Goal: Task Accomplishment & Management: Complete application form

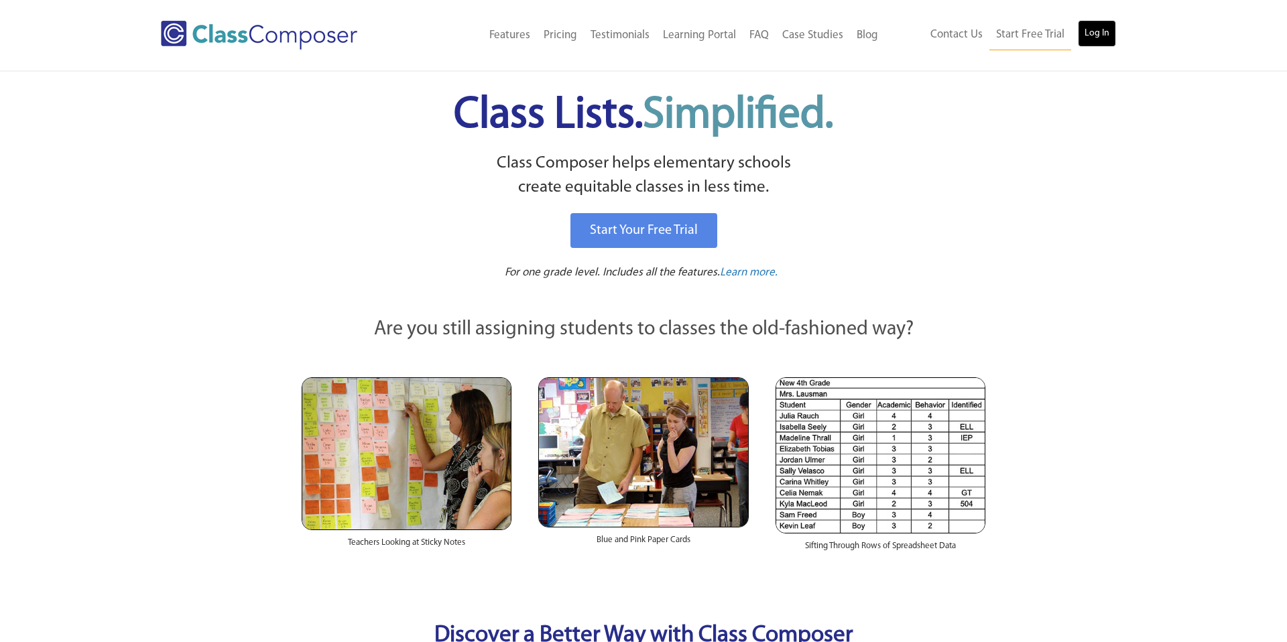
click at [1111, 41] on link "Log In" at bounding box center [1097, 33] width 38 height 27
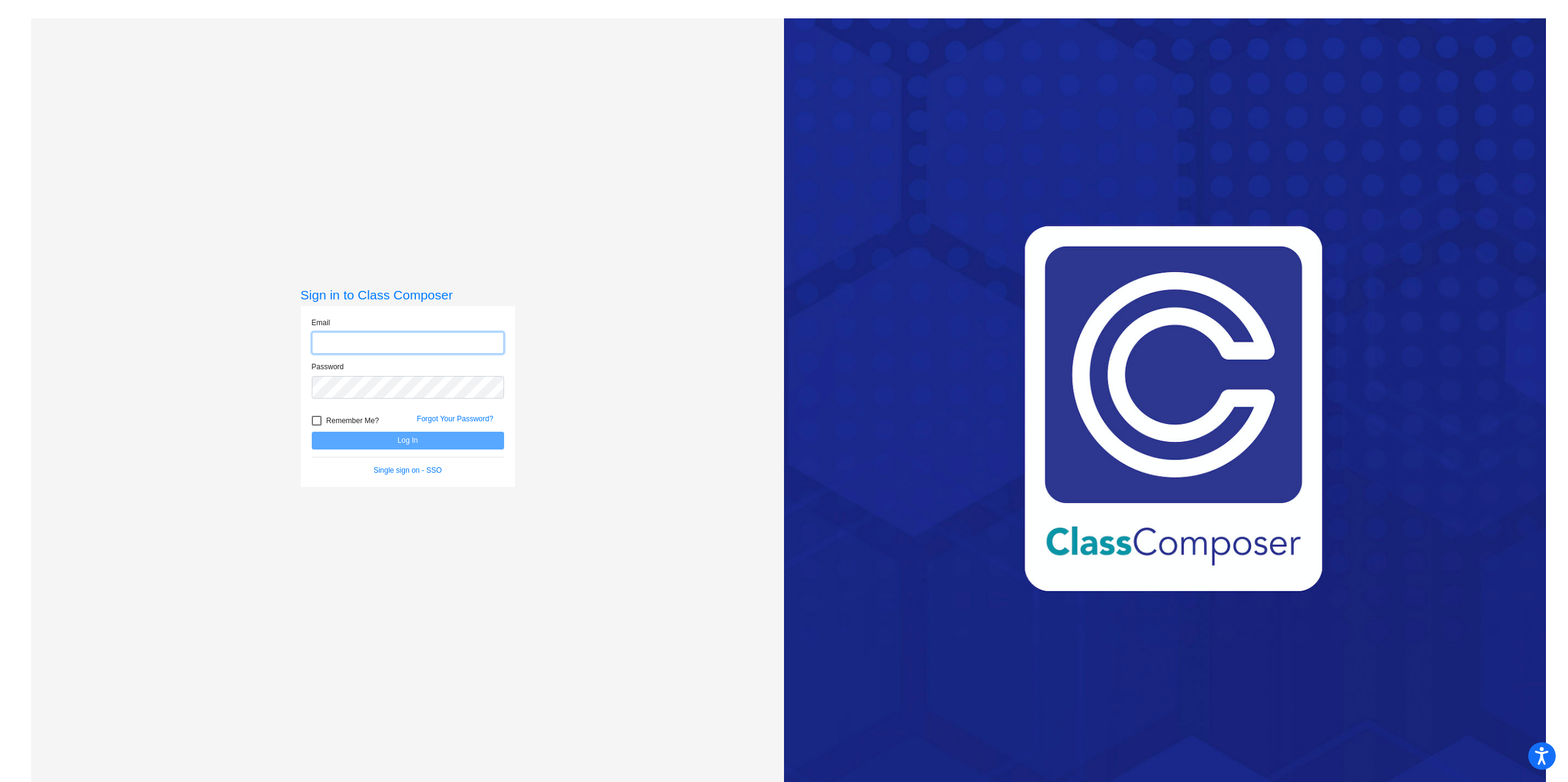
type input "[EMAIL_ADDRESS][DOMAIN_NAME]"
click at [442, 445] on button "Log In" at bounding box center [408, 439] width 192 height 17
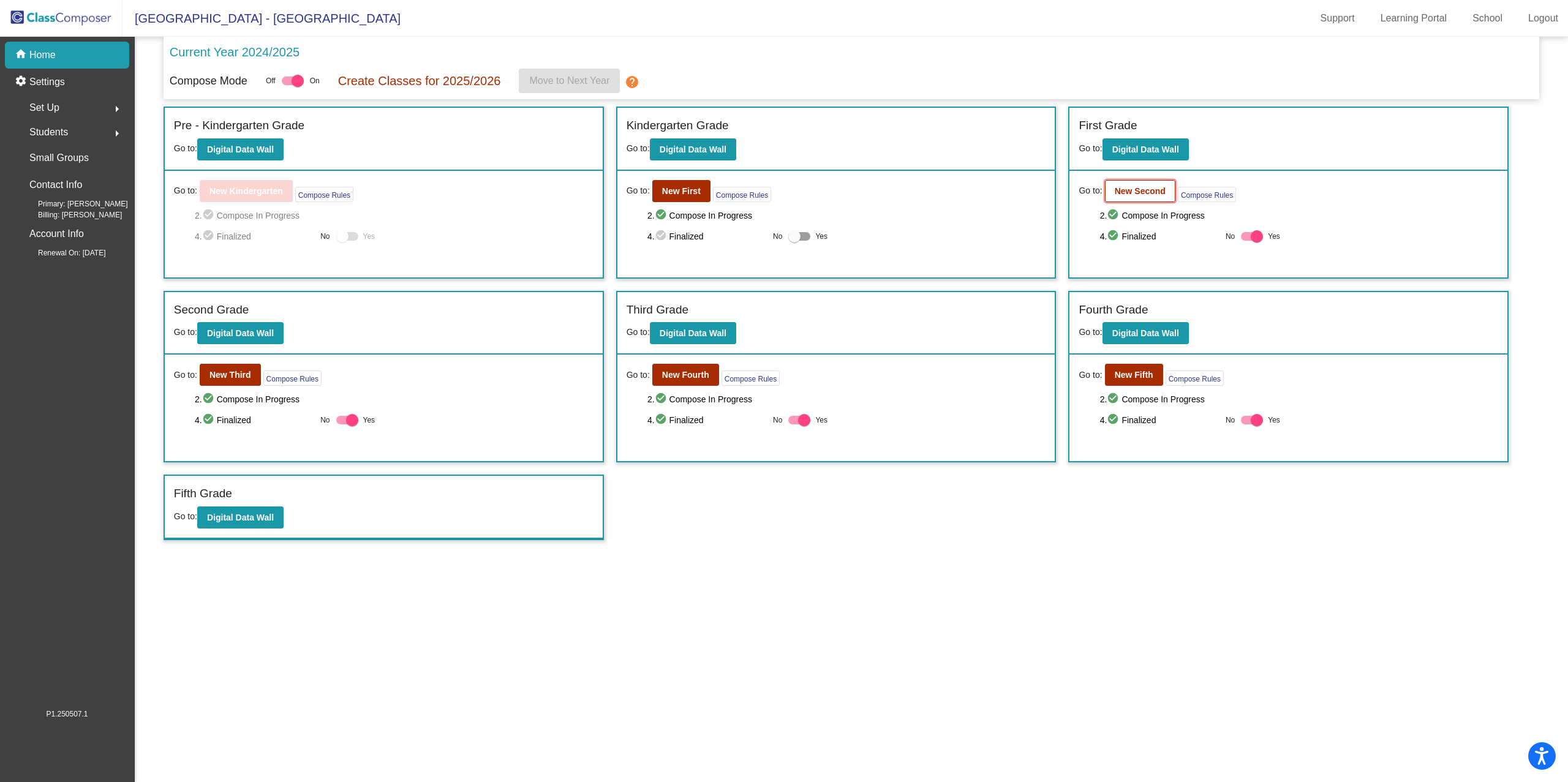
click at [1131, 188] on b "New Second" at bounding box center [1140, 191] width 51 height 10
click at [240, 372] on b "New Third" at bounding box center [230, 375] width 42 height 10
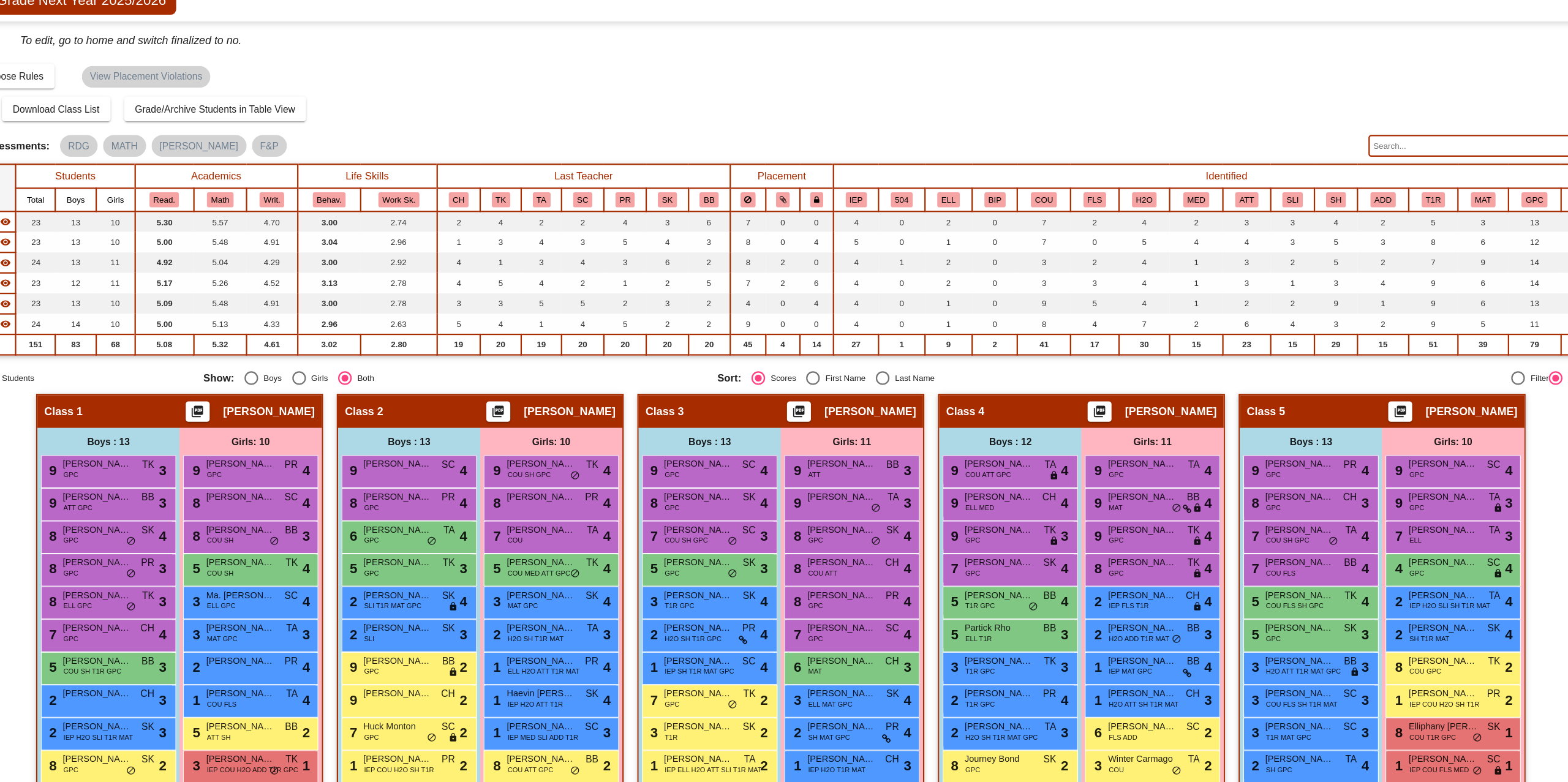
click at [1351, 182] on input "text" at bounding box center [1423, 185] width 226 height 19
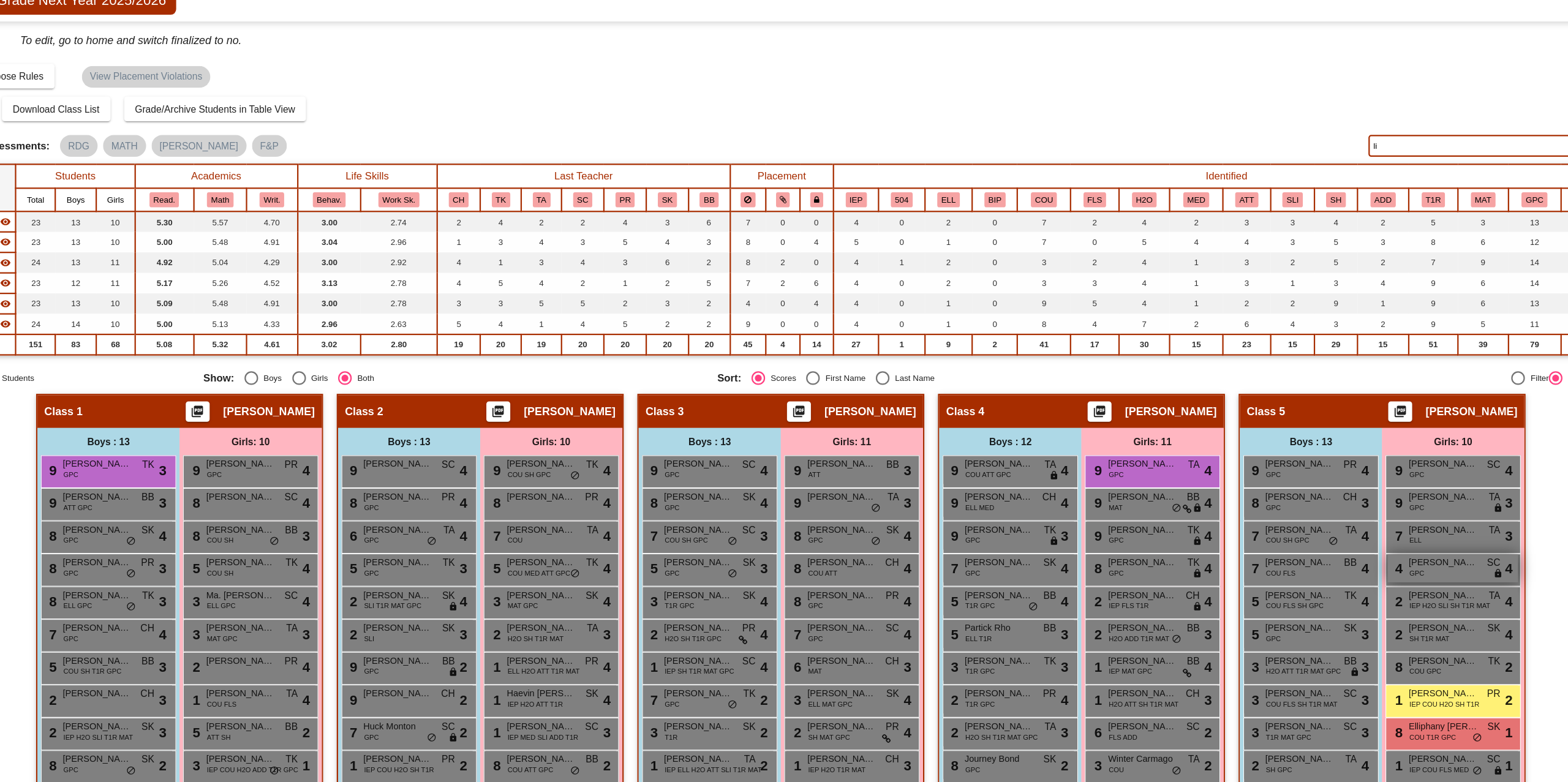
type input "l"
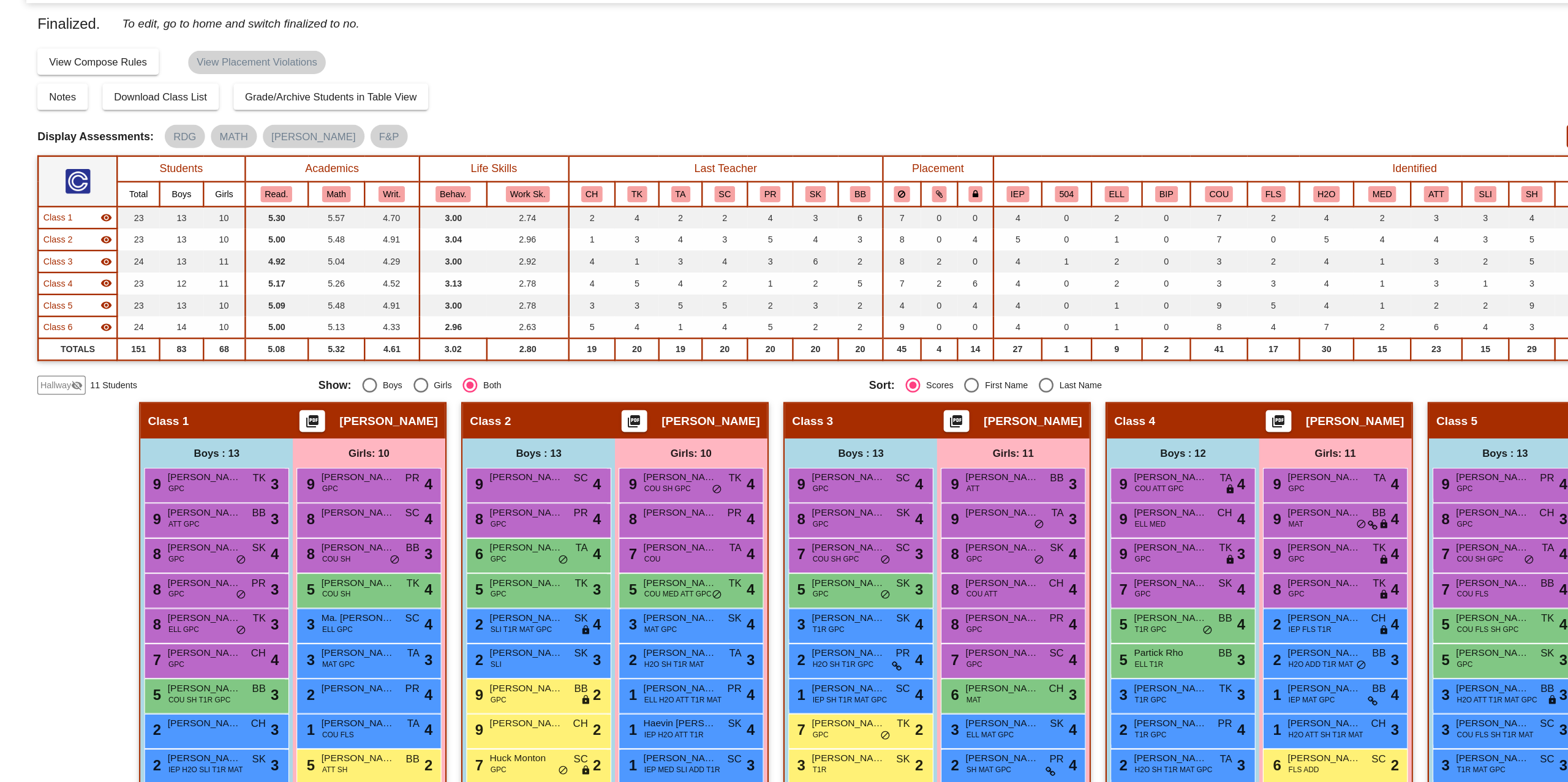
click at [93, 254] on mat-icon "visibility" at bounding box center [89, 254] width 10 height 10
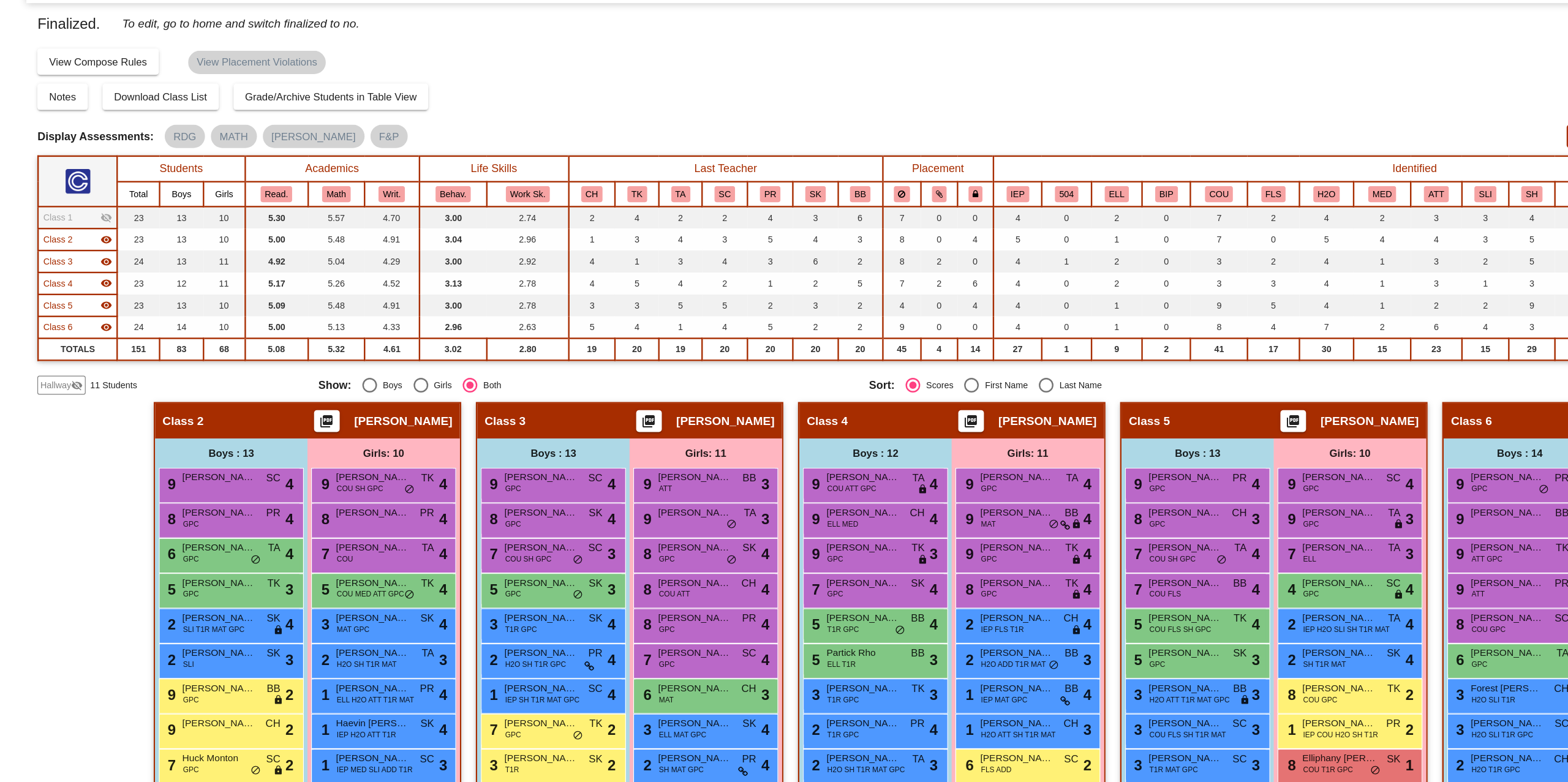
click at [89, 274] on mat-icon "visibility" at bounding box center [89, 272] width 10 height 10
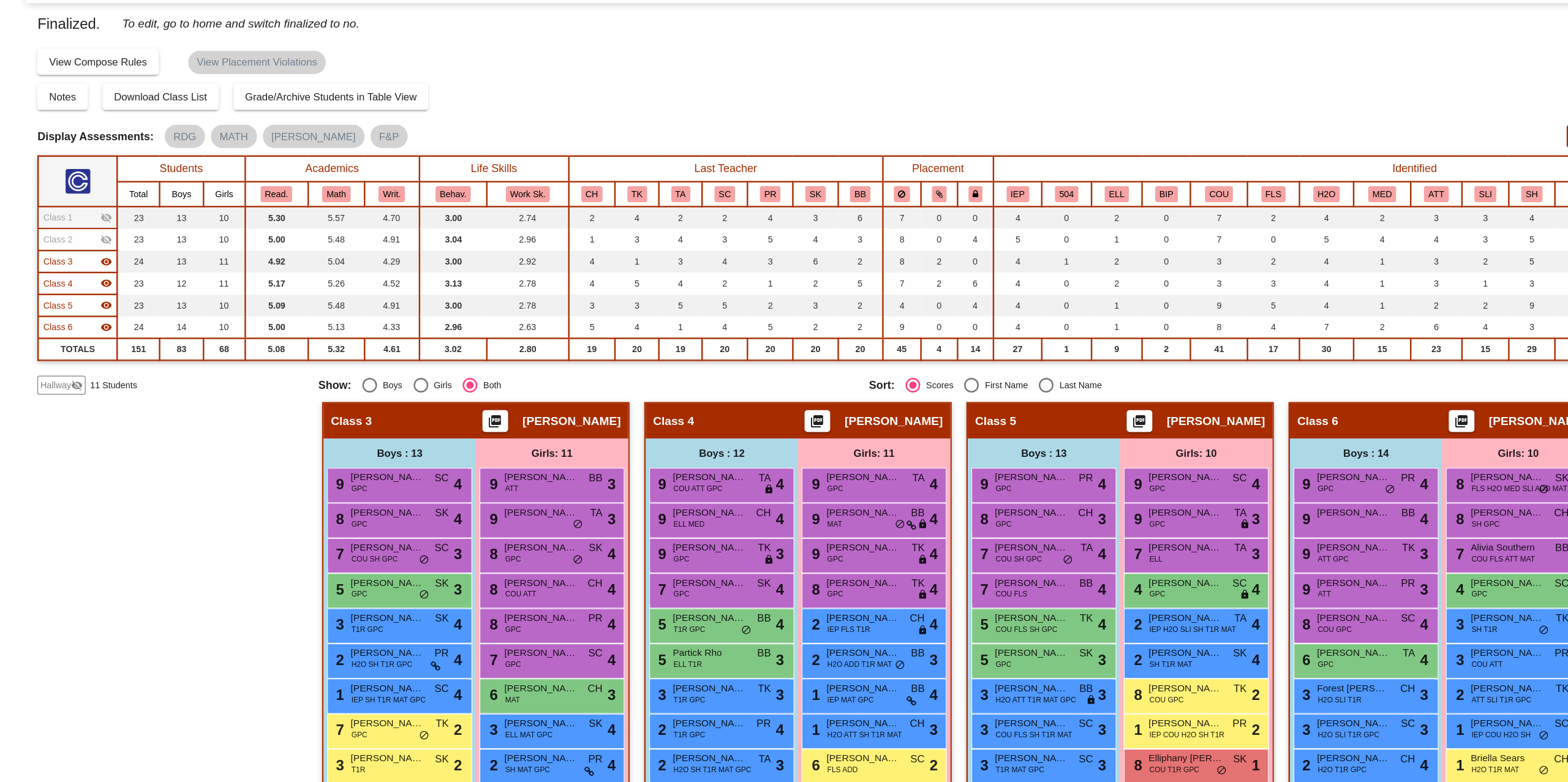
click at [90, 287] on mat-icon "visibility" at bounding box center [89, 291] width 10 height 10
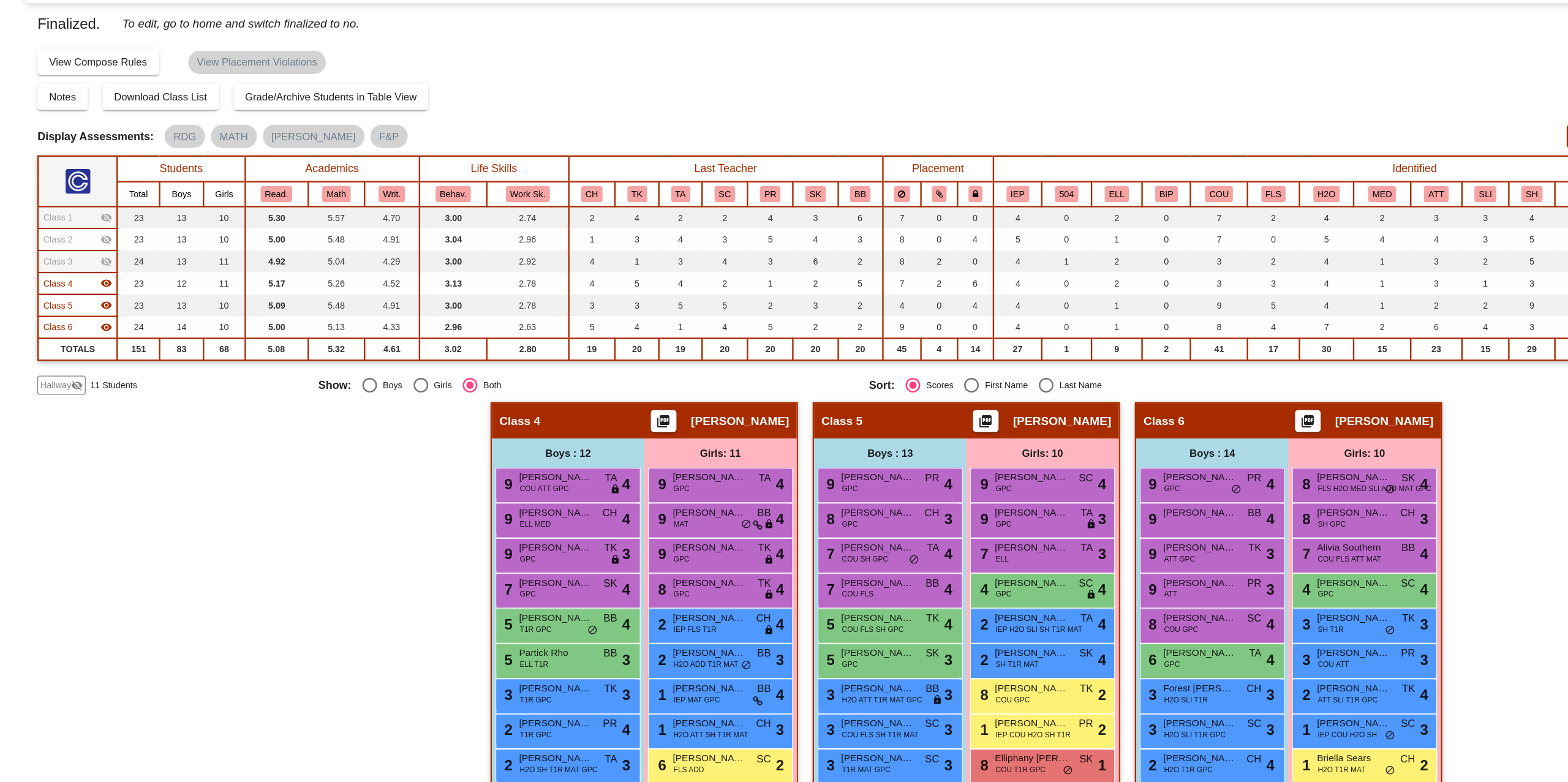
click at [90, 325] on mat-icon "visibility" at bounding box center [89, 327] width 10 height 10
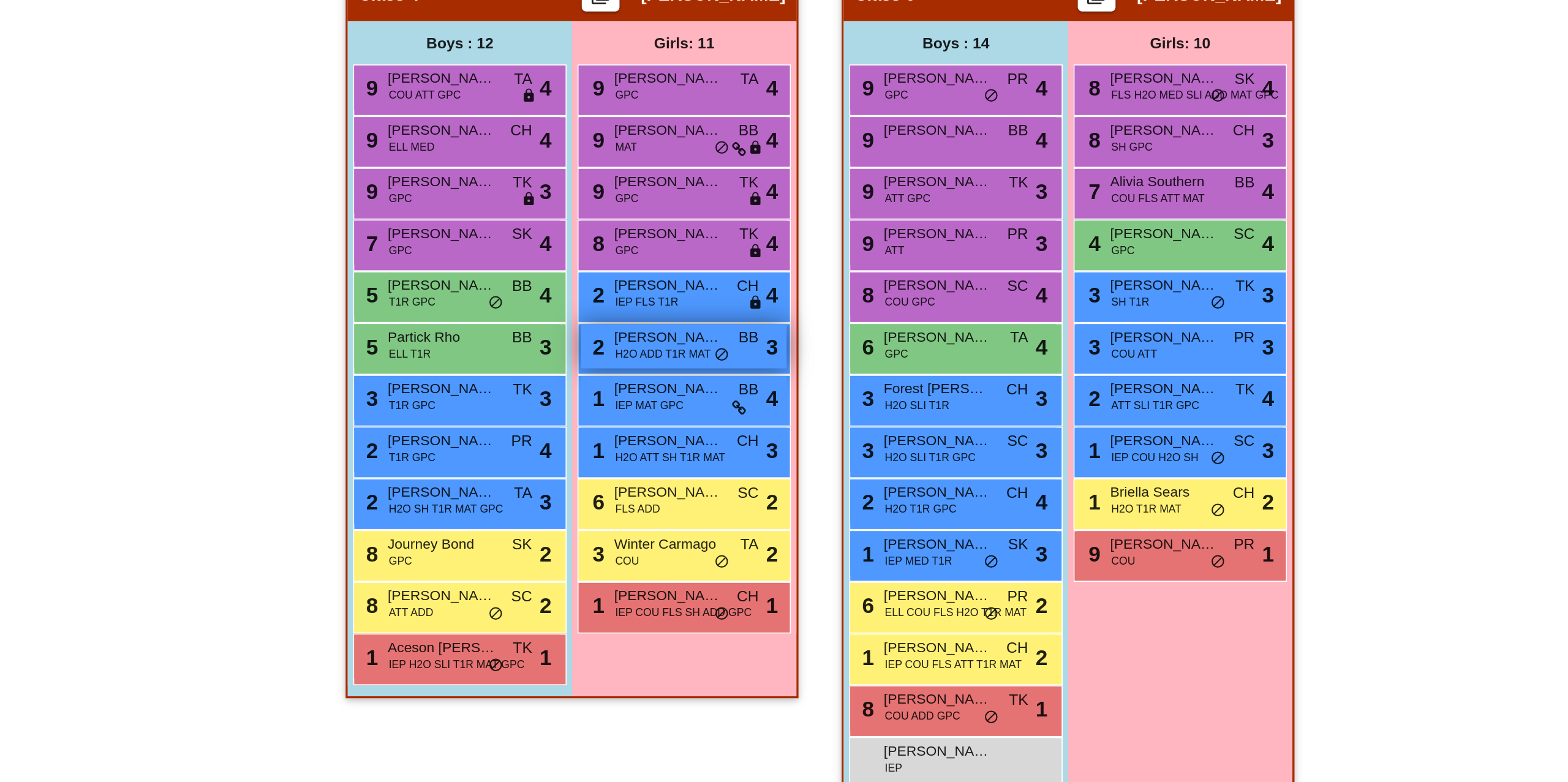
click at [692, 513] on span "H2O ADD T1R MAT" at bounding box center [719, 516] width 55 height 9
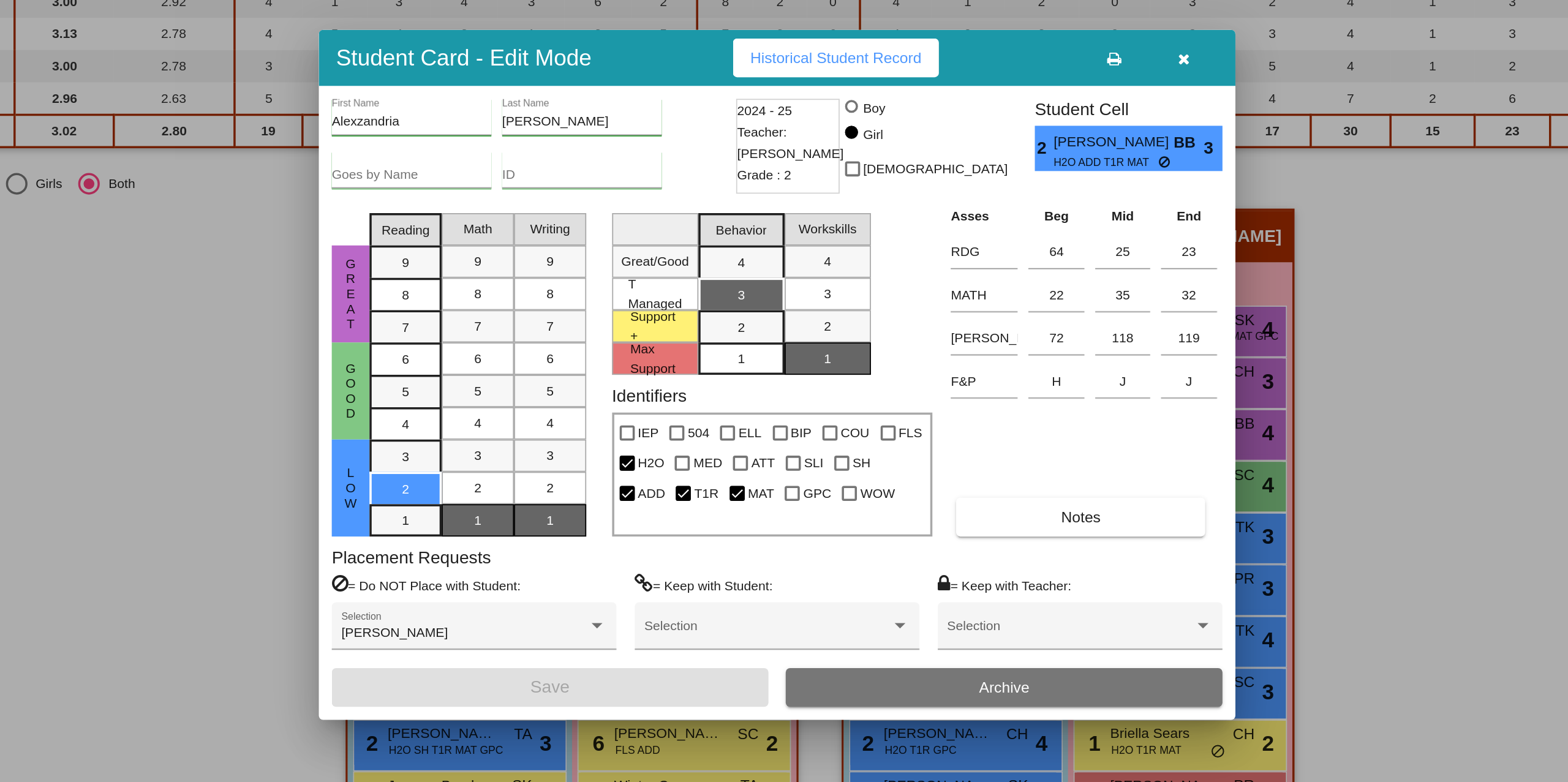
click at [1010, 218] on button "button" at bounding box center [1014, 211] width 39 height 22
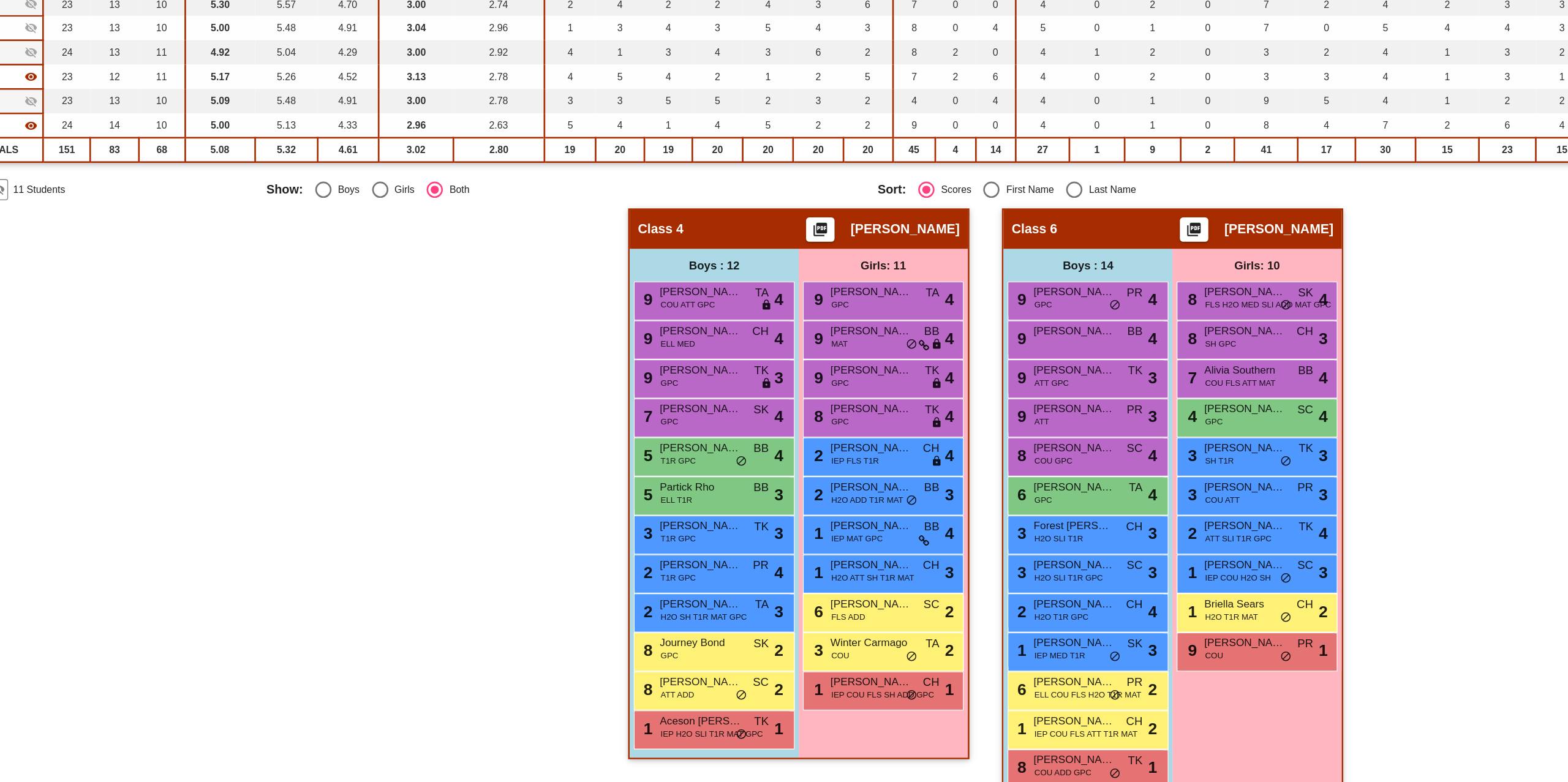
scroll to position [111, 0]
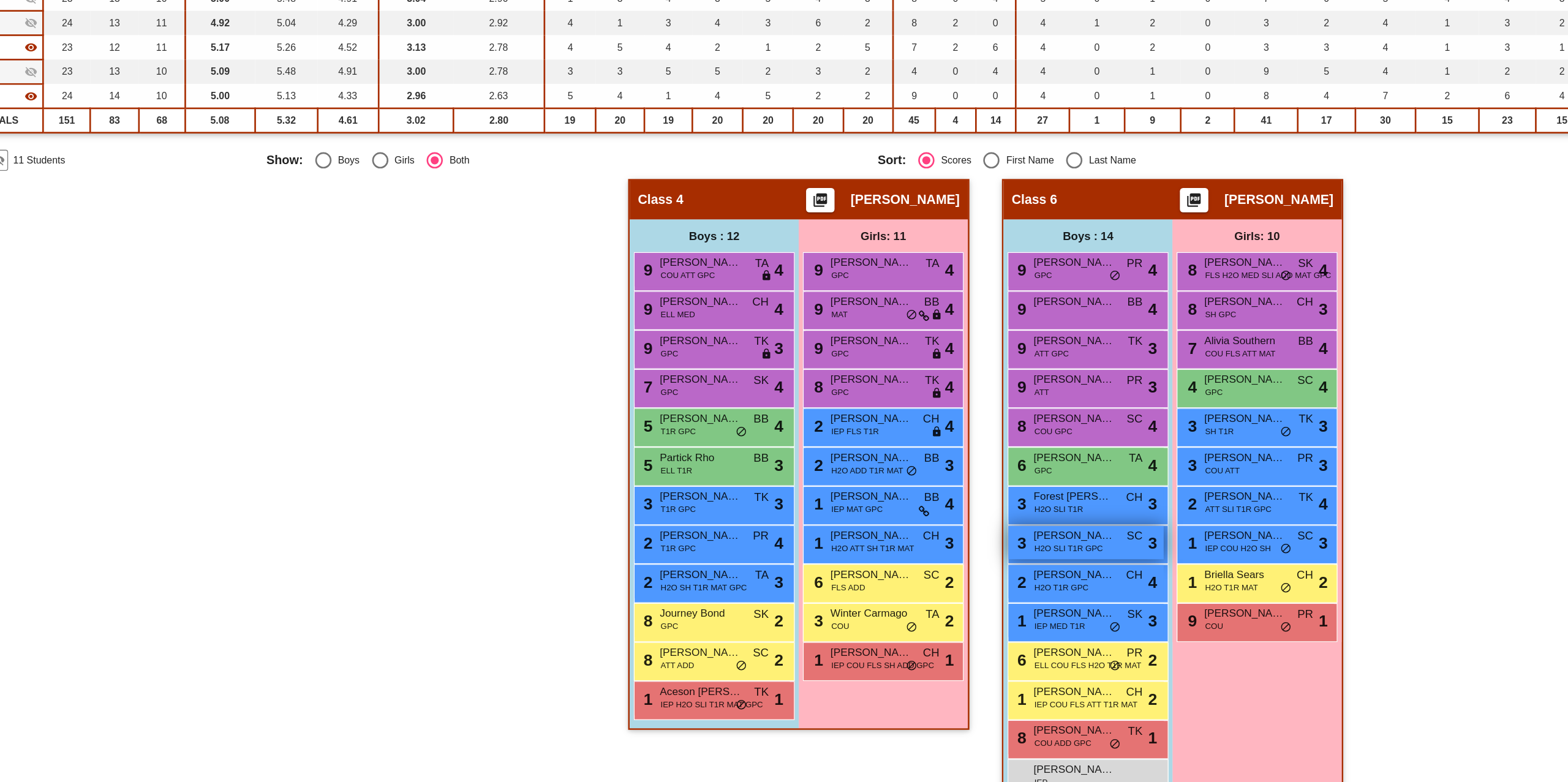
click at [879, 575] on span "H2O SLI T1R GPC" at bounding box center [871, 576] width 51 height 9
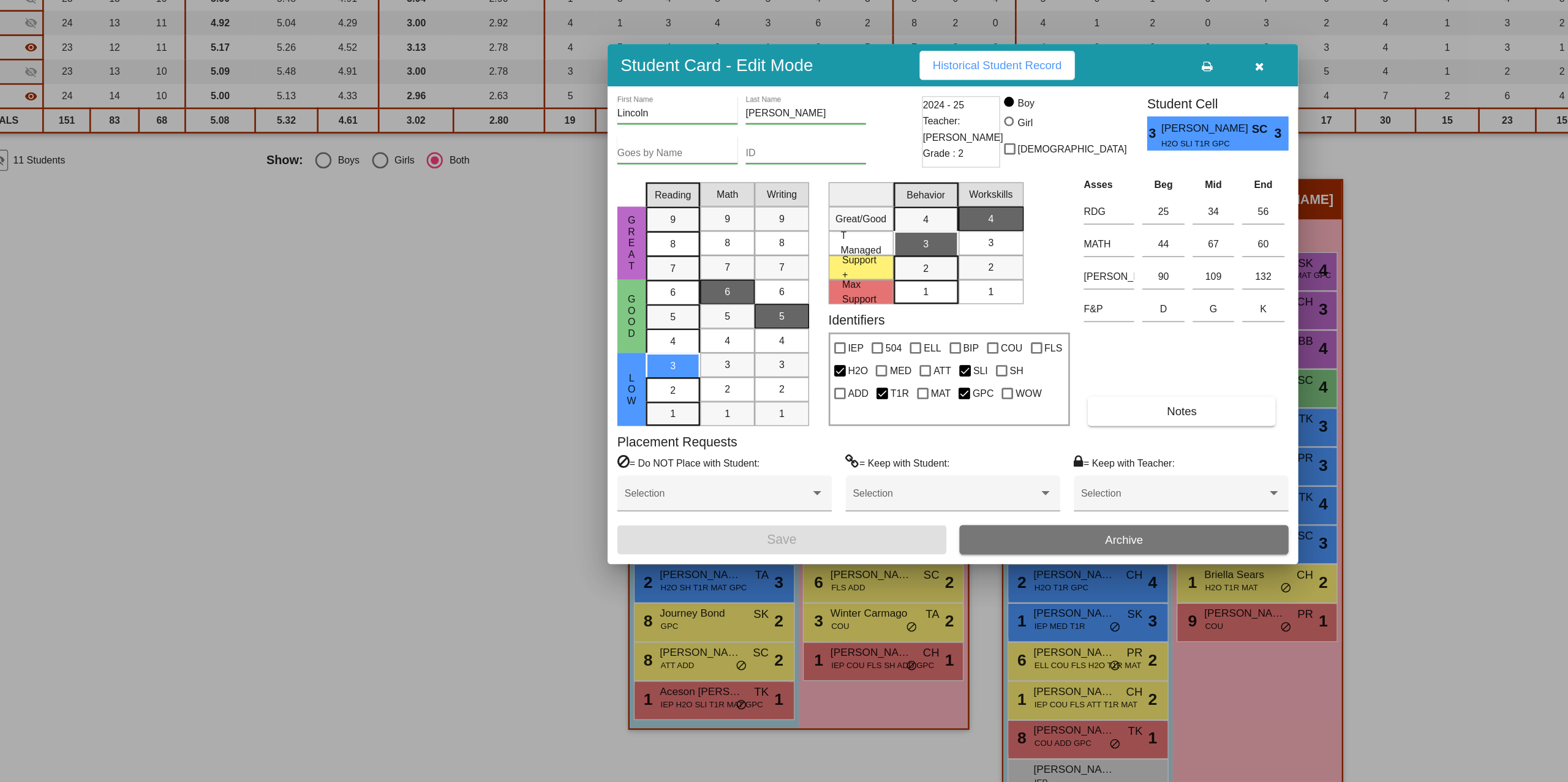
click at [1013, 216] on icon "button" at bounding box center [1014, 211] width 6 height 8
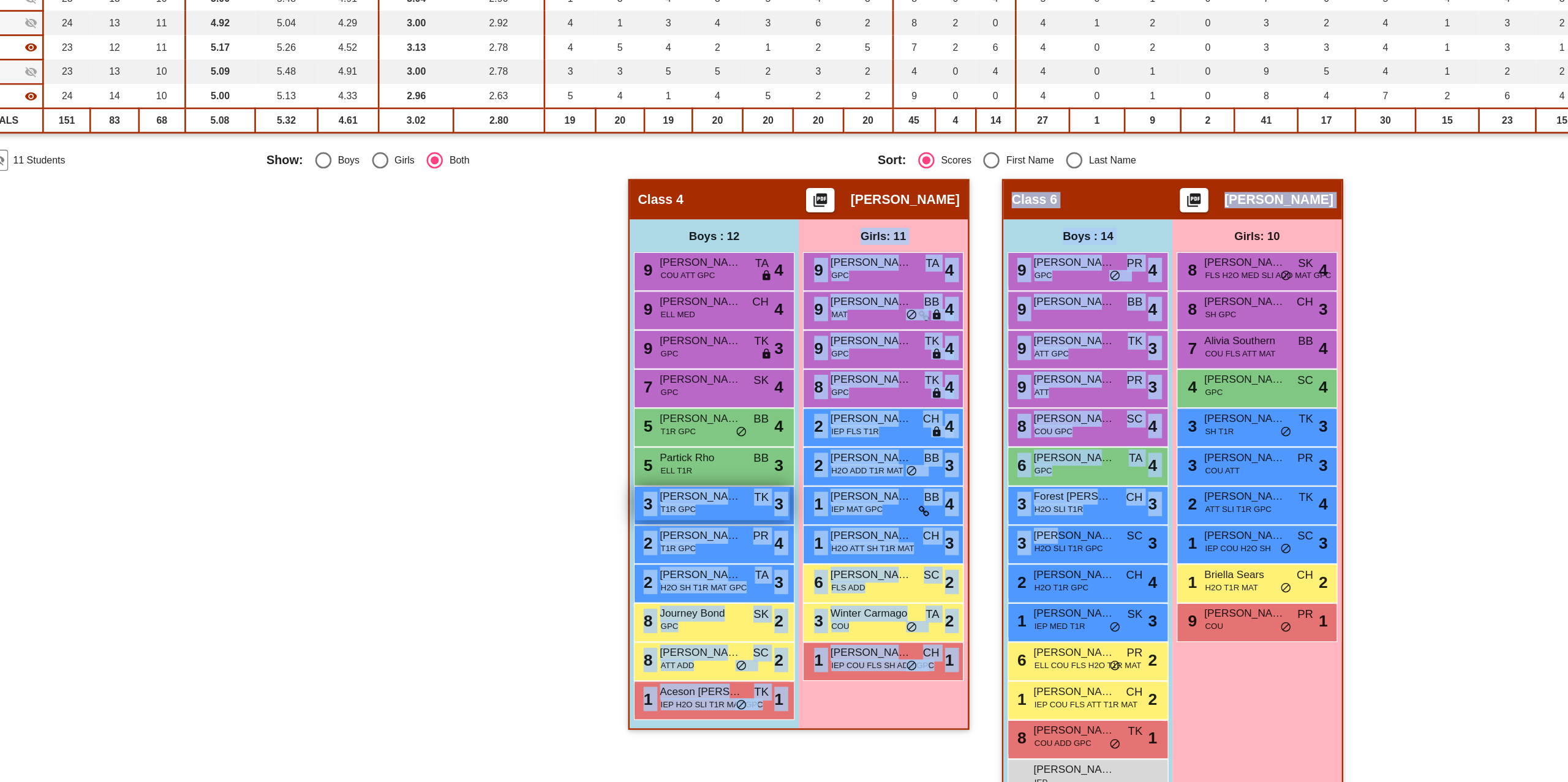
drag, startPoint x: 858, startPoint y: 562, endPoint x: 646, endPoint y: 531, distance: 214.3
click at [646, 531] on div "Hallway - Hallway Class picture_as_pdf Add Student First Name Last Name Student…" at bounding box center [783, 540] width 1505 height 486
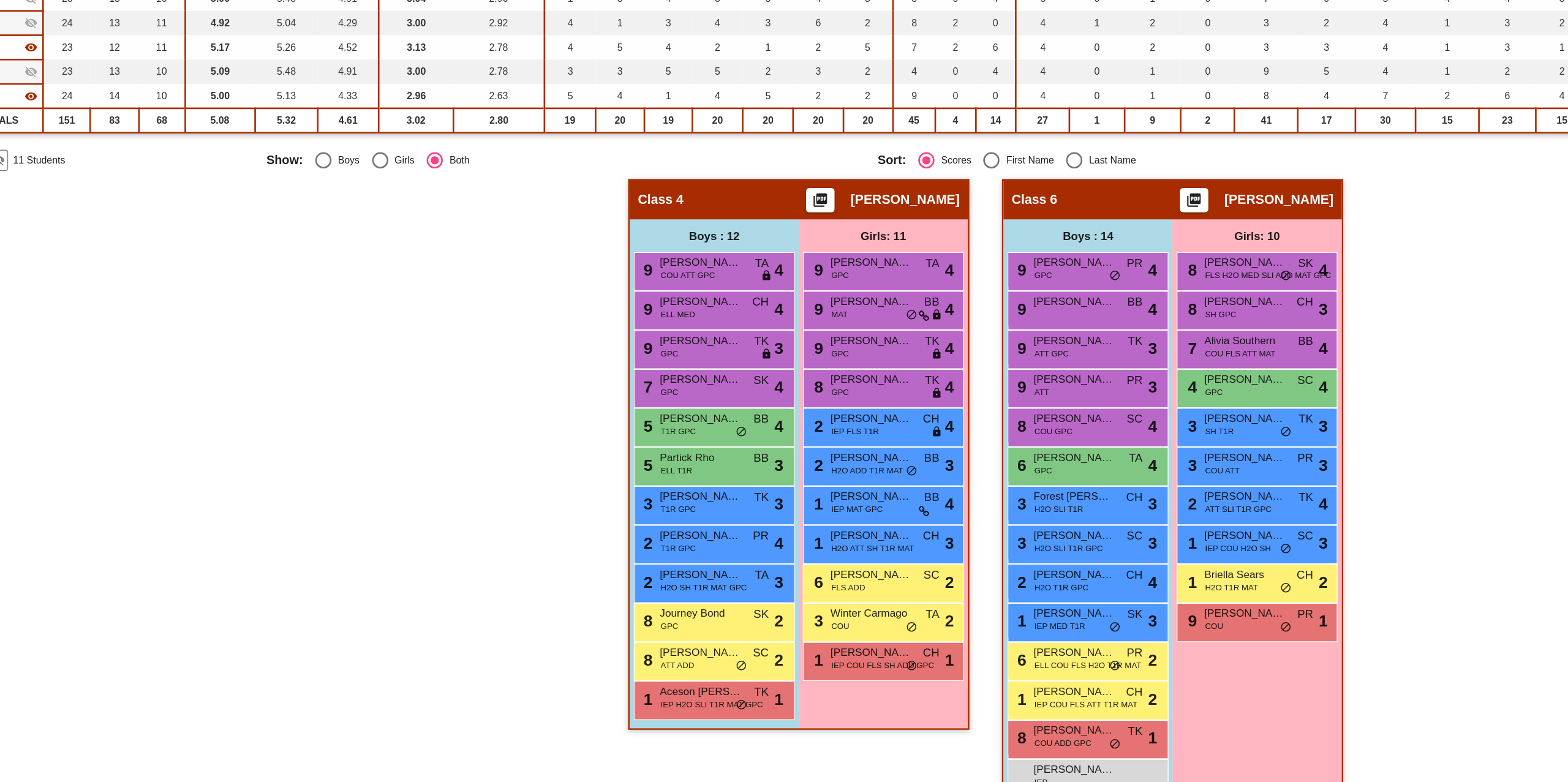
click at [1108, 501] on div "Hallway - Hallway Class picture_as_pdf Add Student First Name Last Name Student…" at bounding box center [783, 540] width 1505 height 486
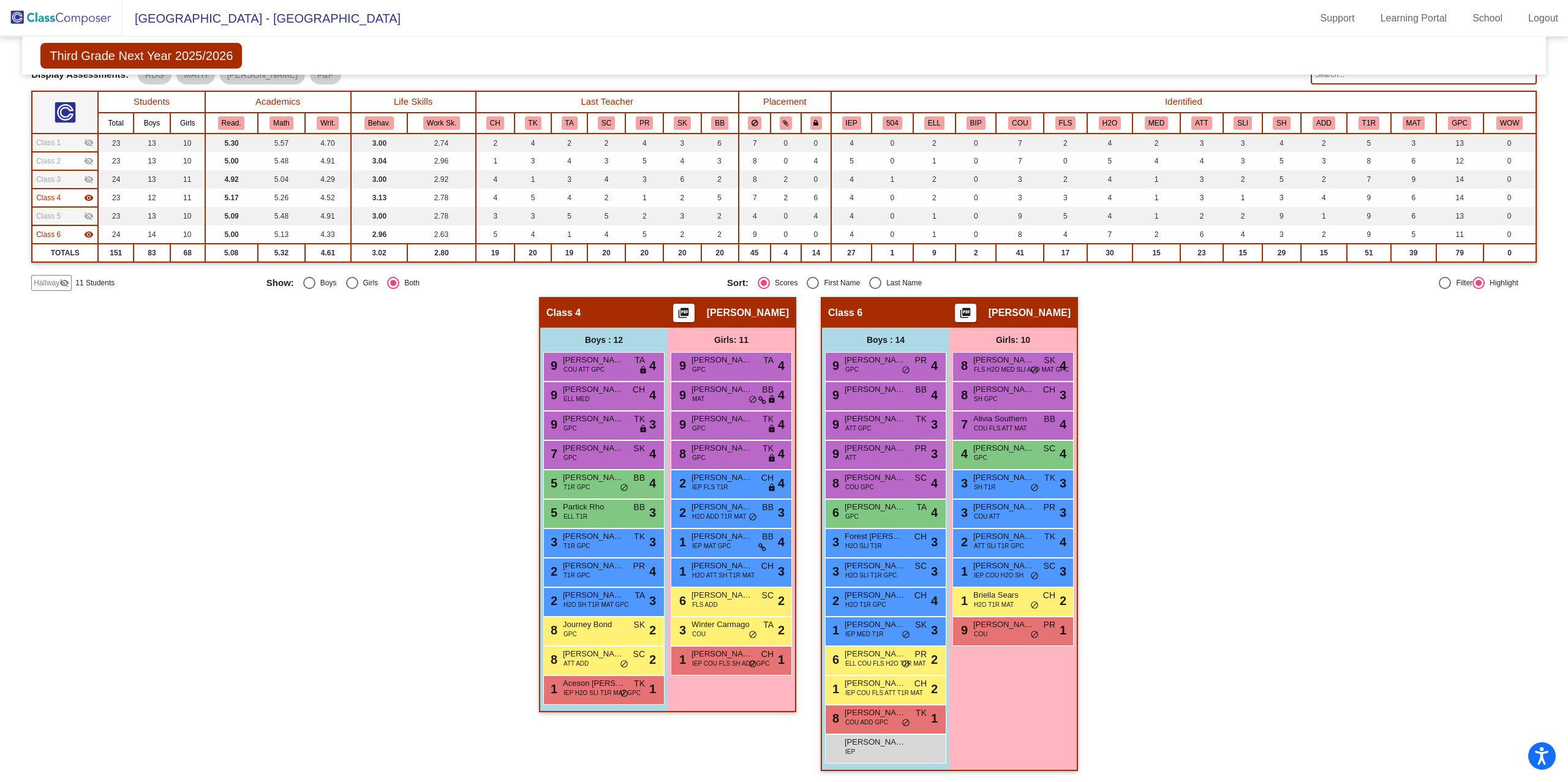
scroll to position [0, 0]
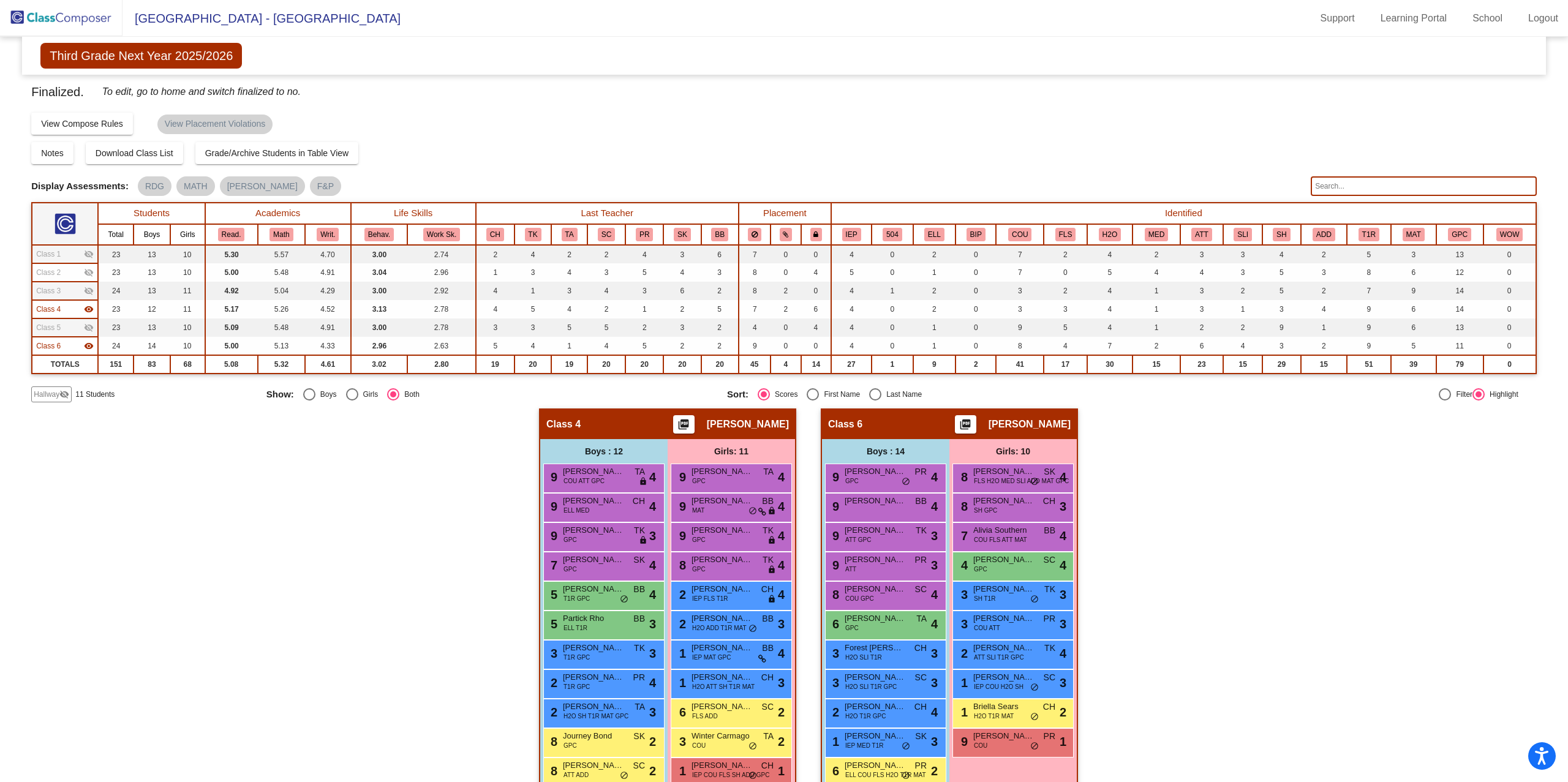
click at [78, 21] on img at bounding box center [61, 18] width 122 height 37
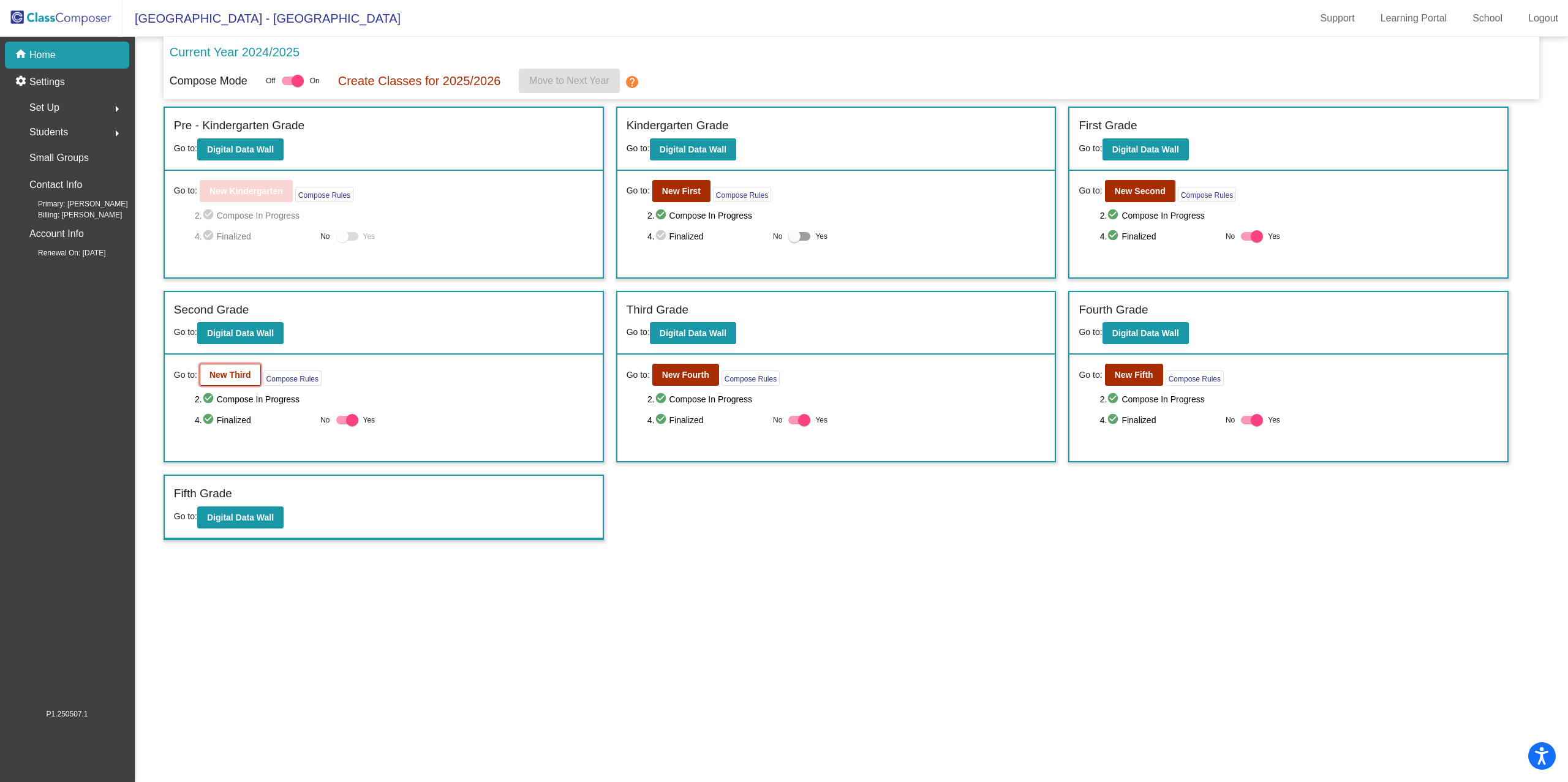
click at [233, 373] on b "New Third" at bounding box center [230, 375] width 42 height 10
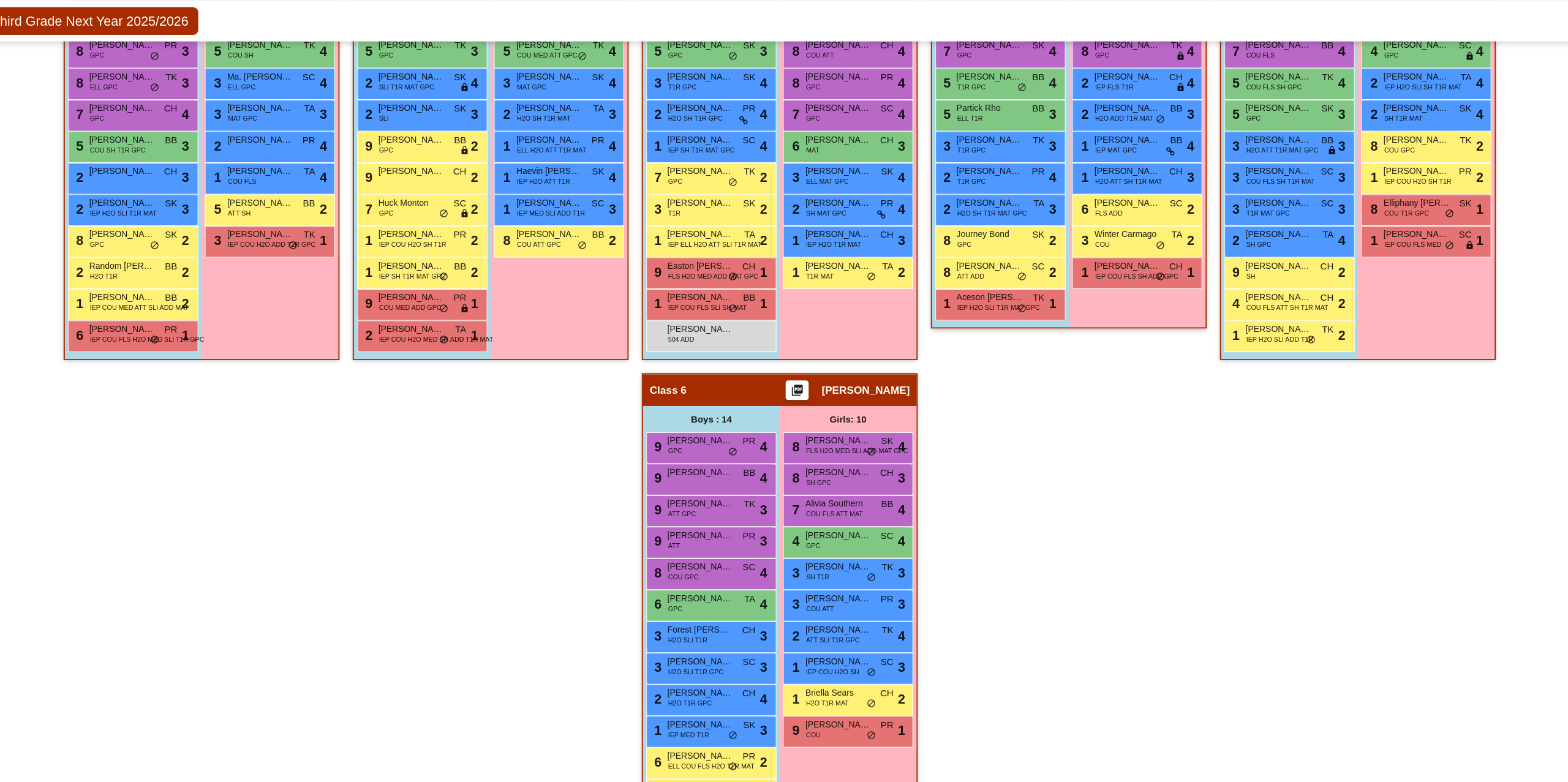
scroll to position [481, 0]
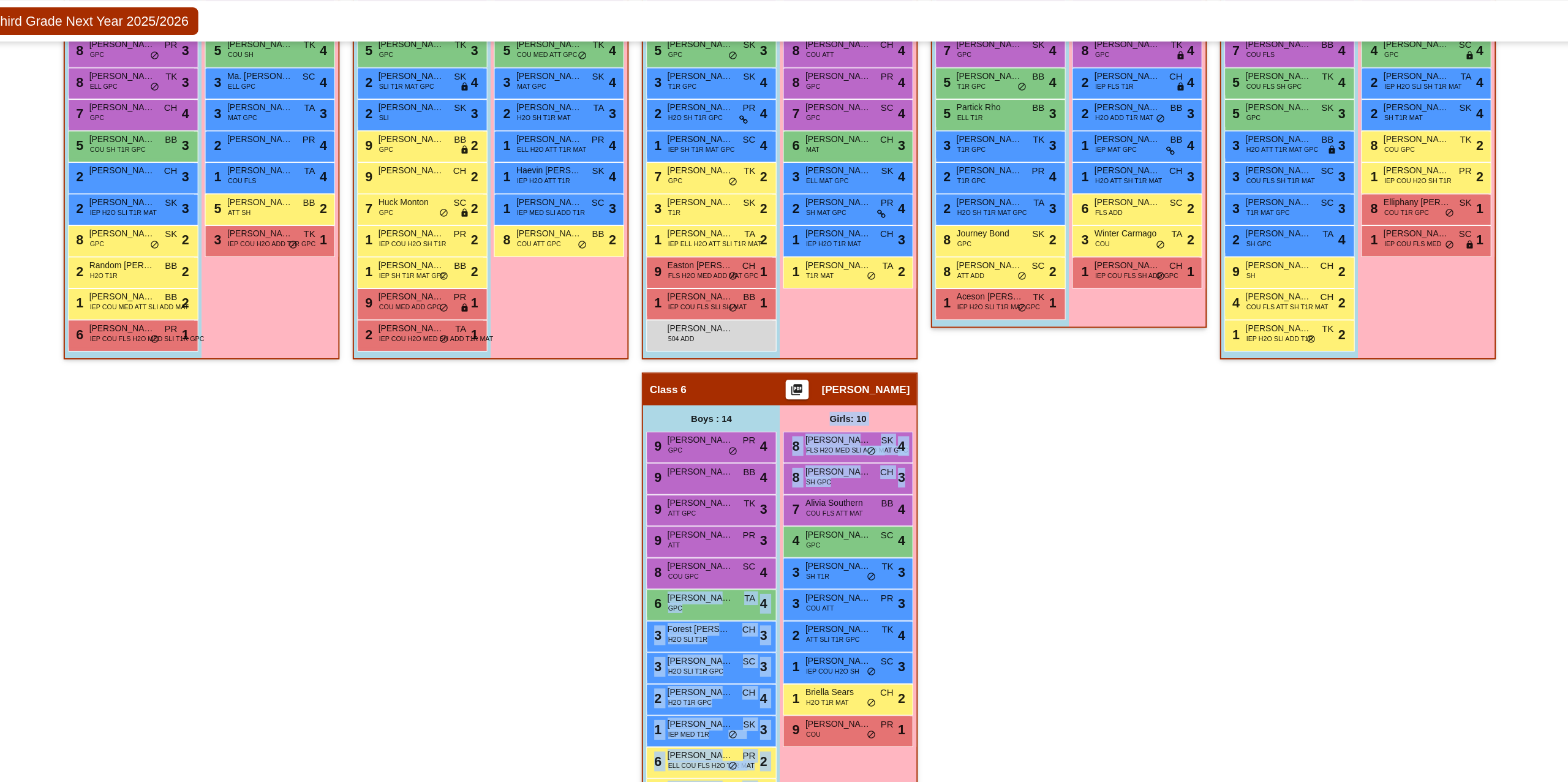
drag, startPoint x: 710, startPoint y: 608, endPoint x: 784, endPoint y: 516, distance: 118.1
click at [0, 0] on div "Boys : 14 9 Jensen Jolly GPC PR lock do_not_disturb_alt 4 9 Liam Riemer BB lock…" at bounding box center [0, 0] width 0 height 0
click at [694, 605] on div "6 Lincoln Heyse GPC TA lock do_not_disturb_alt 4" at bounding box center [718, 597] width 117 height 25
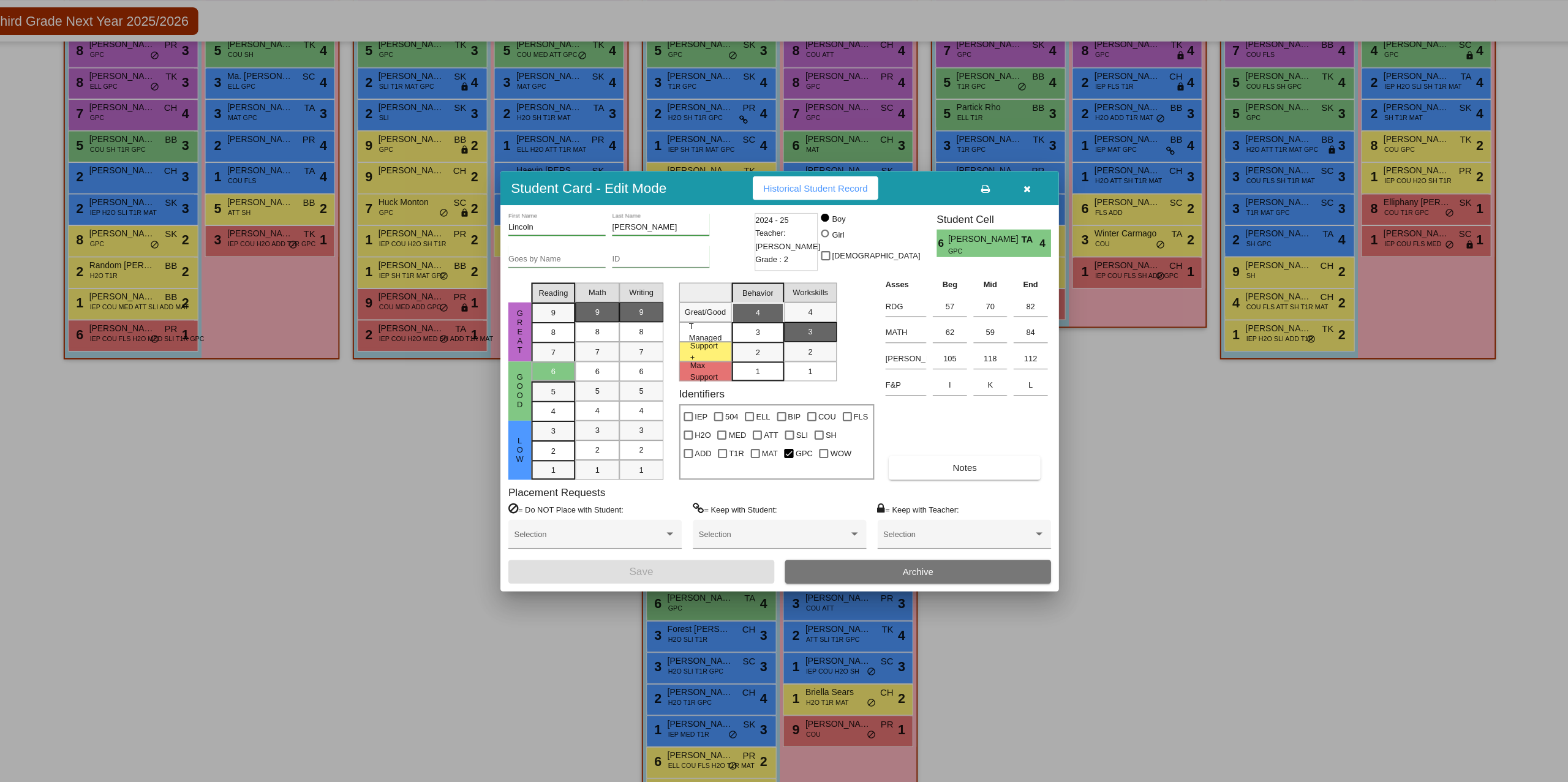
click at [1012, 213] on icon "button" at bounding box center [1014, 211] width 6 height 8
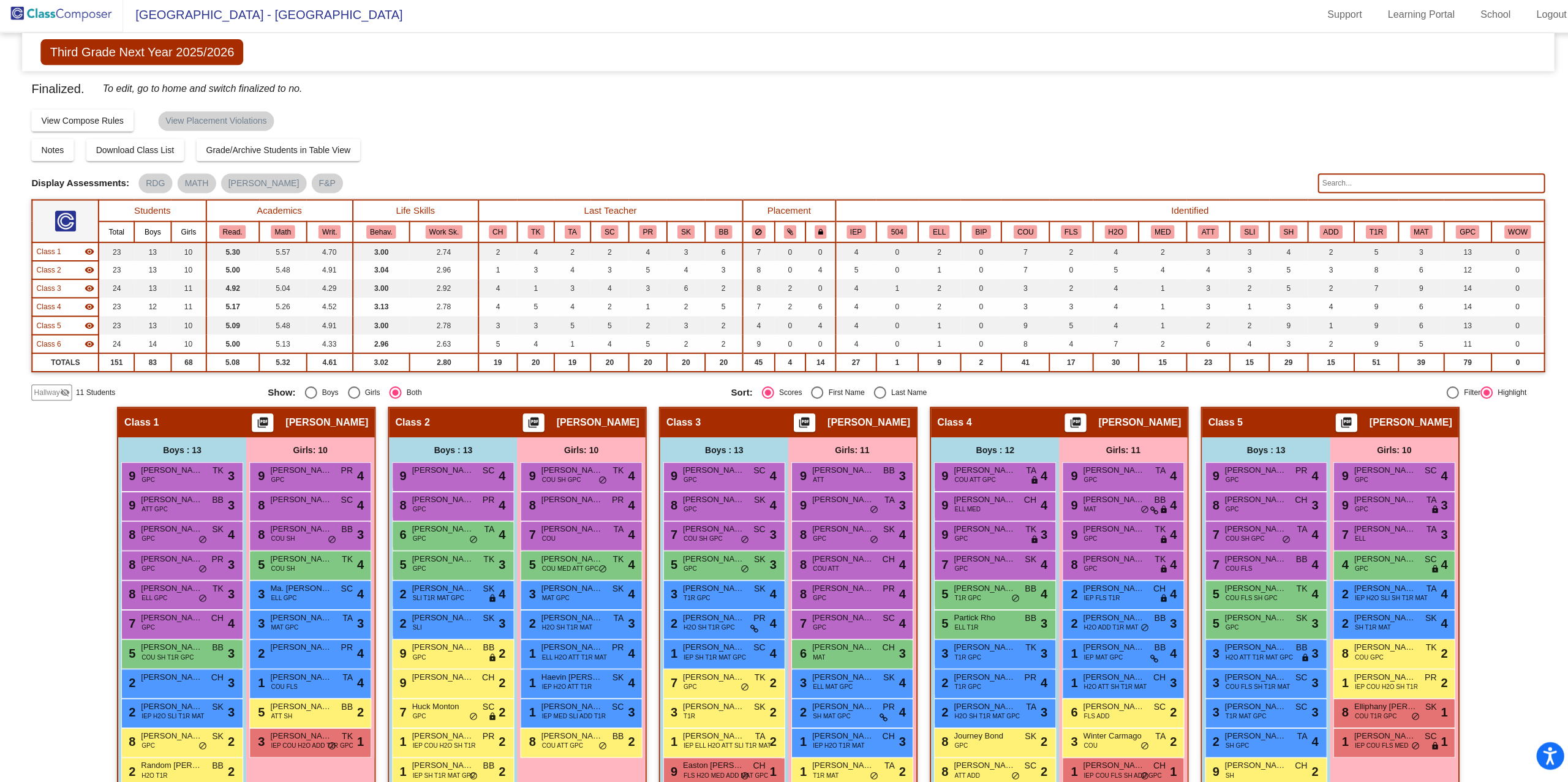
scroll to position [0, 0]
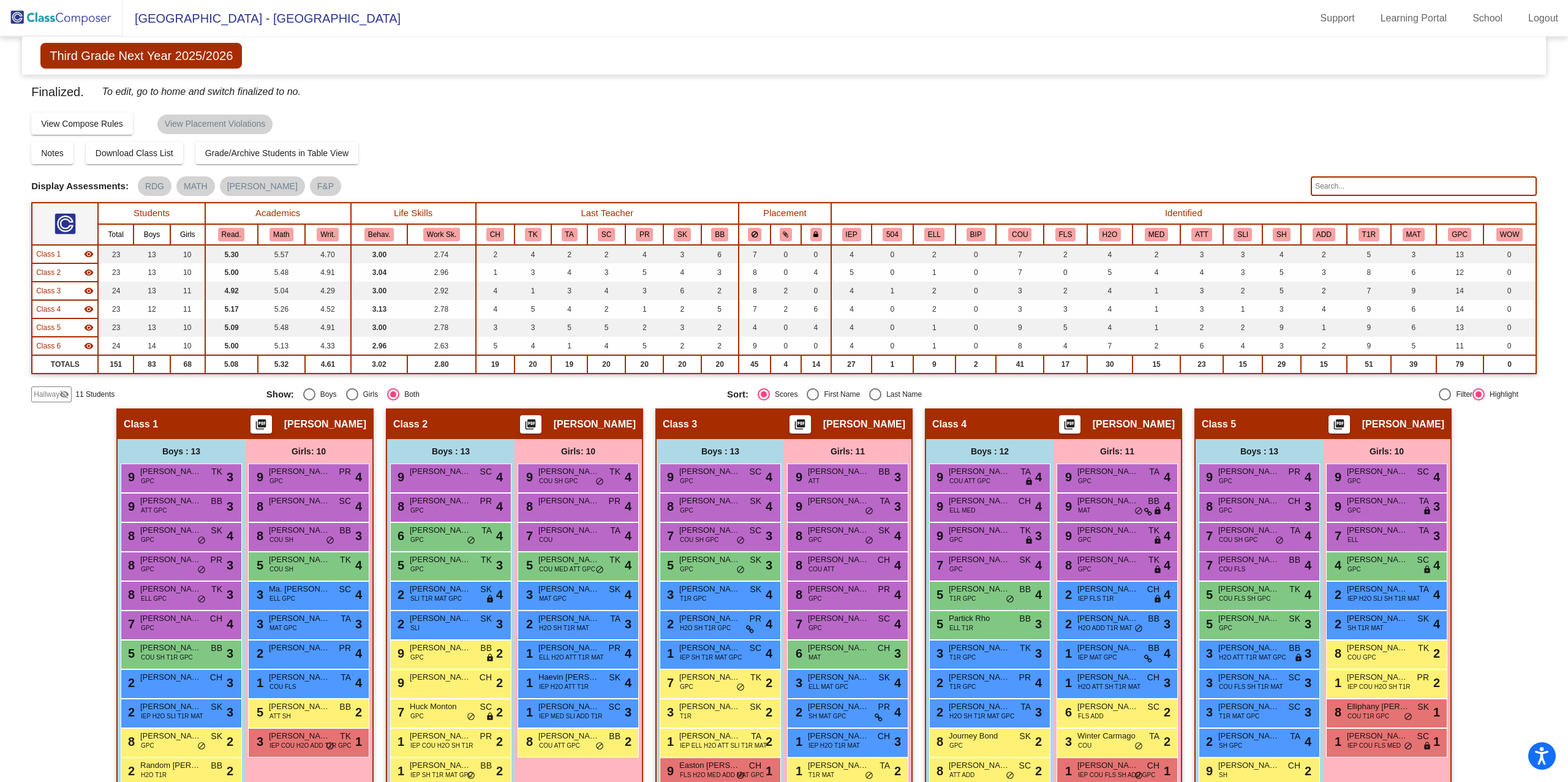
click at [37, 16] on img at bounding box center [61, 18] width 122 height 37
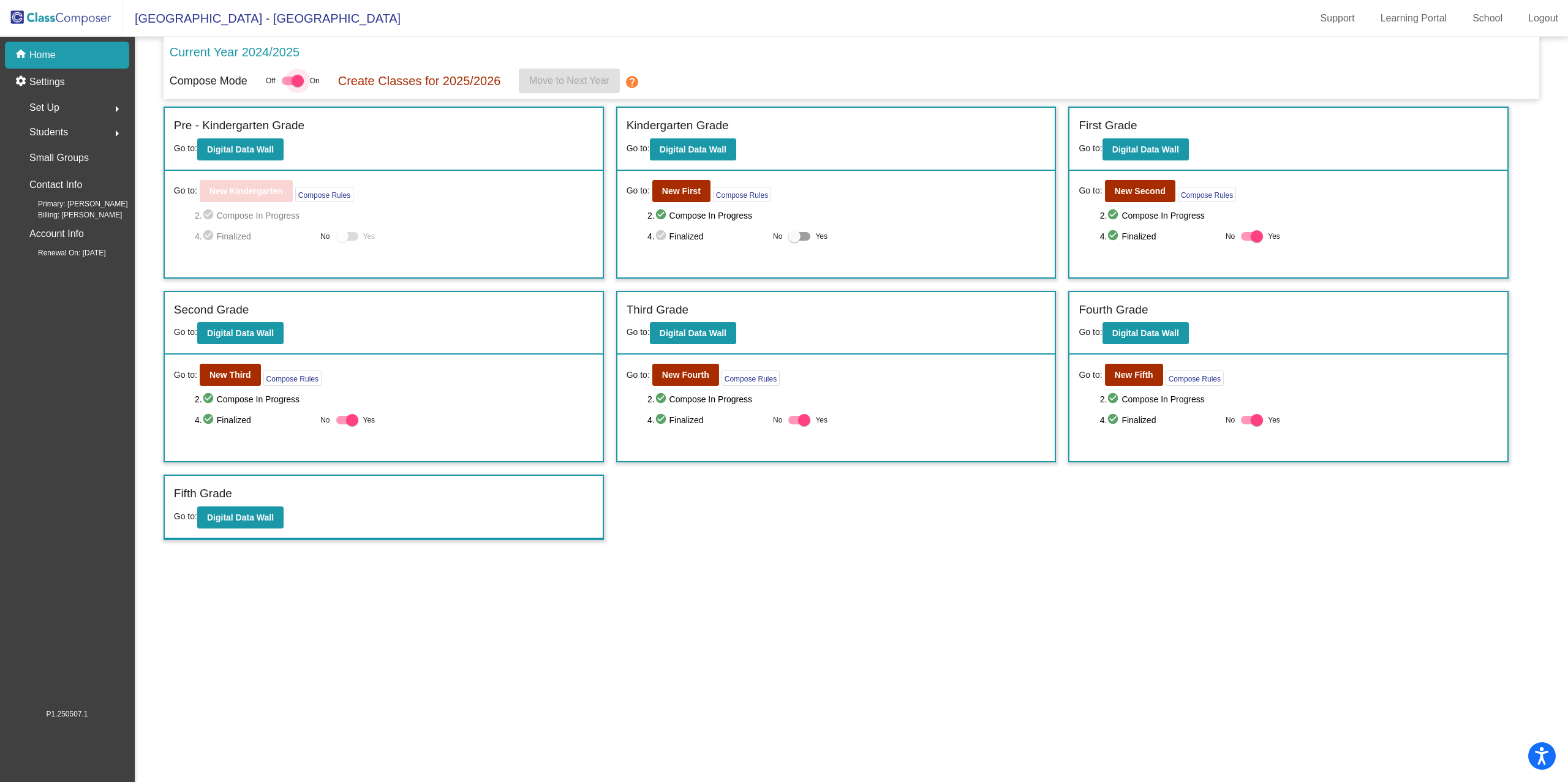
click at [299, 77] on div at bounding box center [297, 80] width 12 height 12
click at [288, 85] on input "checkbox" at bounding box center [287, 85] width 1 height 1
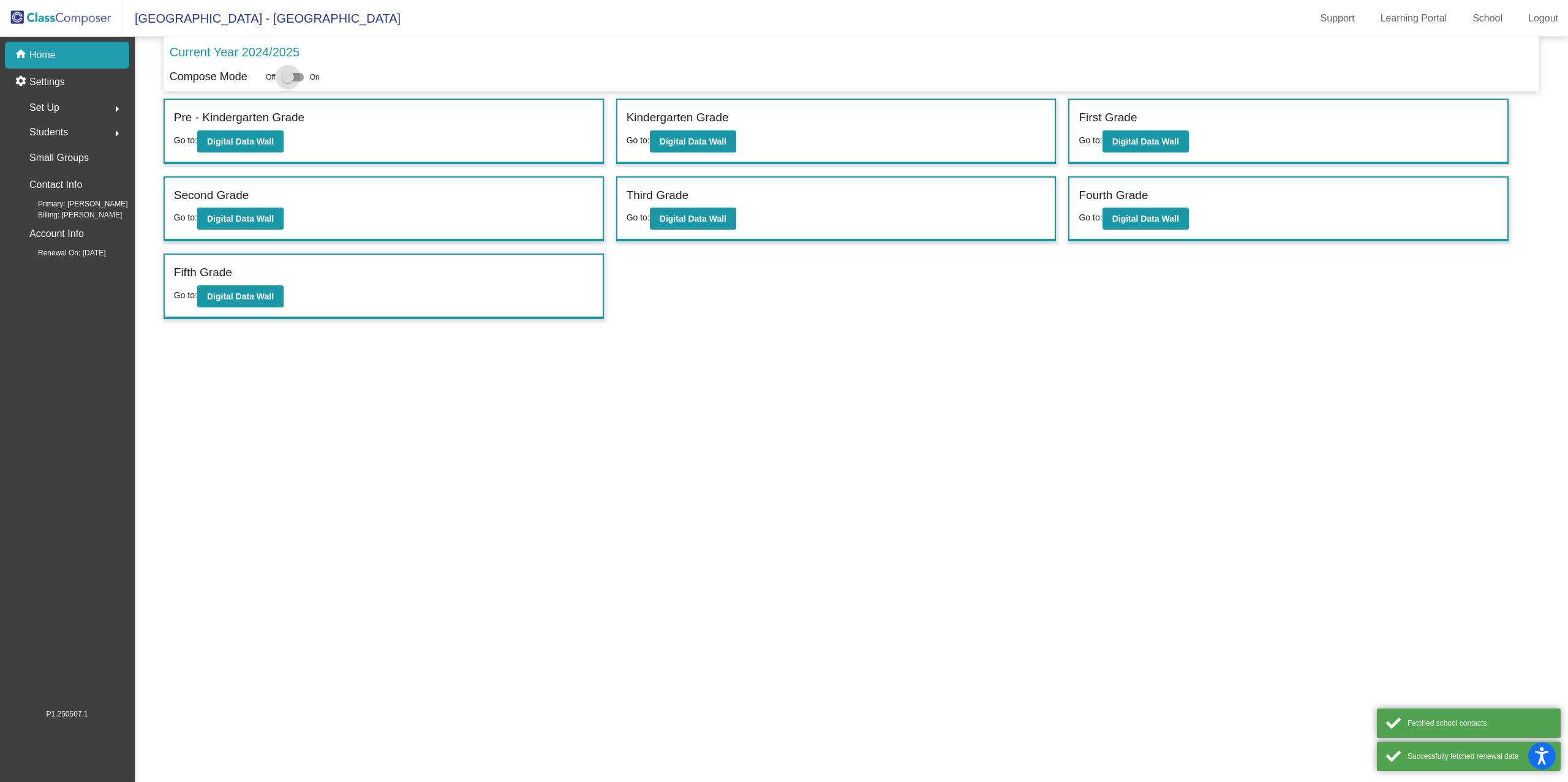
click at [291, 73] on div at bounding box center [287, 77] width 12 height 12
click at [288, 81] on input "checkbox" at bounding box center [287, 81] width 1 height 1
checkbox input "true"
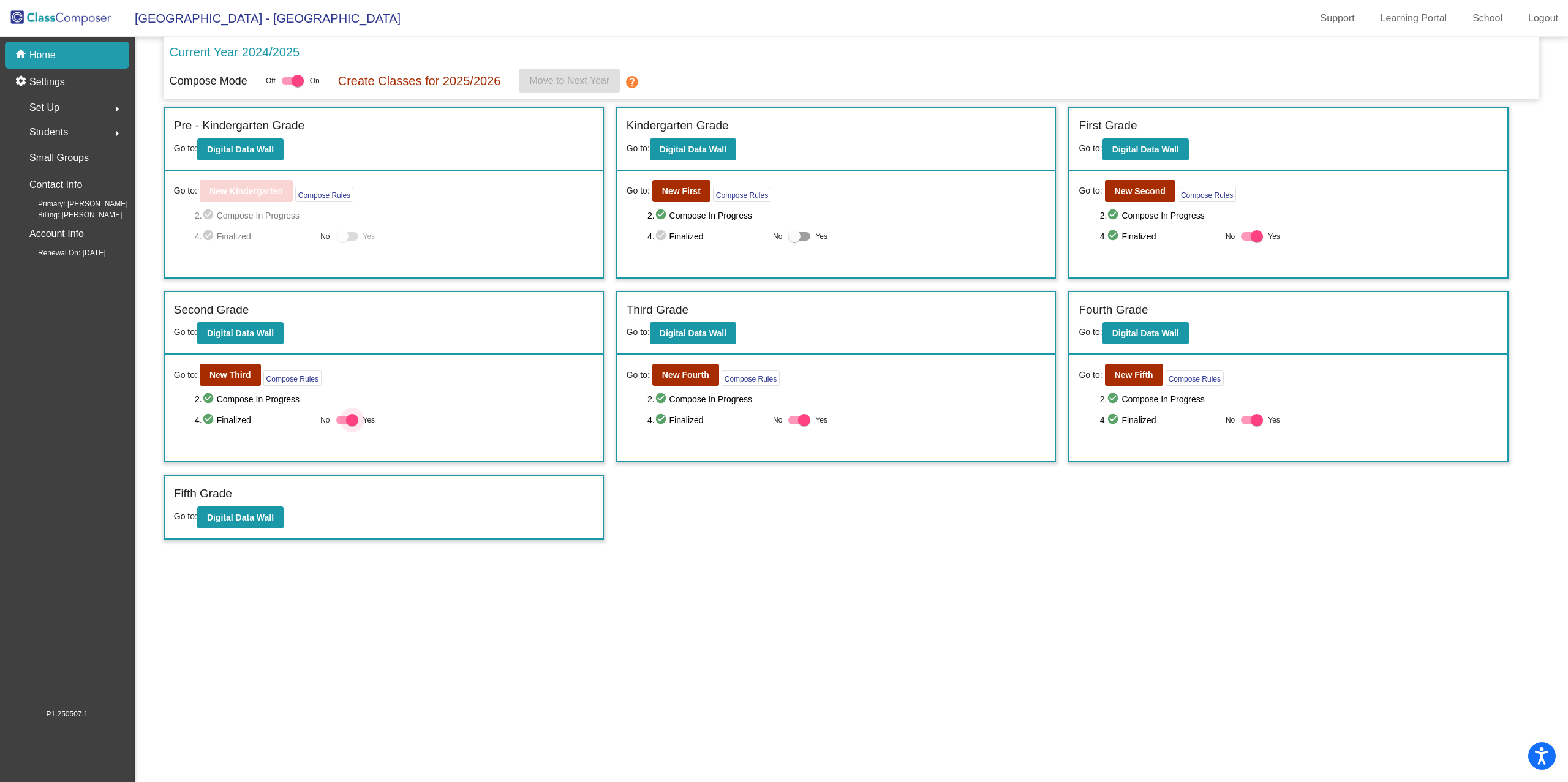
click at [357, 417] on div at bounding box center [352, 419] width 12 height 12
click at [343, 424] on input "Yes" at bounding box center [342, 424] width 1 height 1
checkbox input "false"
click at [248, 373] on b "New Third" at bounding box center [230, 375] width 42 height 10
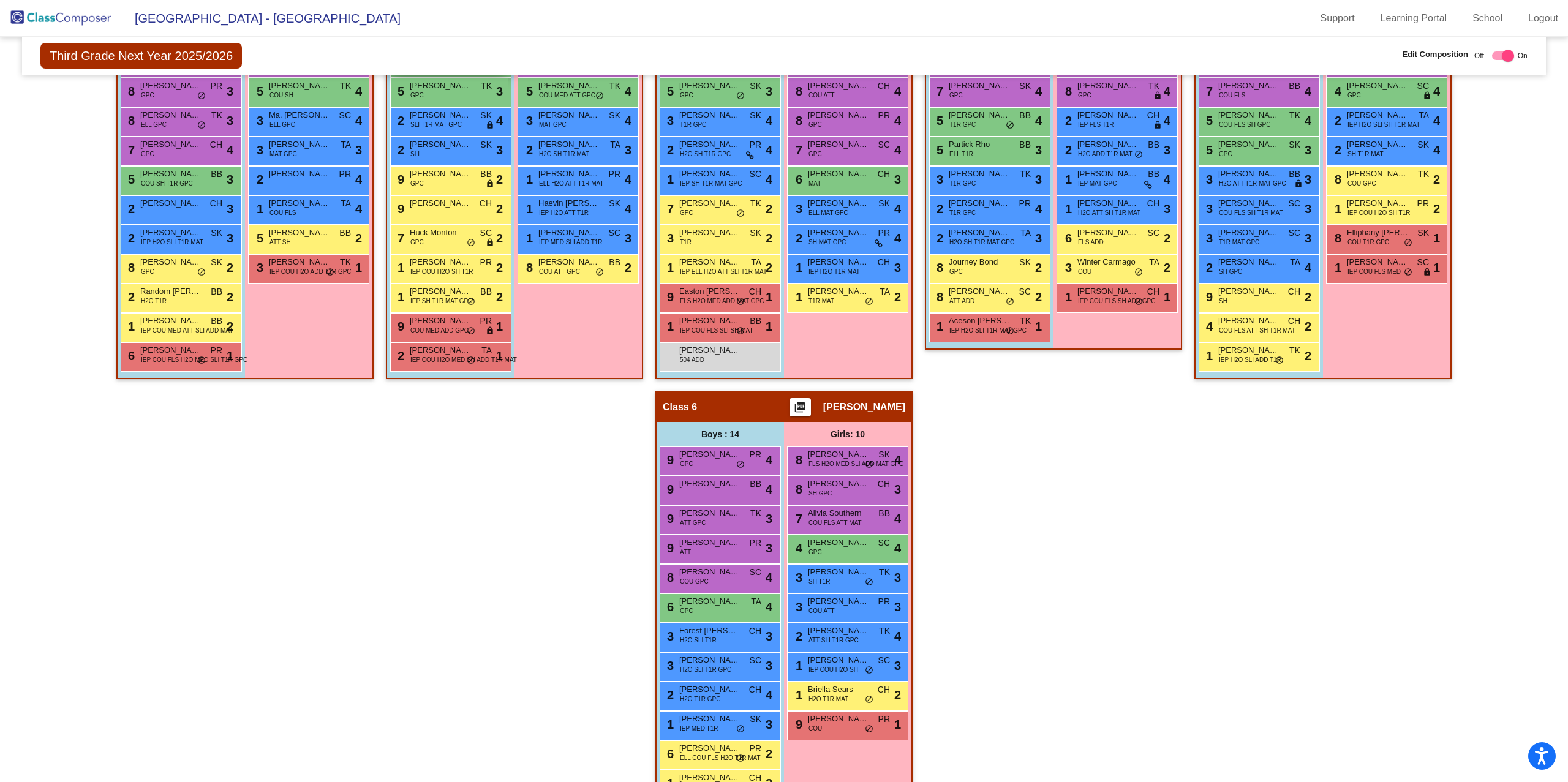
scroll to position [447, 0]
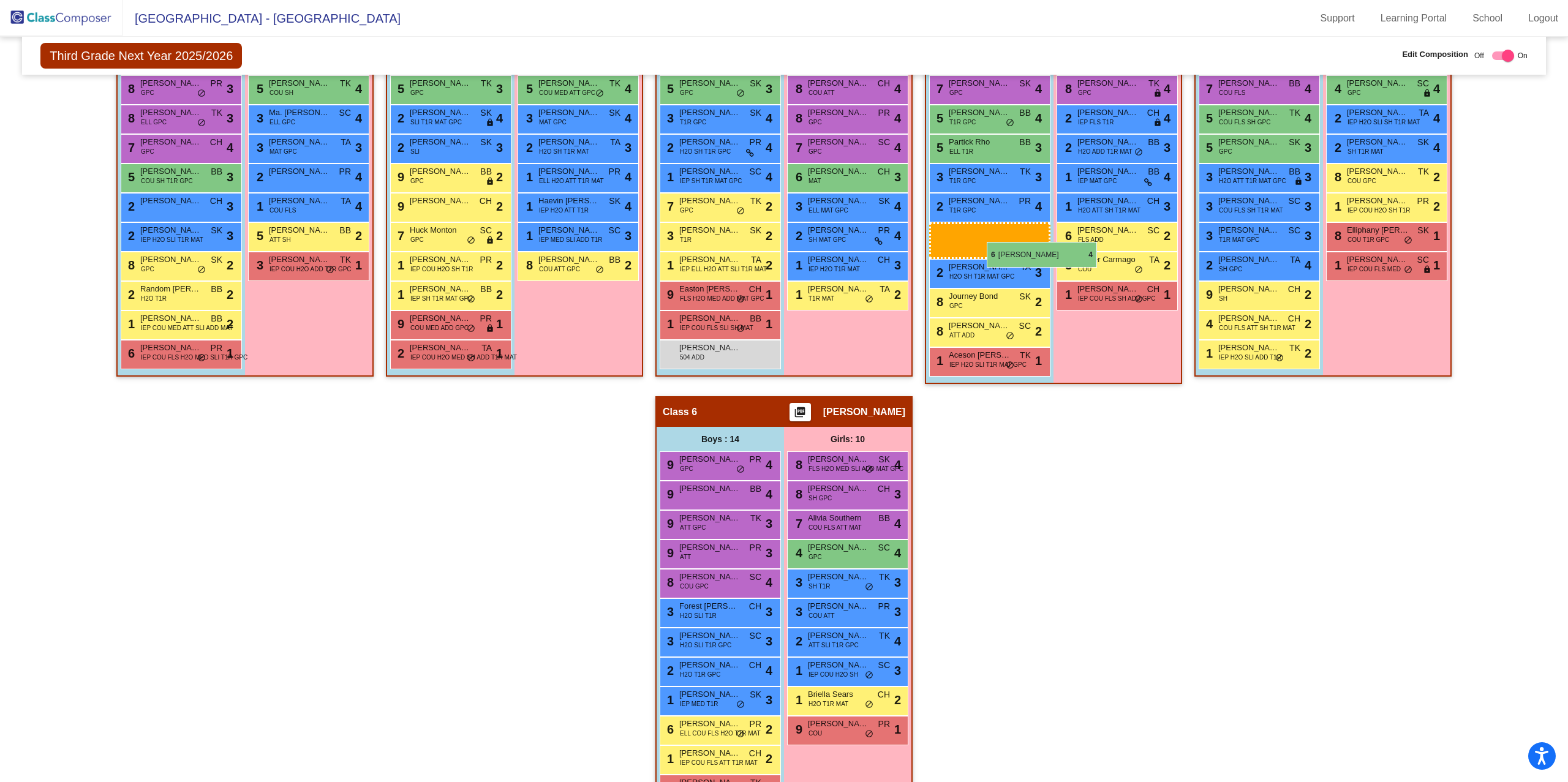
drag, startPoint x: 705, startPoint y: 597, endPoint x: 987, endPoint y: 242, distance: 453.4
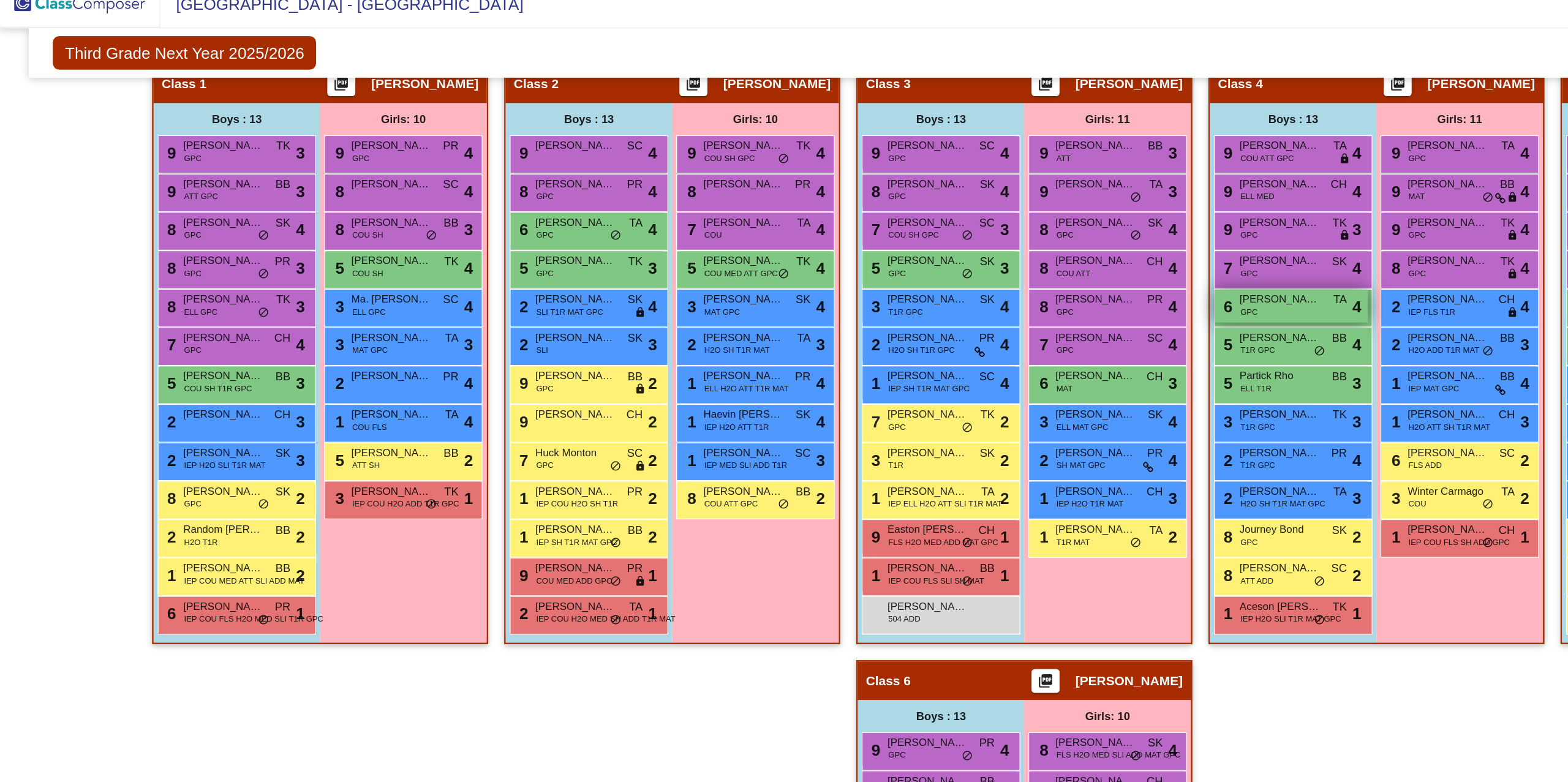
scroll to position [326, 0]
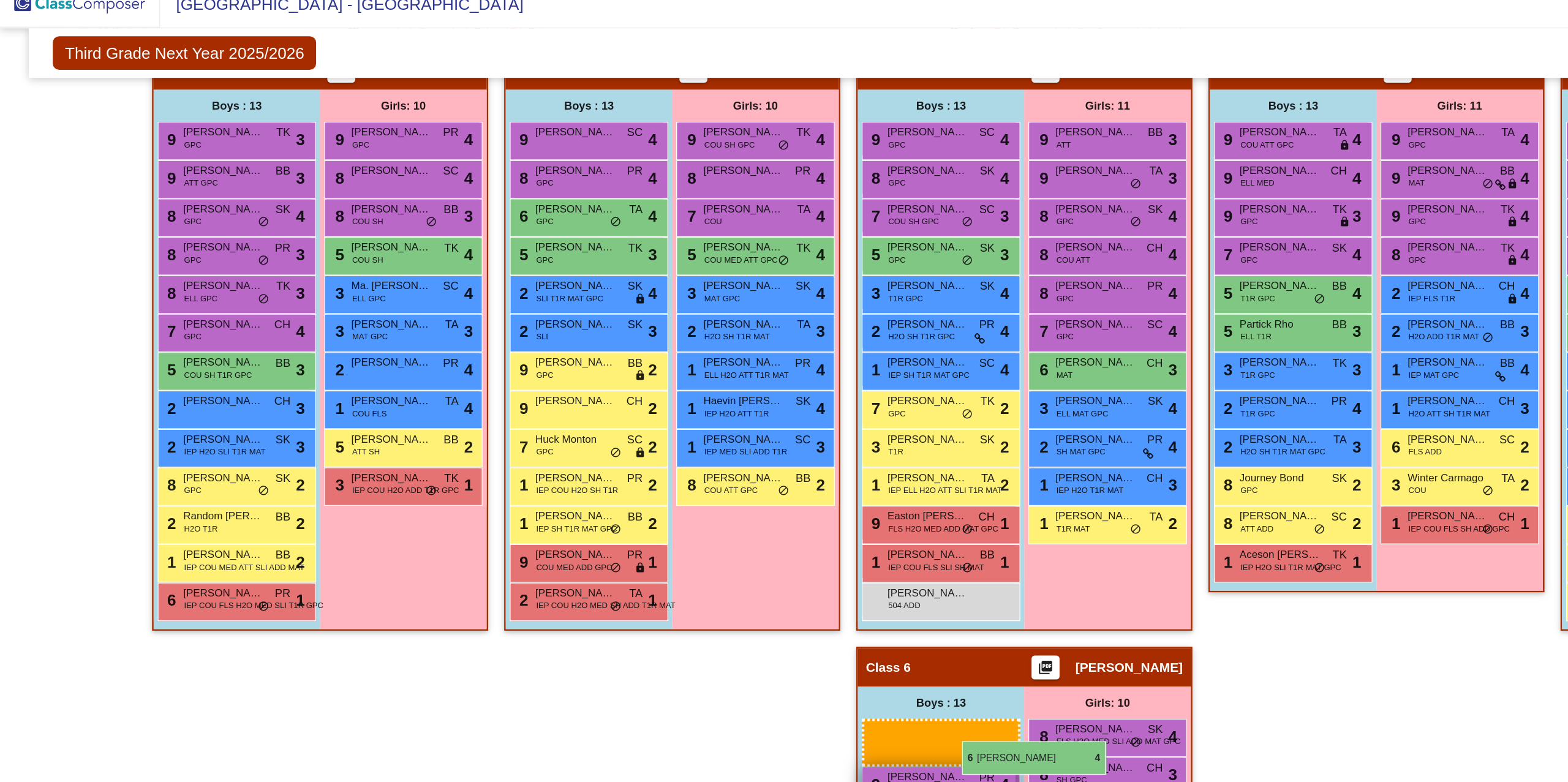
drag, startPoint x: 964, startPoint y: 237, endPoint x: 734, endPoint y: 584, distance: 416.3
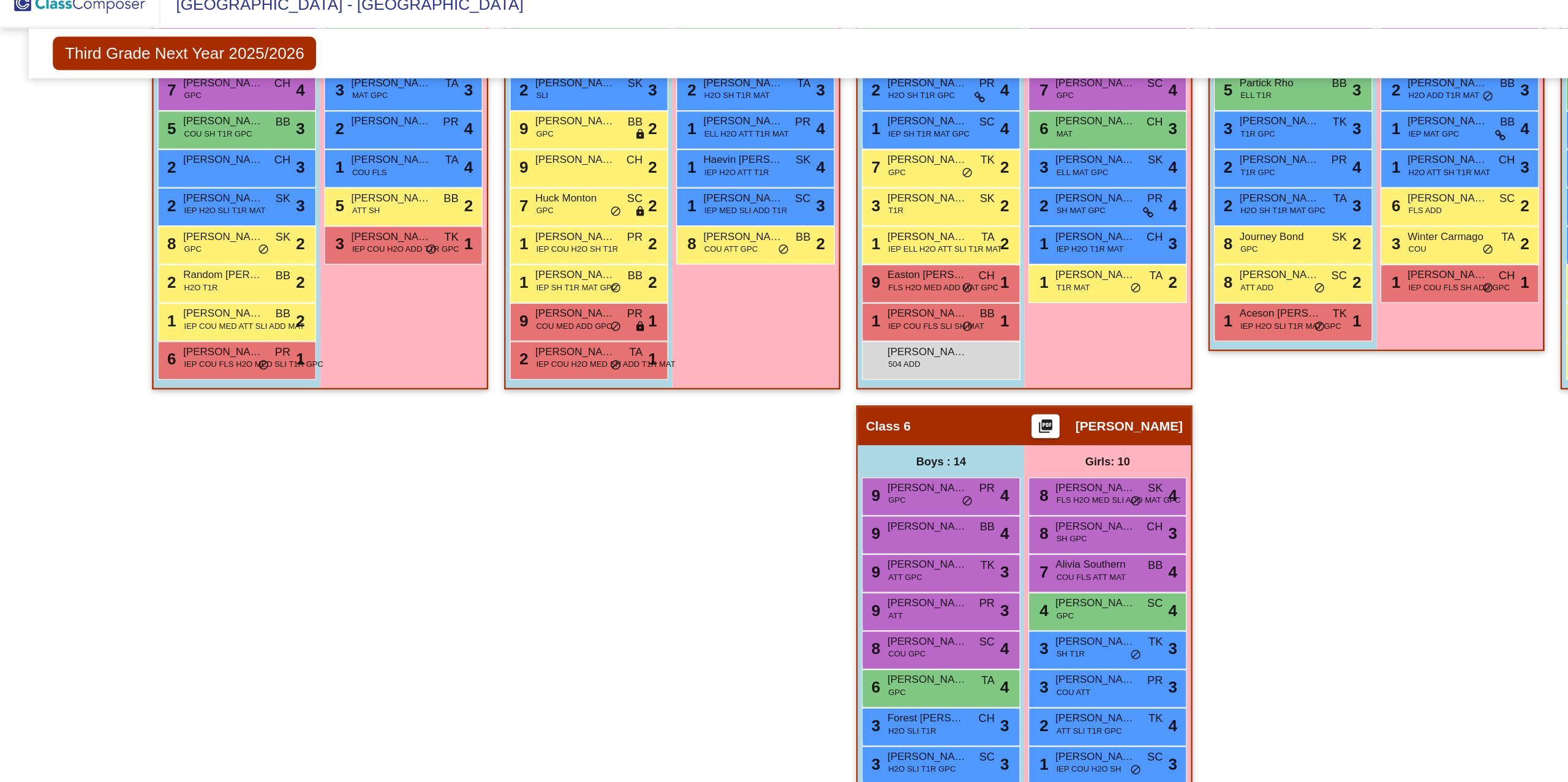
scroll to position [539, 0]
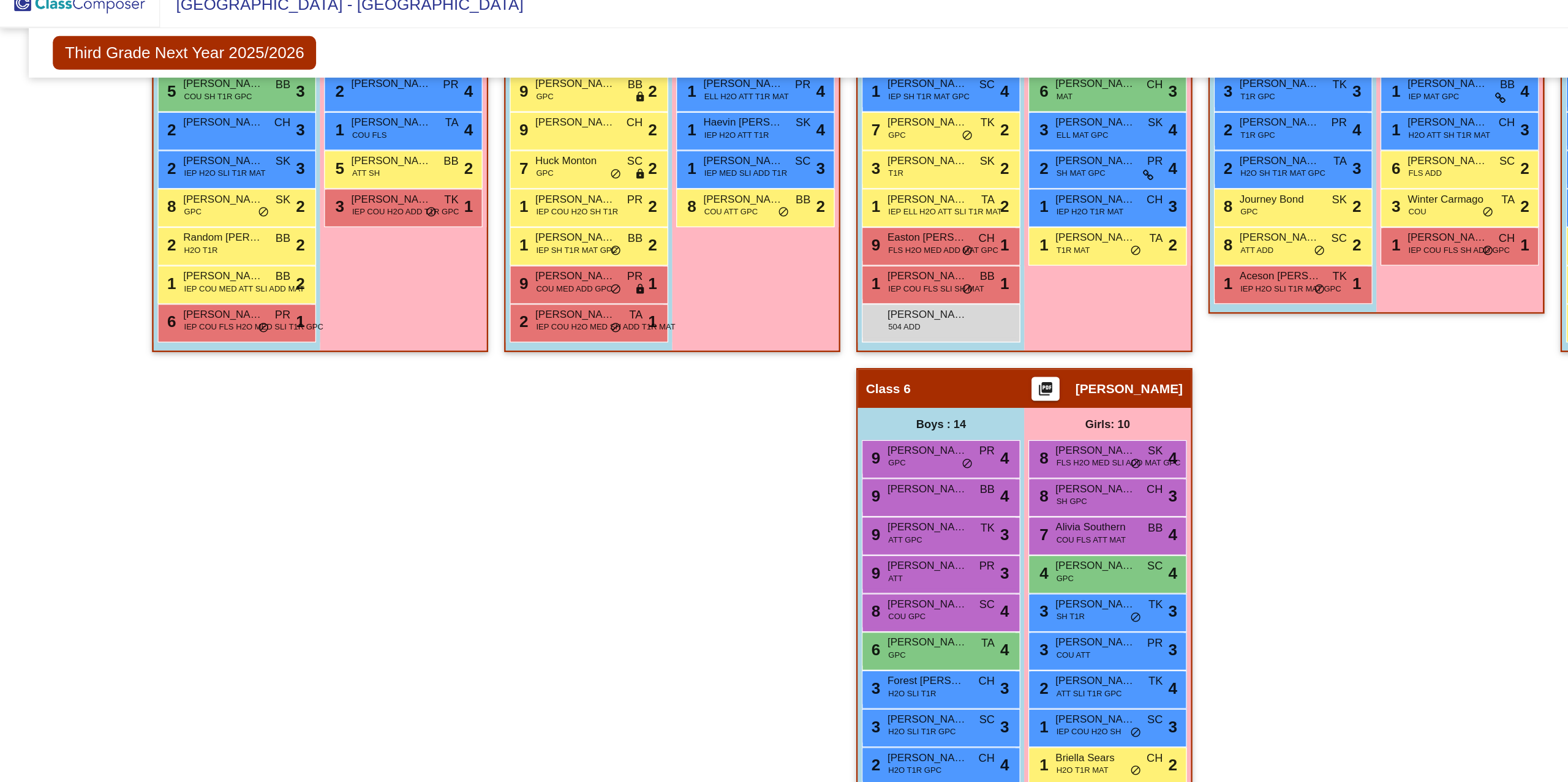
click at [579, 508] on div "Hallway - Hallway Class picture_as_pdf Add Student First Name Last Name Student…" at bounding box center [783, 312] width 1505 height 943
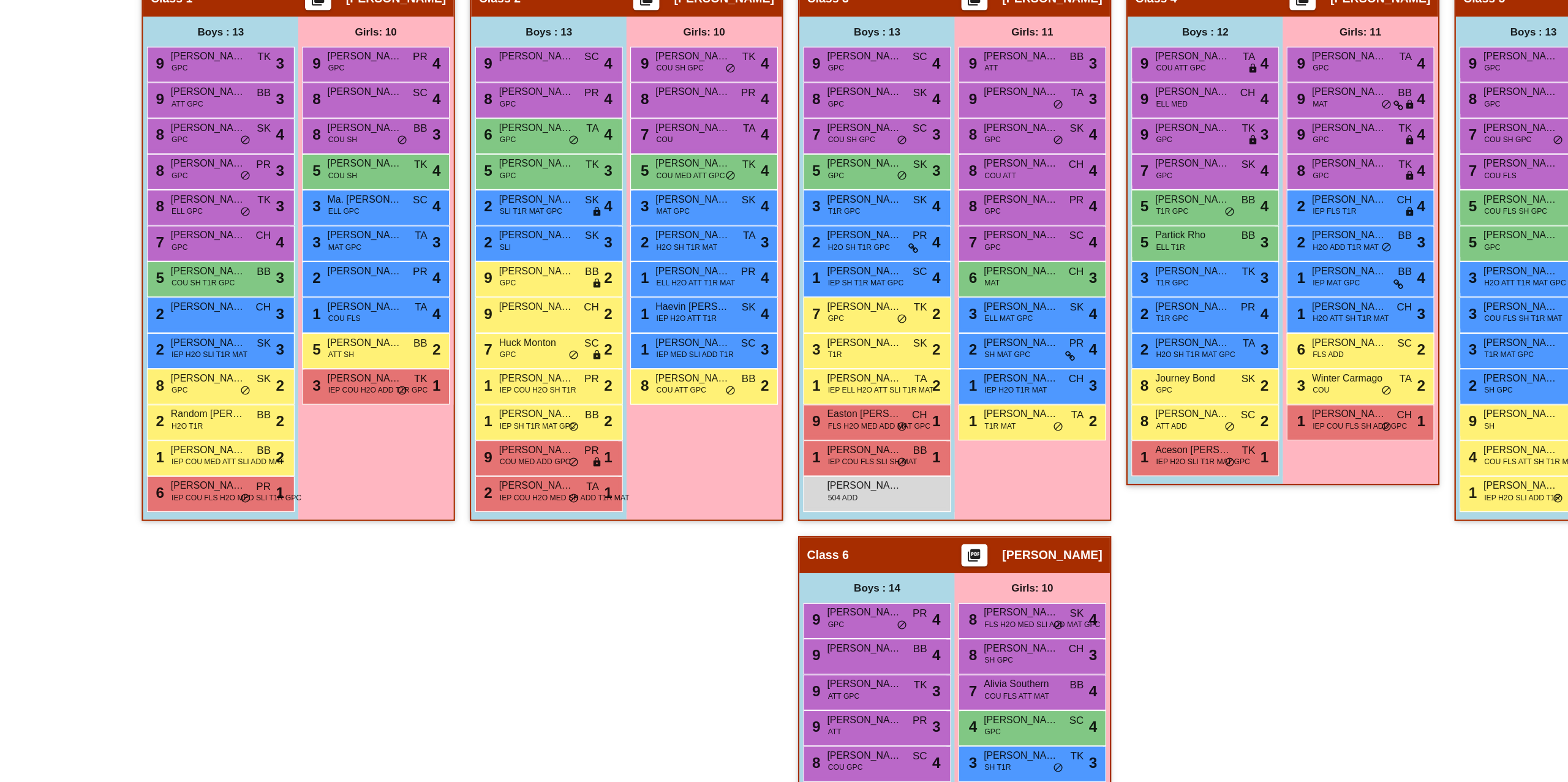
scroll to position [273, 0]
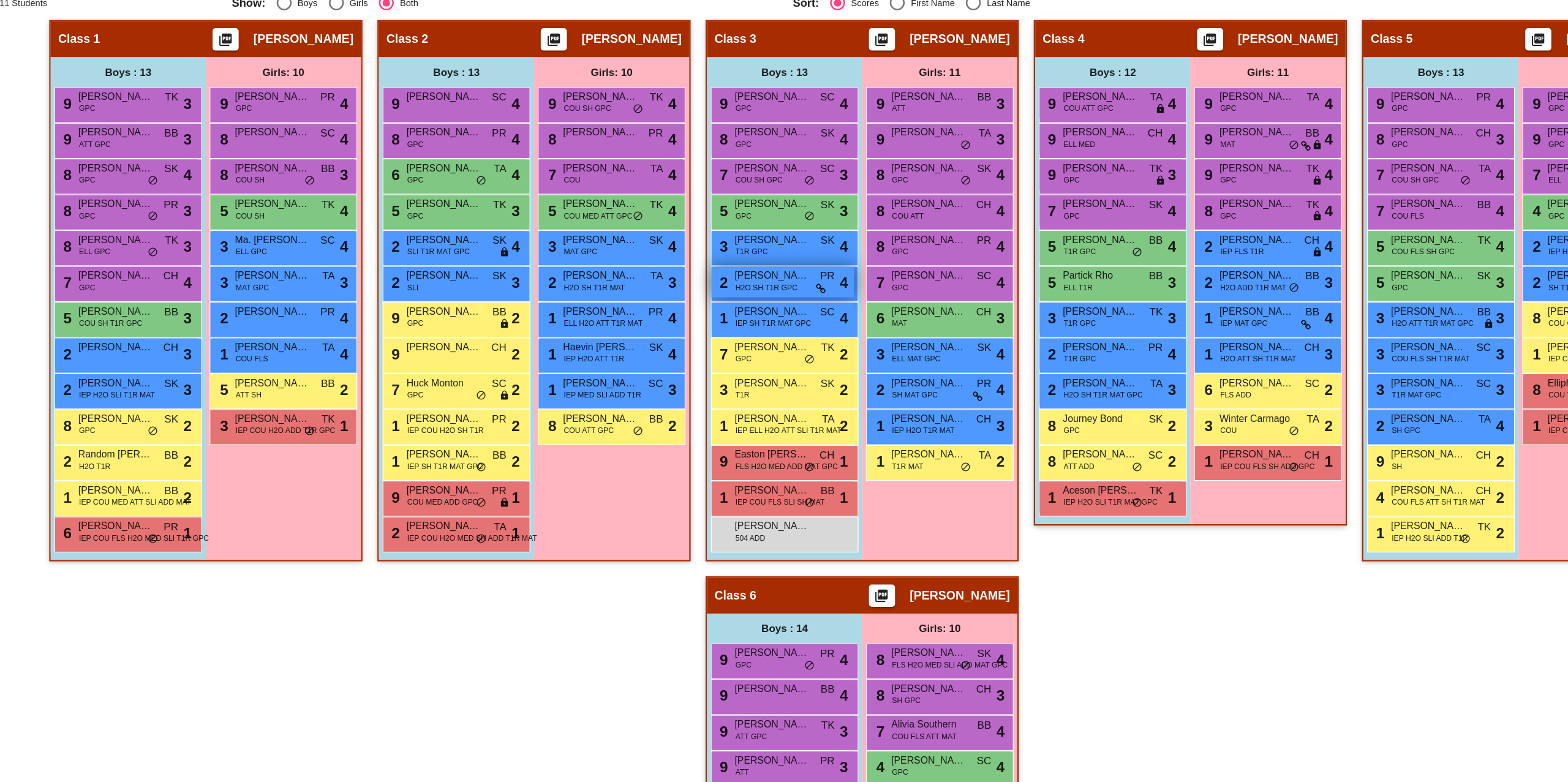
click at [694, 321] on span "H2O SH T1R GPC" at bounding box center [705, 325] width 51 height 9
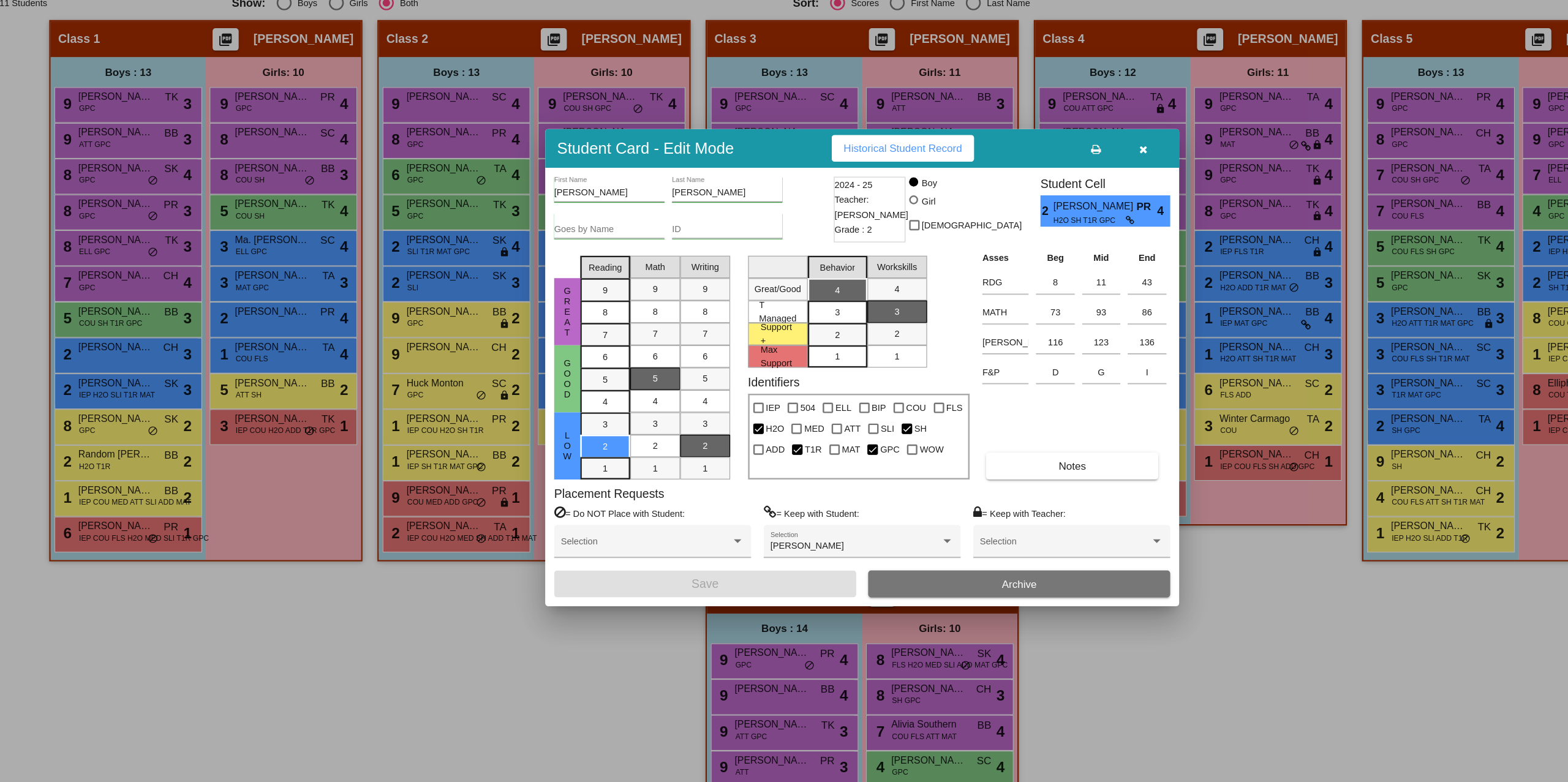
click at [1012, 211] on icon "button" at bounding box center [1014, 211] width 6 height 8
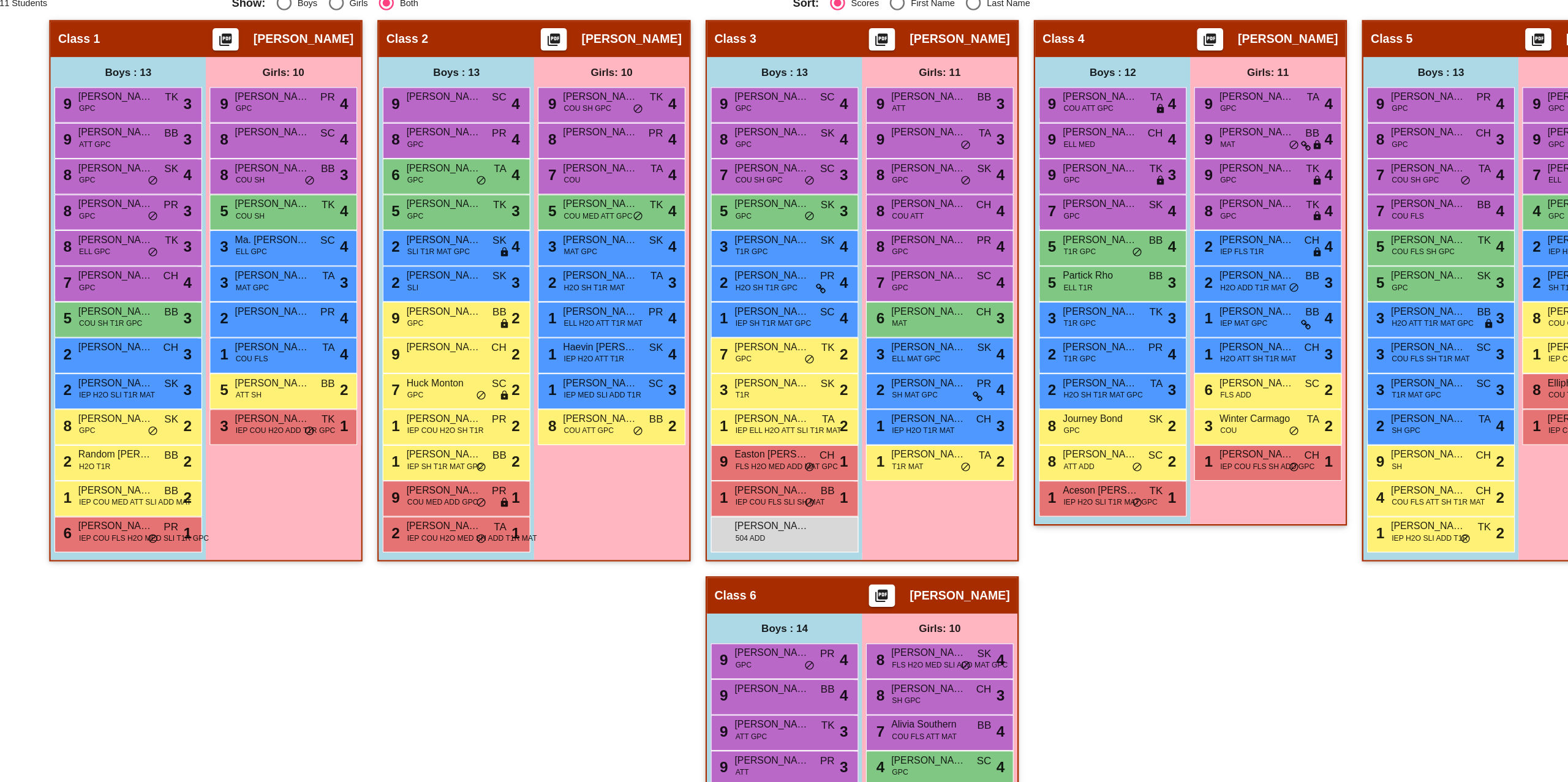
click at [1033, 551] on div "Class 4 picture_as_pdf Mabel Scroggins Add Student First Name Last Name Student…" at bounding box center [1053, 334] width 257 height 457
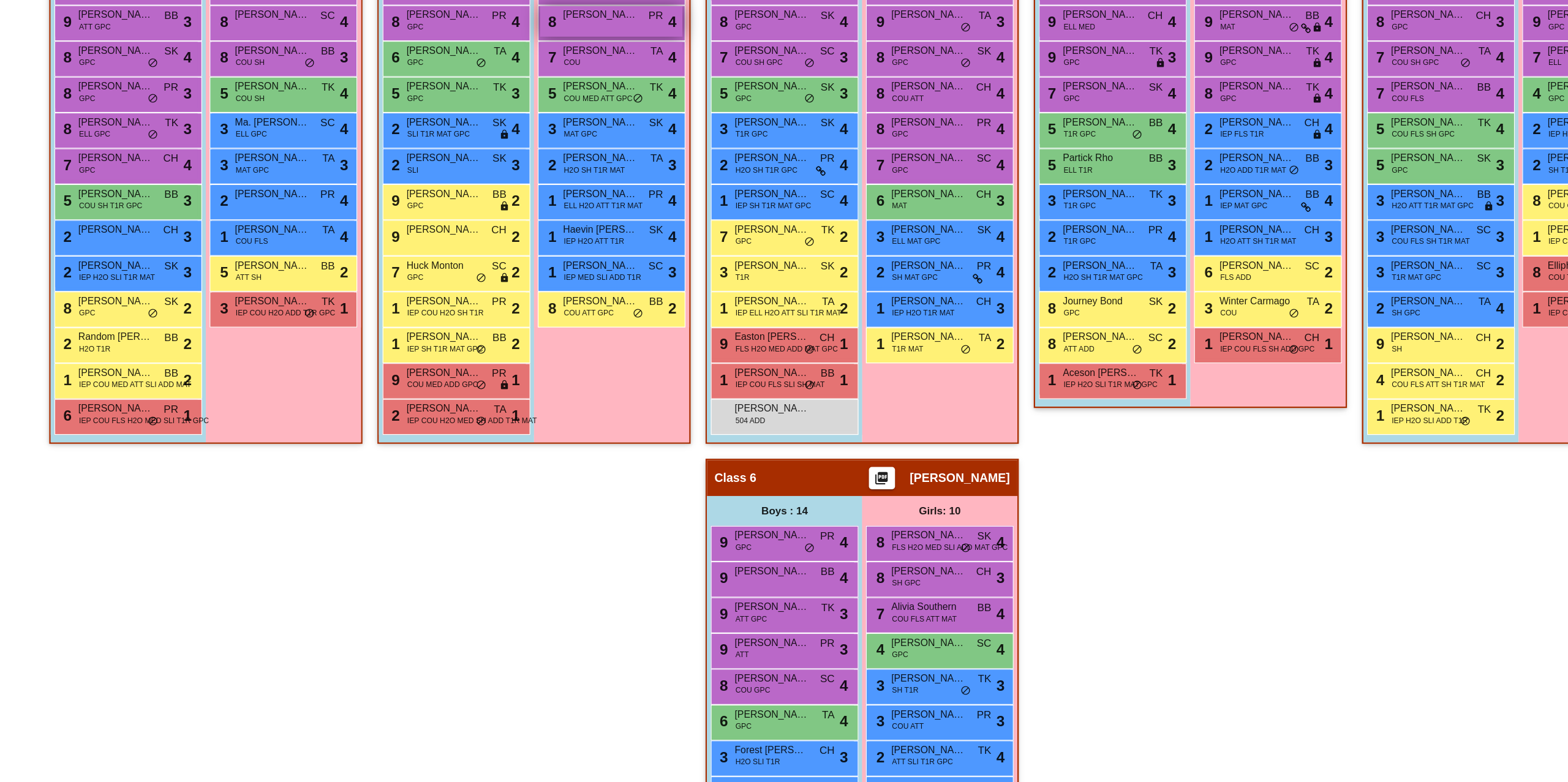
scroll to position [374, 0]
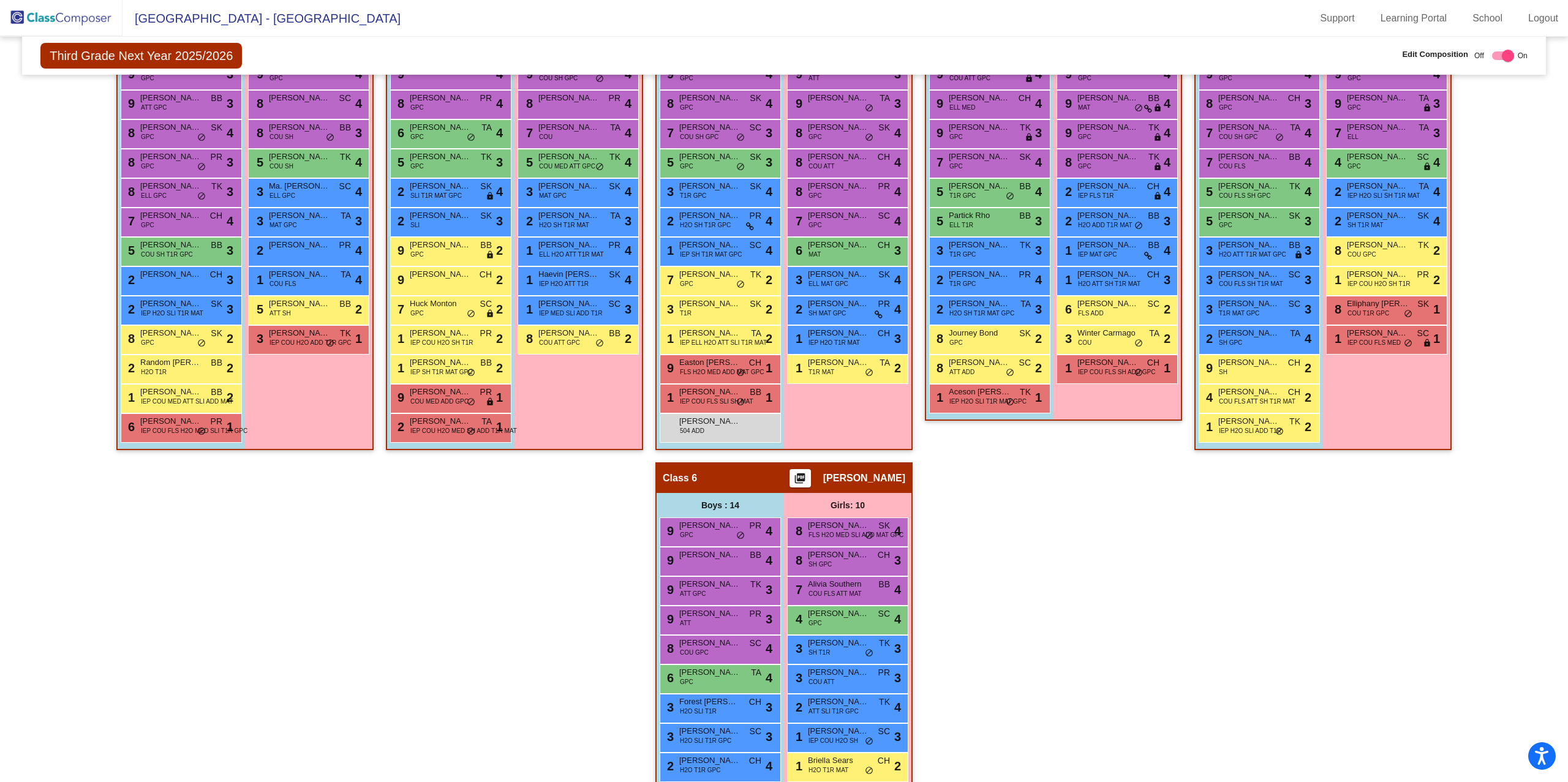
click at [68, 21] on img at bounding box center [61, 18] width 122 height 37
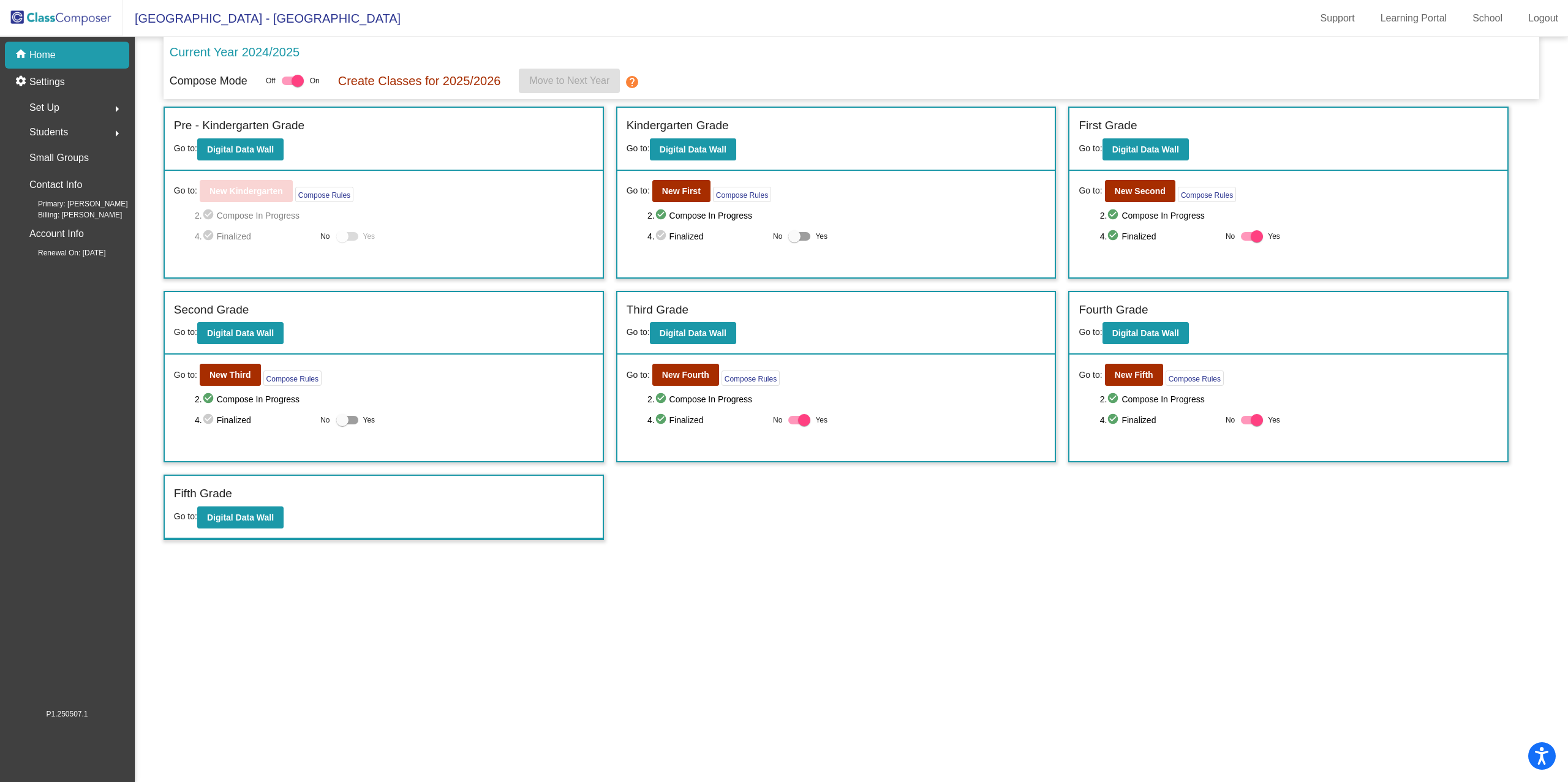
click at [344, 418] on div at bounding box center [342, 419] width 12 height 12
click at [343, 424] on input "Yes" at bounding box center [342, 424] width 1 height 1
checkbox input "true"
click at [671, 370] on b "New Fourth" at bounding box center [685, 375] width 48 height 10
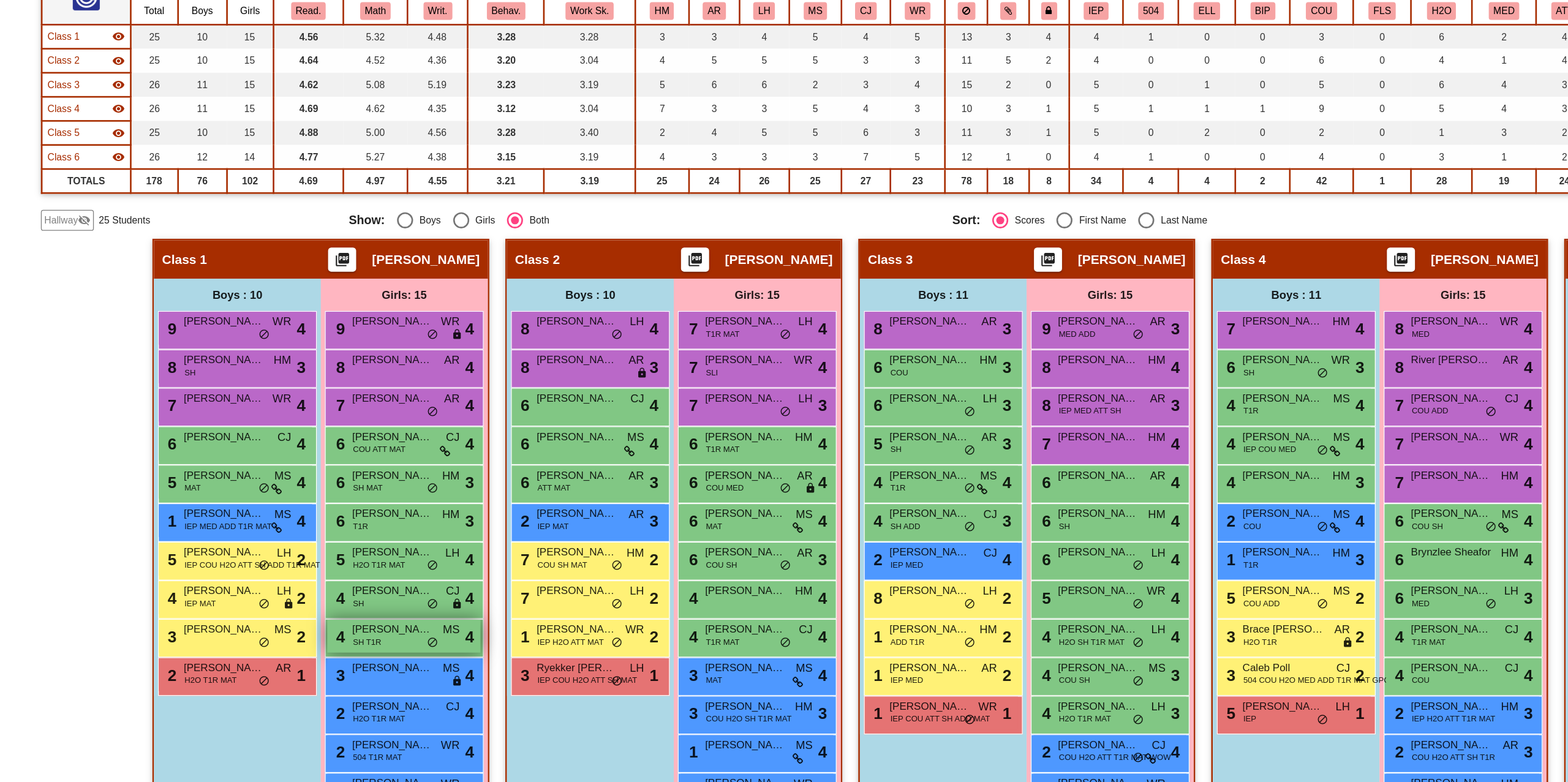
scroll to position [75, 0]
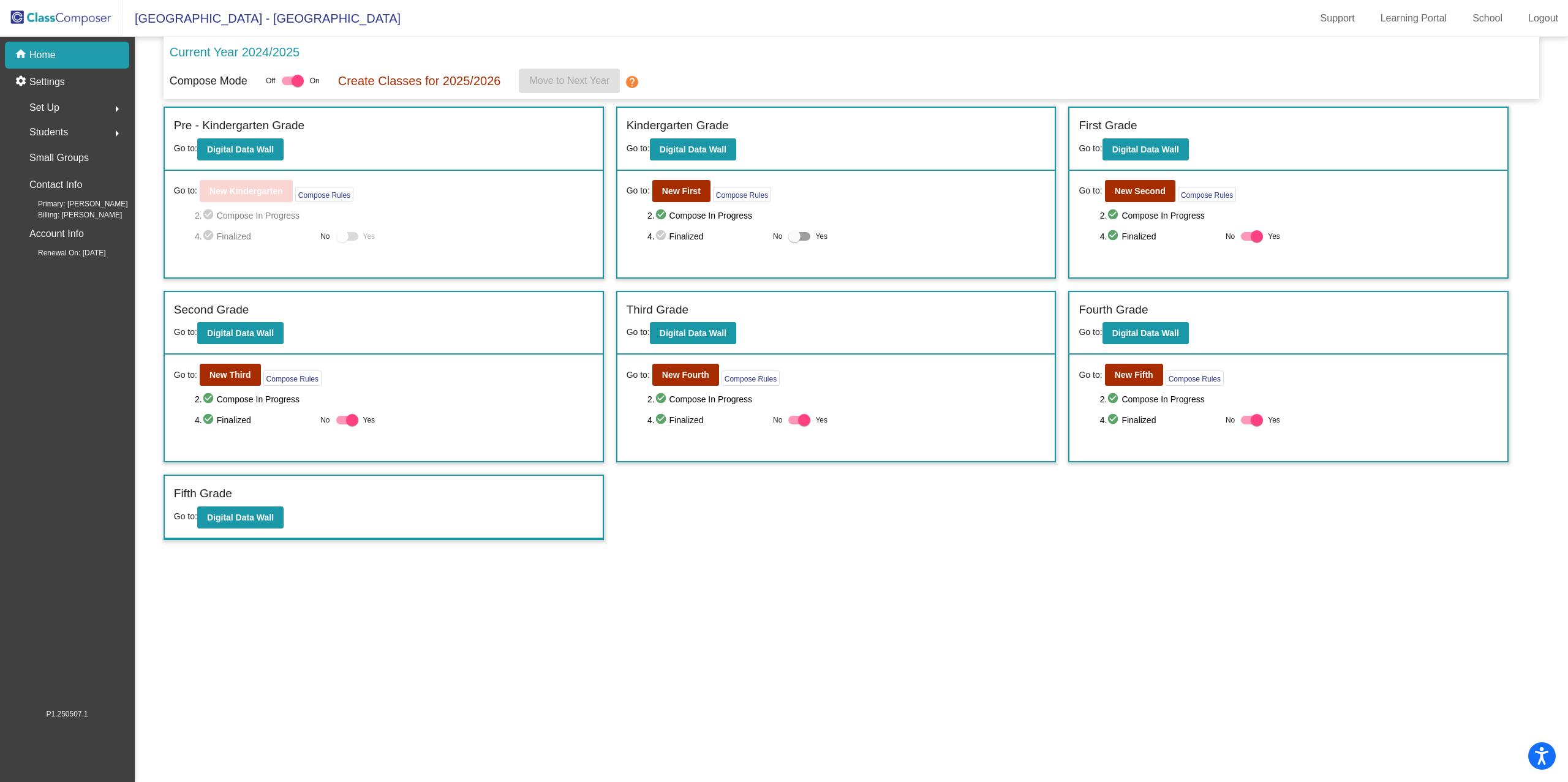
click at [803, 418] on div at bounding box center [803, 419] width 12 height 12
click at [794, 424] on input "Yes" at bounding box center [794, 424] width 1 height 1
checkbox input "false"
click at [683, 375] on b "New Fourth" at bounding box center [685, 375] width 48 height 10
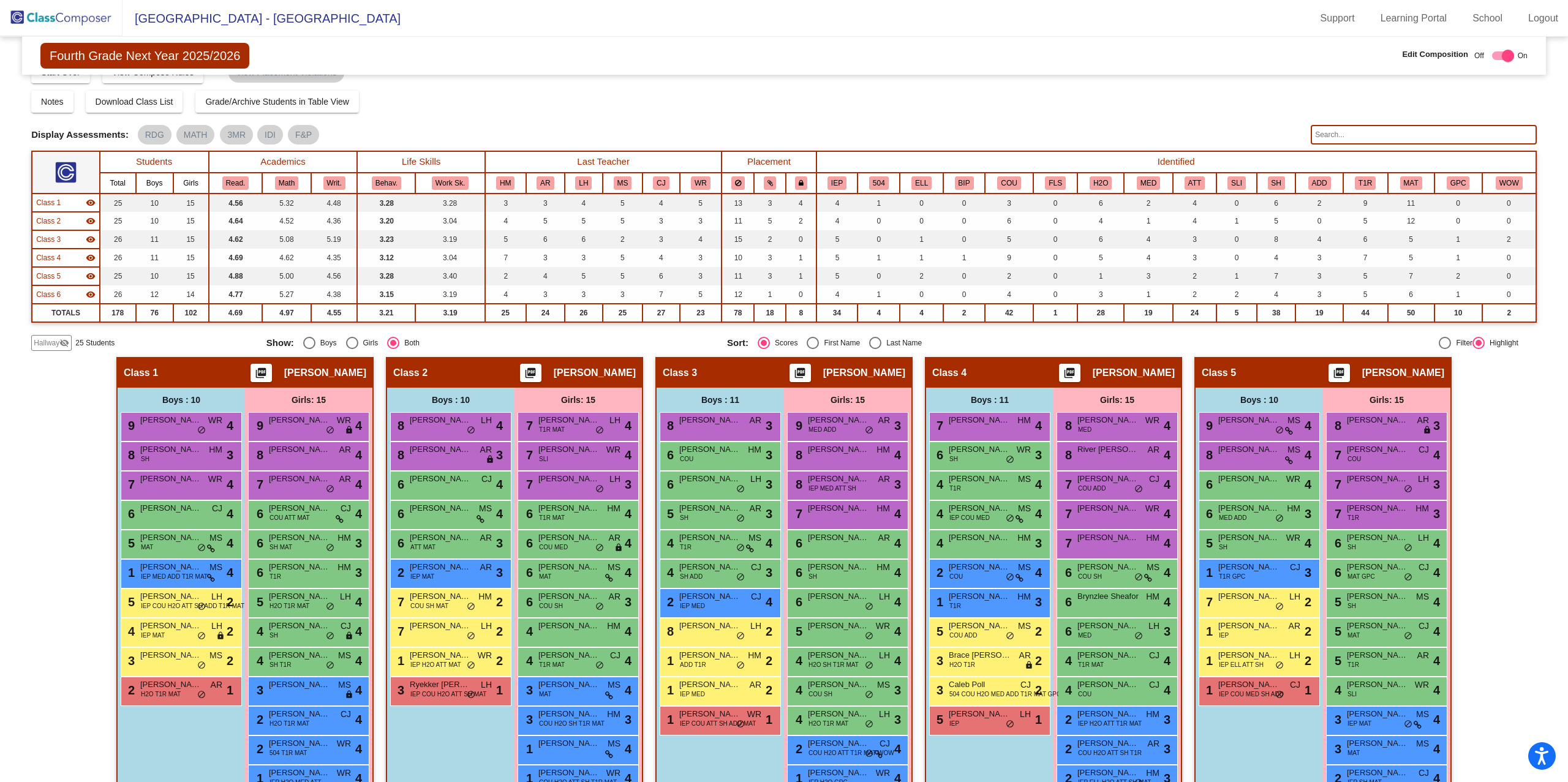
scroll to position [18, 0]
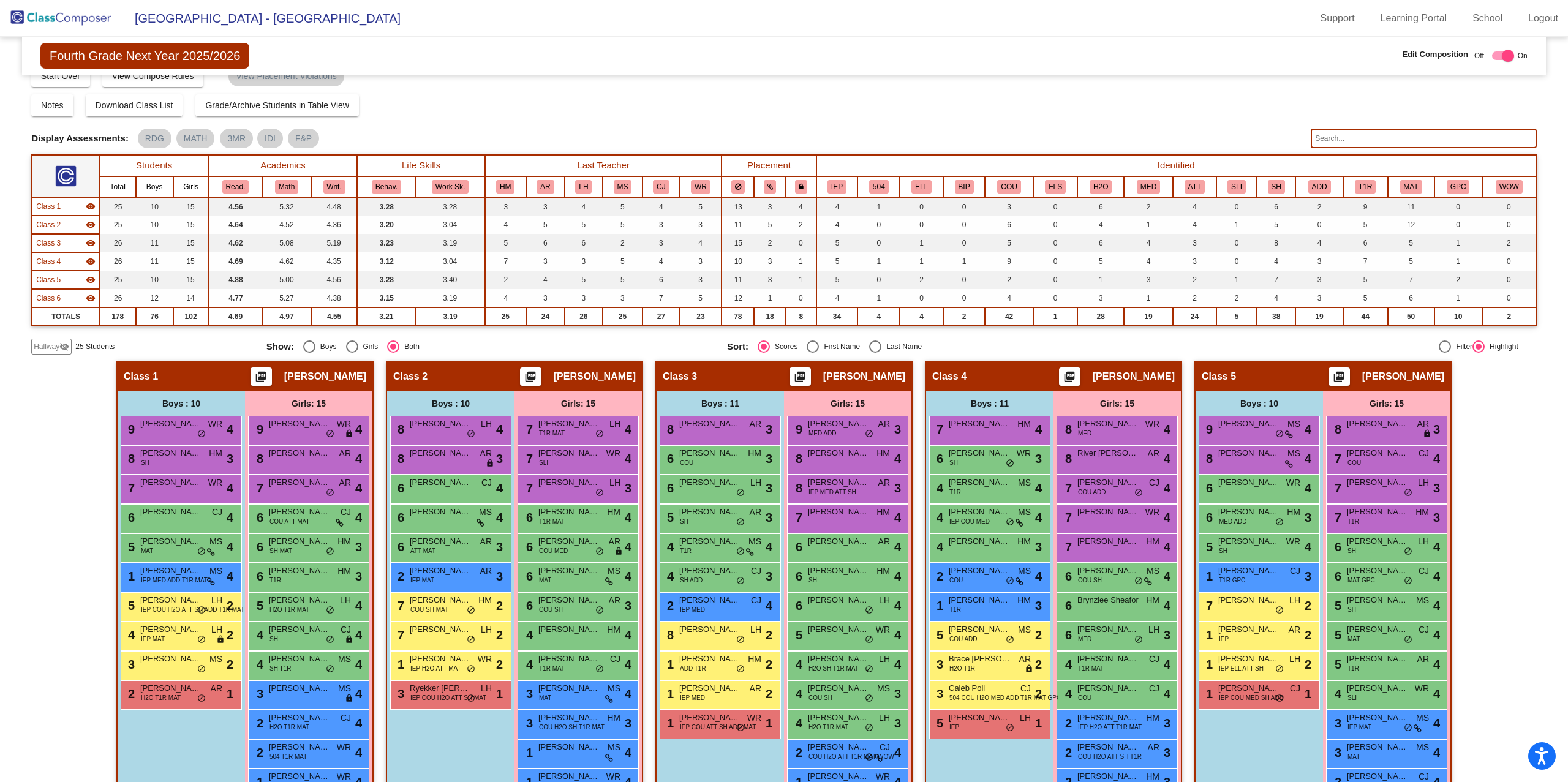
click at [242, 381] on div "Class 1 picture_as_pdf Lindsey Boyd" at bounding box center [245, 376] width 255 height 29
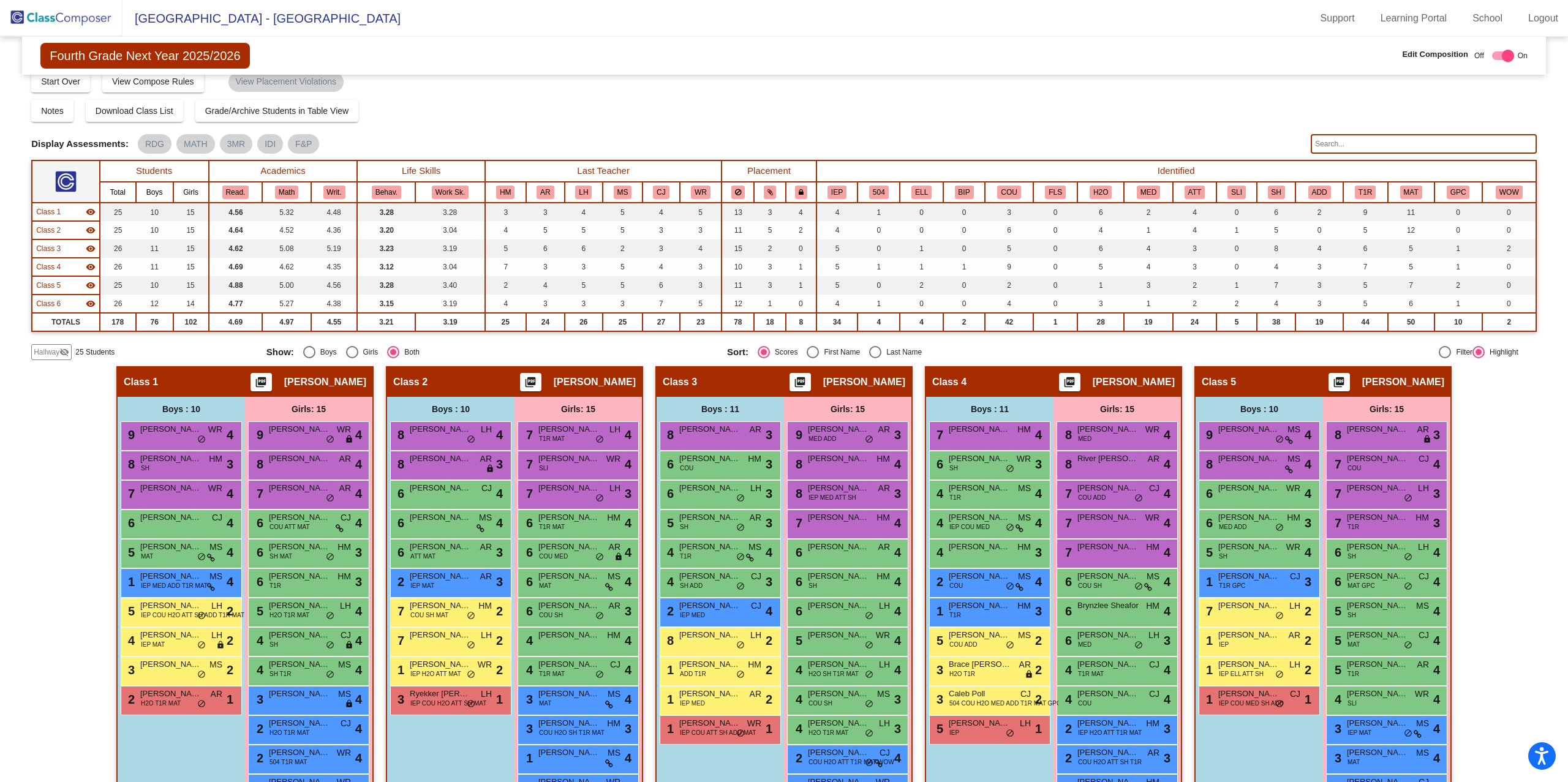
scroll to position [0, 0]
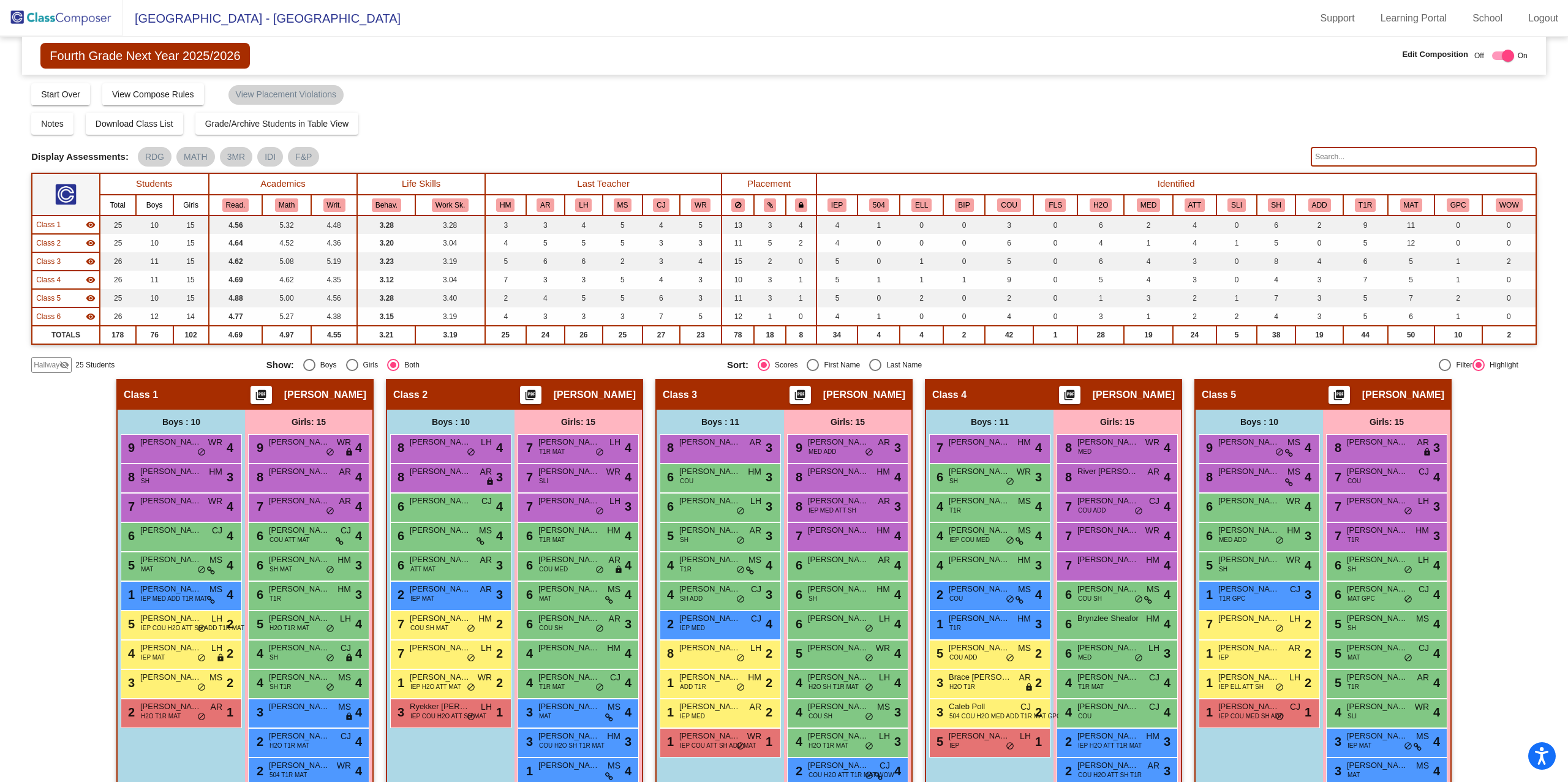
click at [40, 28] on img at bounding box center [61, 18] width 122 height 37
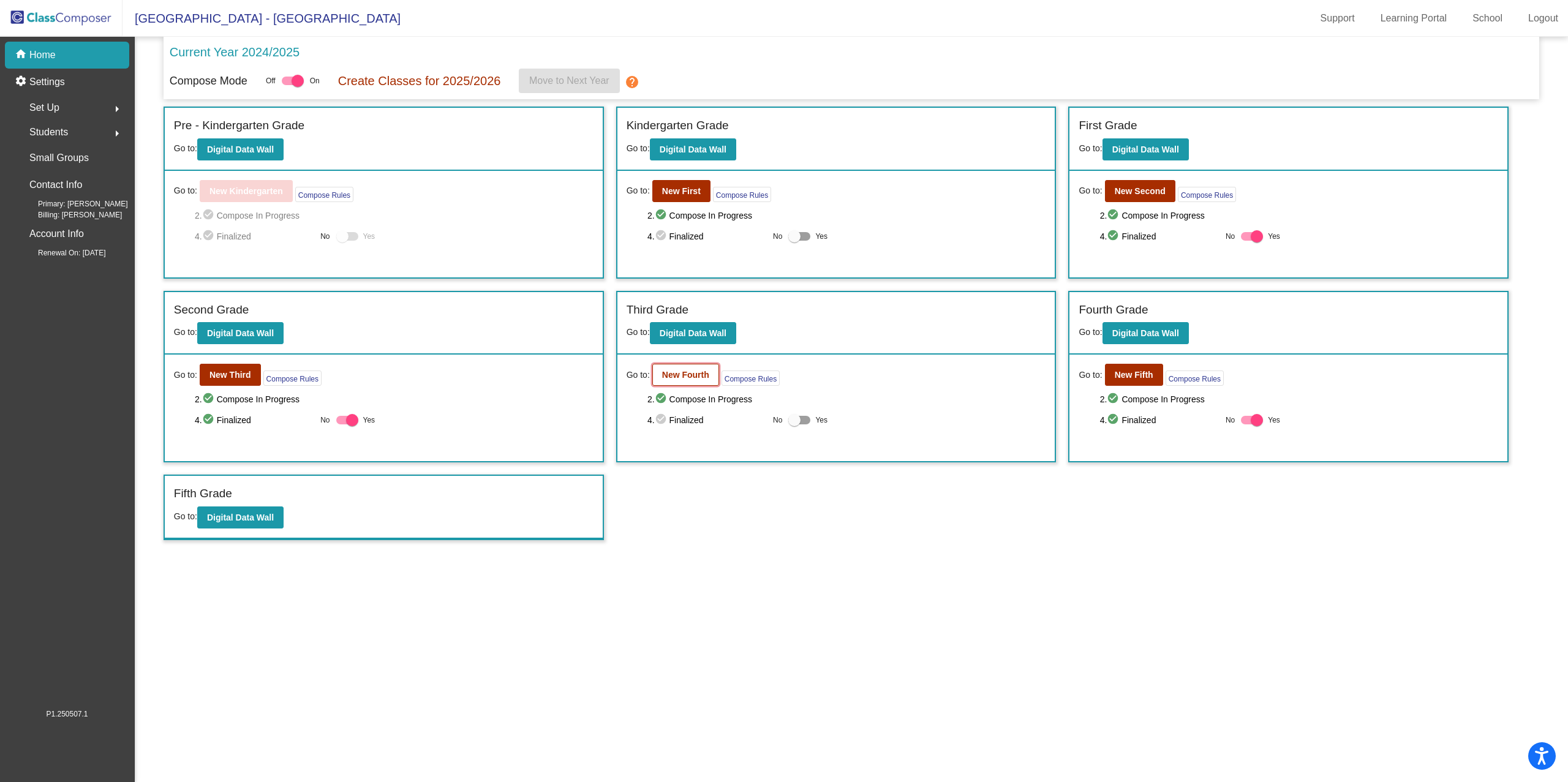
click at [683, 372] on b "New Fourth" at bounding box center [685, 375] width 48 height 10
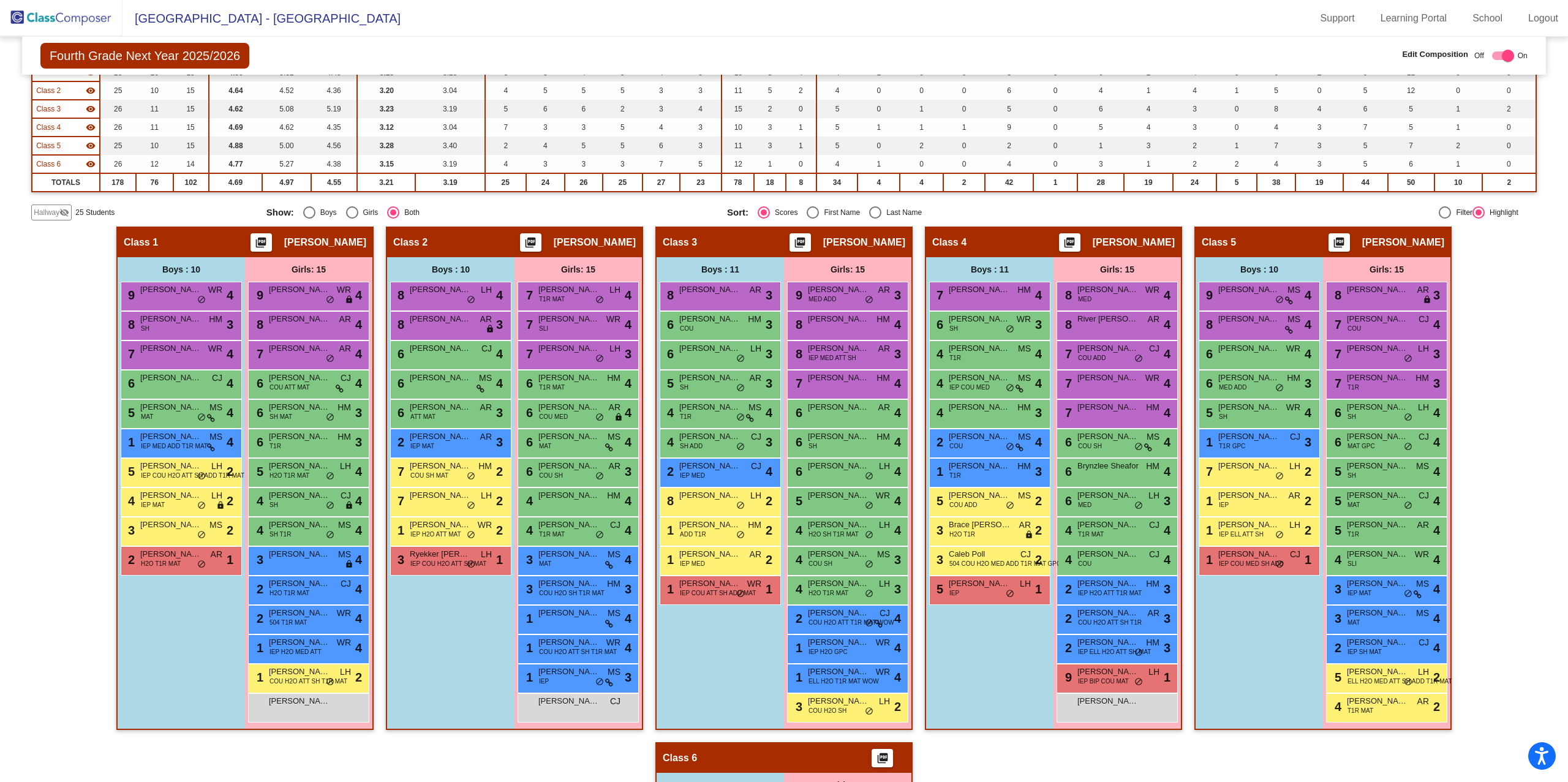
scroll to position [167, 0]
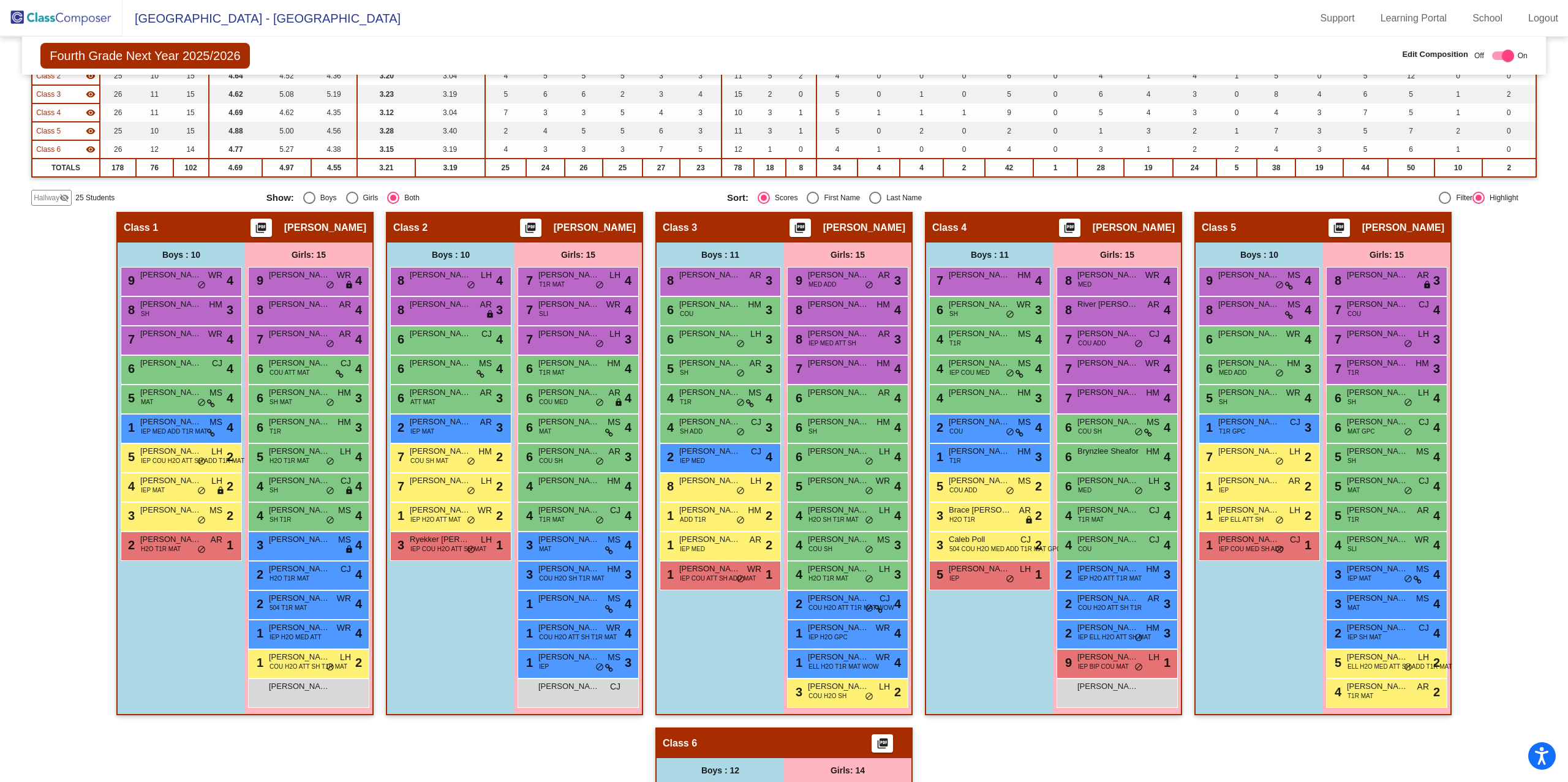
click at [0, 0] on div "Boys : 10 9 Theodore Frigon WR lock do_not_disturb_alt 4 8 Charlie McConnell SH…" at bounding box center [0, 0] width 0 height 0
click at [185, 418] on span "Harry Mustaikis" at bounding box center [170, 421] width 61 height 12
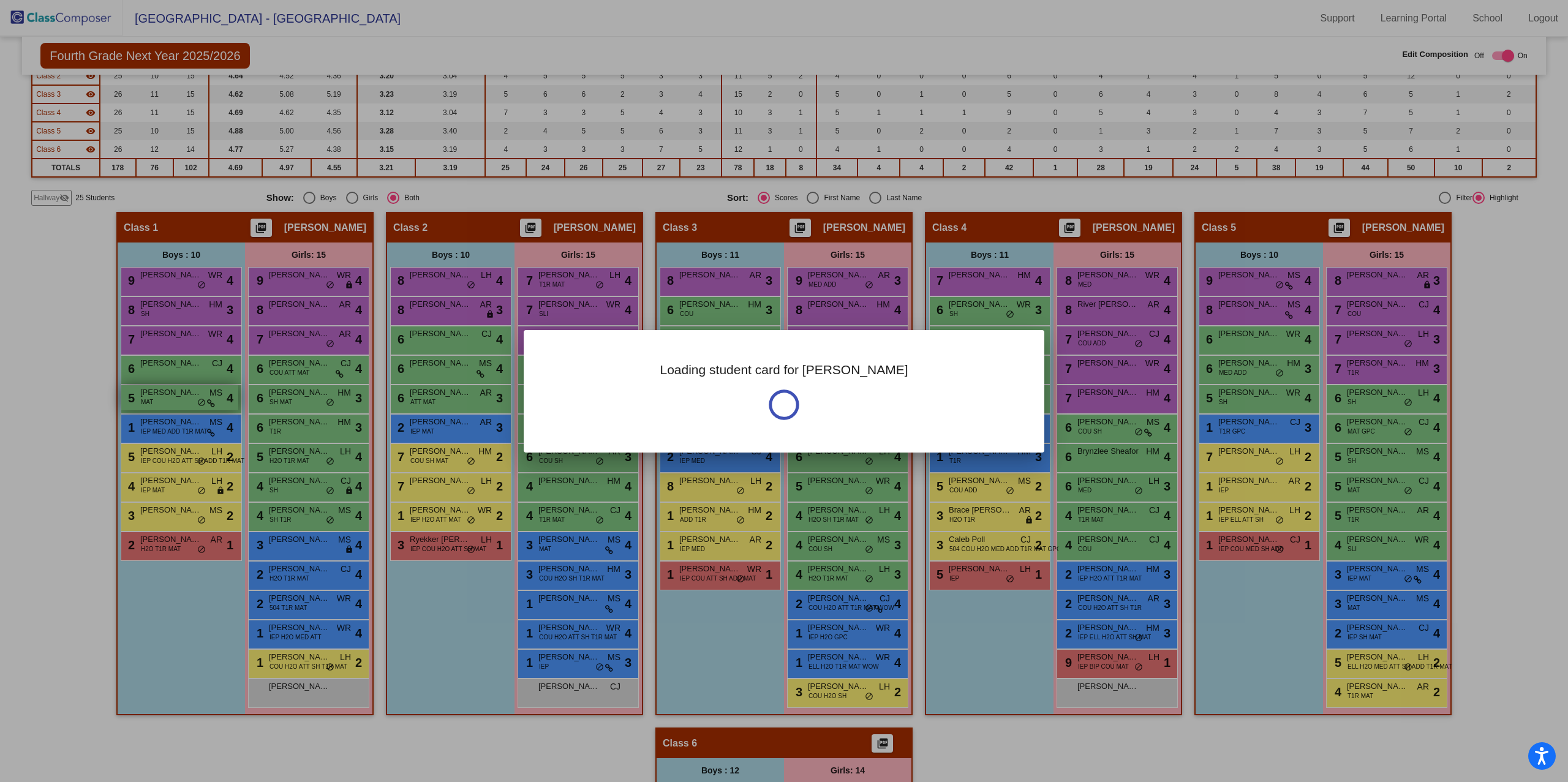
drag, startPoint x: 185, startPoint y: 418, endPoint x: 185, endPoint y: 404, distance: 14.0
click at [185, 410] on div at bounding box center [784, 391] width 1568 height 782
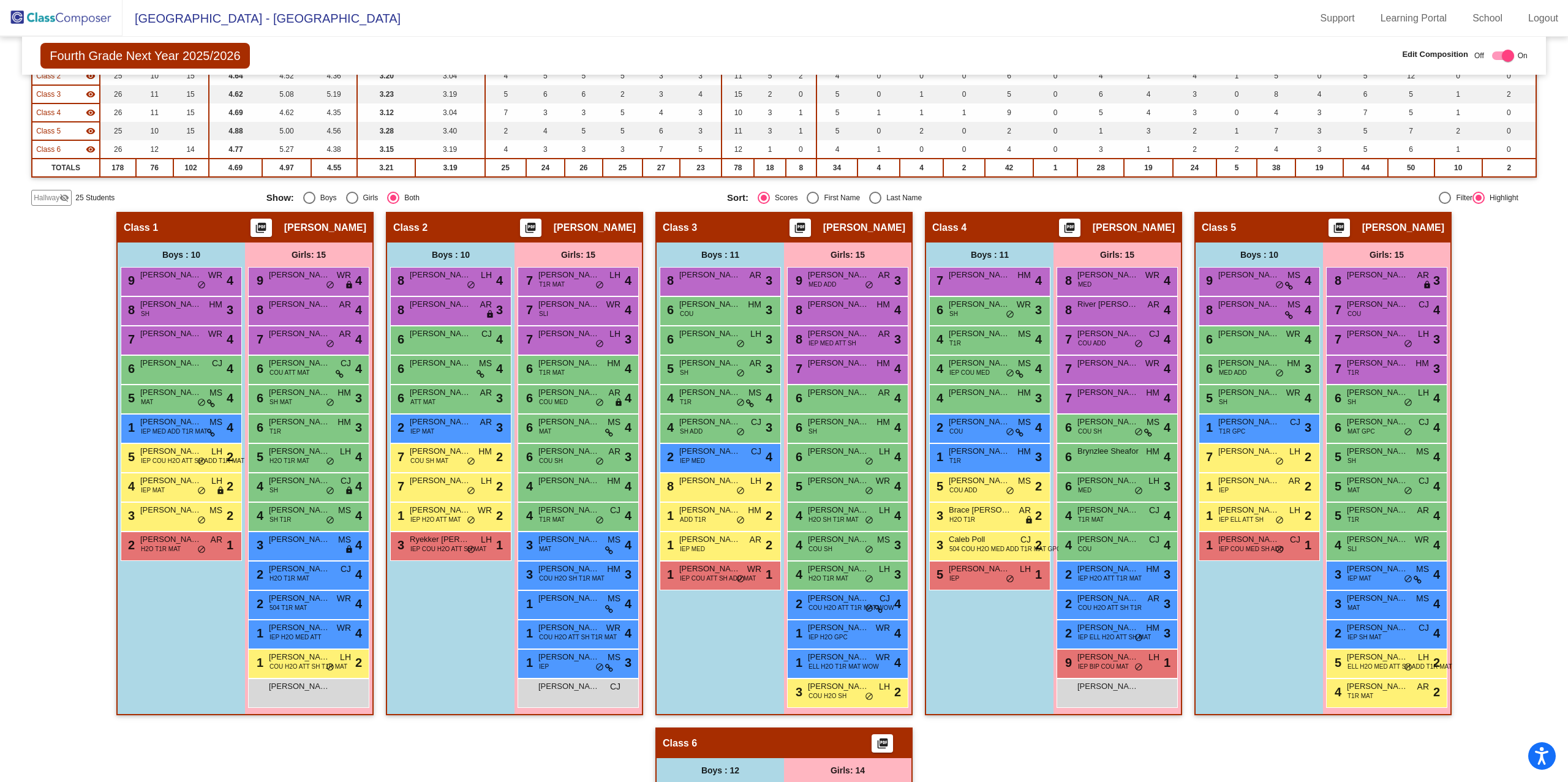
scroll to position [168, 0]
click at [53, 192] on span "Hallway" at bounding box center [47, 197] width 26 height 11
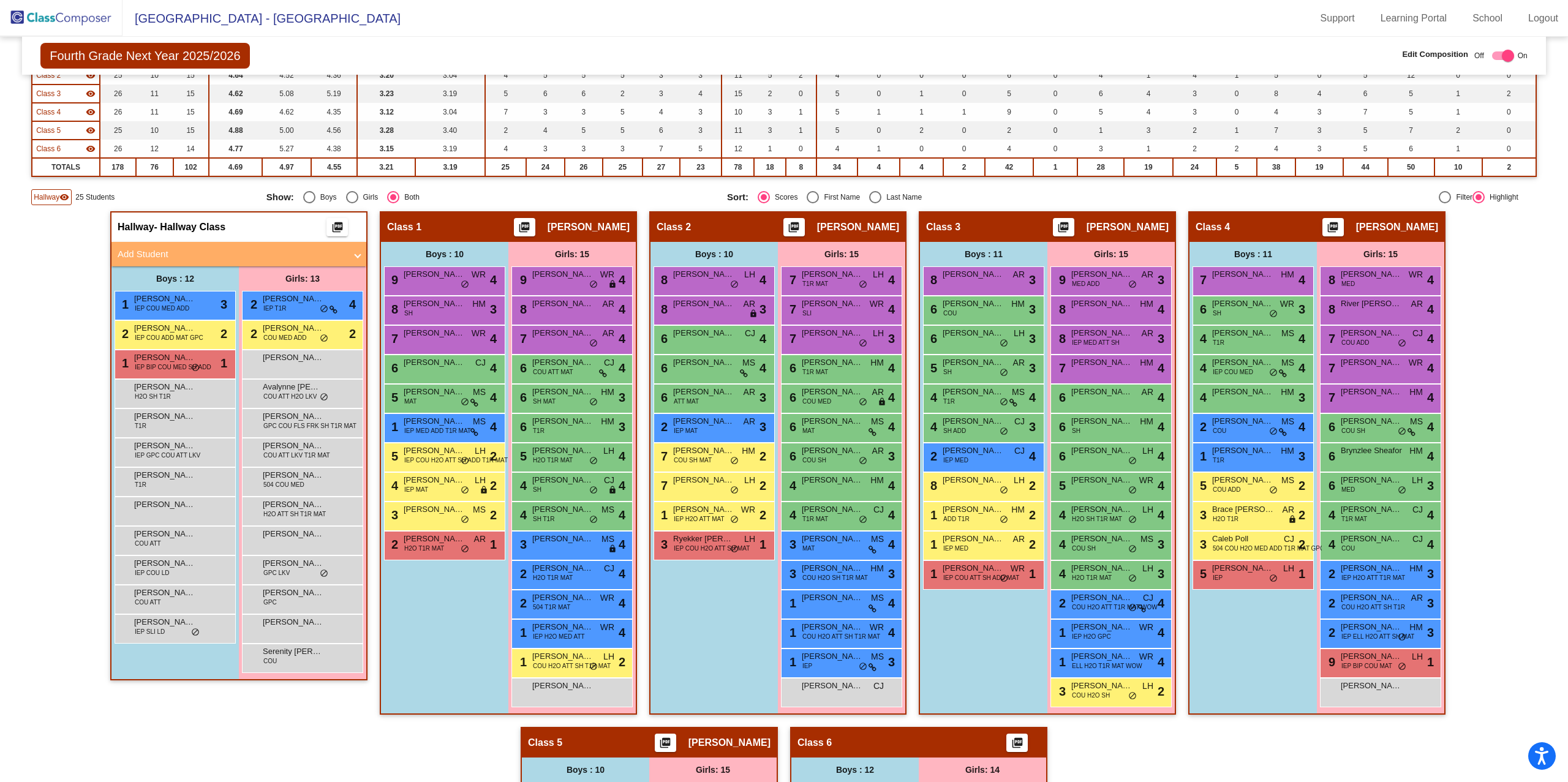
click at [259, 254] on mat-panel-title "Add Student" at bounding box center [231, 254] width 228 height 14
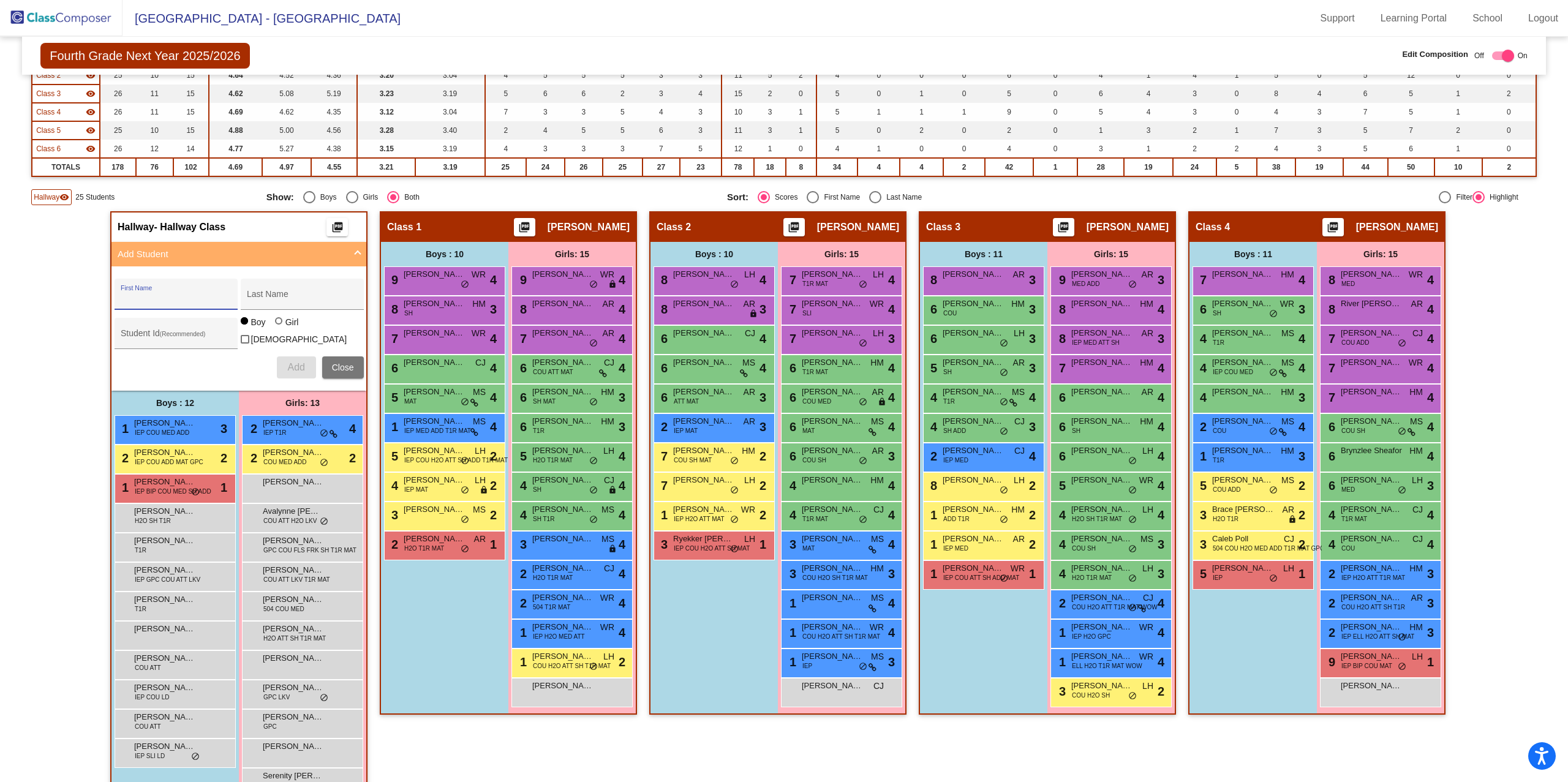
click at [174, 294] on input "First Name" at bounding box center [175, 299] width 111 height 10
type input "Aiyona"
type input "Godfrey"
click at [275, 324] on div at bounding box center [279, 321] width 7 height 7
click at [280, 328] on input "Girl" at bounding box center [280, 327] width 1 height 1
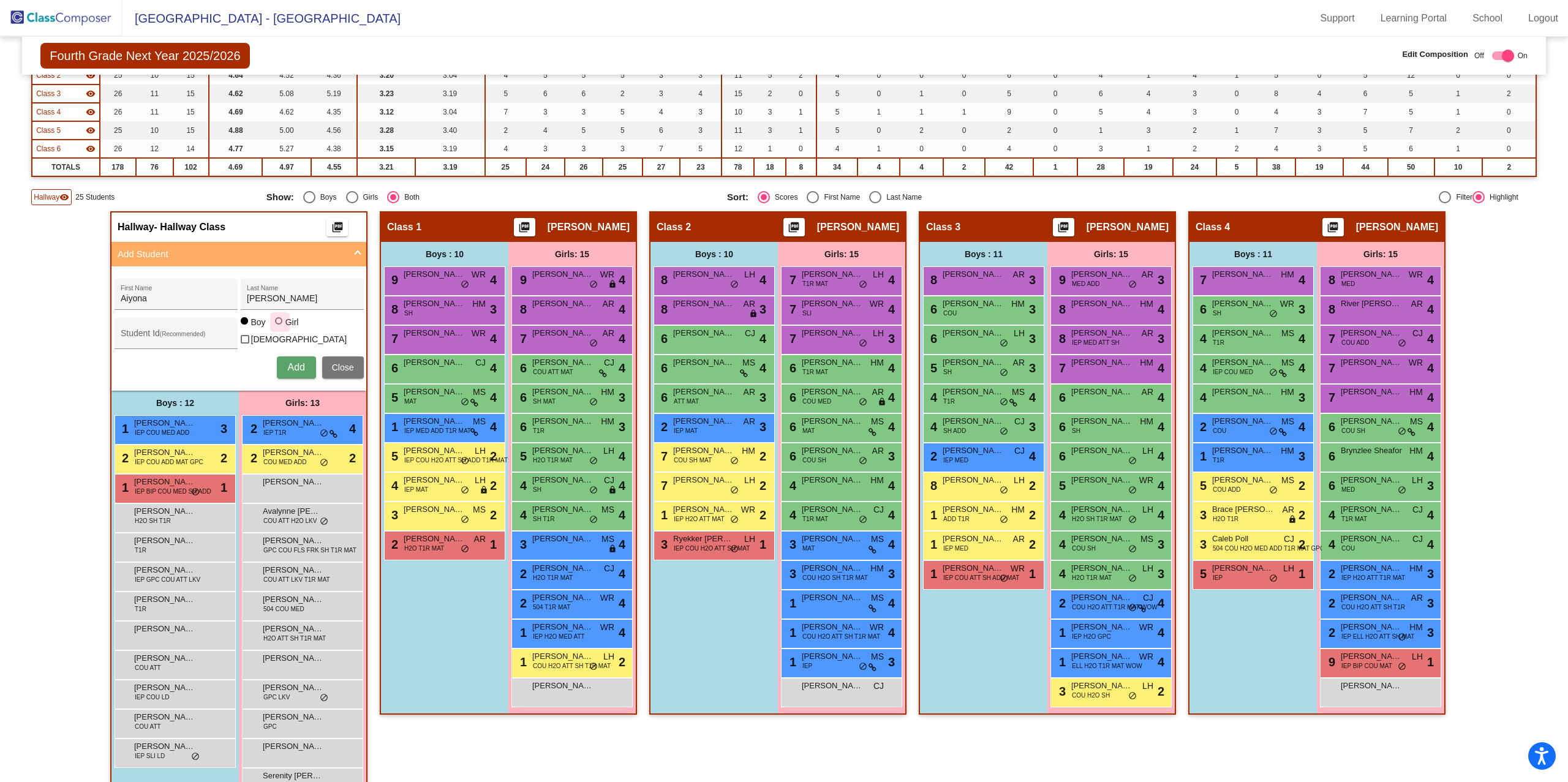
radio input "true"
click at [296, 363] on span "Add" at bounding box center [295, 366] width 17 height 10
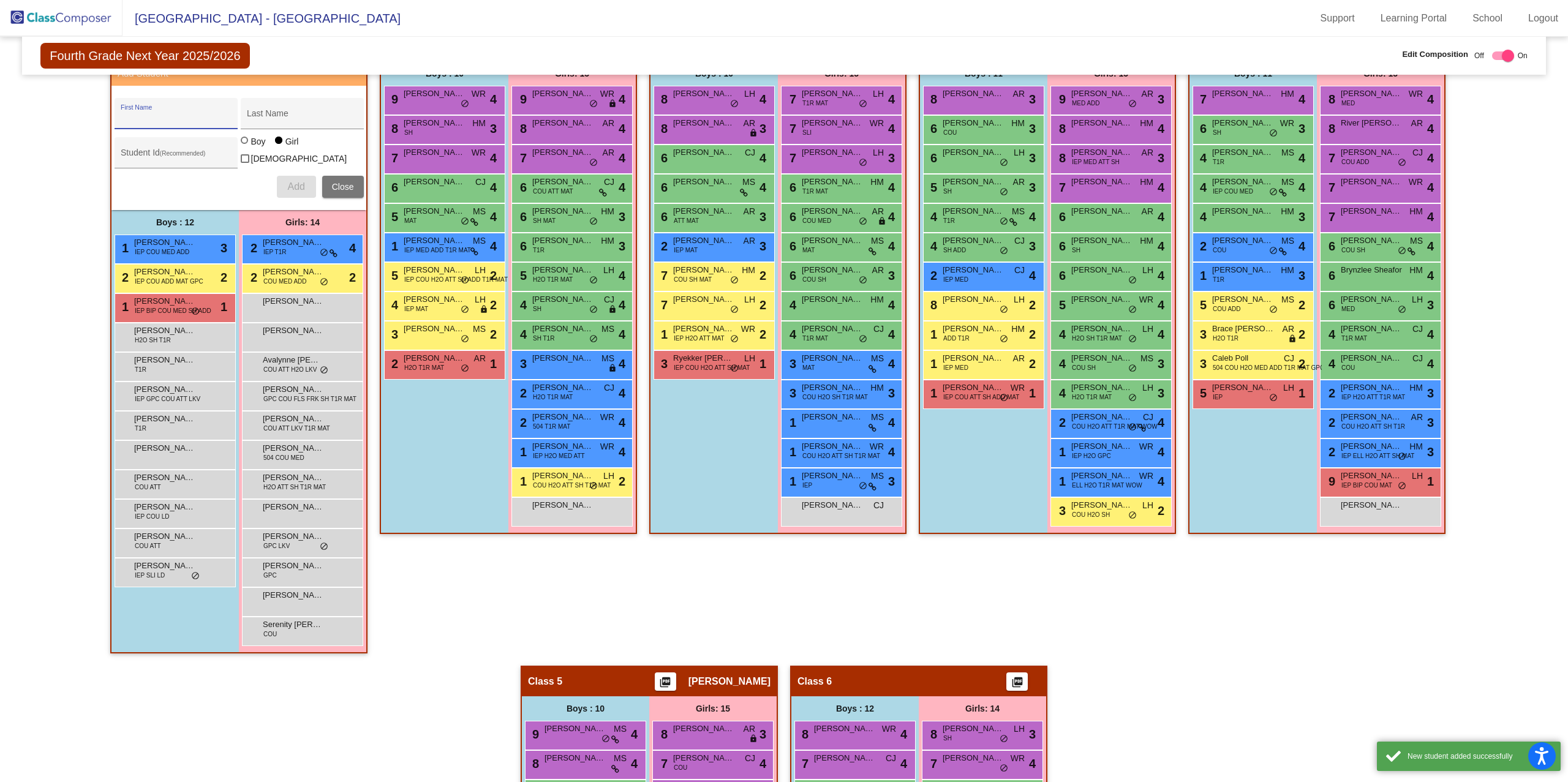
scroll to position [351, 0]
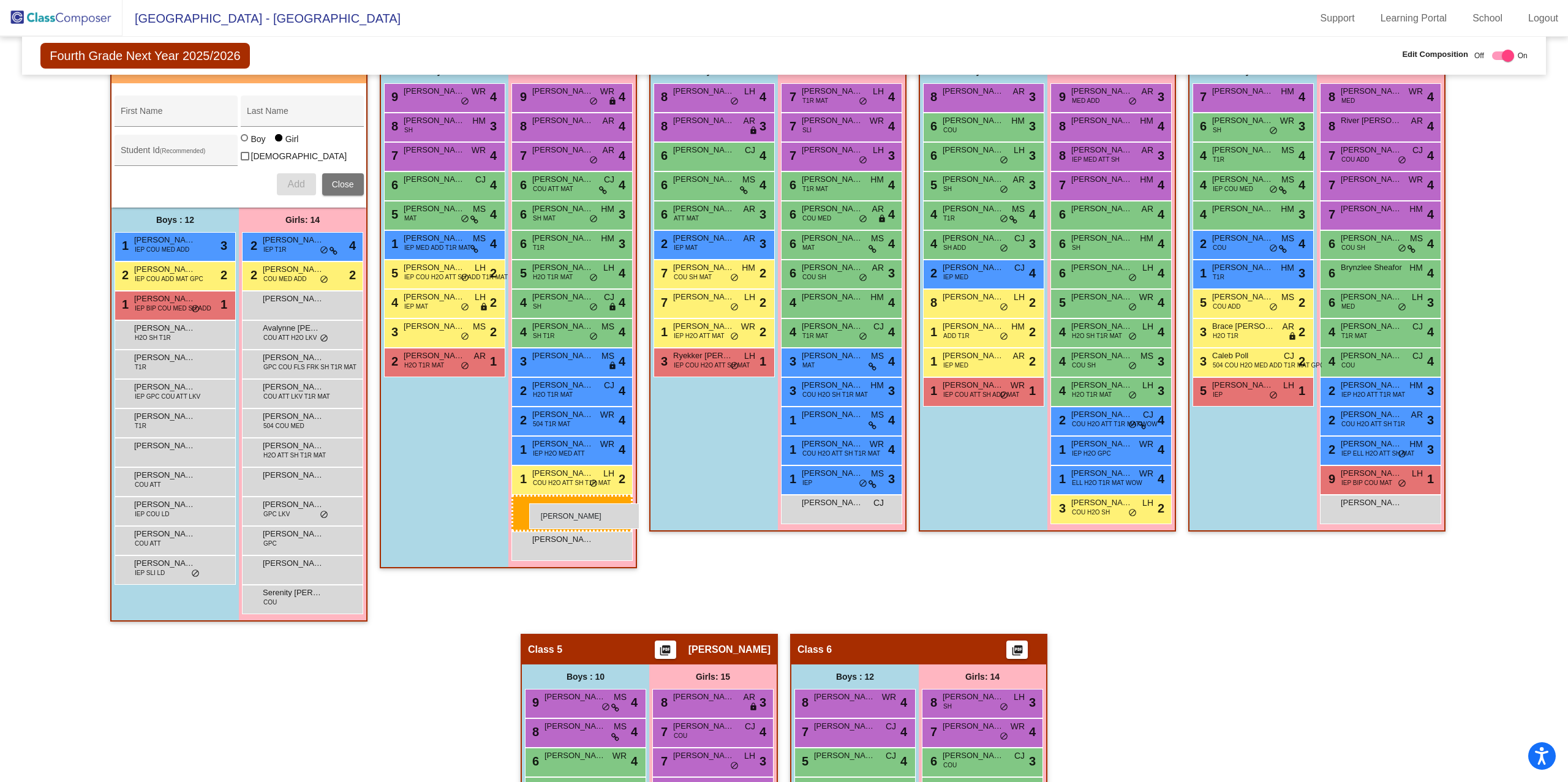
drag, startPoint x: 283, startPoint y: 328, endPoint x: 529, endPoint y: 503, distance: 301.9
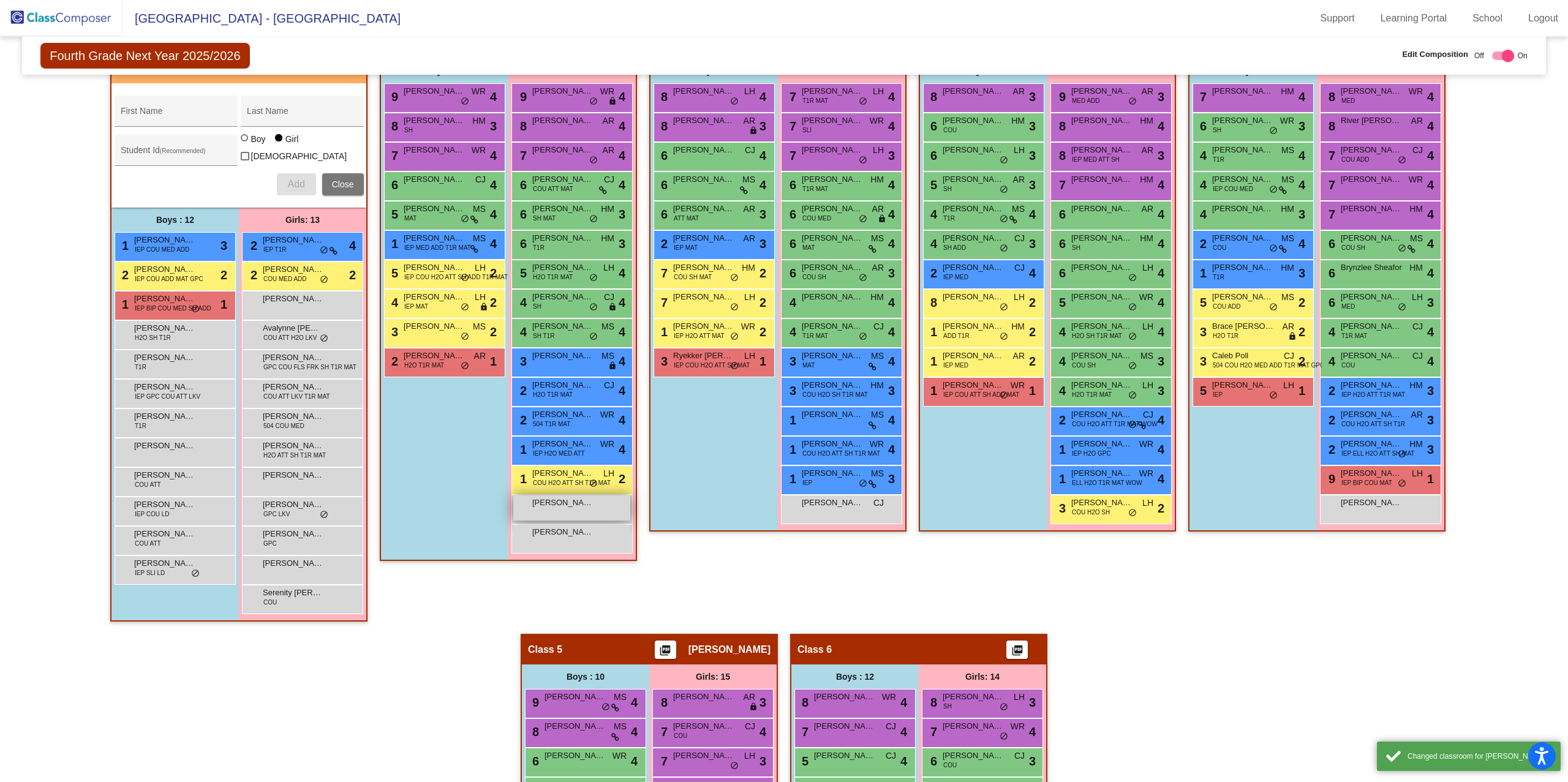
click at [573, 512] on div "Aiyona Godfrey lock do_not_disturb_alt" at bounding box center [572, 507] width 117 height 25
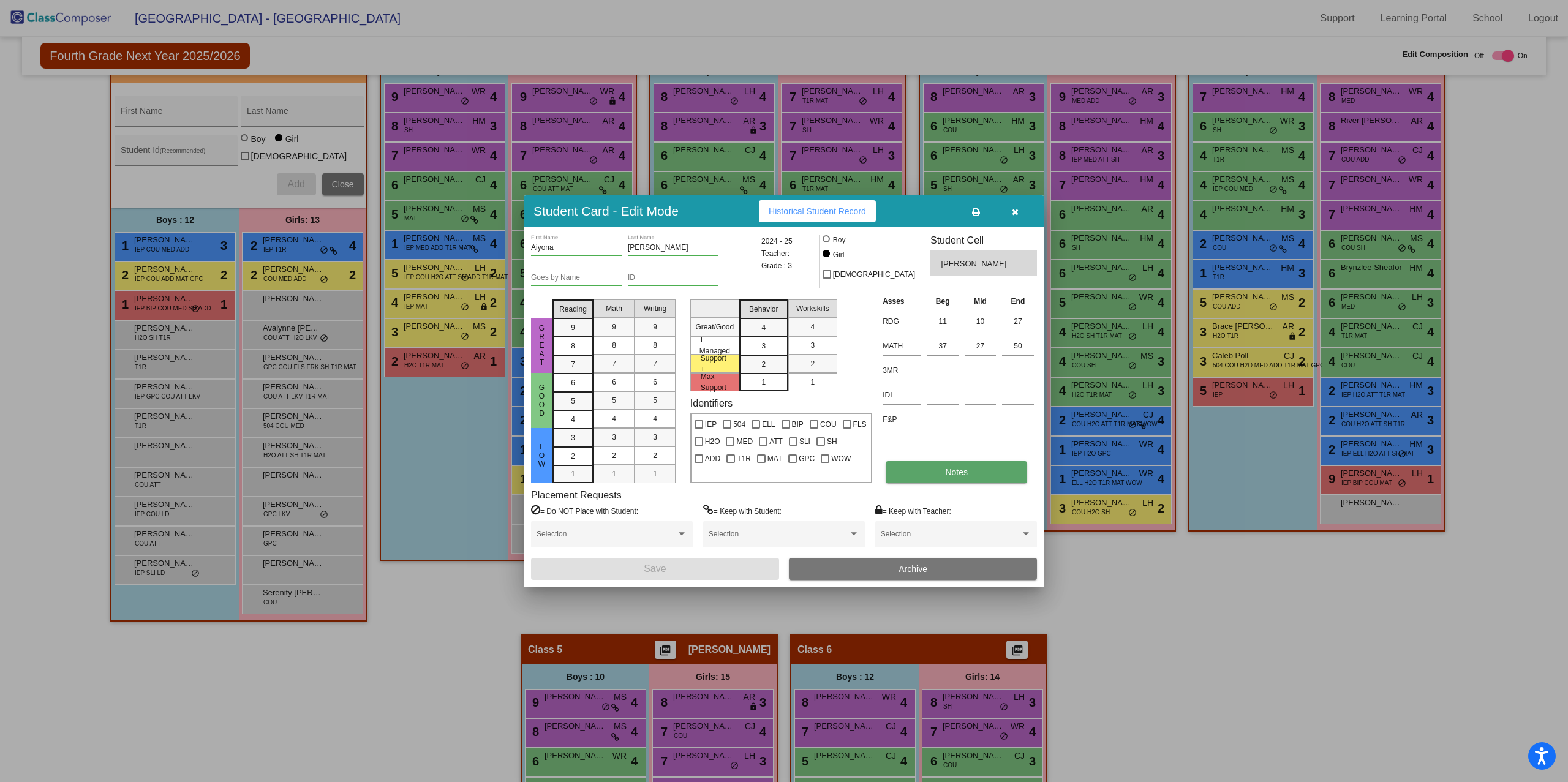
click at [926, 482] on button "Notes" at bounding box center [956, 472] width 142 height 22
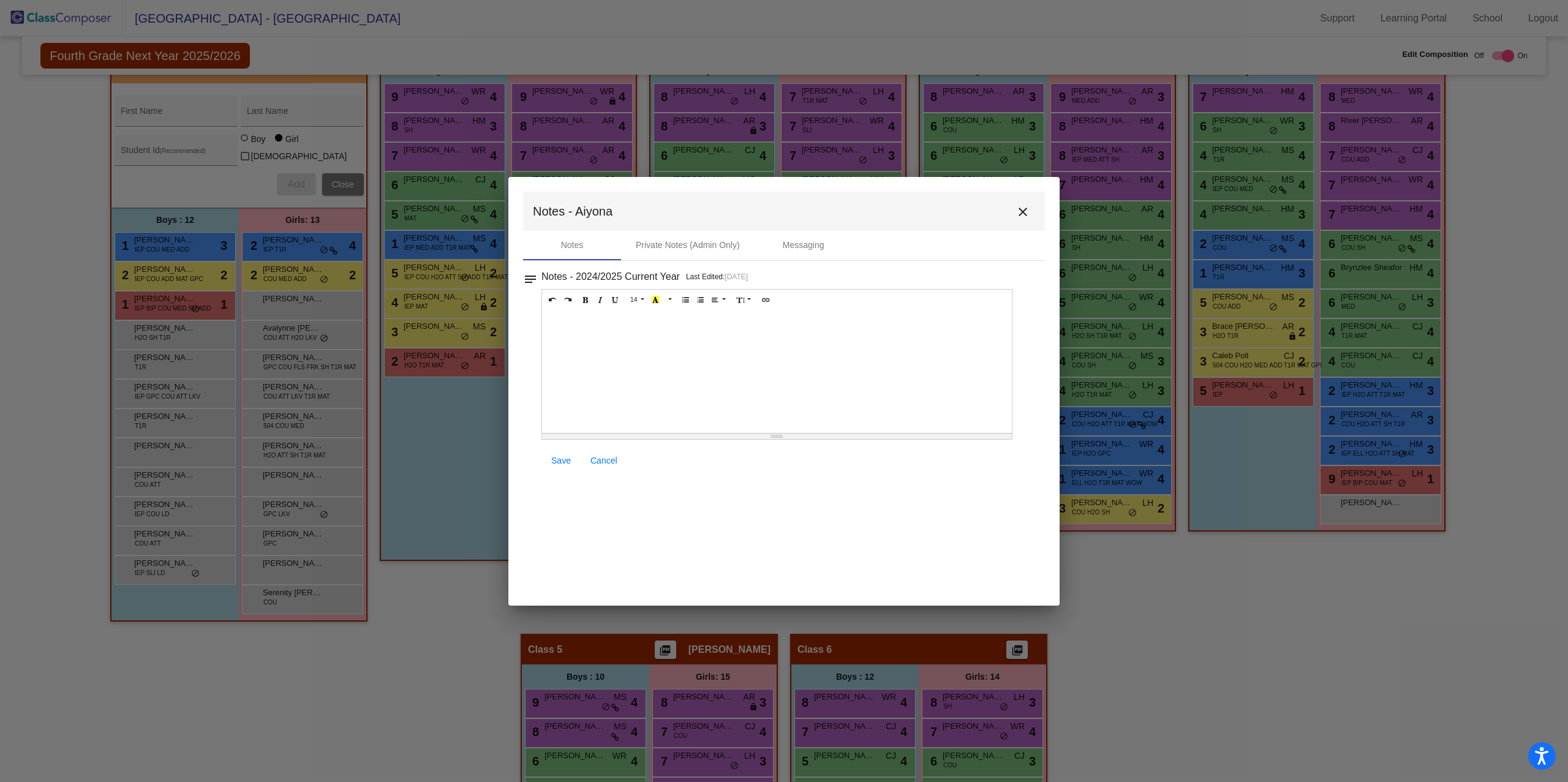
click at [603, 360] on div at bounding box center [777, 372] width 470 height 122
click at [553, 449] on link "Save" at bounding box center [560, 460] width 39 height 22
click at [396, 636] on div at bounding box center [784, 391] width 1568 height 782
click at [560, 459] on span "Save" at bounding box center [560, 460] width 19 height 10
click at [1035, 204] on mat-toolbar "Notes - Aiyona close" at bounding box center [783, 211] width 522 height 39
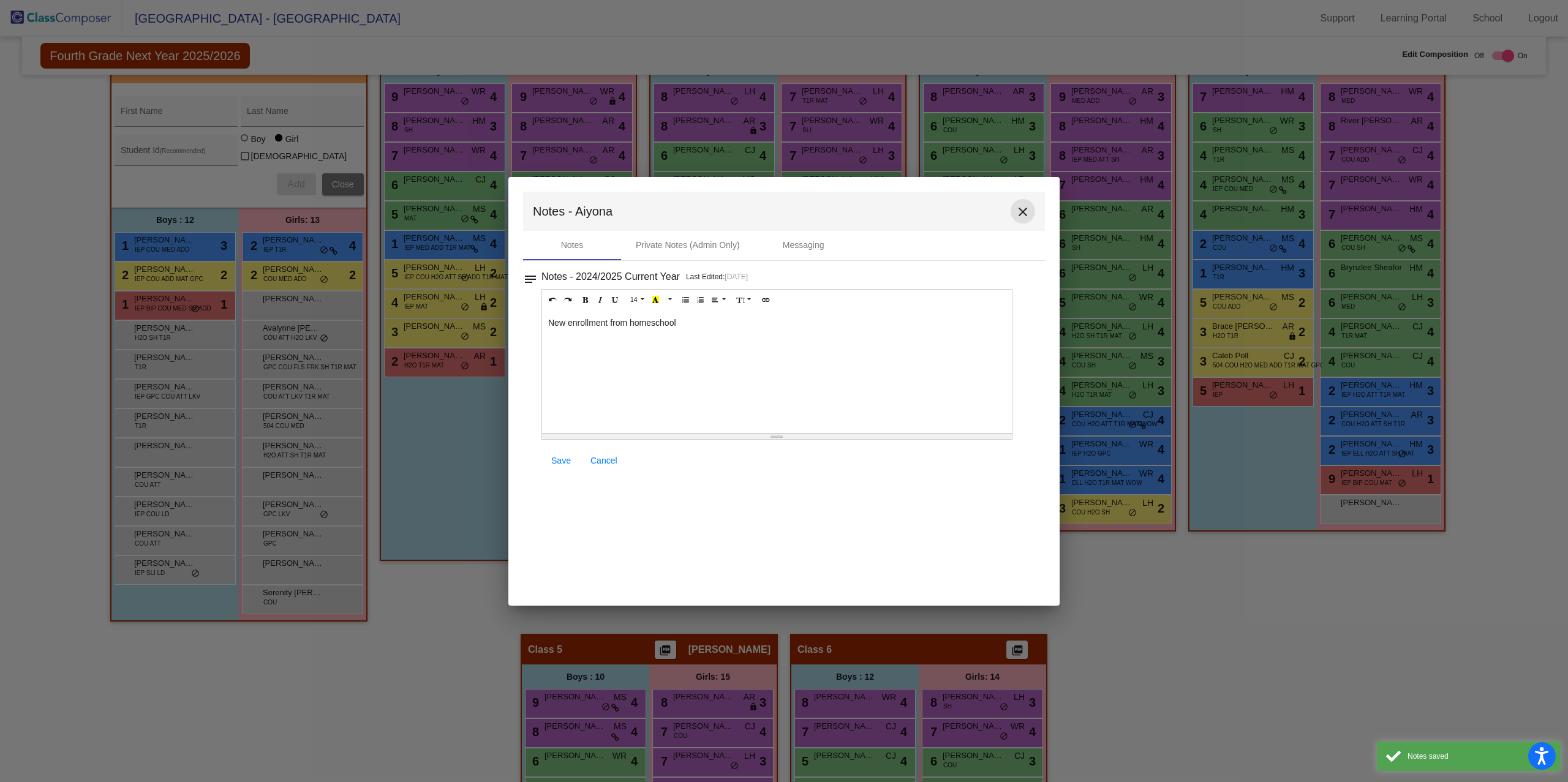
click at [1016, 212] on mat-icon "close" at bounding box center [1022, 212] width 15 height 15
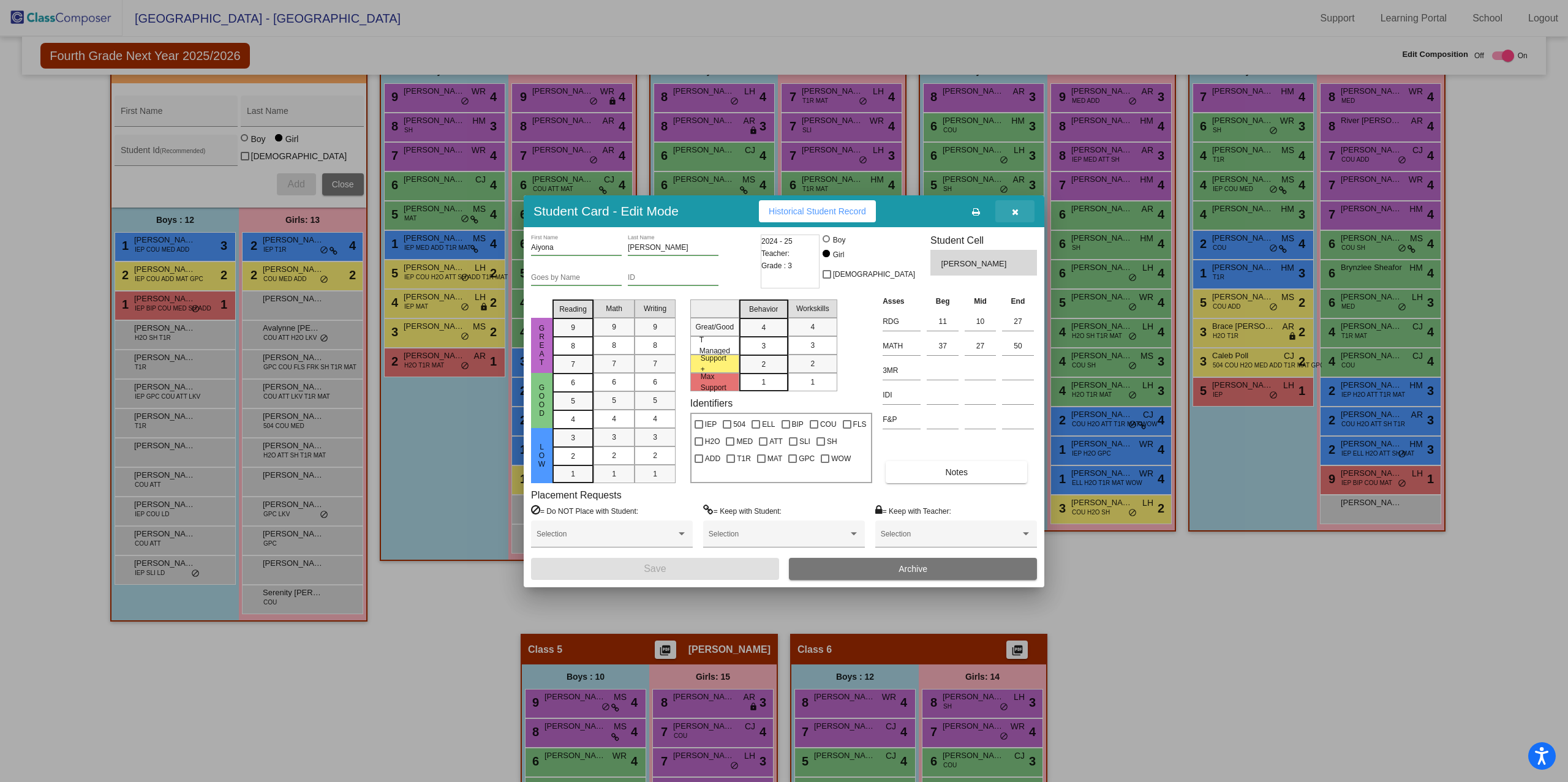
click at [1014, 217] on button "button" at bounding box center [1014, 211] width 39 height 22
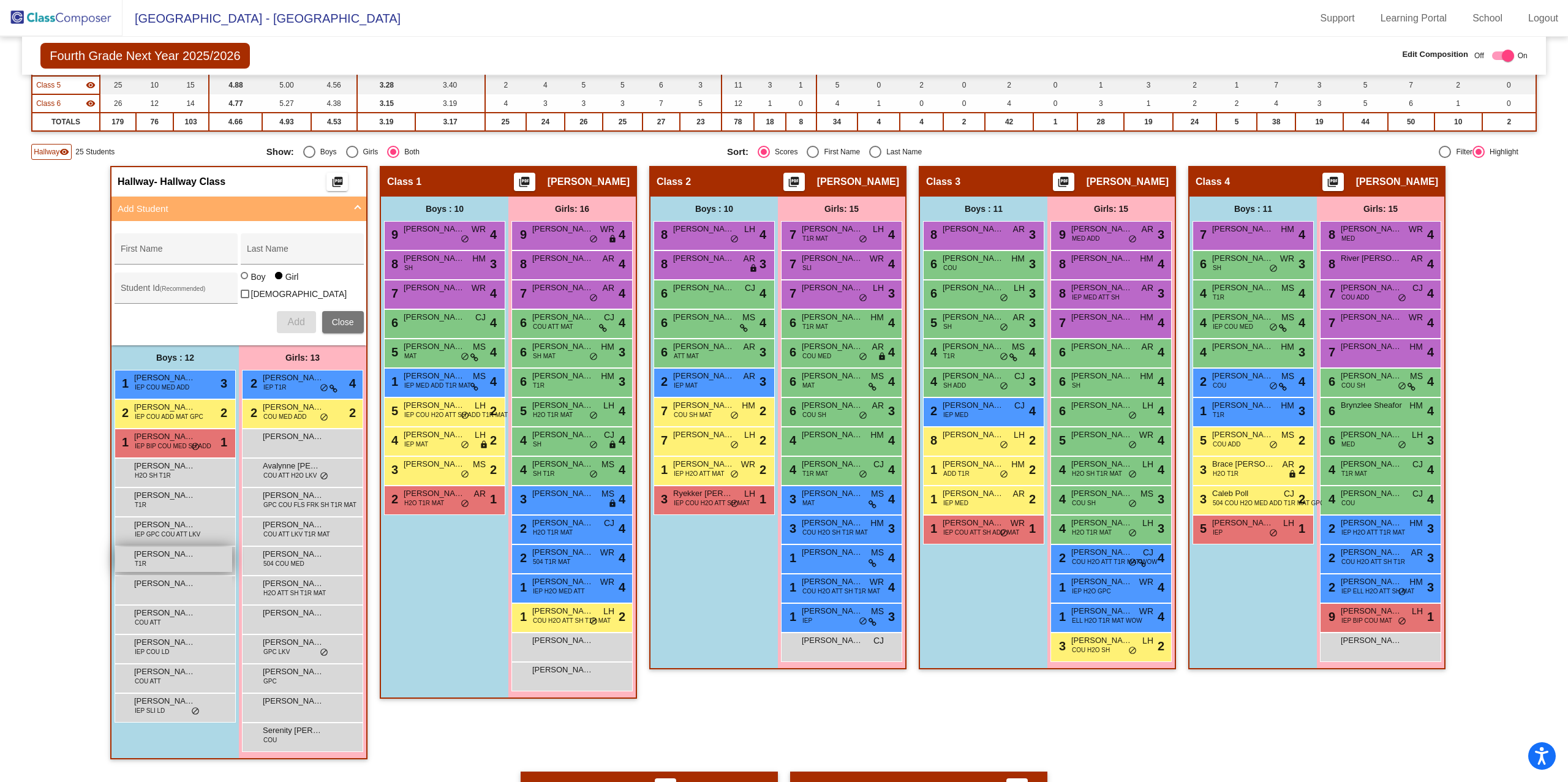
scroll to position [192, 0]
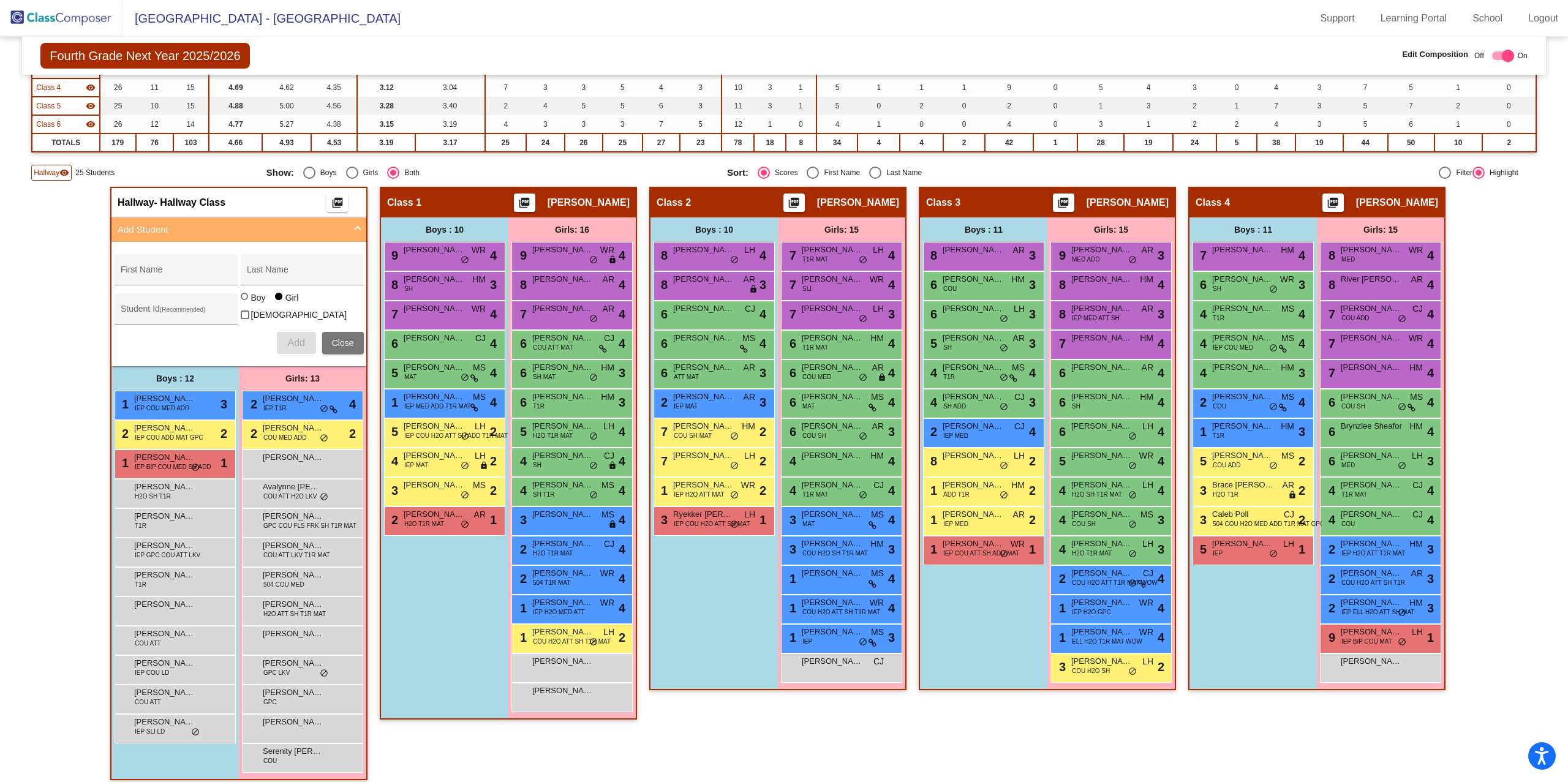
click at [45, 170] on span "Hallway" at bounding box center [47, 173] width 26 height 11
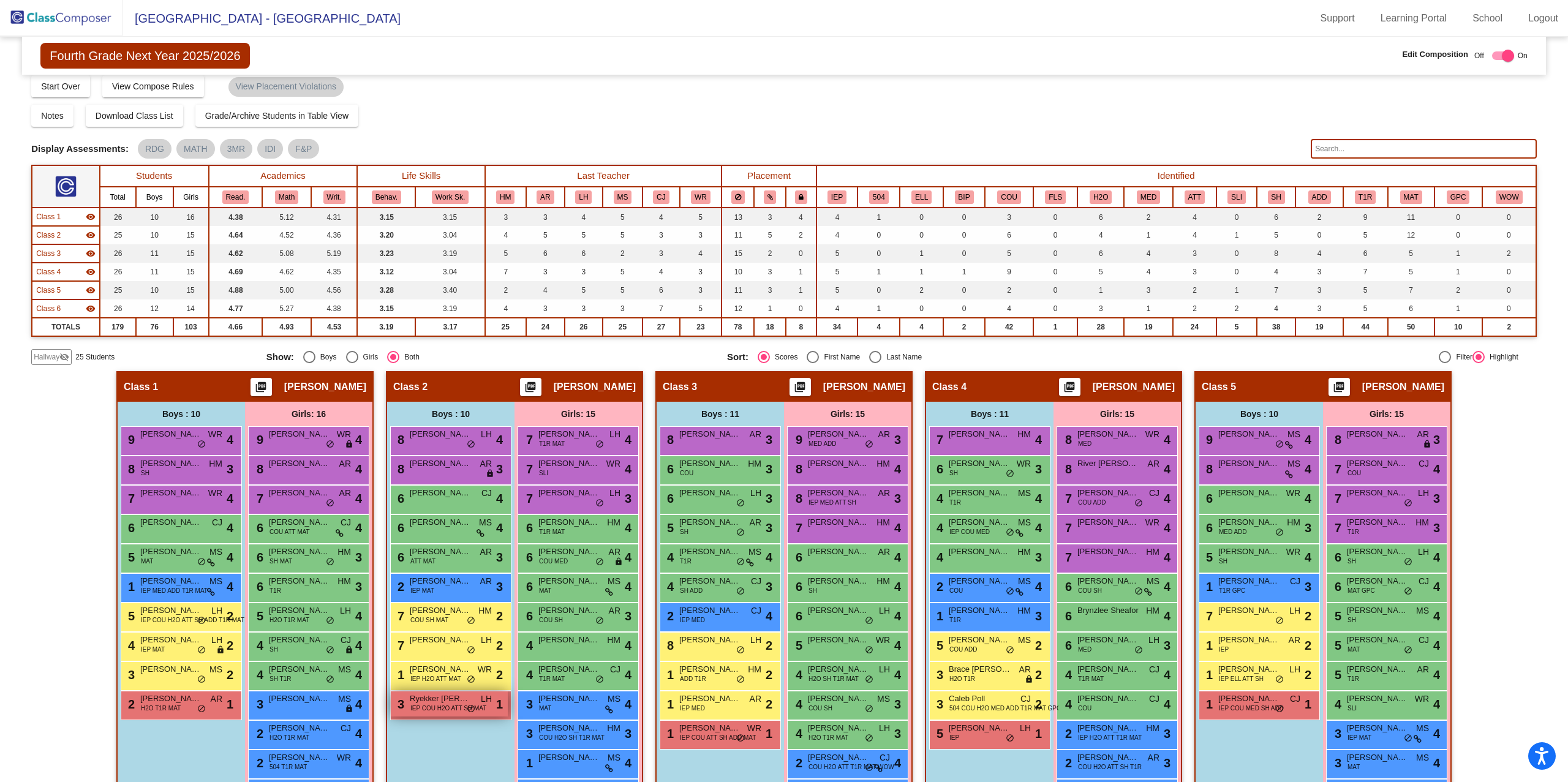
scroll to position [0, 0]
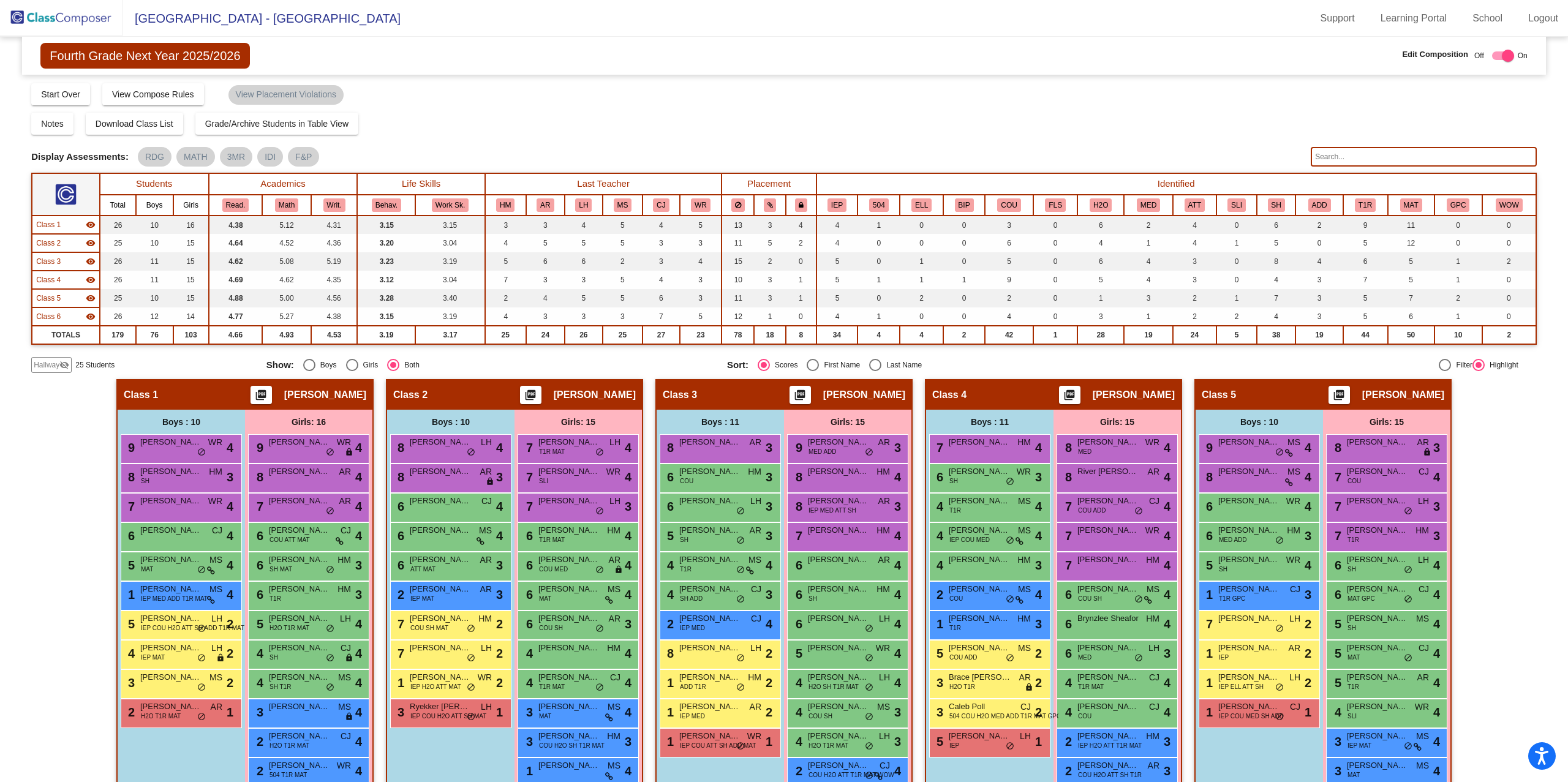
click at [60, 17] on img at bounding box center [61, 18] width 122 height 37
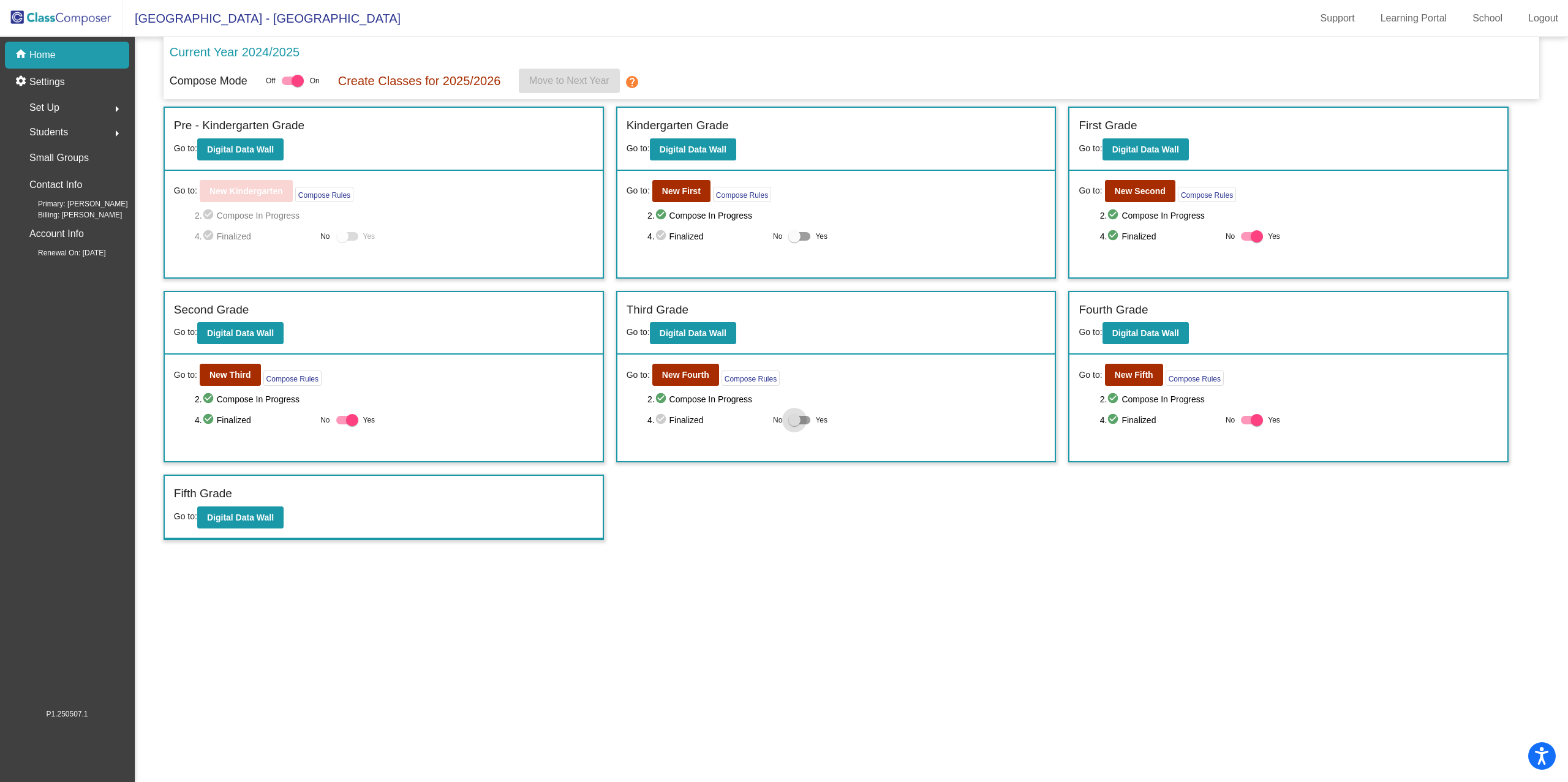
click at [798, 417] on div at bounding box center [793, 419] width 12 height 12
click at [794, 424] on input "Yes" at bounding box center [794, 424] width 1 height 1
checkbox input "true"
click at [1260, 231] on div at bounding box center [1255, 236] width 12 height 12
click at [1246, 240] on input "Yes" at bounding box center [1246, 240] width 1 height 1
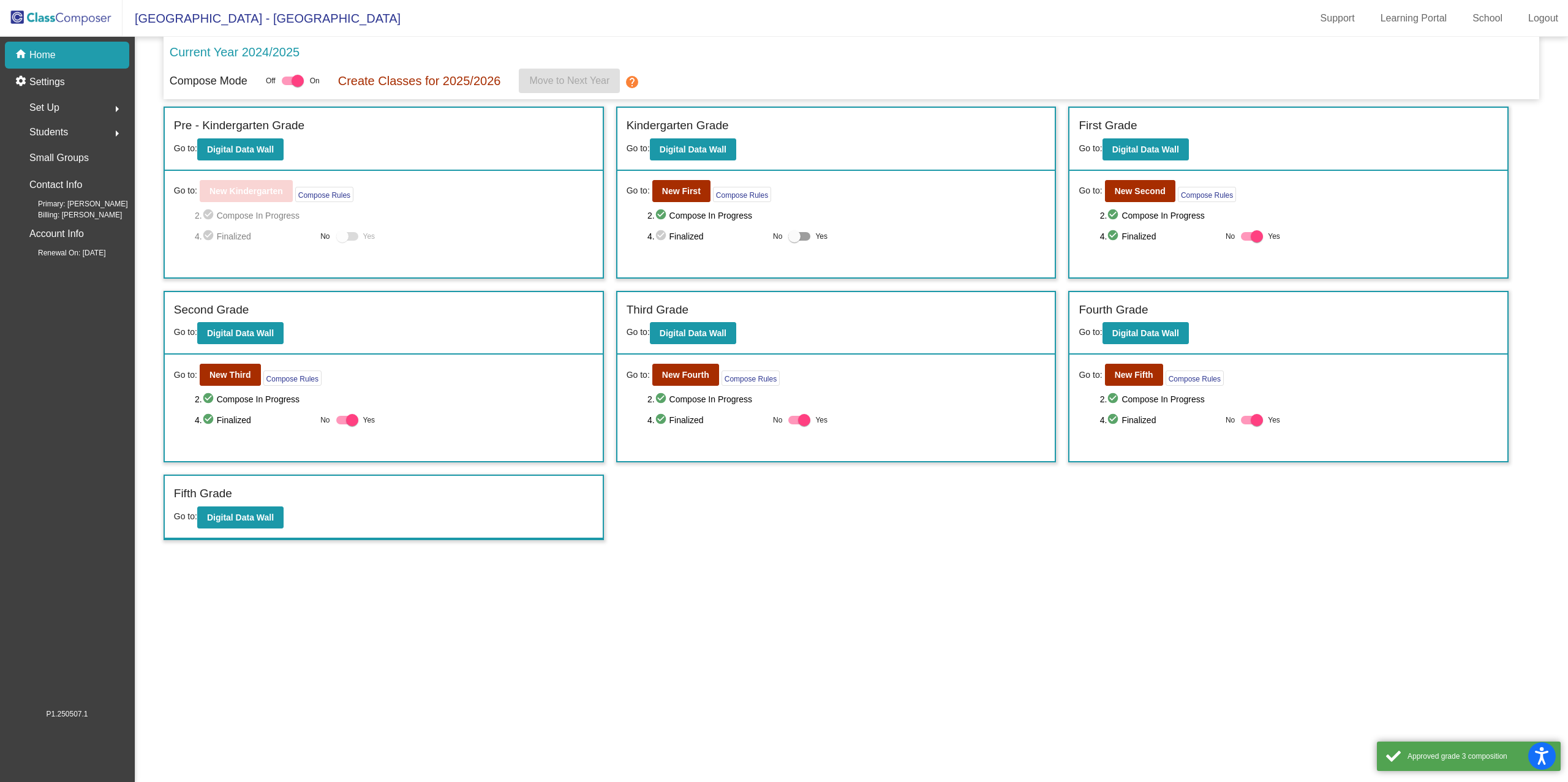
checkbox input "false"
click at [1131, 188] on b "New Second" at bounding box center [1140, 191] width 51 height 10
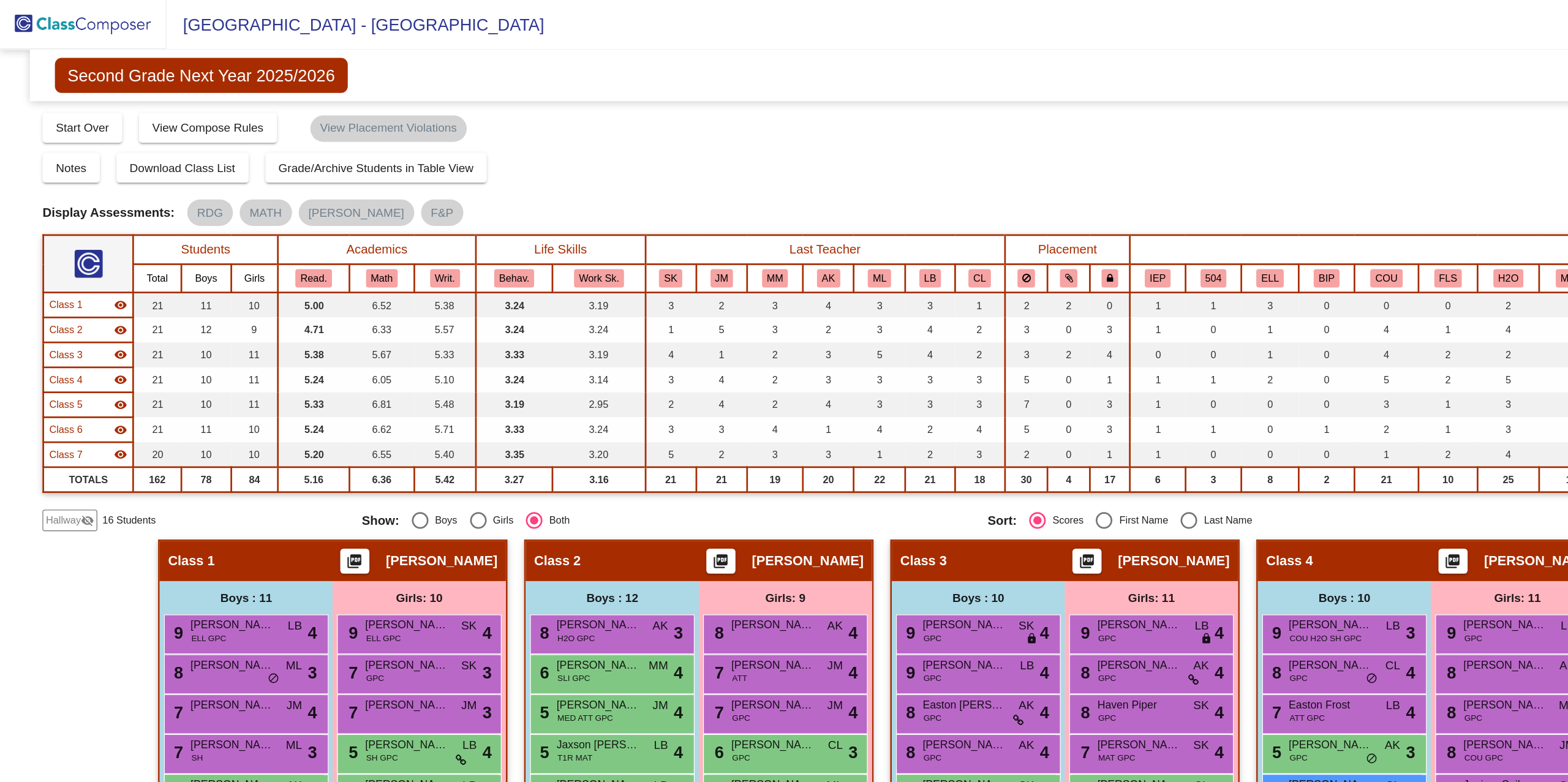
click at [62, 376] on div "Hallway visibility_off" at bounding box center [51, 383] width 40 height 16
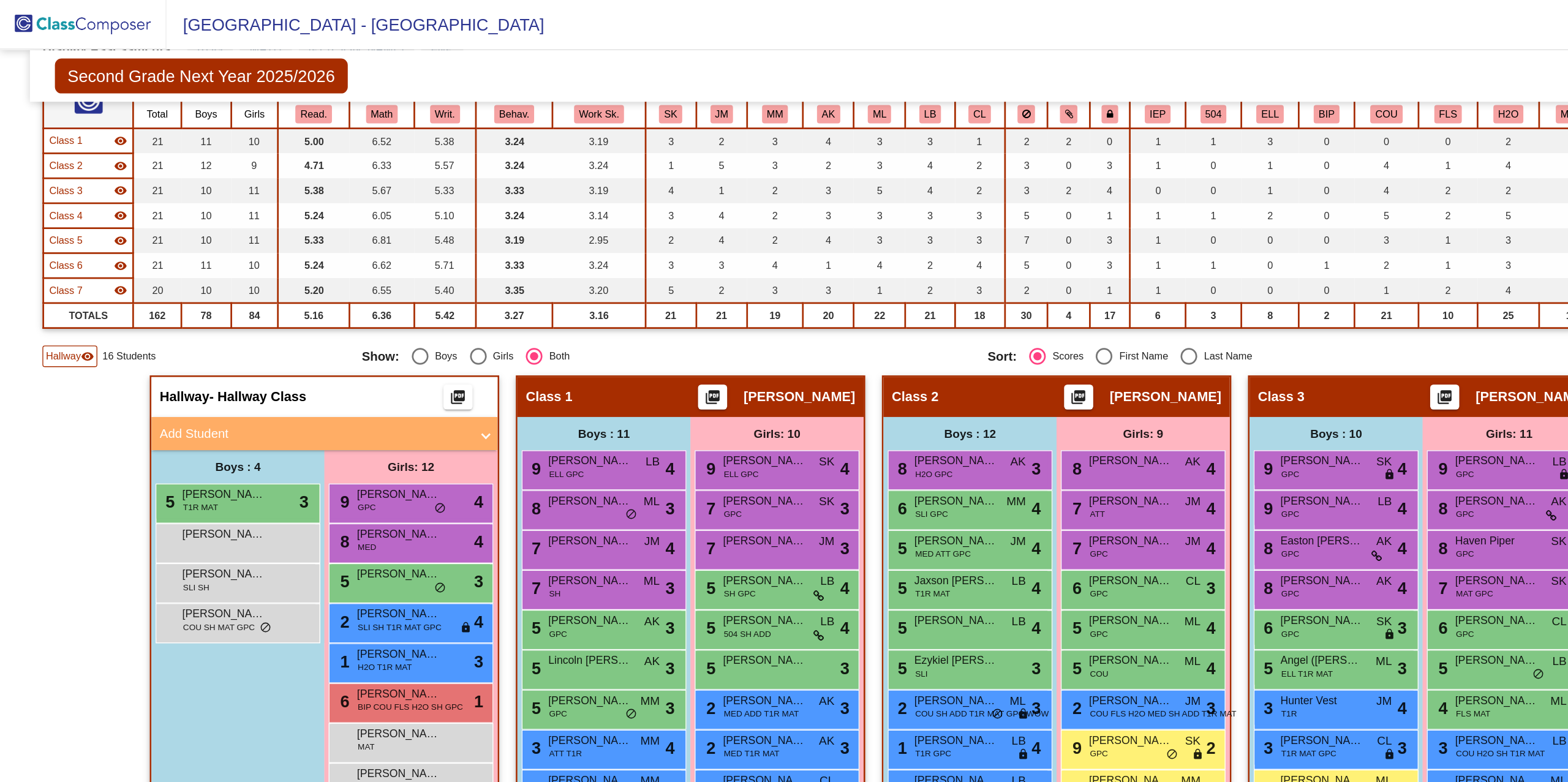
scroll to position [129, 0]
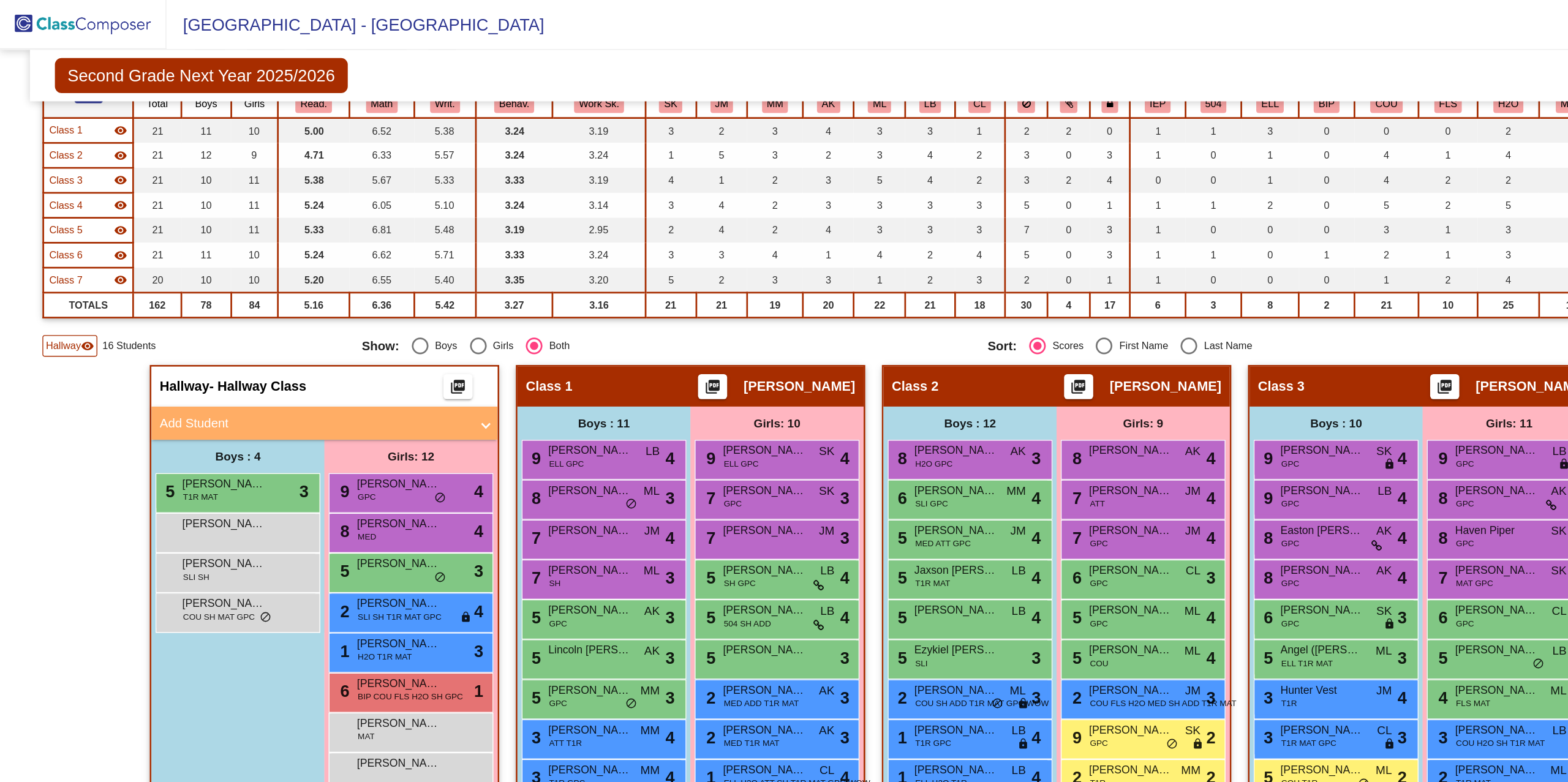
click at [171, 311] on mat-panel-title "Add Student" at bounding box center [231, 312] width 228 height 14
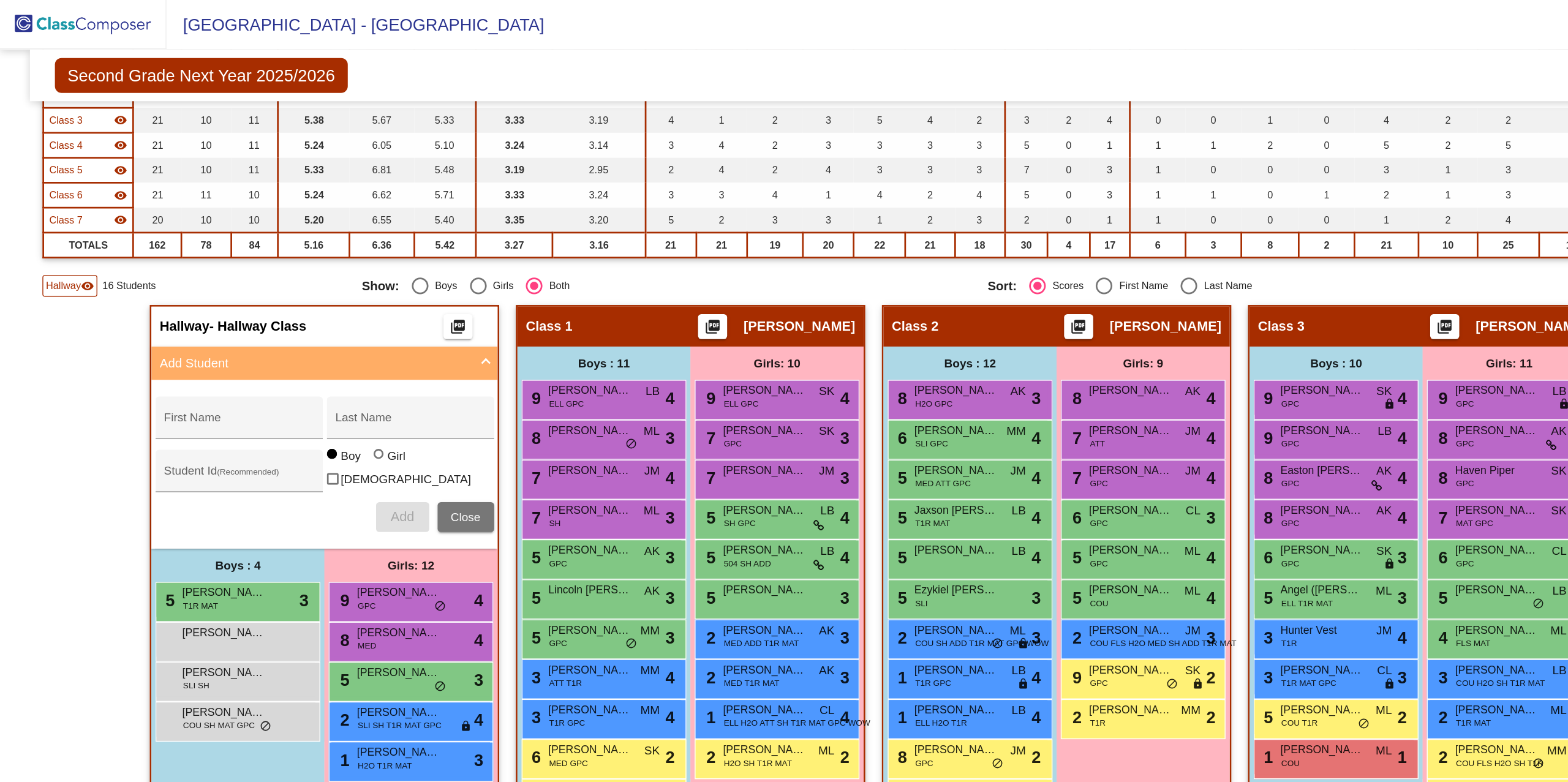
scroll to position [174, 0]
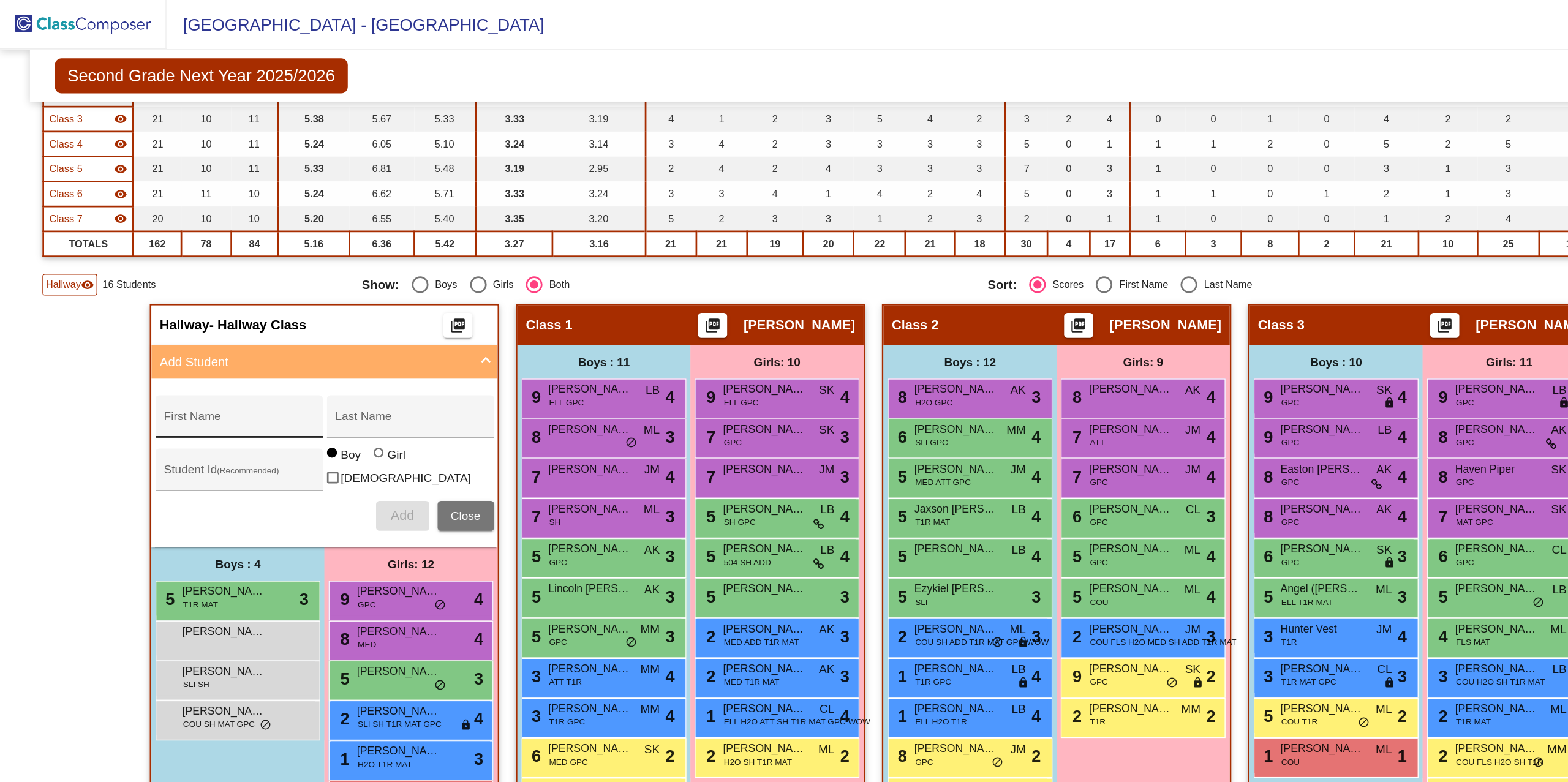
click at [169, 306] on input "First Name" at bounding box center [175, 311] width 111 height 10
type input "Ball"
click at [143, 308] on input "First Name" at bounding box center [175, 311] width 111 height 10
type input "Derrick"
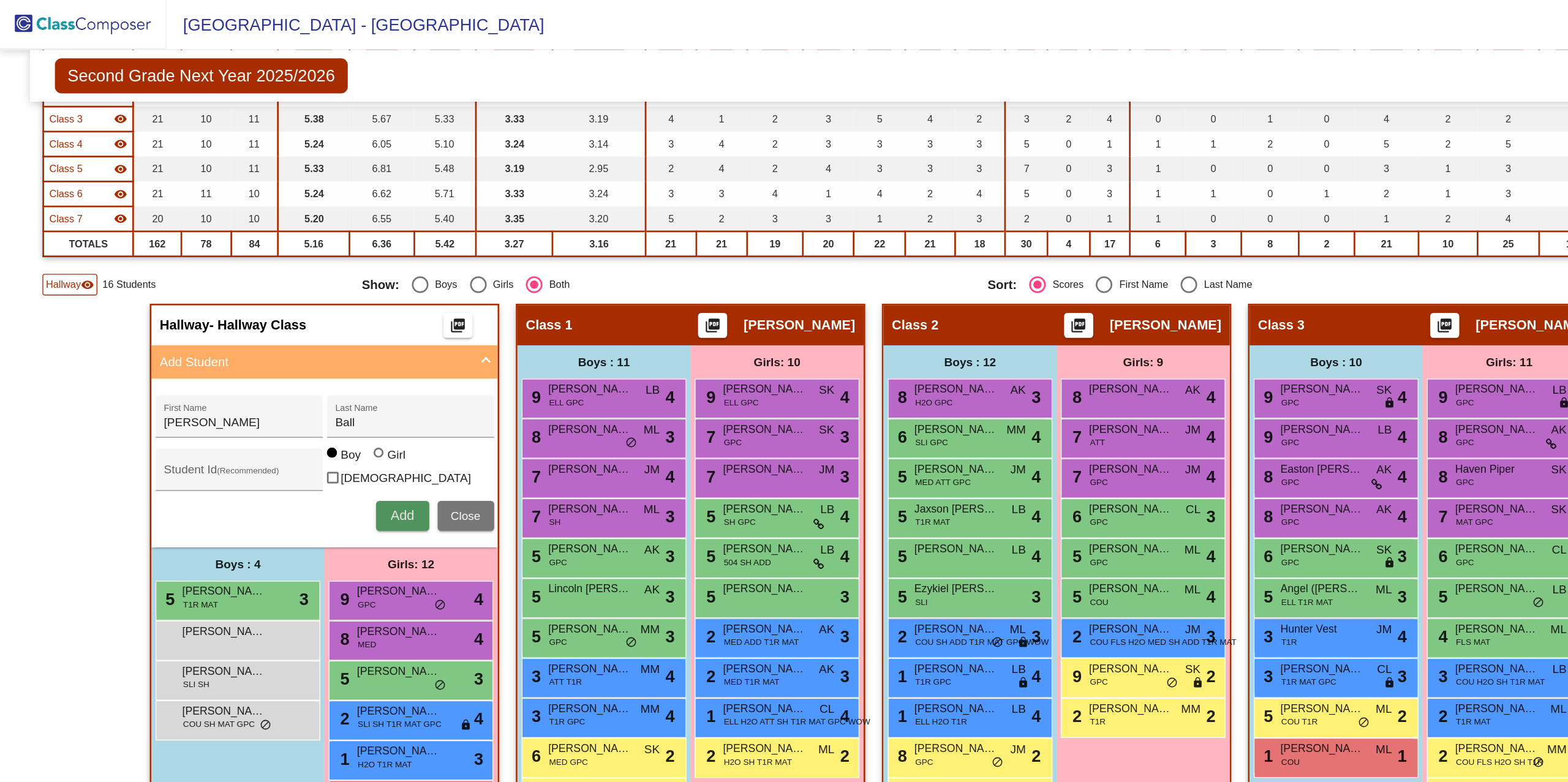
click at [278, 369] on button "Add" at bounding box center [296, 379] width 39 height 22
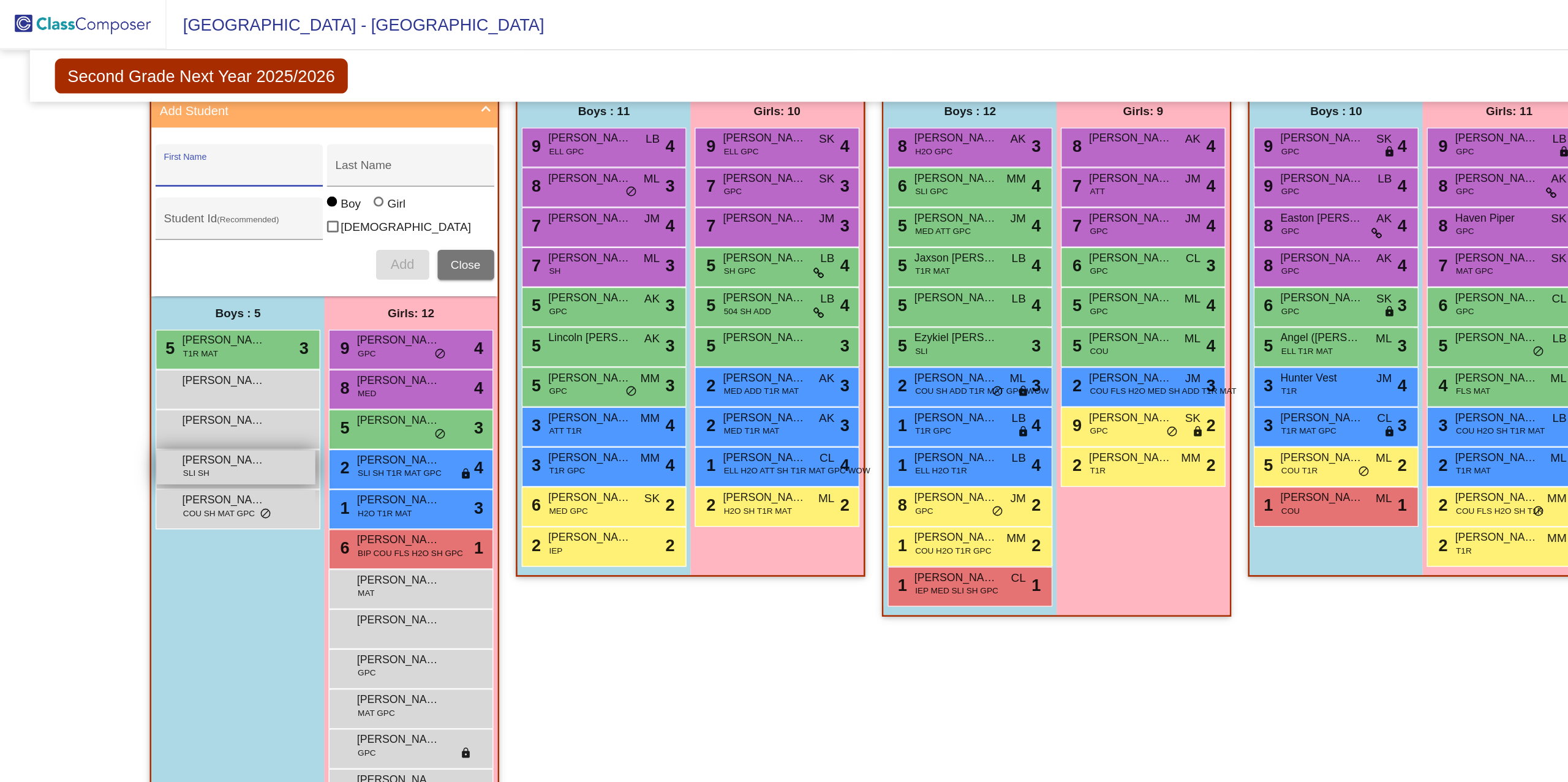
scroll to position [356, 0]
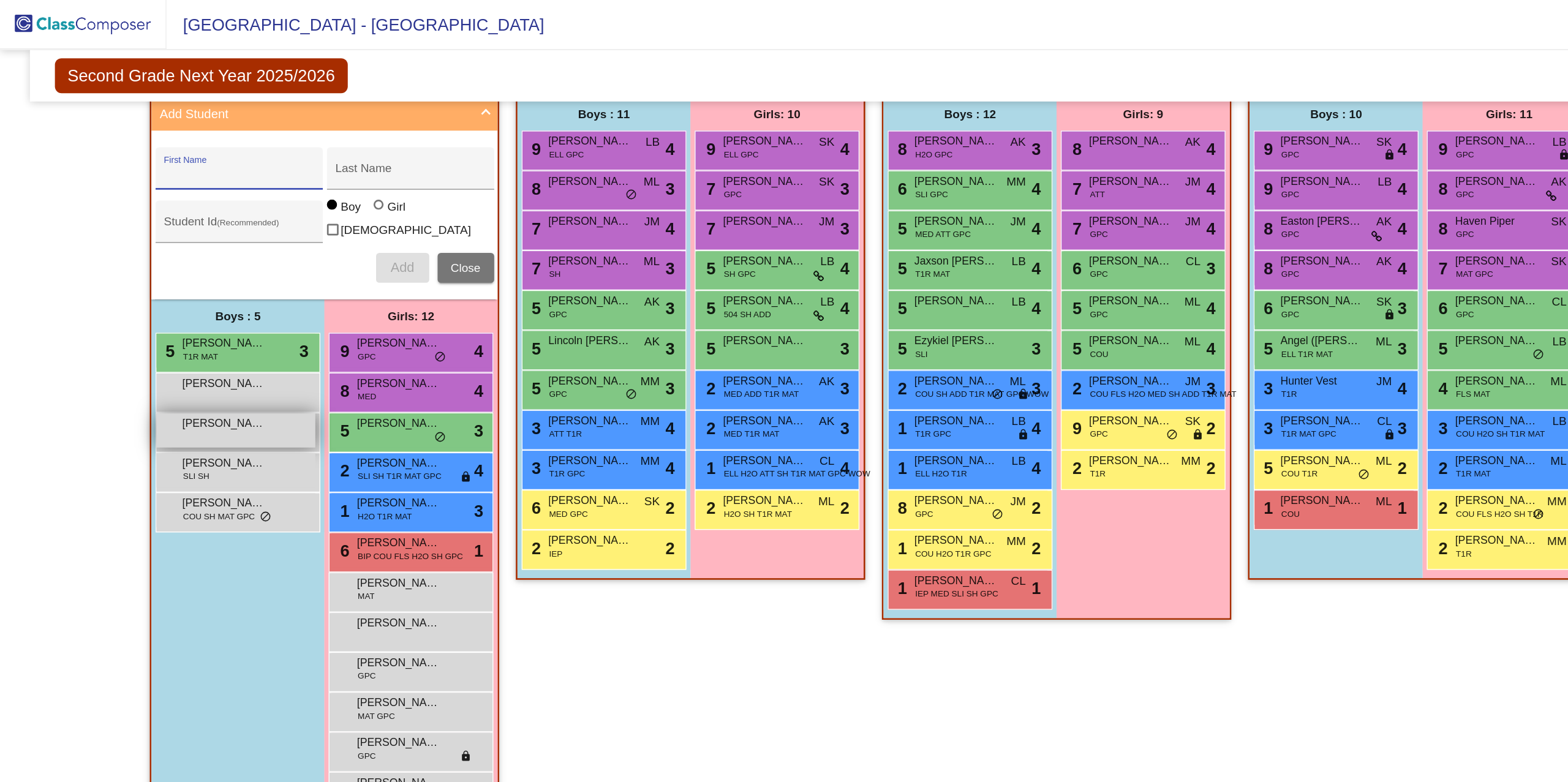
click at [158, 307] on span "Derrick Ball" at bounding box center [164, 311] width 61 height 12
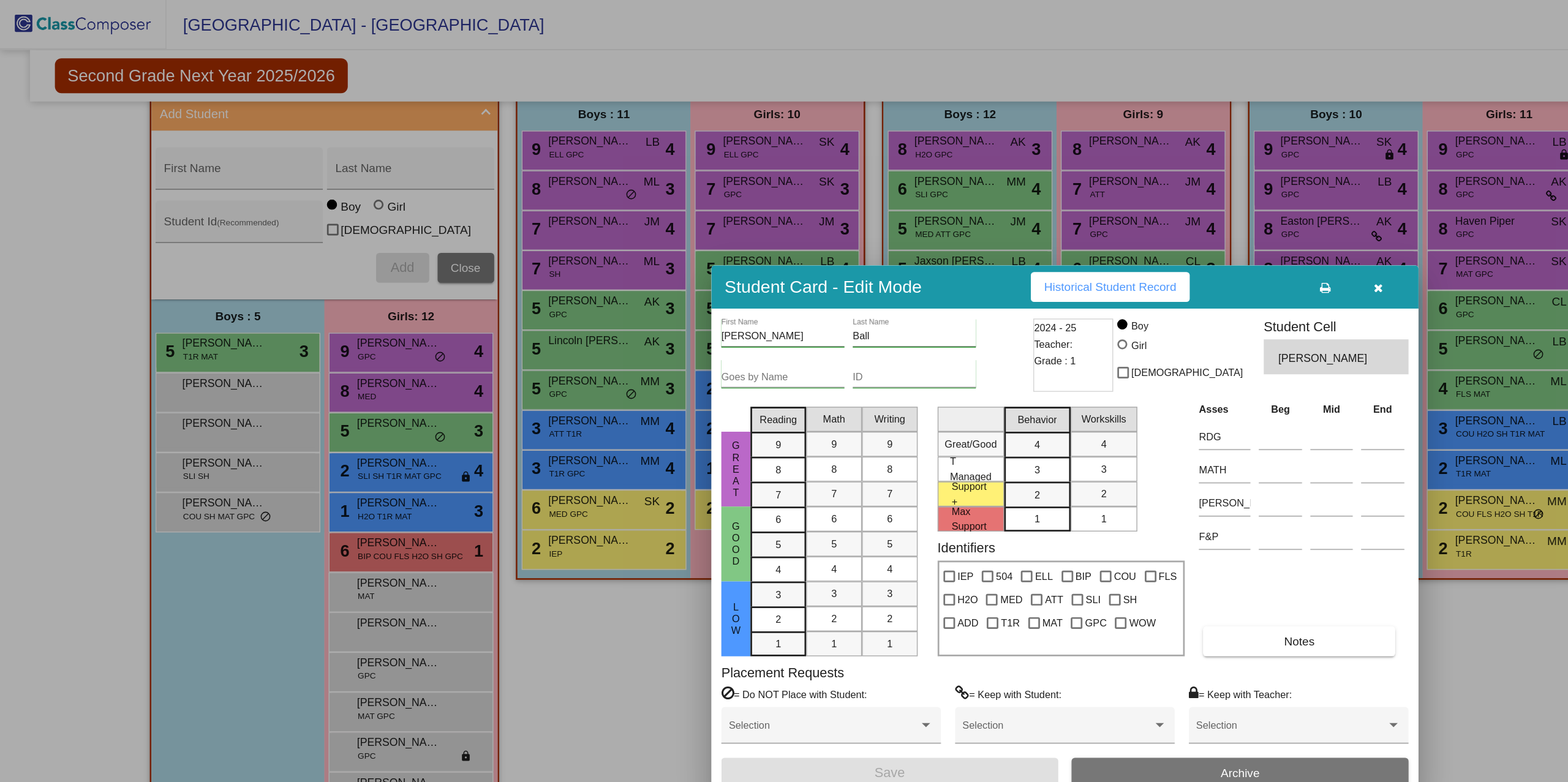
click at [1014, 214] on icon "button" at bounding box center [1014, 211] width 6 height 8
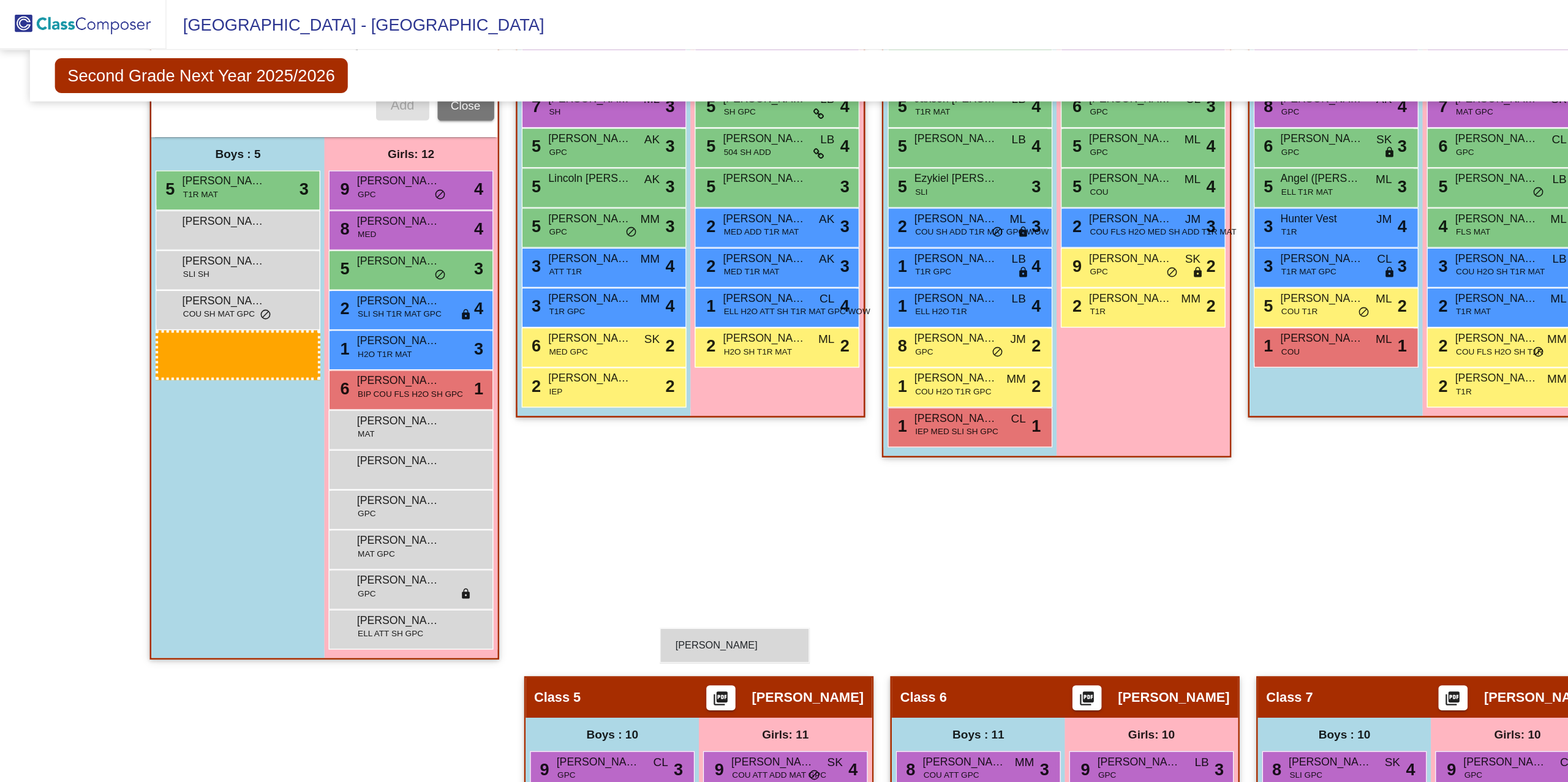
scroll to position [593, 0]
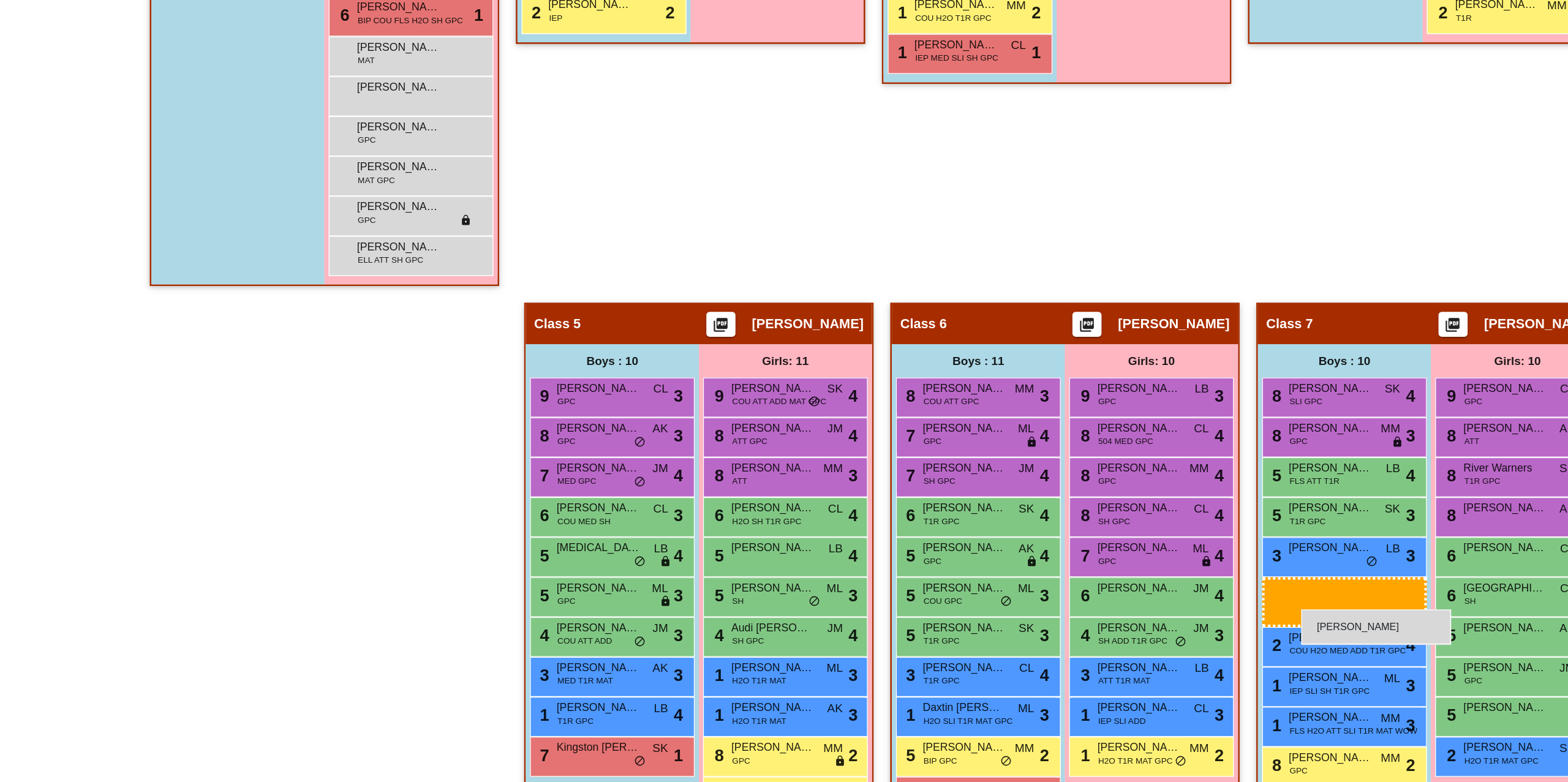
drag, startPoint x: 160, startPoint y: 196, endPoint x: 958, endPoint y: 606, distance: 897.2
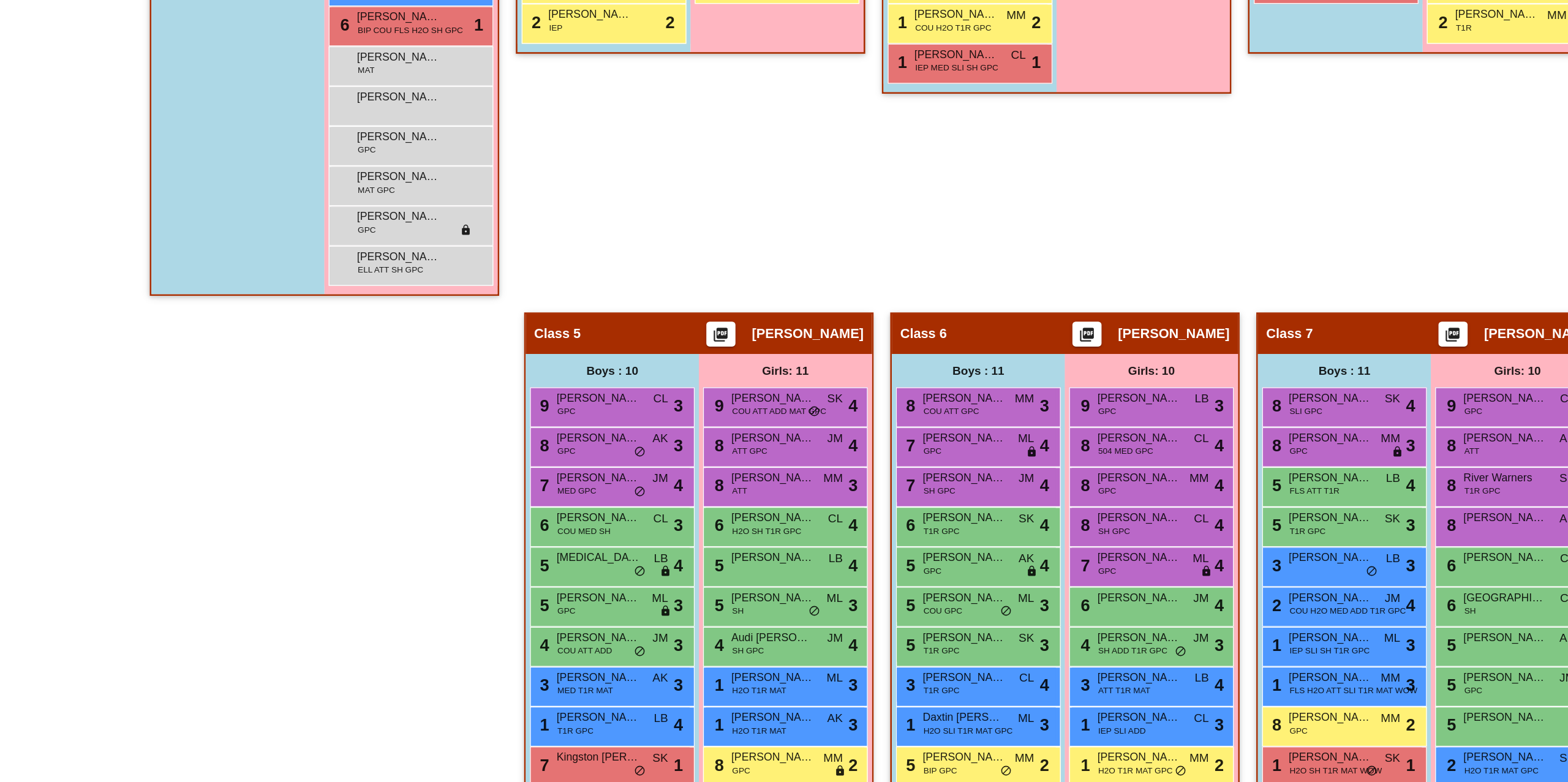
click at [635, 299] on div "Hallway - Hallway Class picture_as_pdf Add Student First Name Last Name Student…" at bounding box center [783, 299] width 1505 height 974
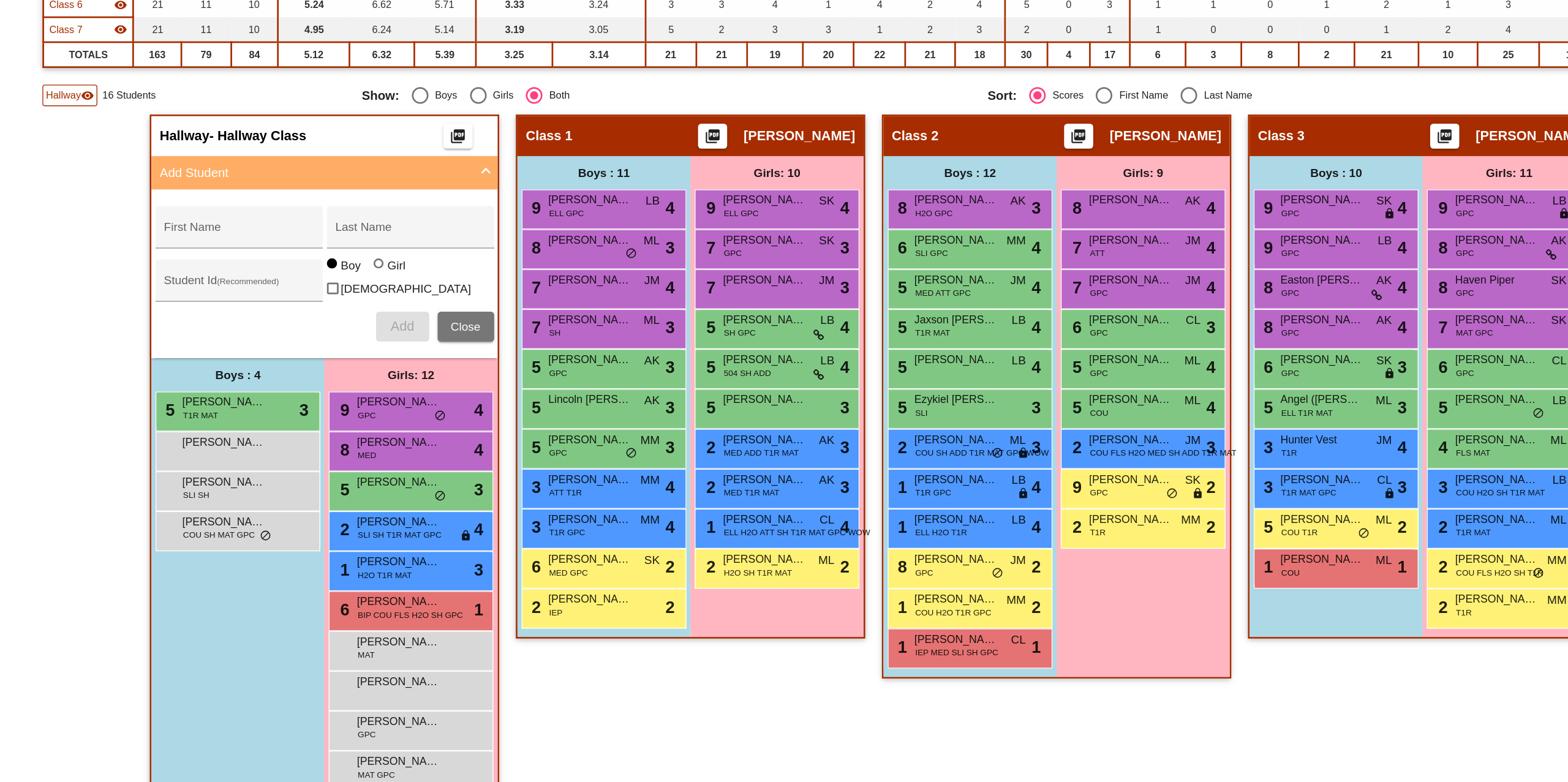
scroll to position [105, 0]
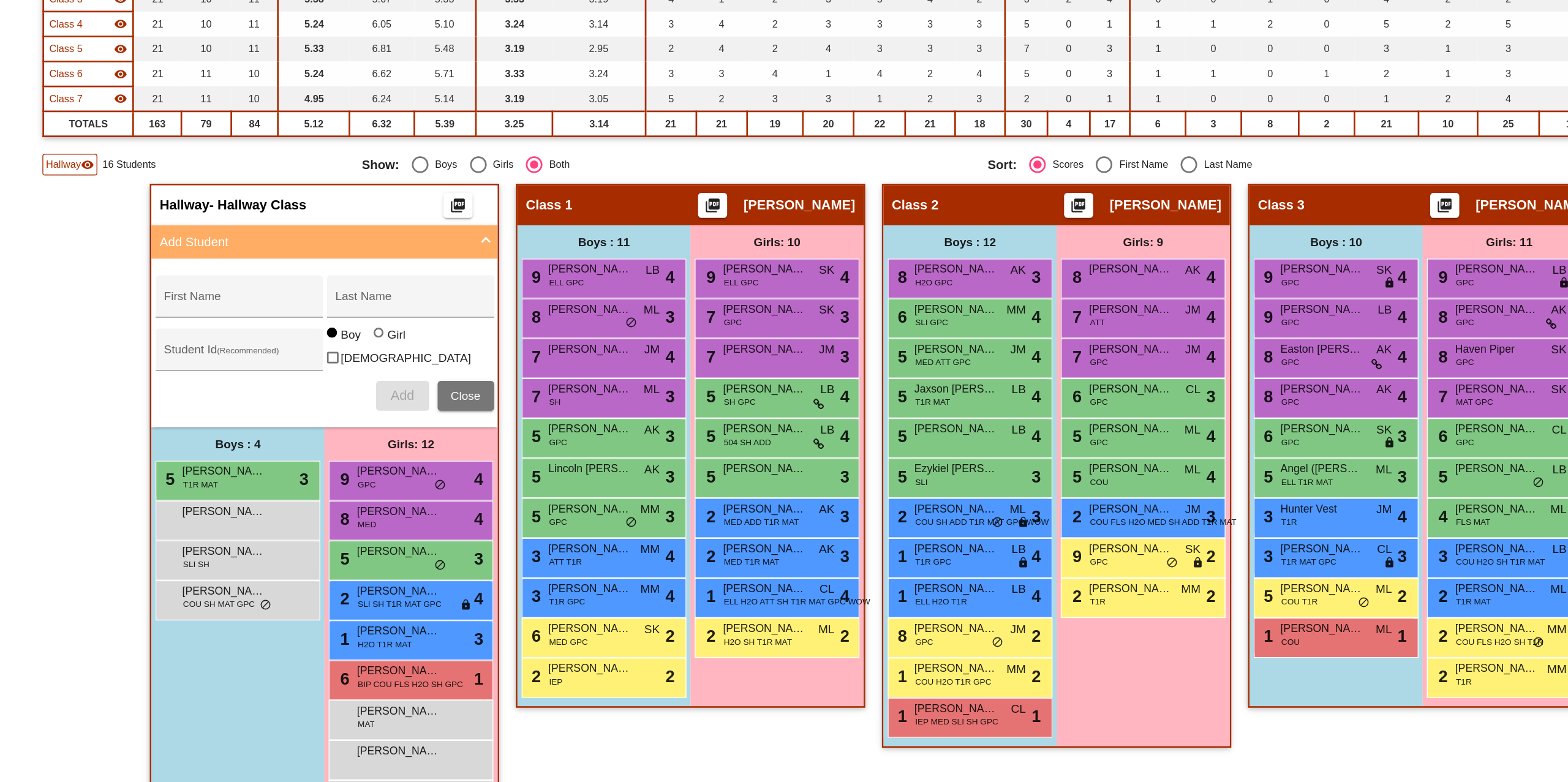
click at [62, 272] on div "Hallway visibility" at bounding box center [51, 278] width 40 height 16
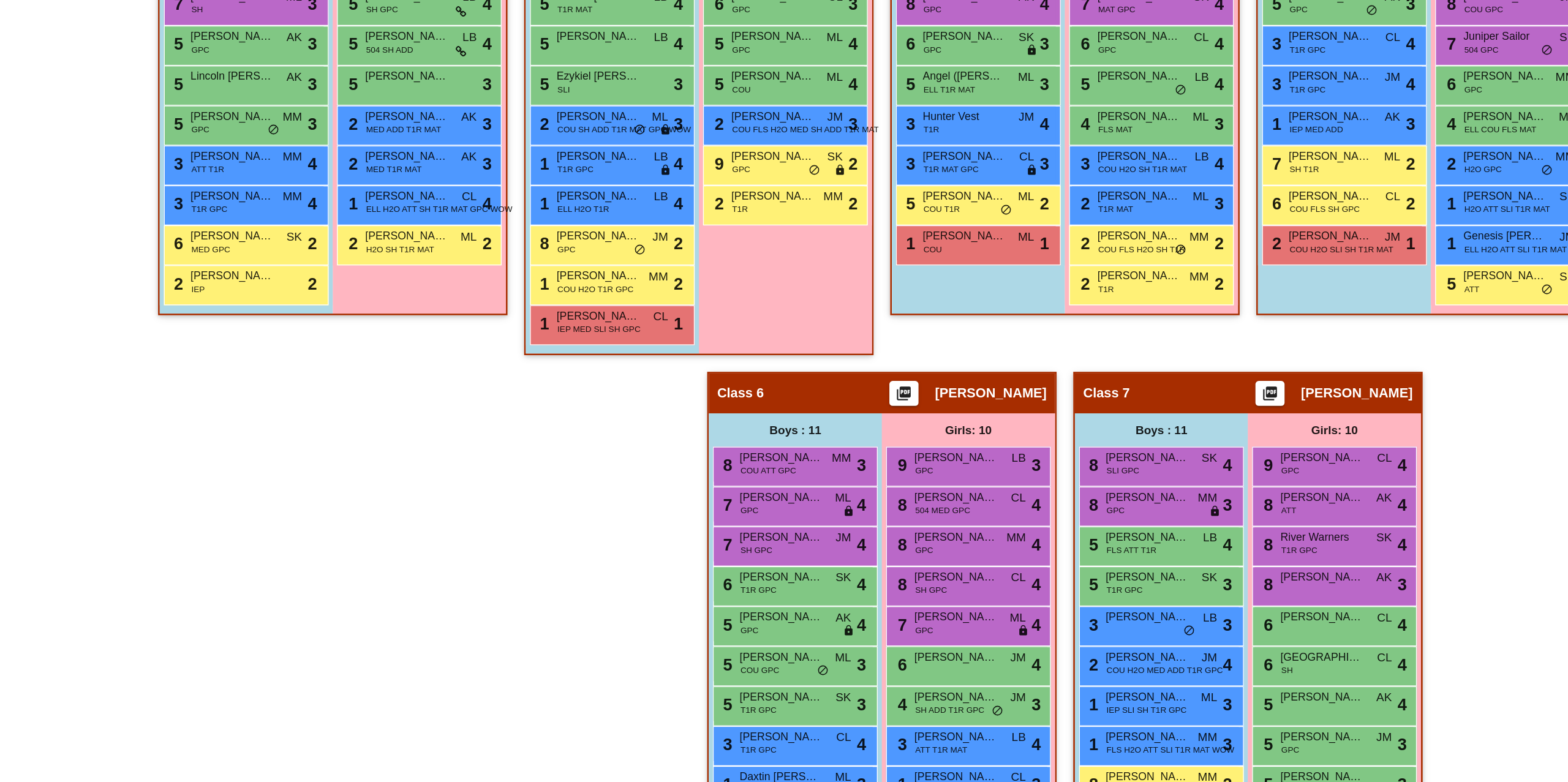
scroll to position [439, 0]
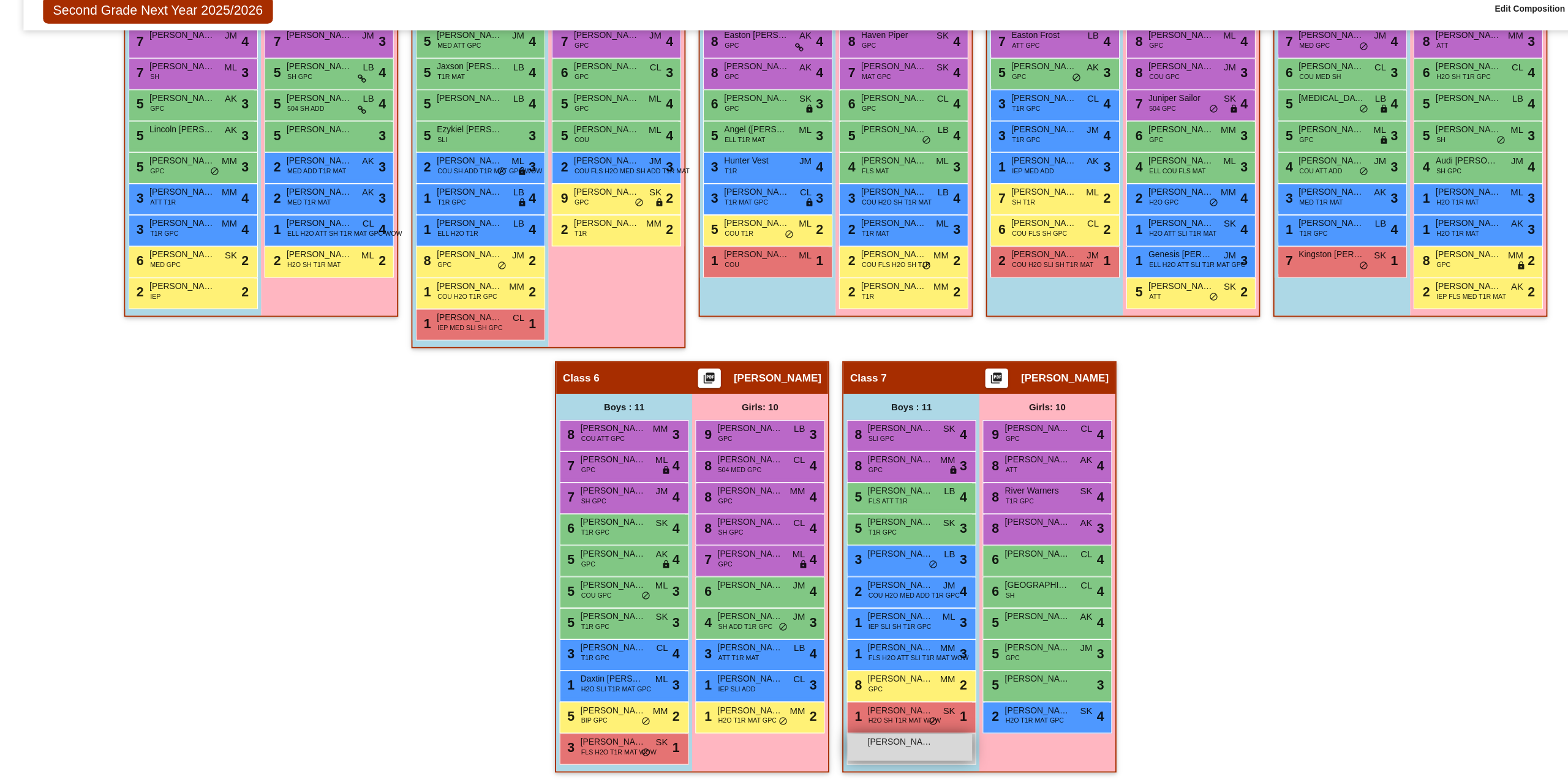
click at [852, 750] on div "Derrick Ball lock do_not_disturb_alt" at bounding box center [853, 746] width 117 height 25
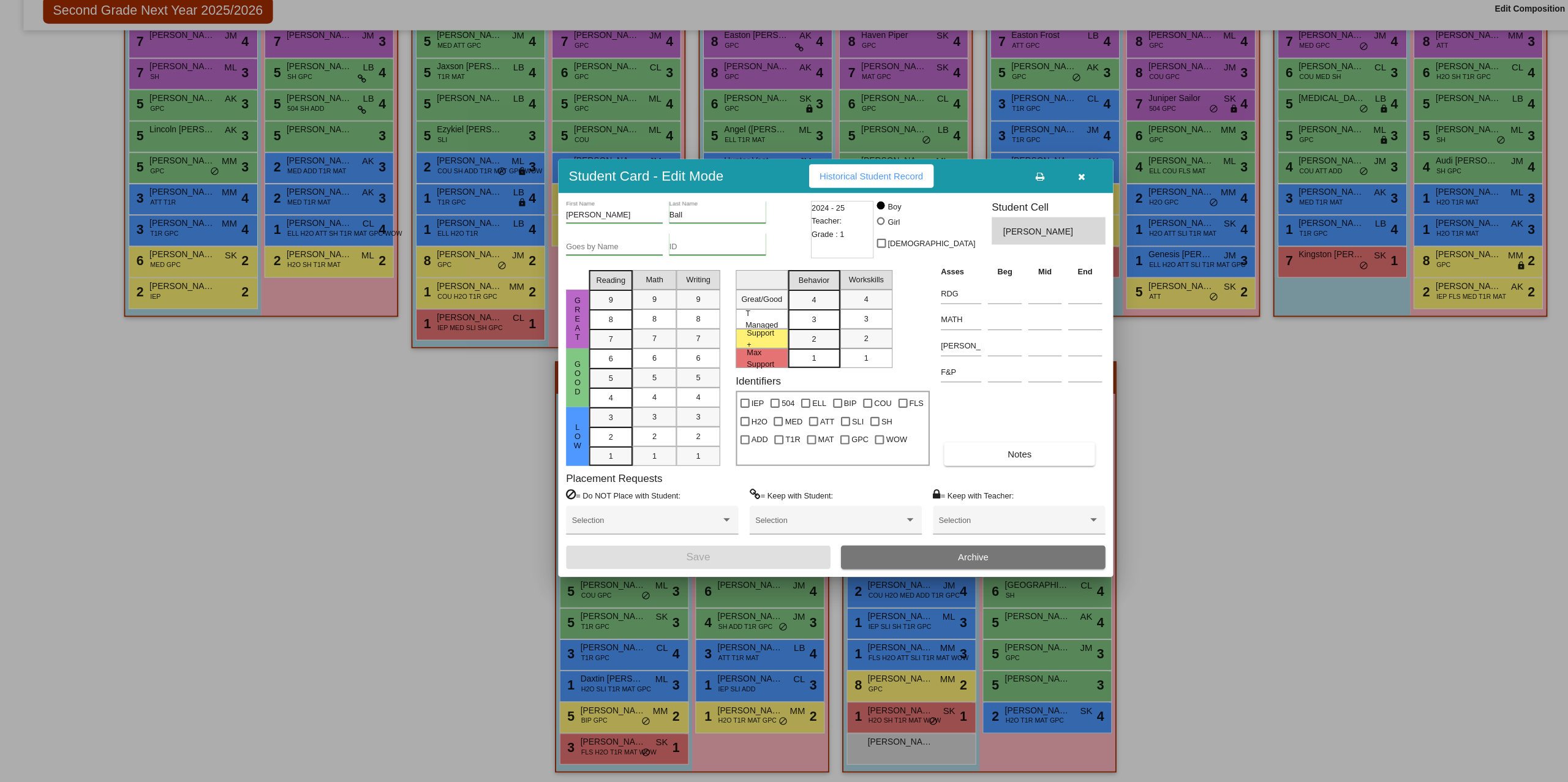
click at [933, 484] on div "Derrick First Name Ball Last Name Goes by Name ID 2024 - 25 Teacher: Grade : 1 …" at bounding box center [784, 407] width 506 height 345
click at [933, 480] on button "Notes" at bounding box center [956, 472] width 142 height 22
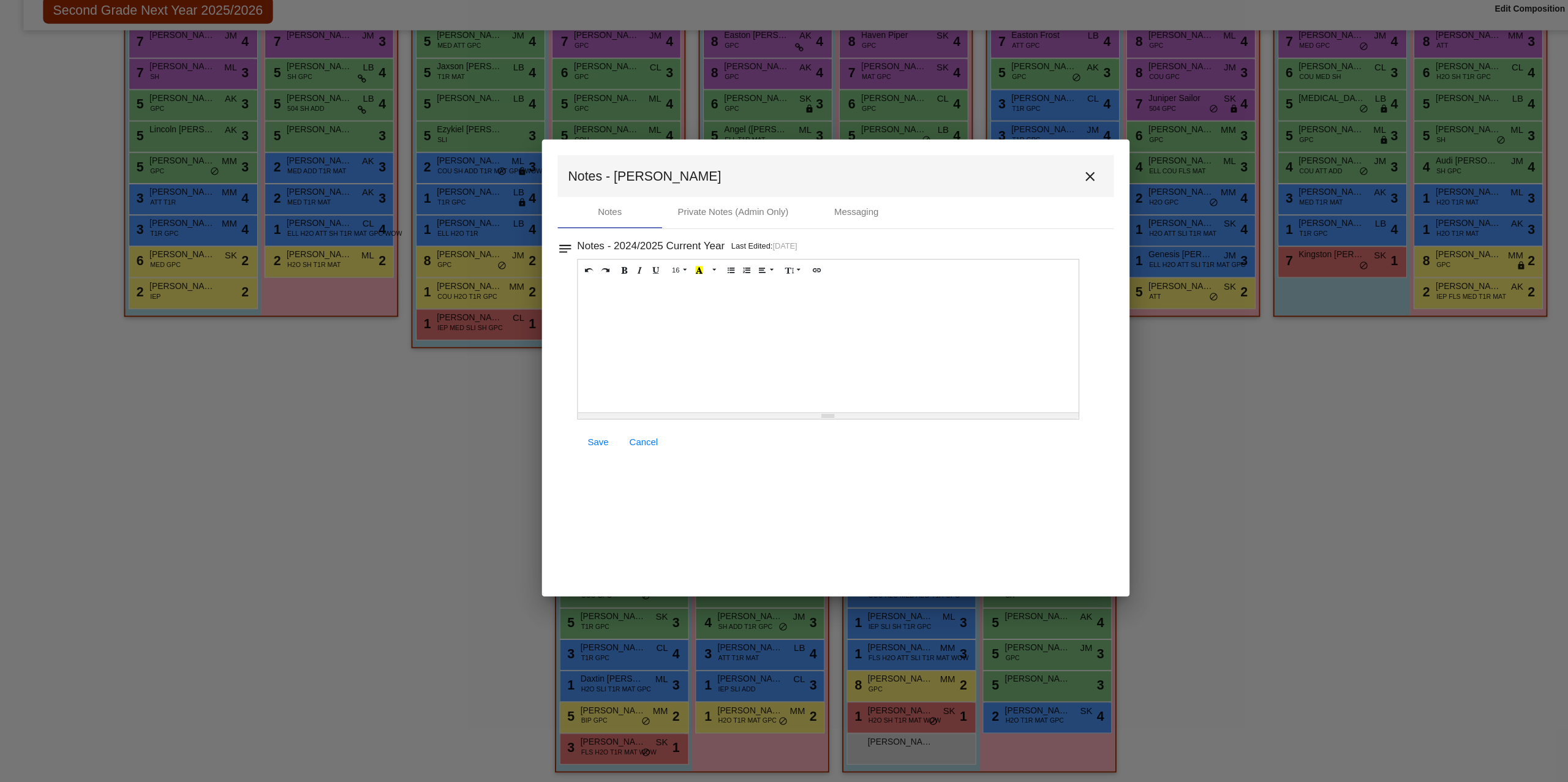
click at [669, 374] on div at bounding box center [777, 372] width 470 height 122
click at [556, 460] on span "Save" at bounding box center [560, 460] width 19 height 10
click at [1025, 213] on mat-icon "close" at bounding box center [1022, 212] width 15 height 15
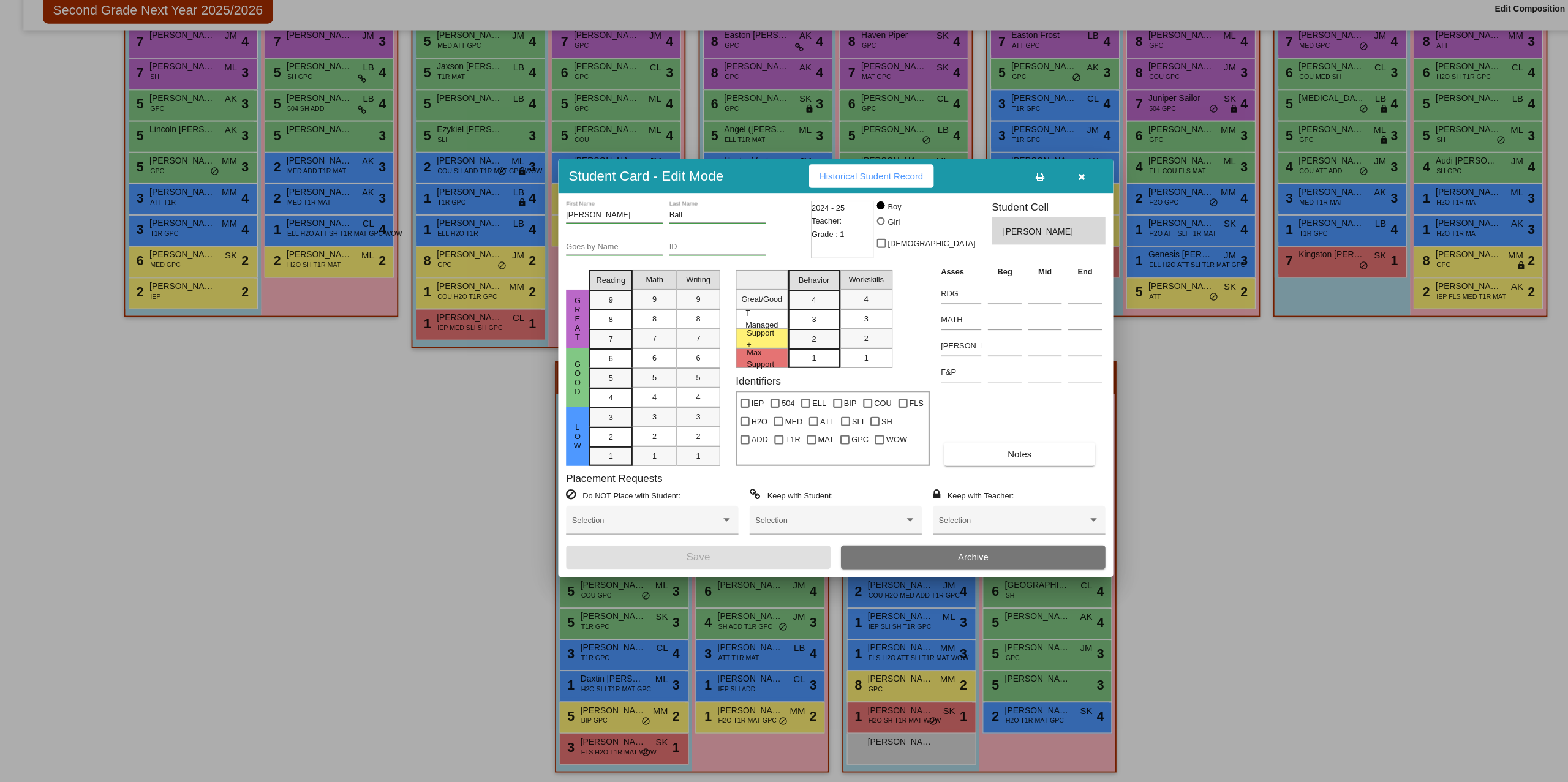
click at [1010, 206] on button "button" at bounding box center [1014, 211] width 39 height 22
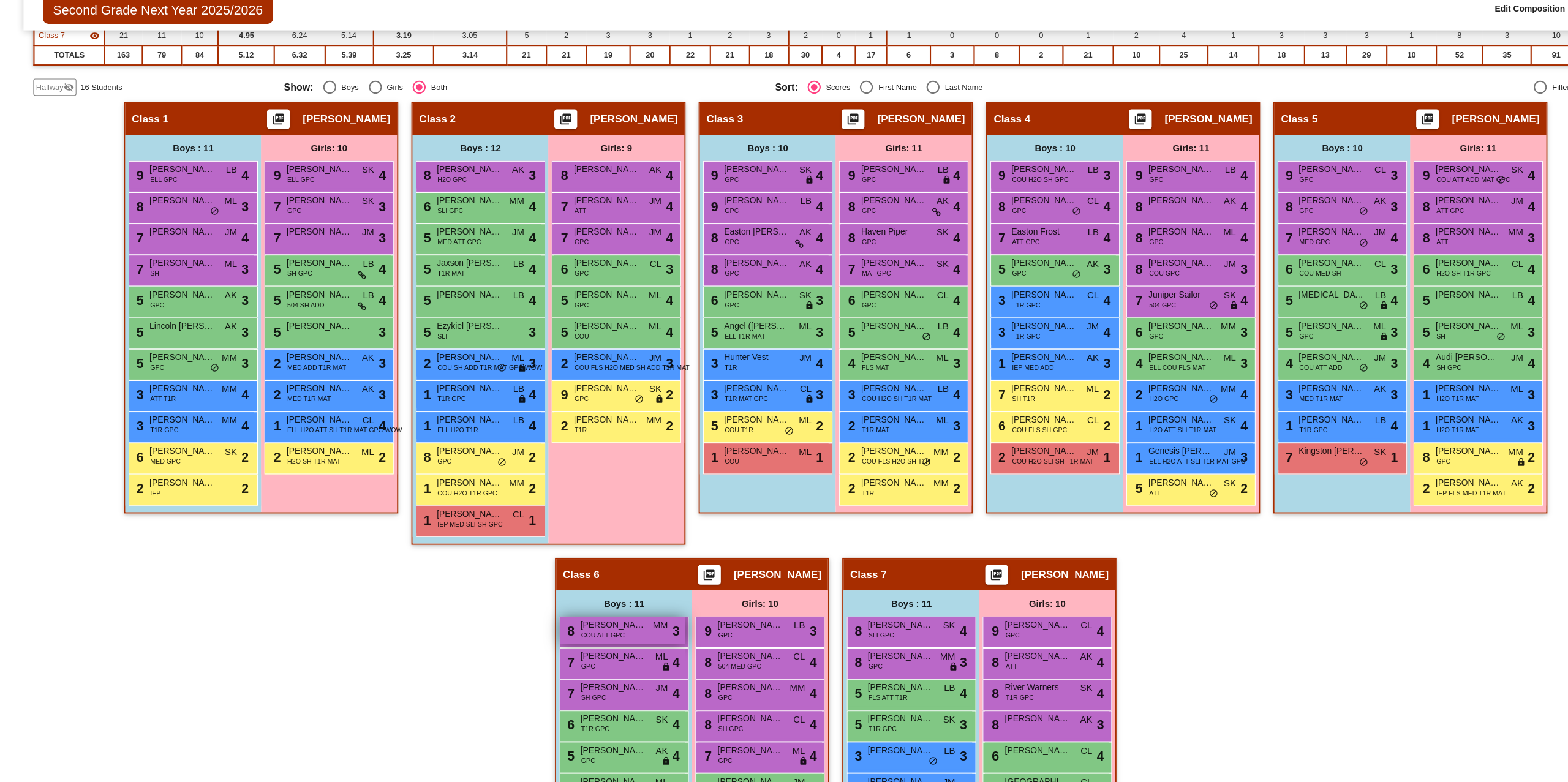
scroll to position [0, 0]
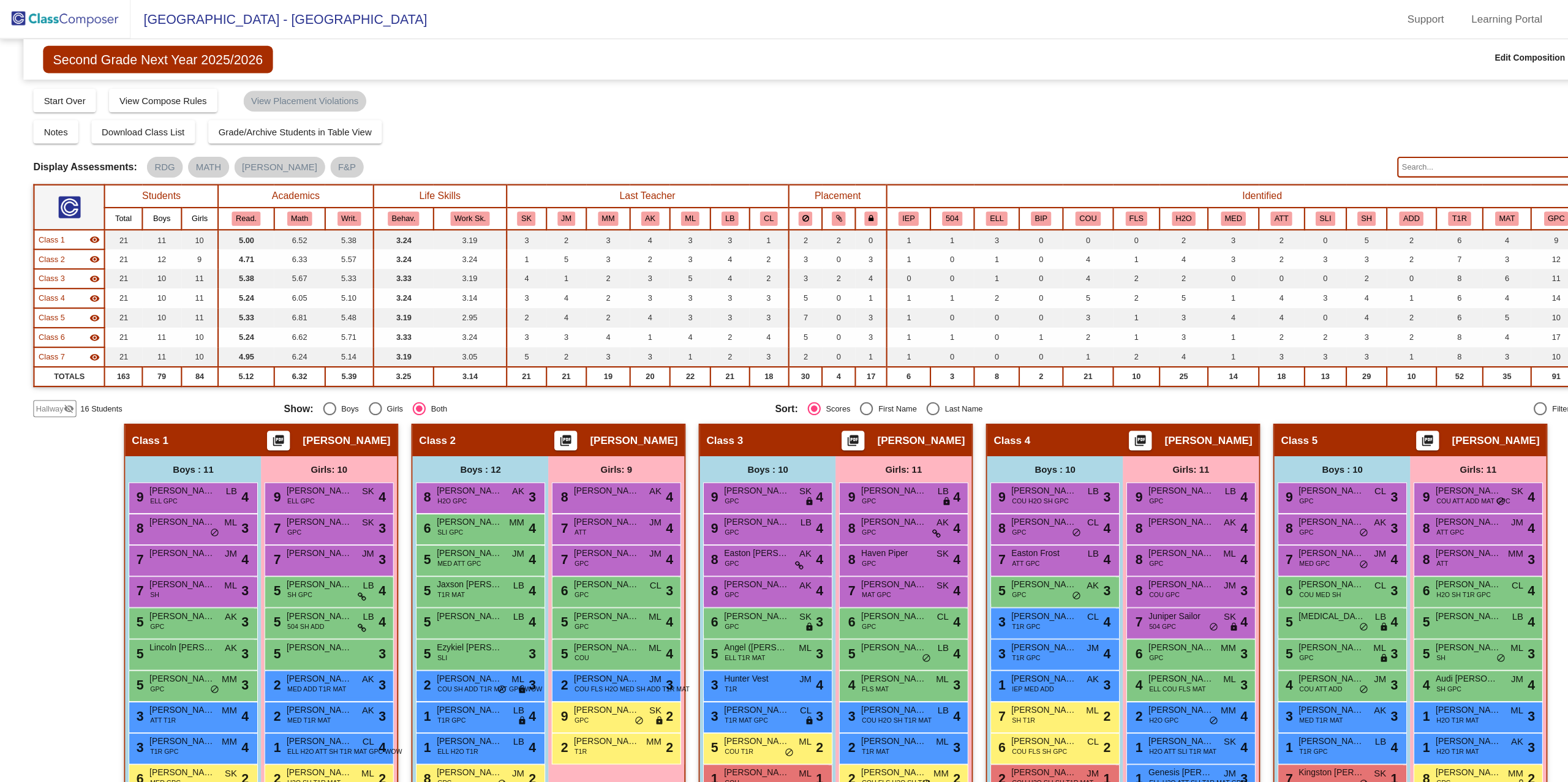
click at [58, 18] on img at bounding box center [61, 18] width 122 height 37
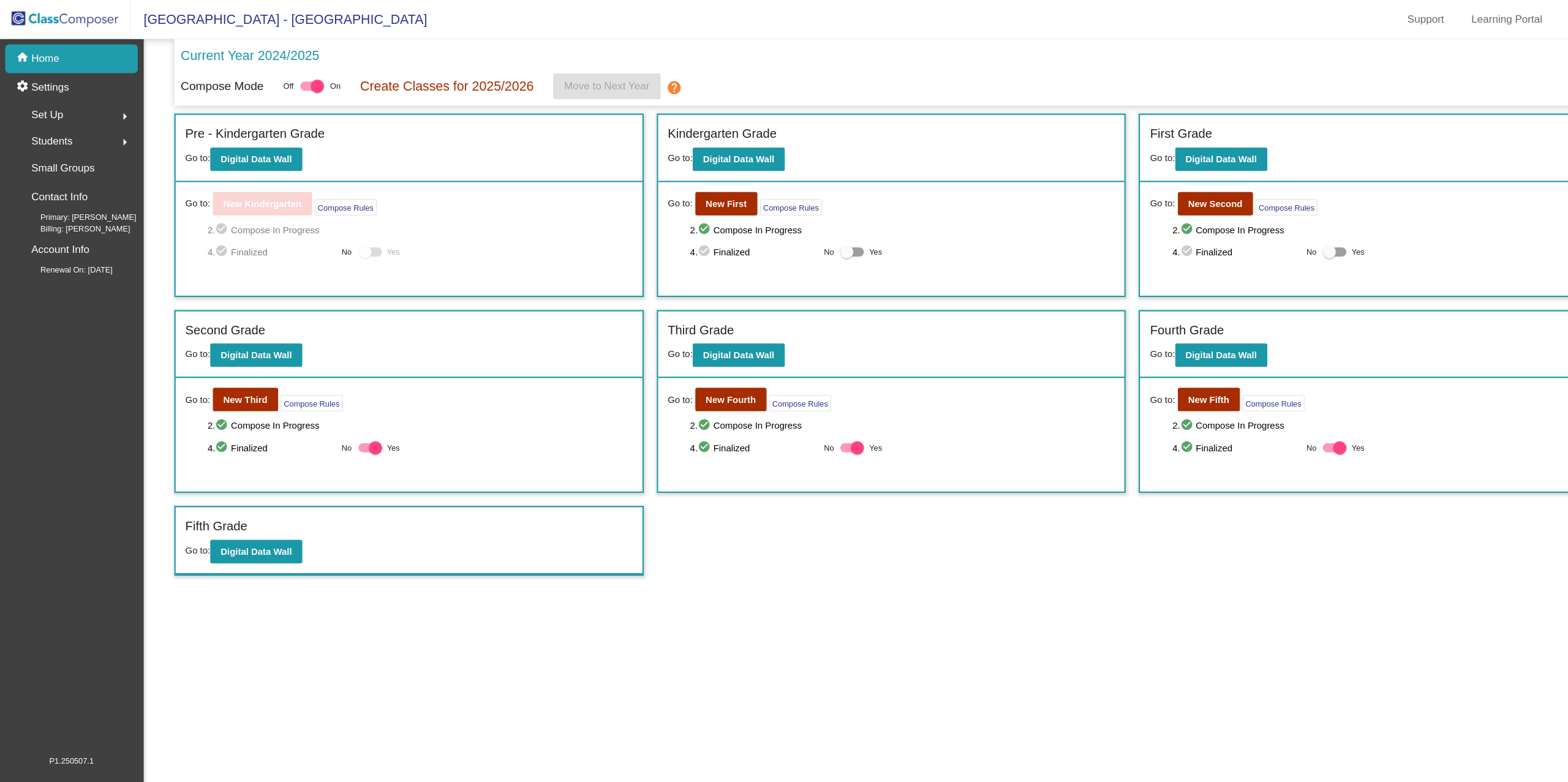
click at [1248, 234] on div at bounding box center [1246, 236] width 12 height 12
click at [1246, 240] on input "Yes" at bounding box center [1246, 240] width 1 height 1
checkbox input "true"
drag, startPoint x: 801, startPoint y: 233, endPoint x: 776, endPoint y: 240, distance: 26.0
click at [776, 240] on div "4. check_circle Finalized No Yes" at bounding box center [846, 237] width 398 height 15
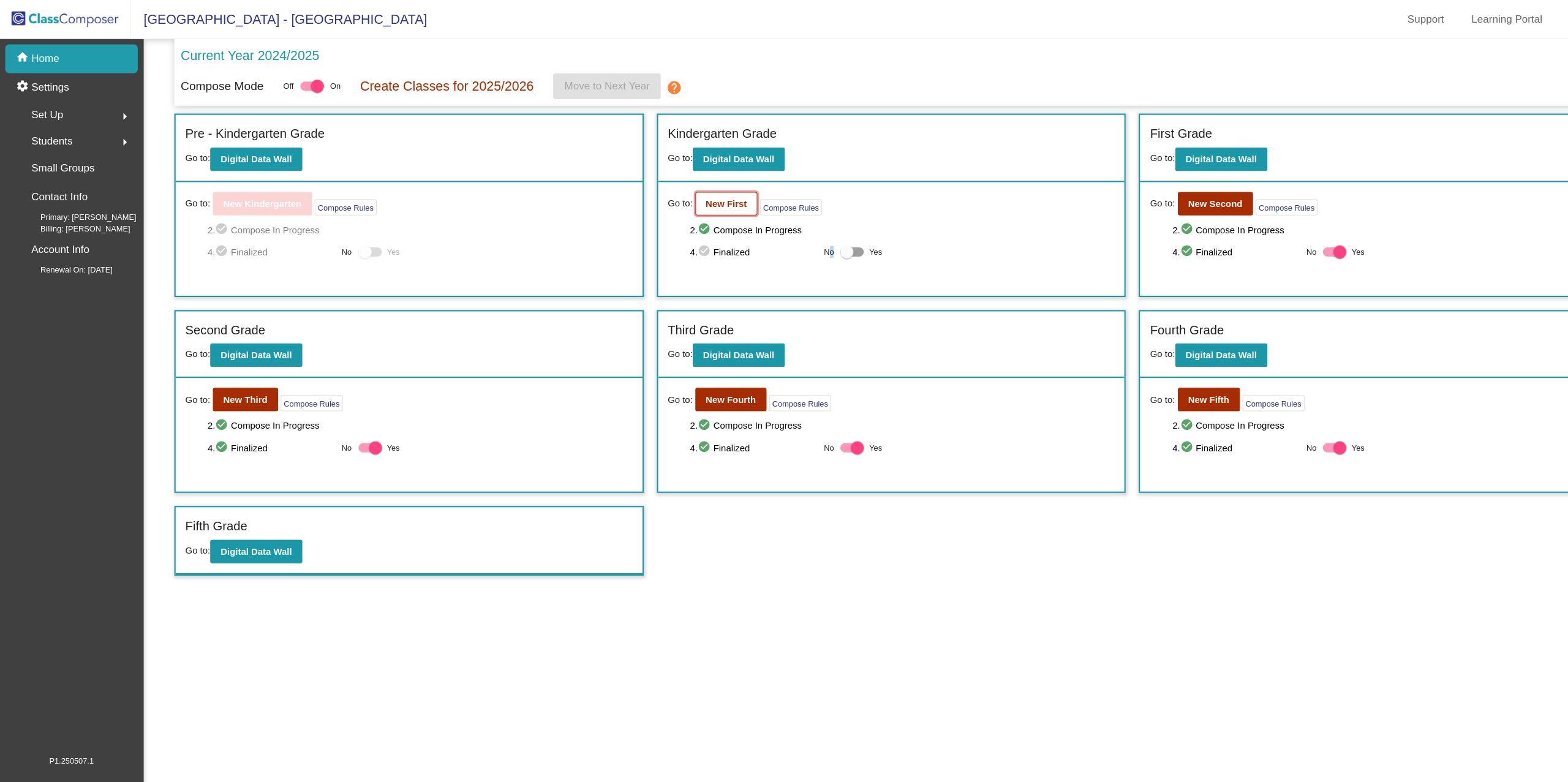
click at [685, 187] on b "New First" at bounding box center [681, 191] width 38 height 10
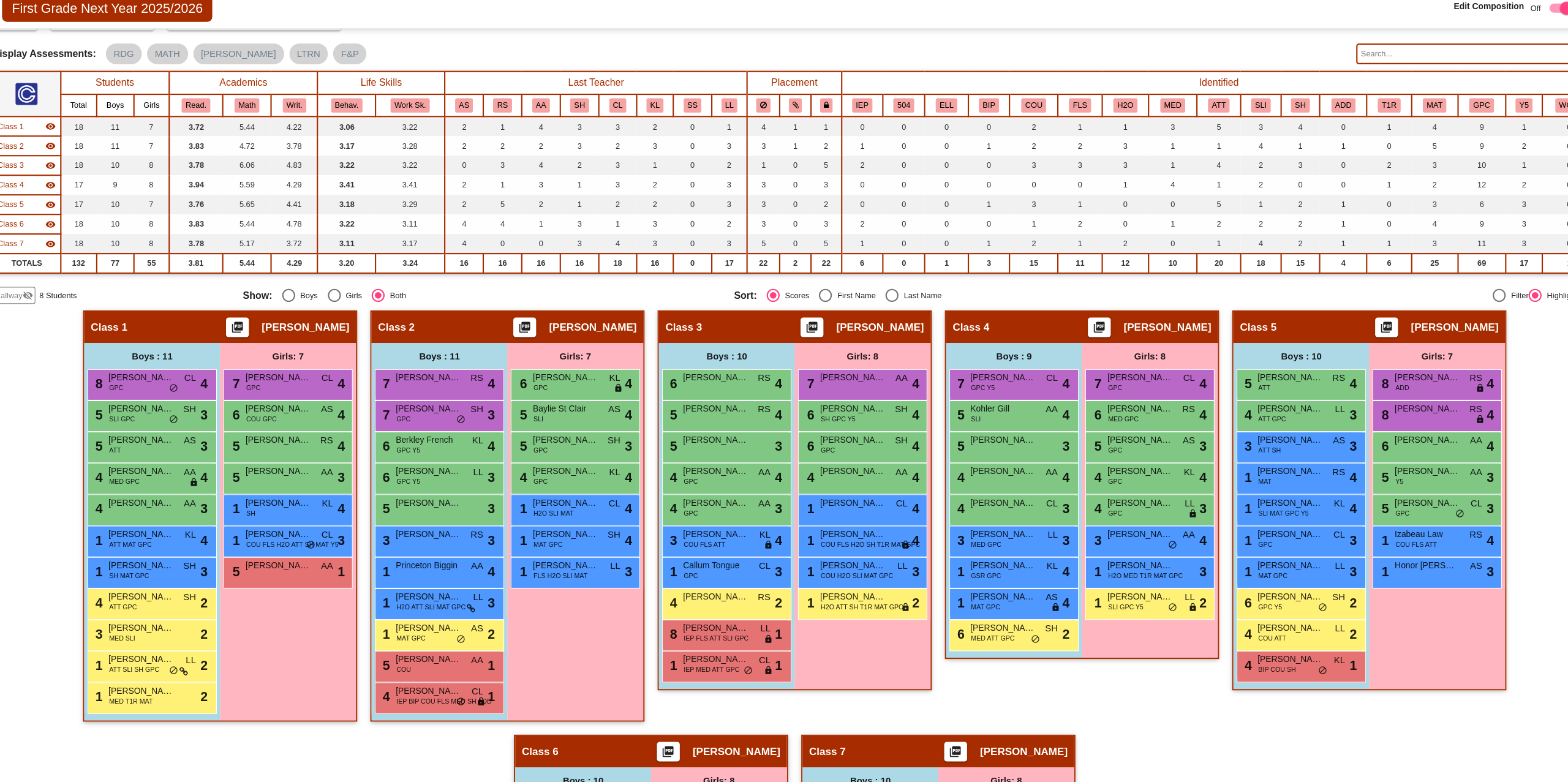
scroll to position [60, 0]
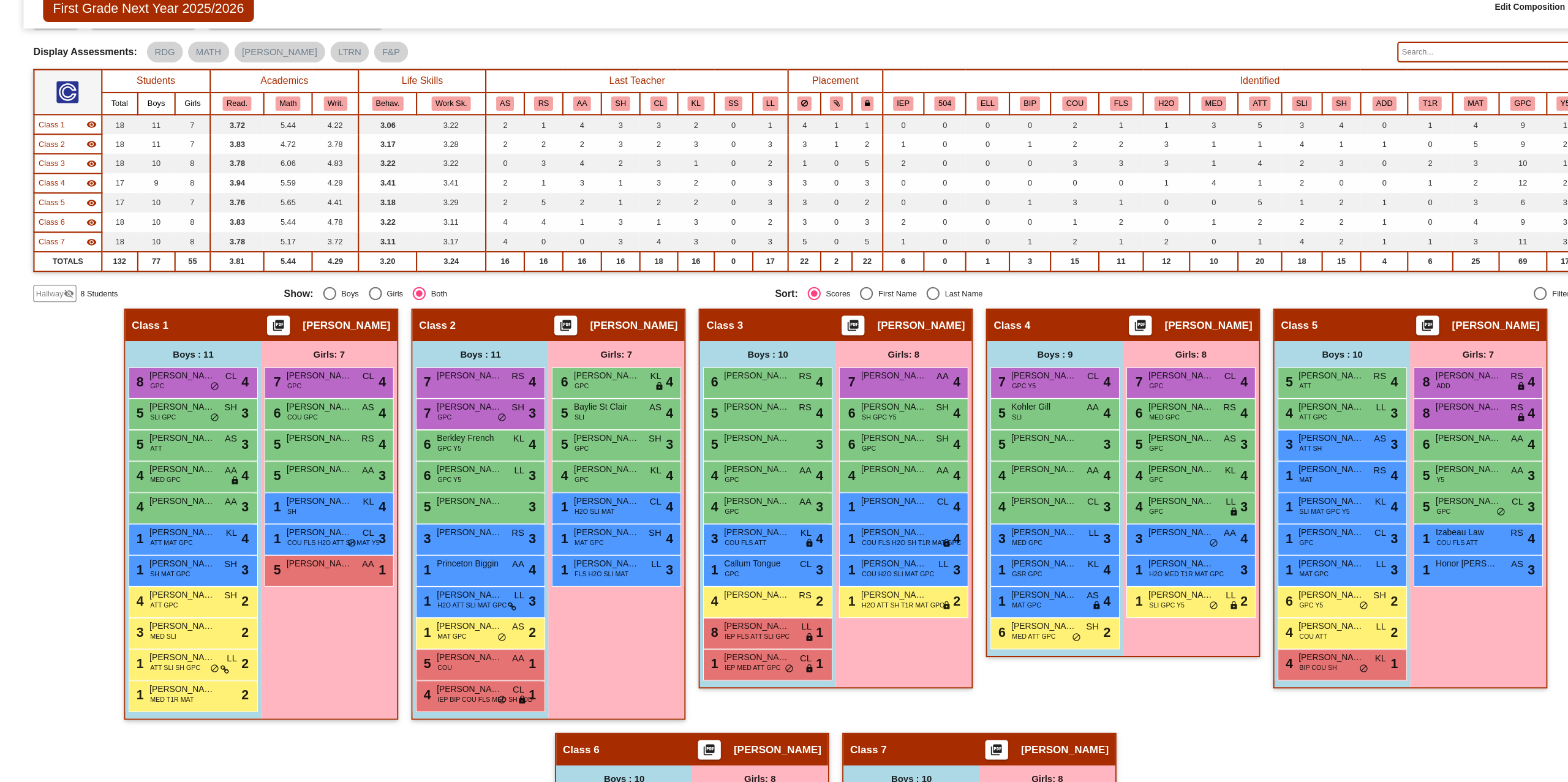
click at [53, 328] on div "Hallway visibility_off" at bounding box center [51, 322] width 40 height 16
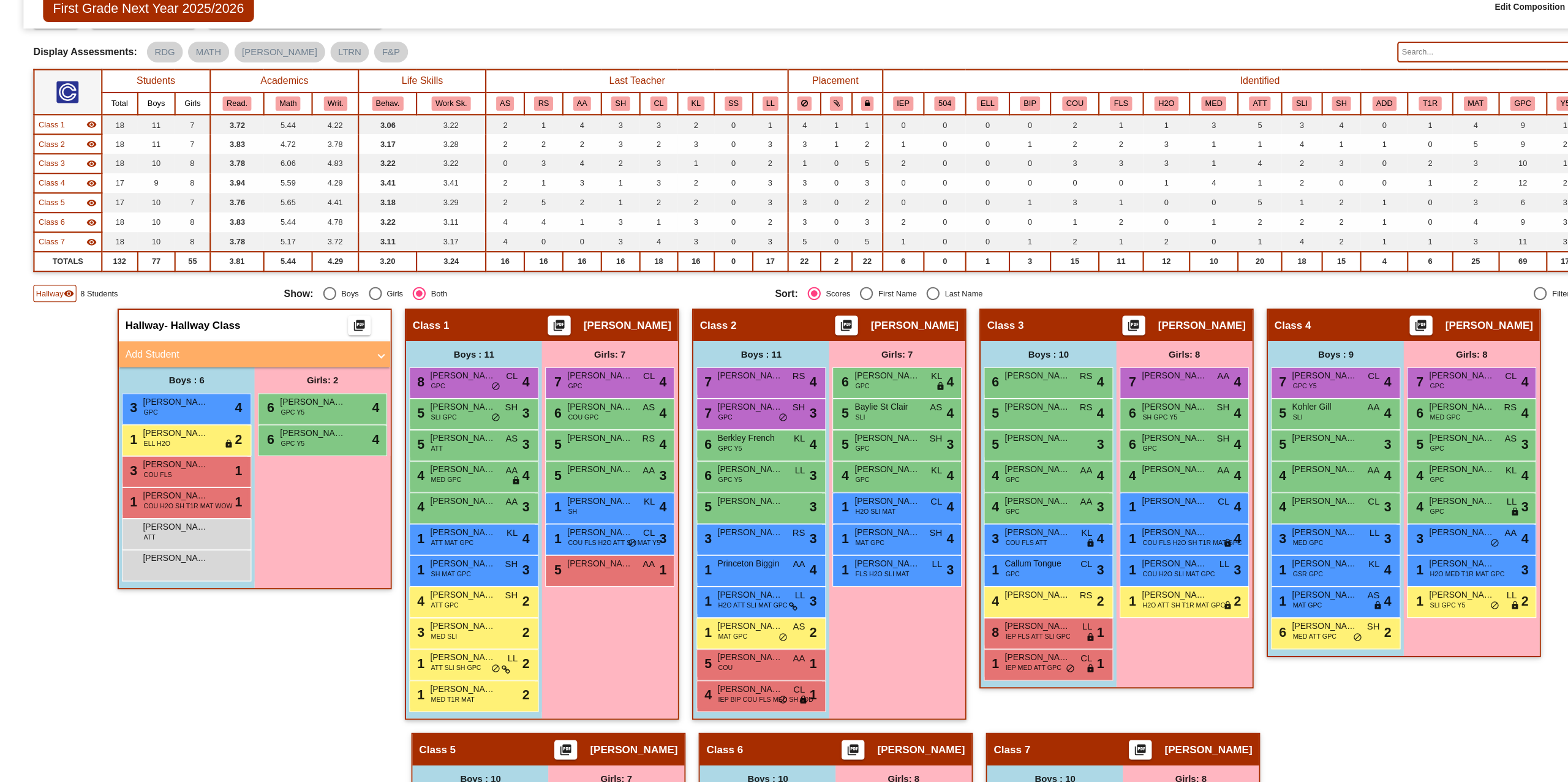
click at [174, 380] on mat-panel-title "Add Student" at bounding box center [231, 380] width 228 height 14
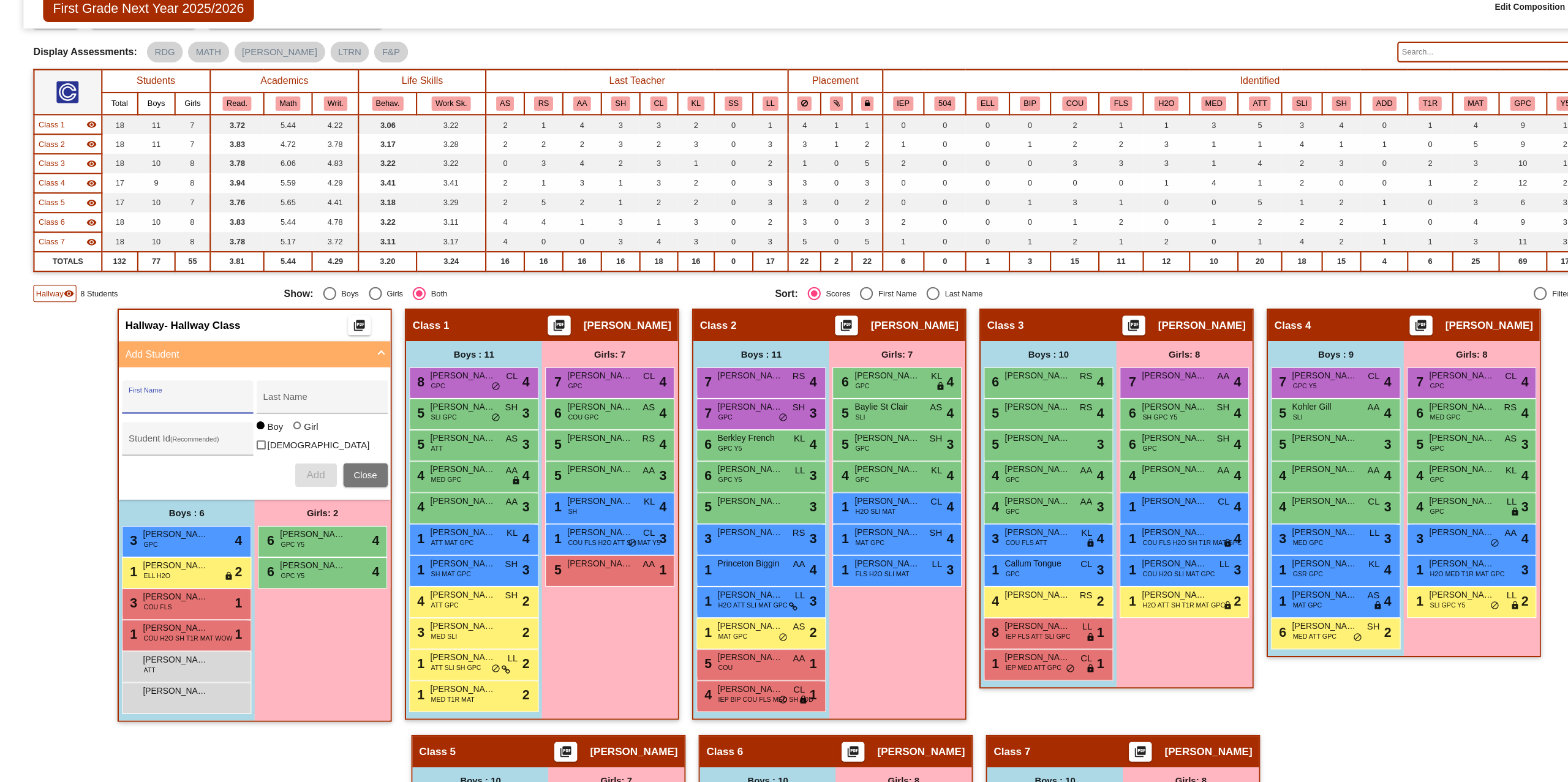
click at [151, 420] on input "First Name" at bounding box center [175, 425] width 111 height 10
type input "Wesley"
type input "Furr"
click at [287, 489] on span "Add" at bounding box center [295, 492] width 17 height 10
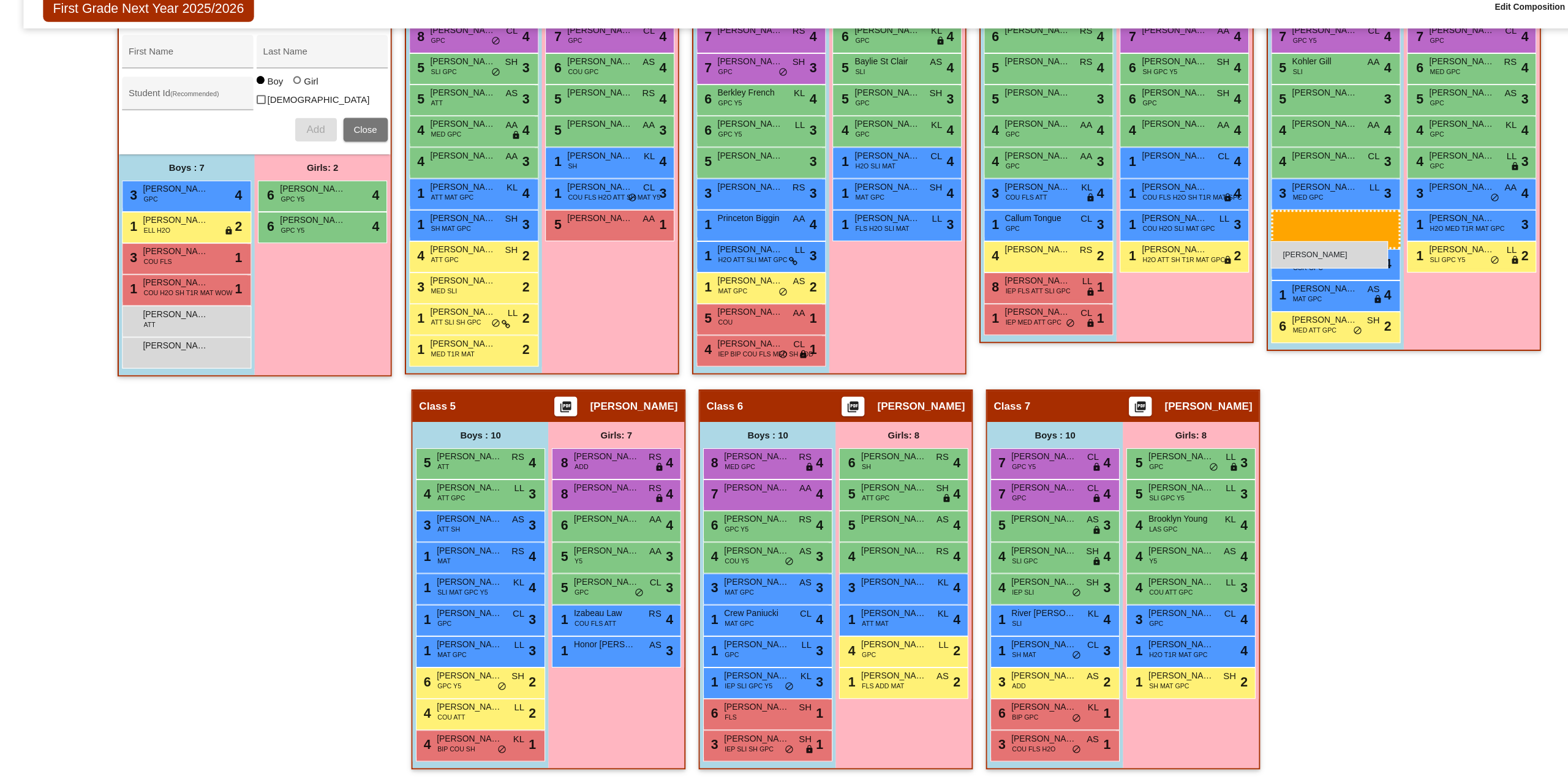
scroll to position [381, 0]
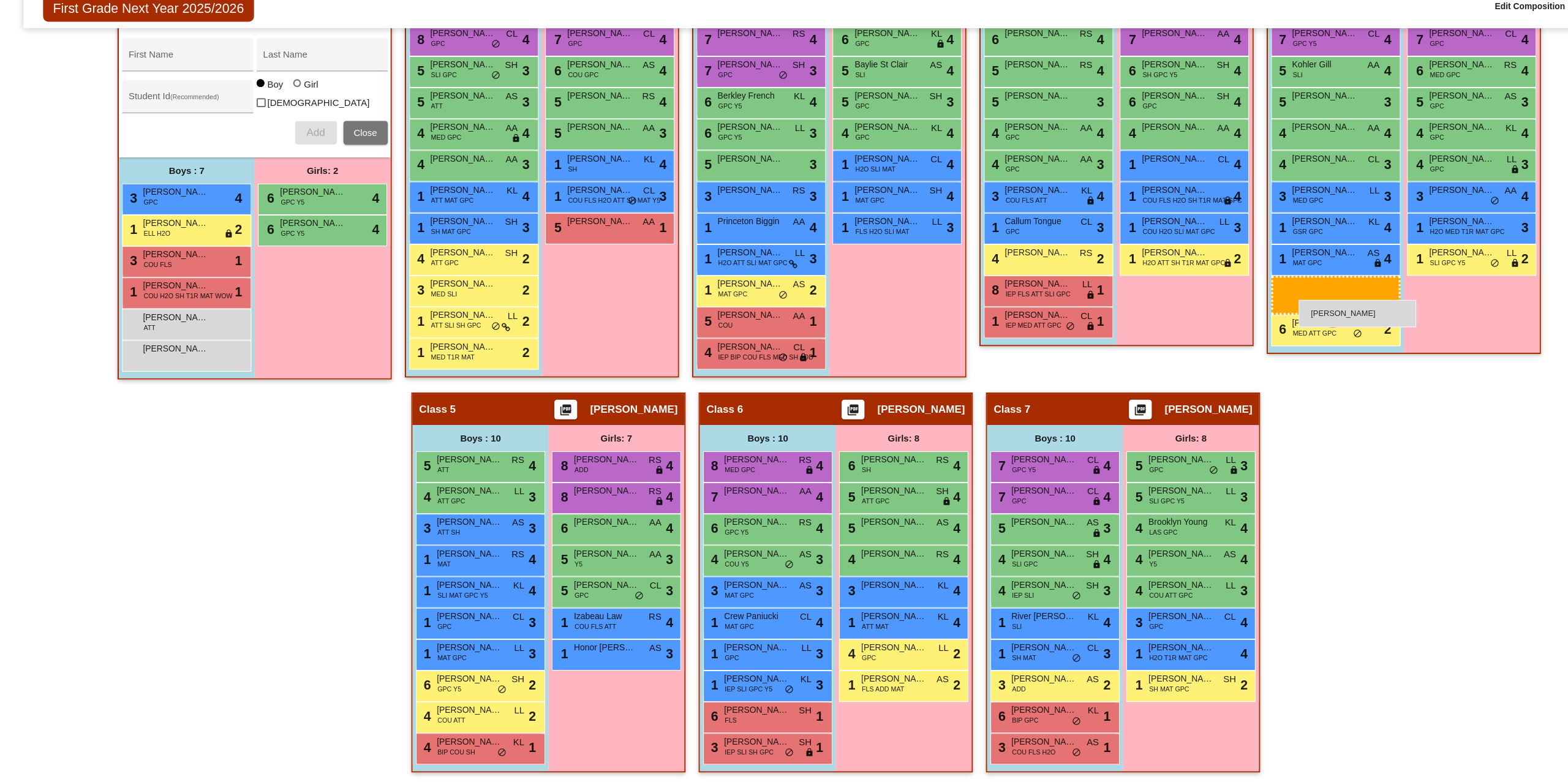
drag, startPoint x: 154, startPoint y: 375, endPoint x: 1218, endPoint y: 330, distance: 1065.0
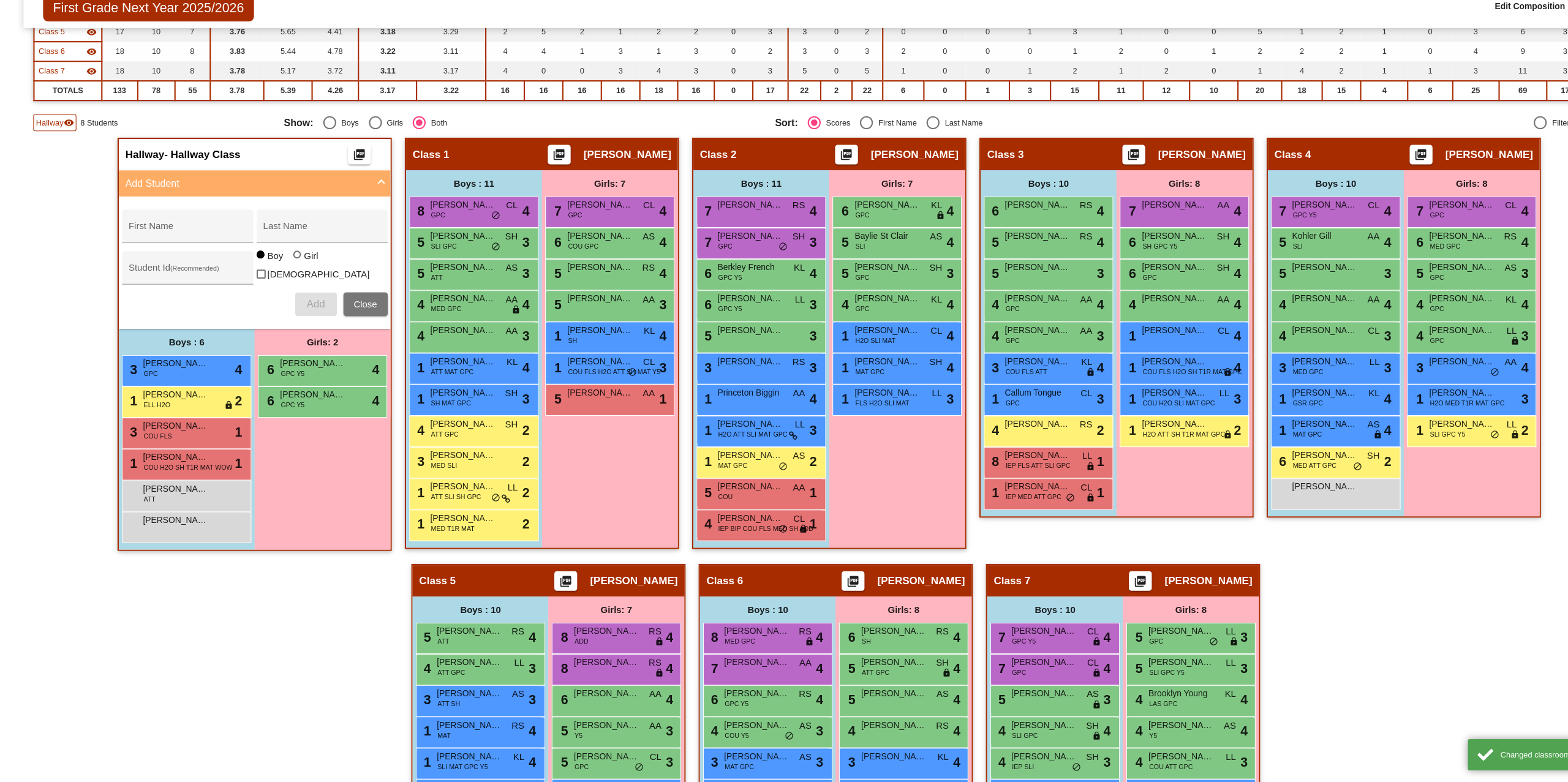
scroll to position [207, 0]
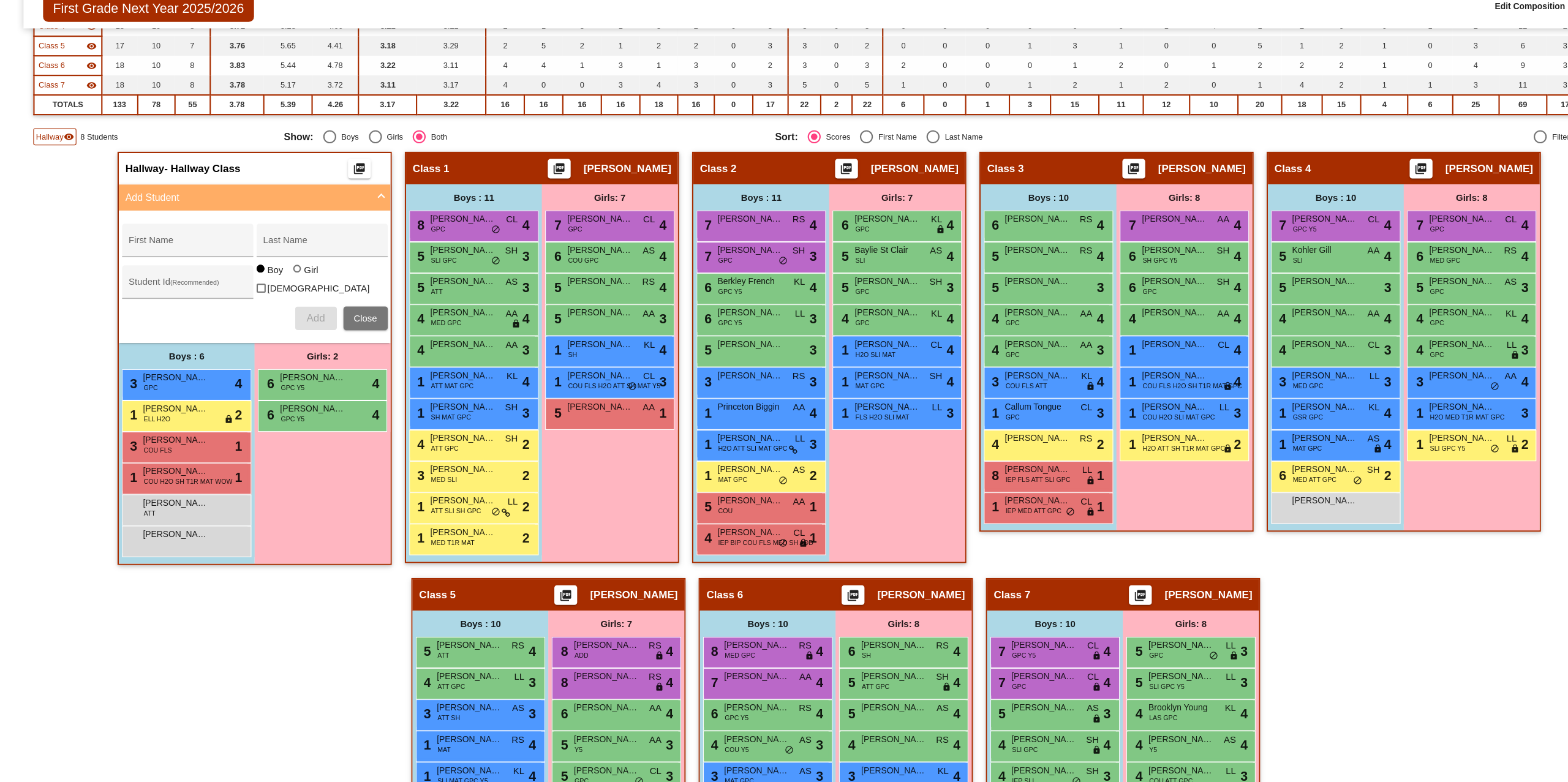
click at [52, 177] on span "Hallway" at bounding box center [47, 176] width 26 height 11
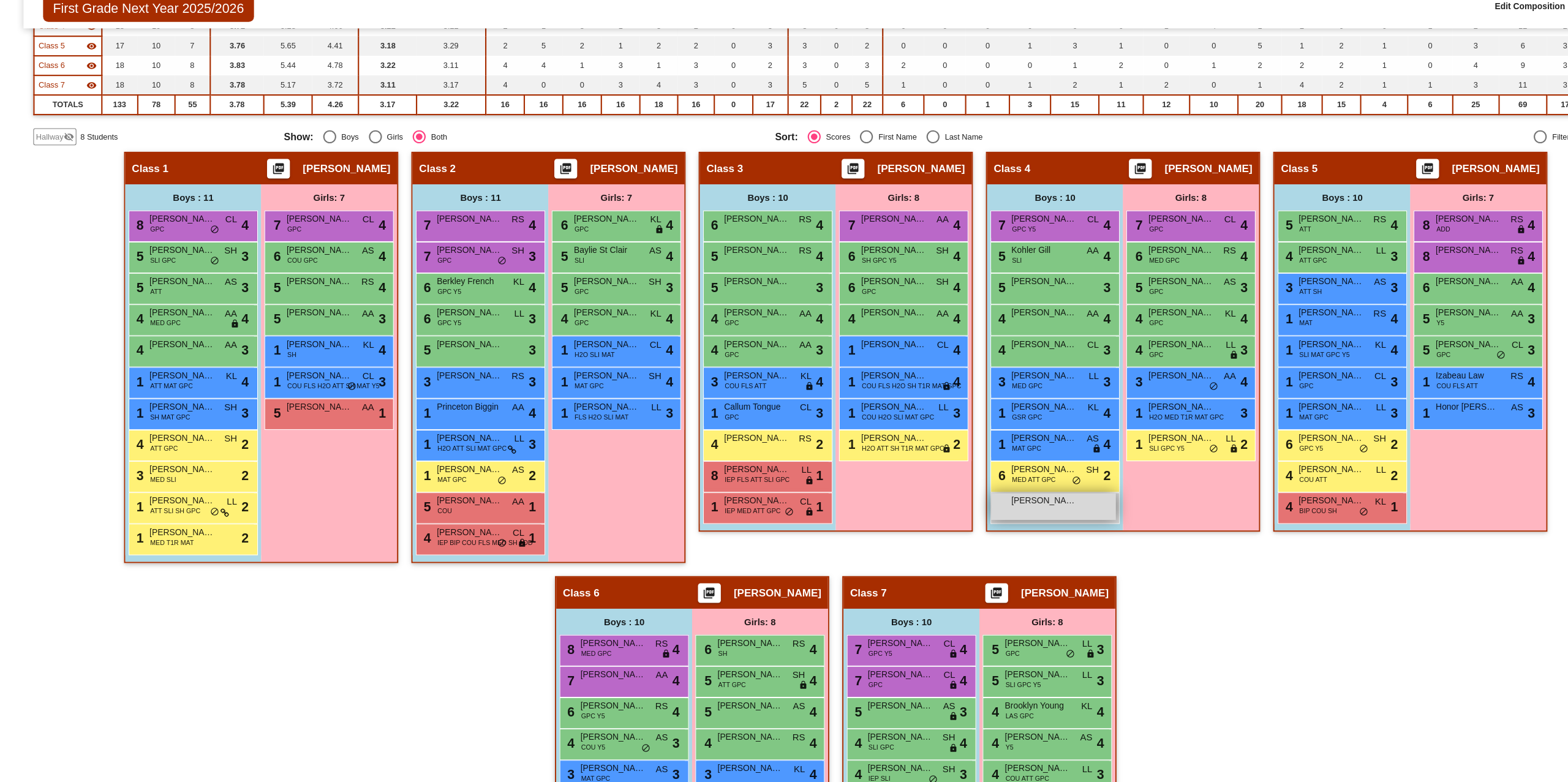
click at [986, 516] on span "Wesley Furr" at bounding box center [979, 517] width 61 height 12
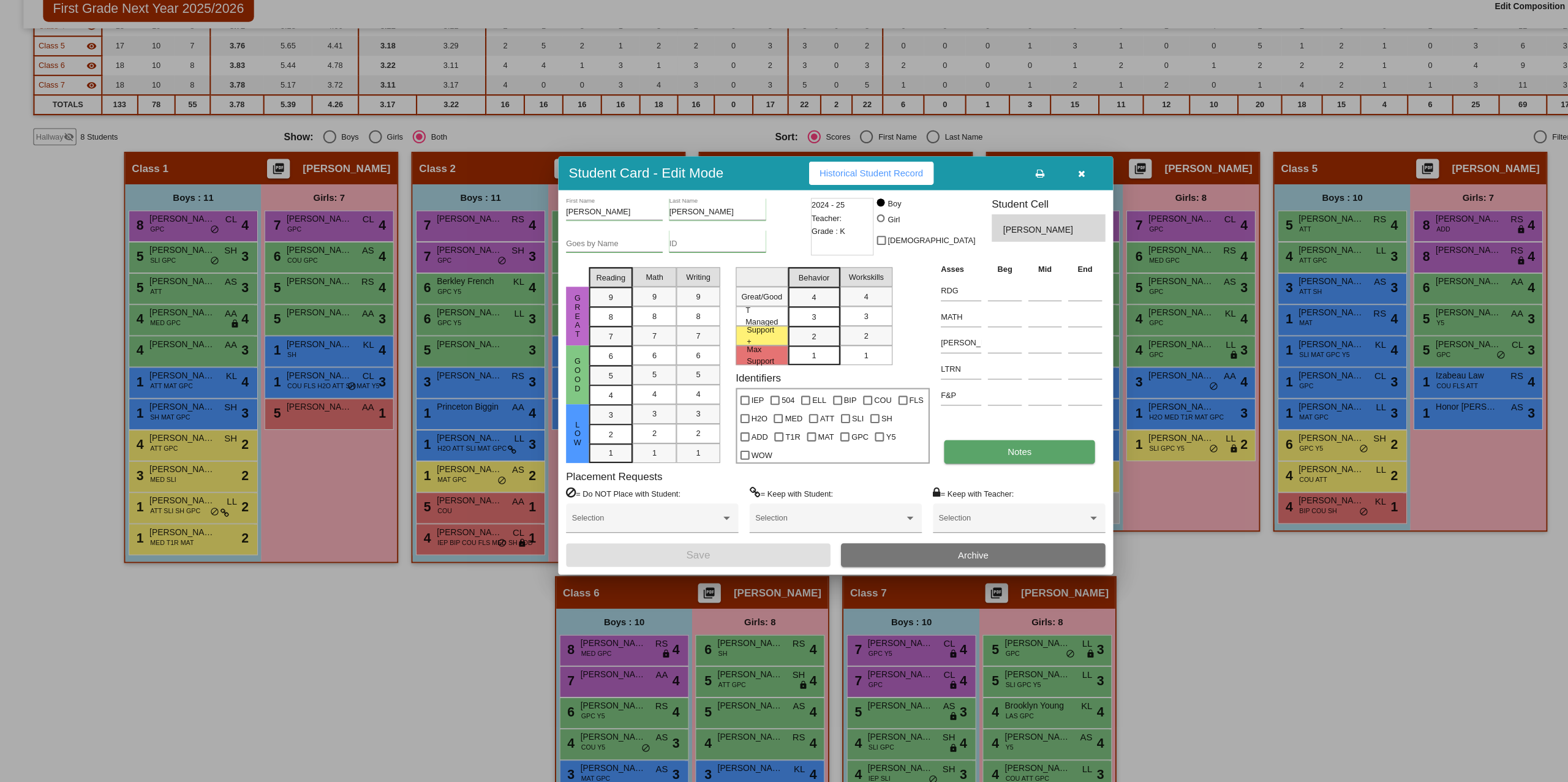
click at [933, 473] on button "Notes" at bounding box center [956, 472] width 142 height 22
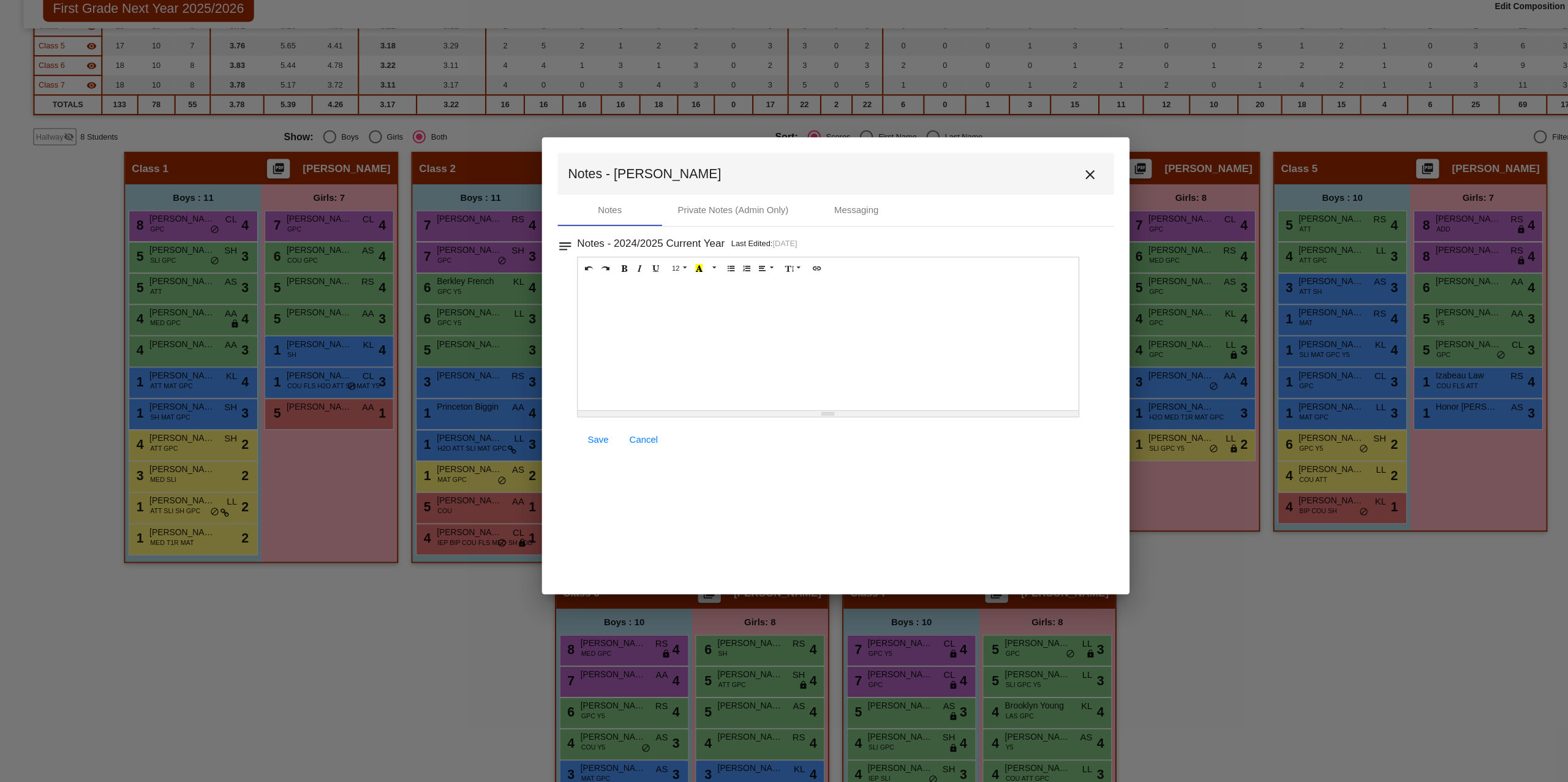
click at [649, 357] on div at bounding box center [777, 372] width 470 height 122
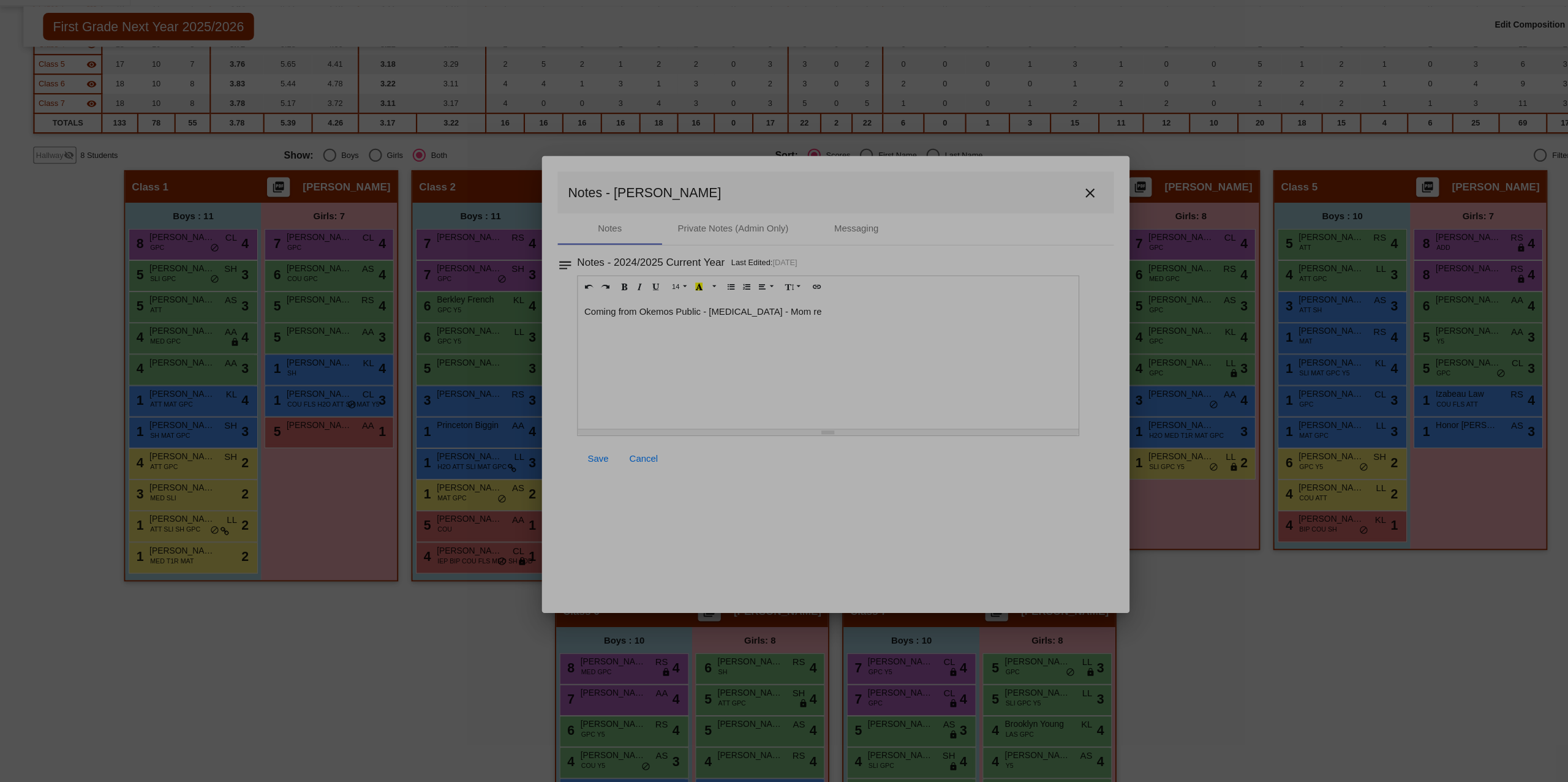
click at [796, 361] on div "Coming from Okemos Public - peanut allergy - Mom re" at bounding box center [777, 372] width 470 height 122
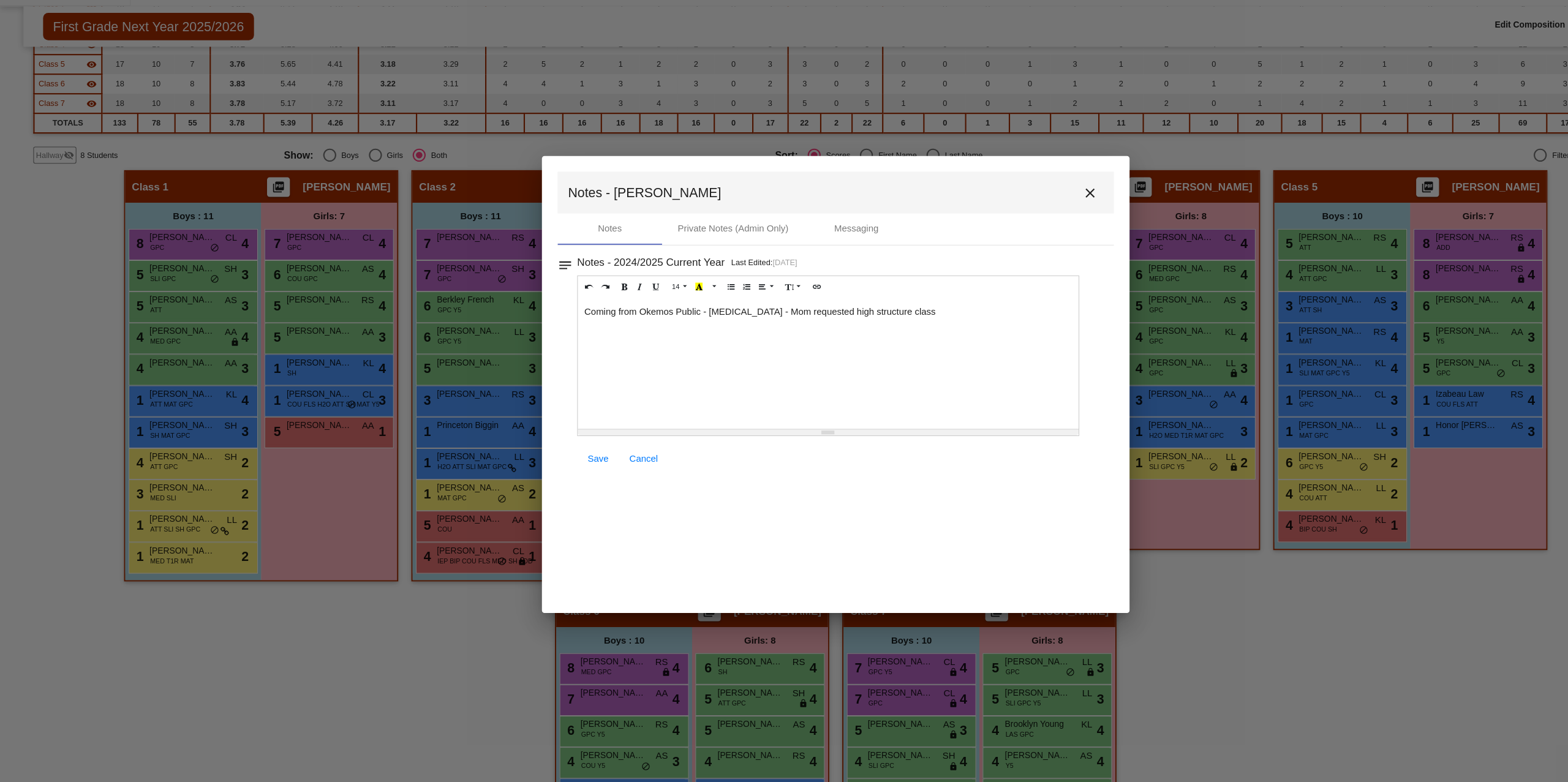
click at [562, 456] on span "Save" at bounding box center [560, 460] width 19 height 10
click at [1018, 211] on mat-icon "close" at bounding box center [1022, 212] width 15 height 15
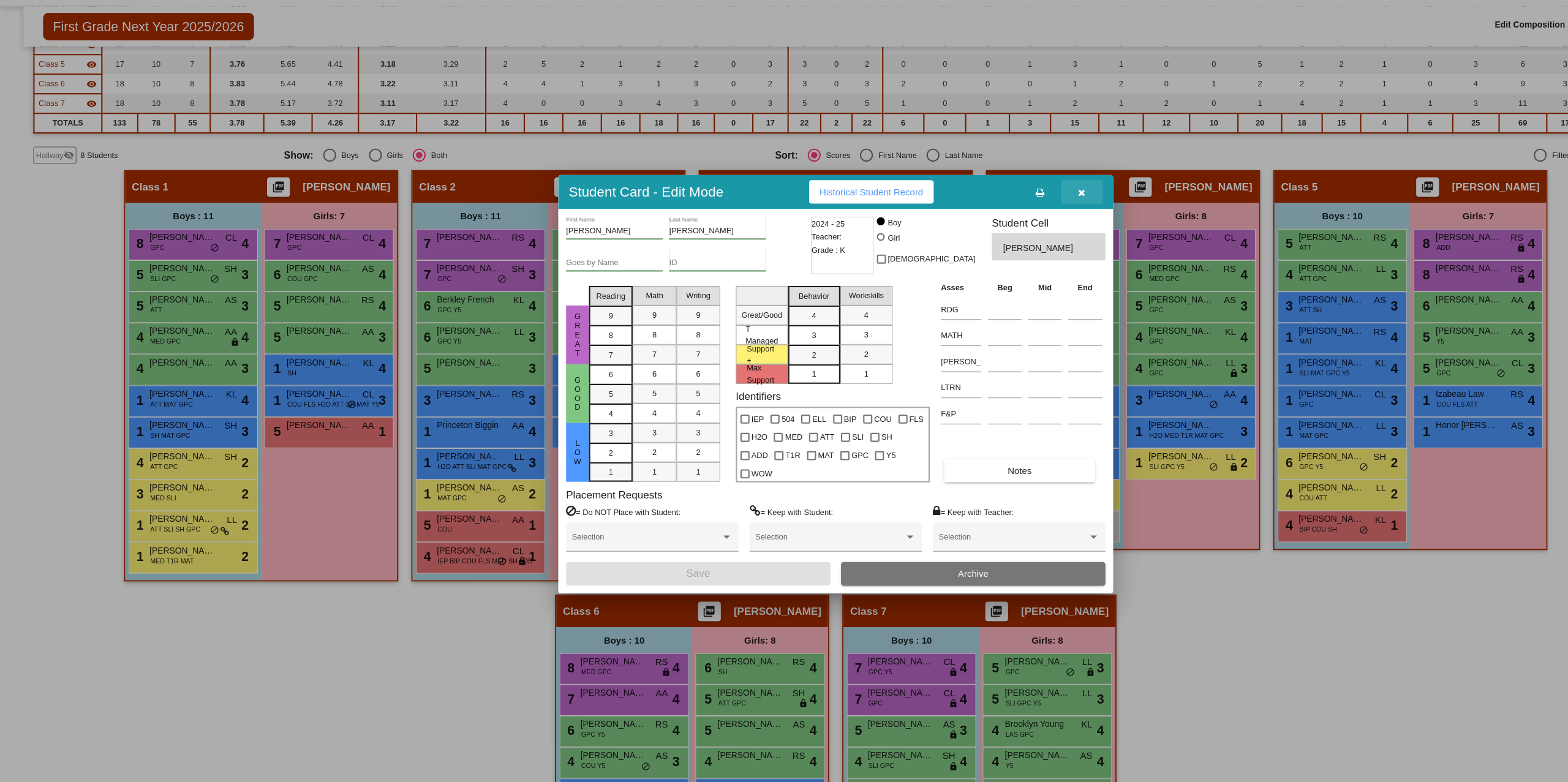
click at [1014, 206] on span "button" at bounding box center [1014, 210] width 6 height 10
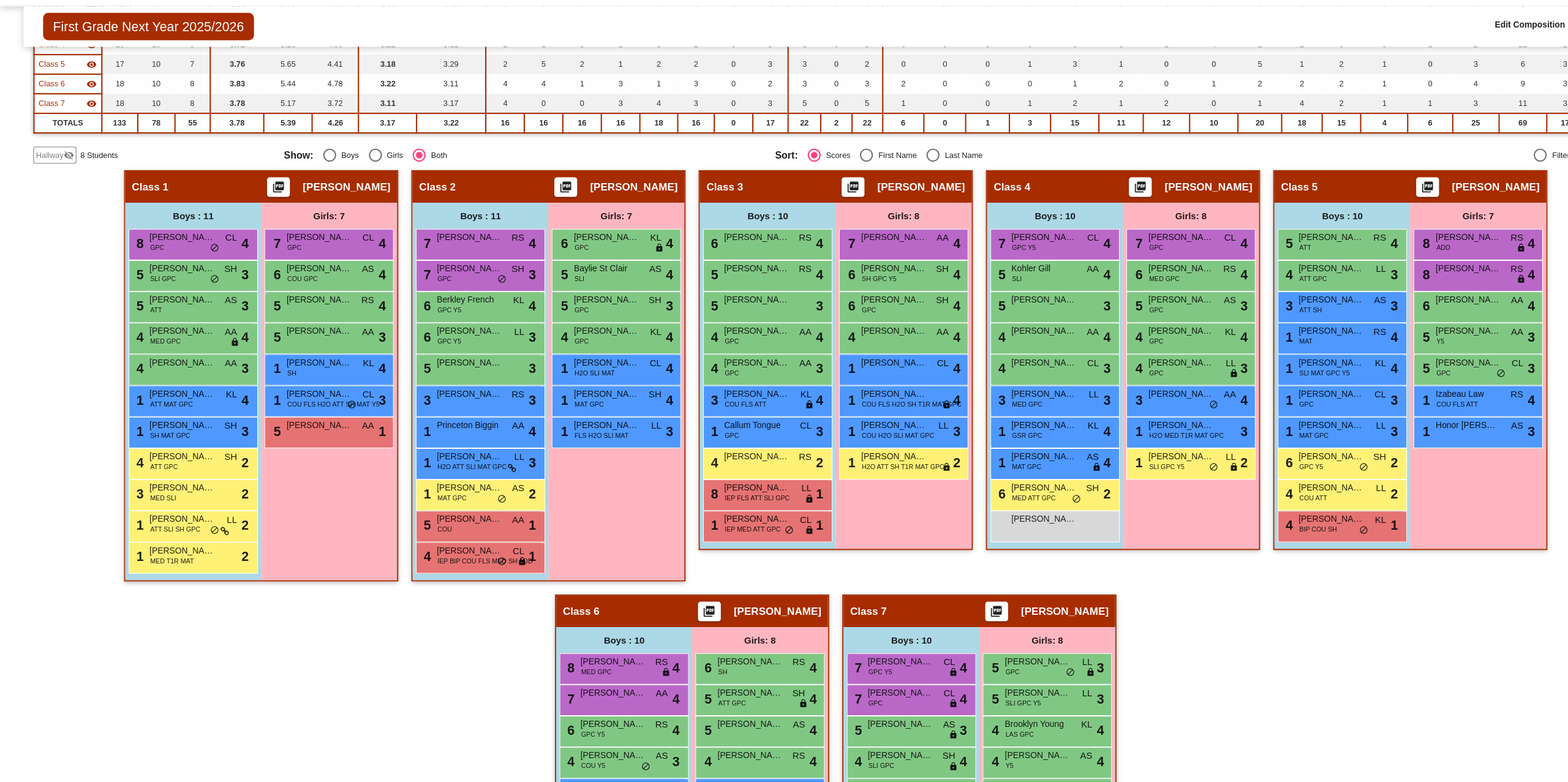
click at [35, 173] on span "Hallway" at bounding box center [47, 176] width 26 height 11
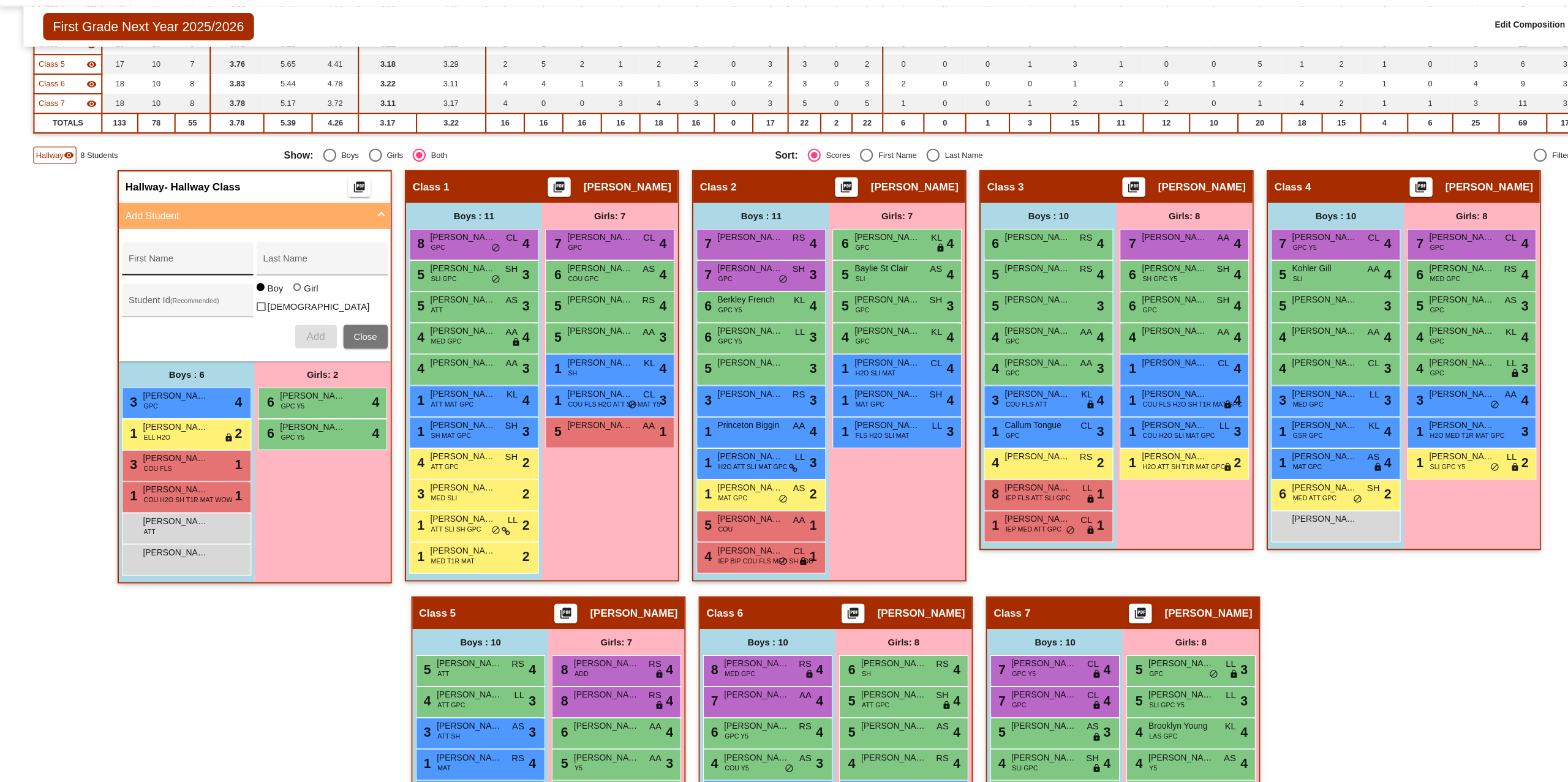
click at [165, 259] on div "First Name" at bounding box center [175, 273] width 123 height 31
type input "Rain"
type input "Hand"
click at [280, 306] on div at bounding box center [280, 301] width 10 height 10
click at [280, 307] on input "Girl" at bounding box center [280, 306] width 1 height 1
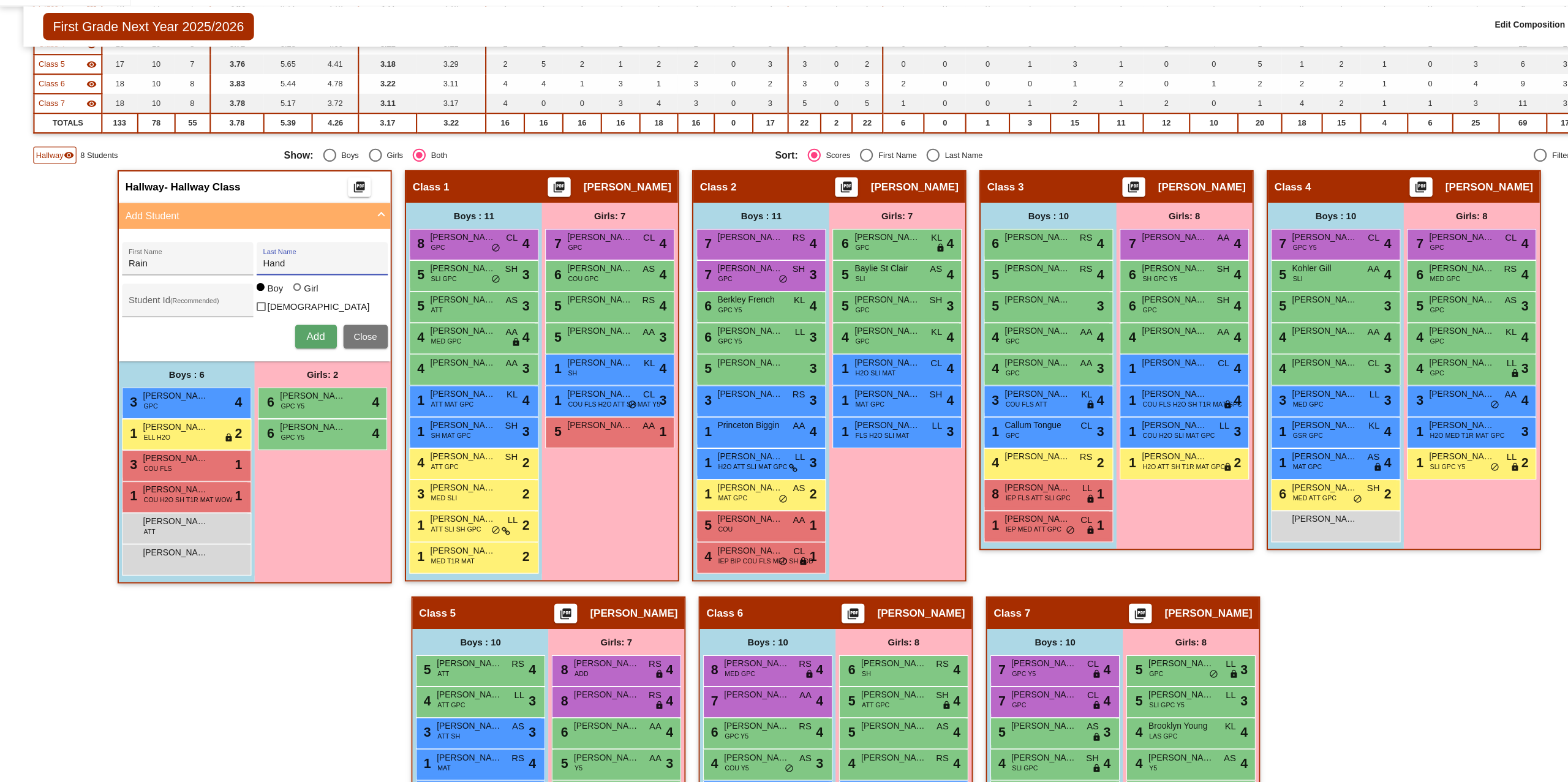
radio input "true"
click at [290, 345] on span "Add" at bounding box center [295, 345] width 17 height 10
click at [54, 171] on span "Hallway" at bounding box center [47, 176] width 26 height 11
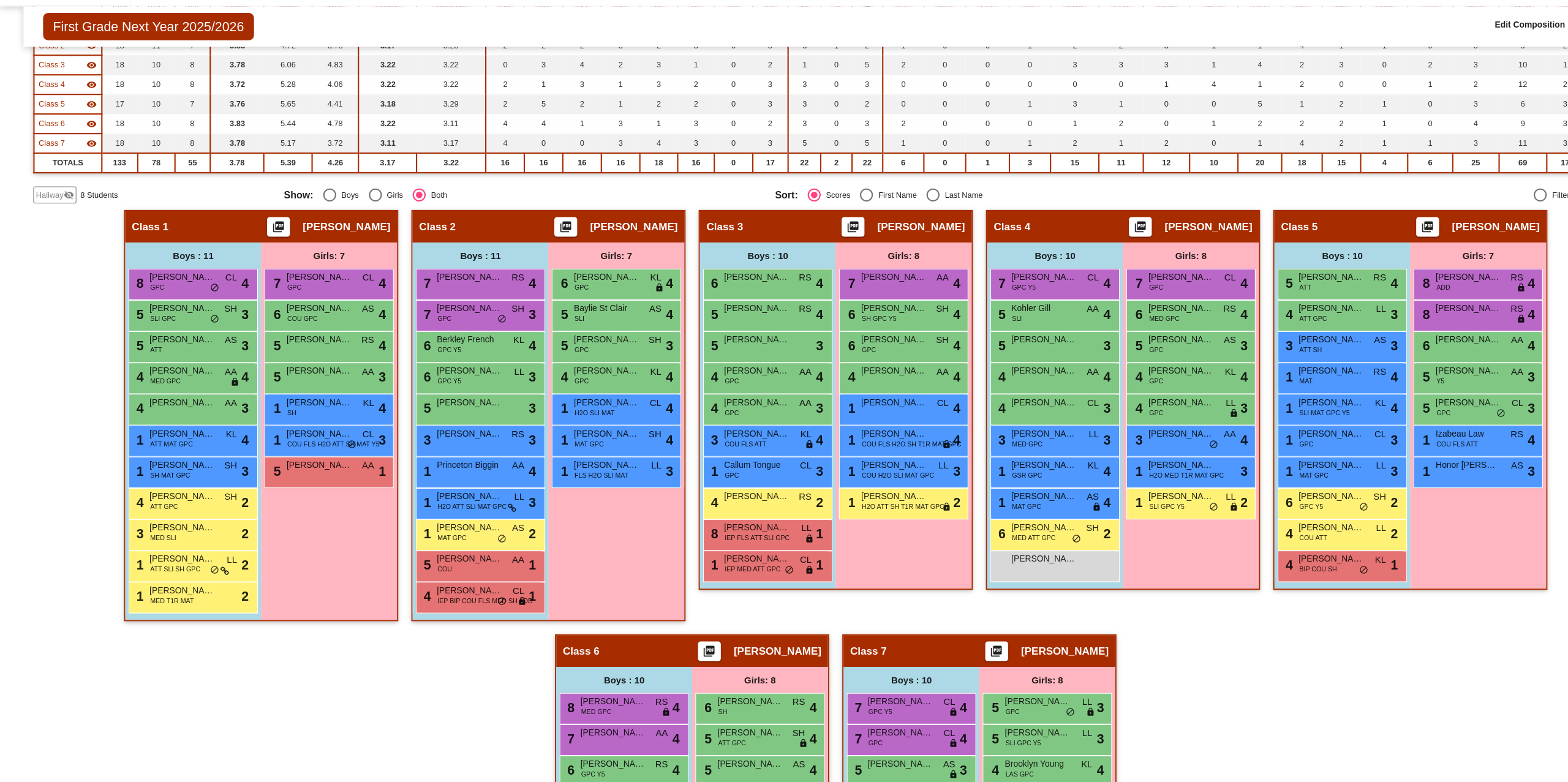
scroll to position [155, 0]
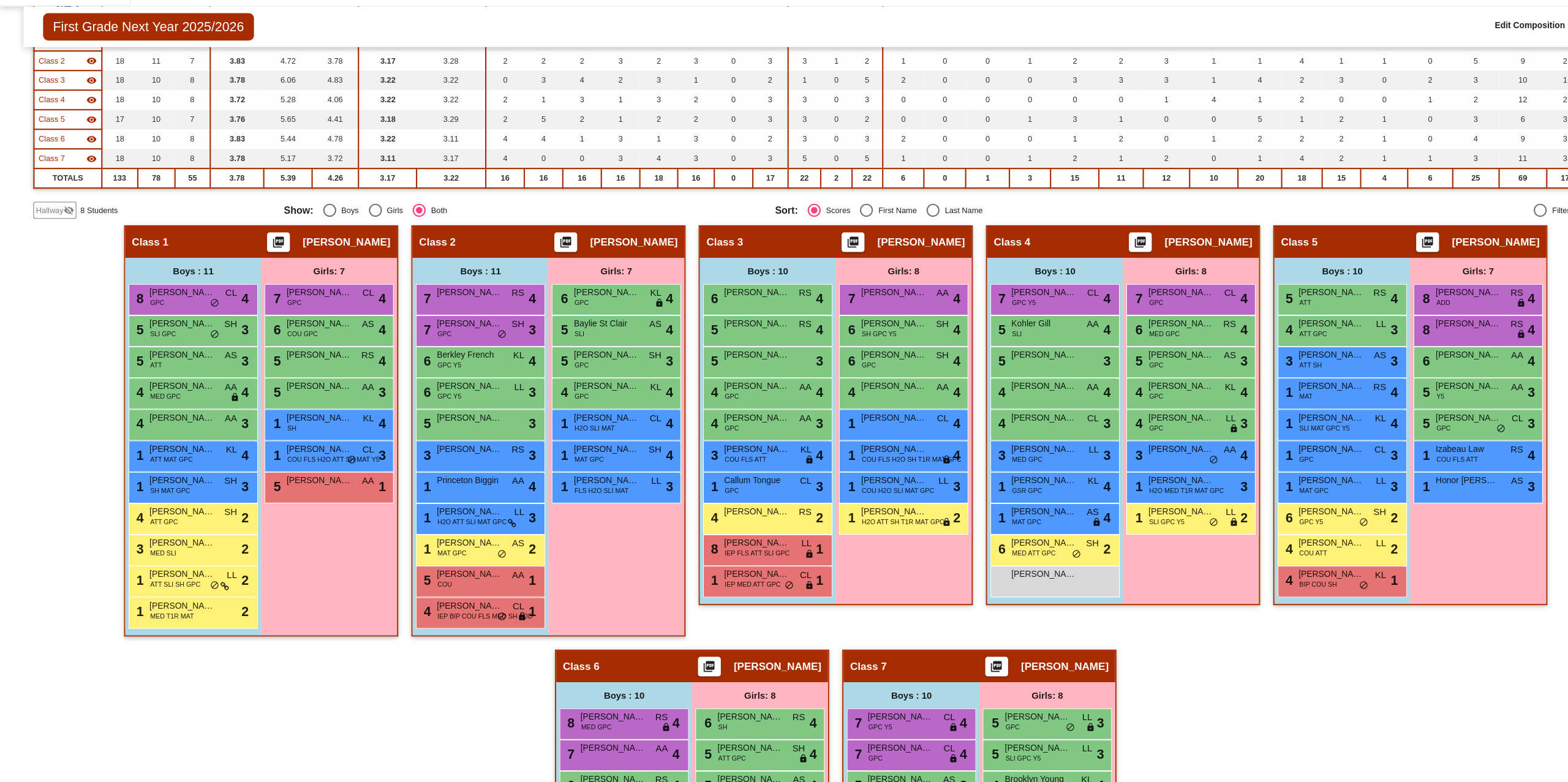
click at [44, 226] on span "Hallway" at bounding box center [47, 227] width 26 height 11
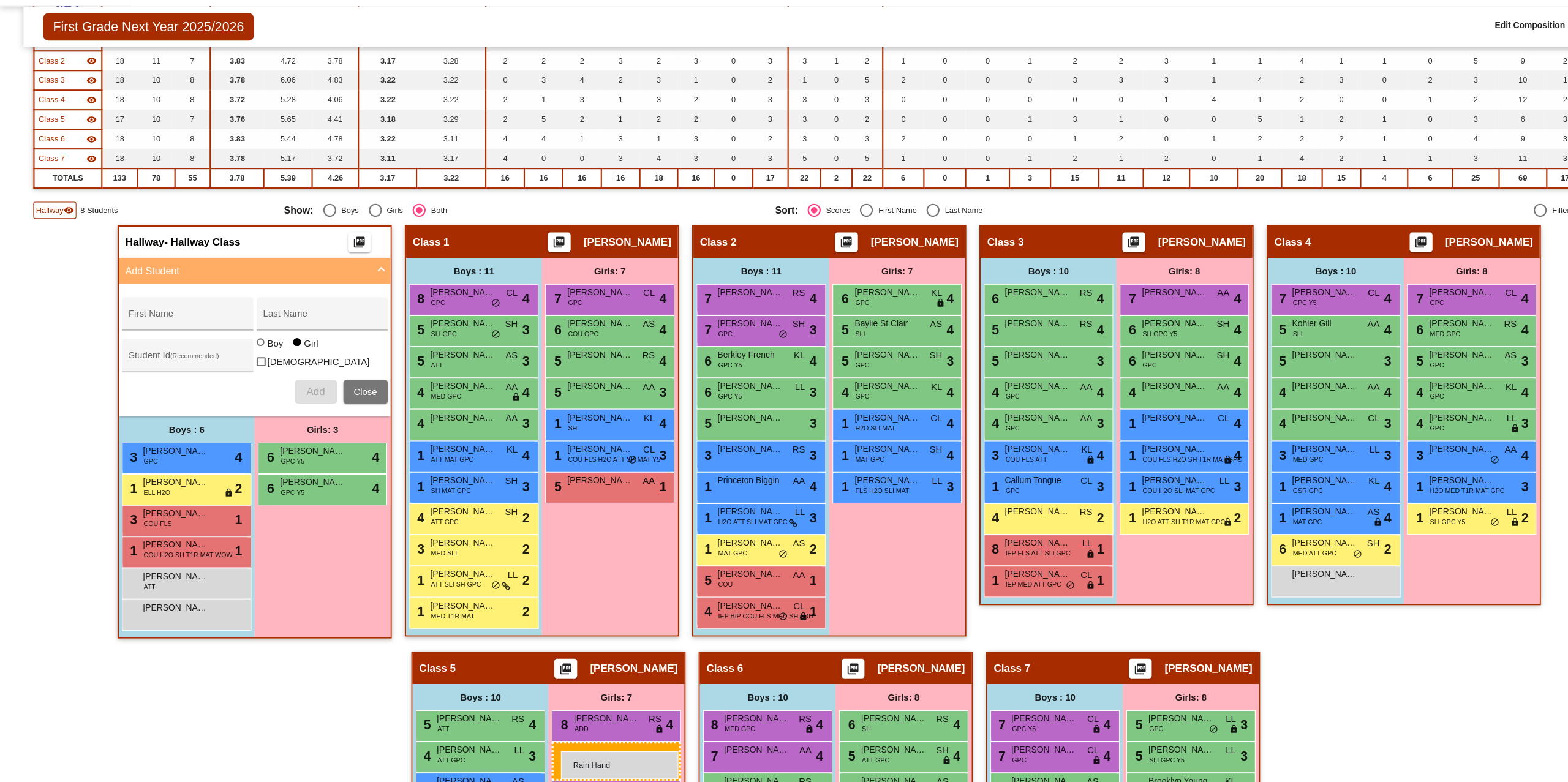
drag, startPoint x: 280, startPoint y: 513, endPoint x: 526, endPoint y: 735, distance: 331.4
click at [51, 226] on span "Hallway" at bounding box center [47, 227] width 26 height 11
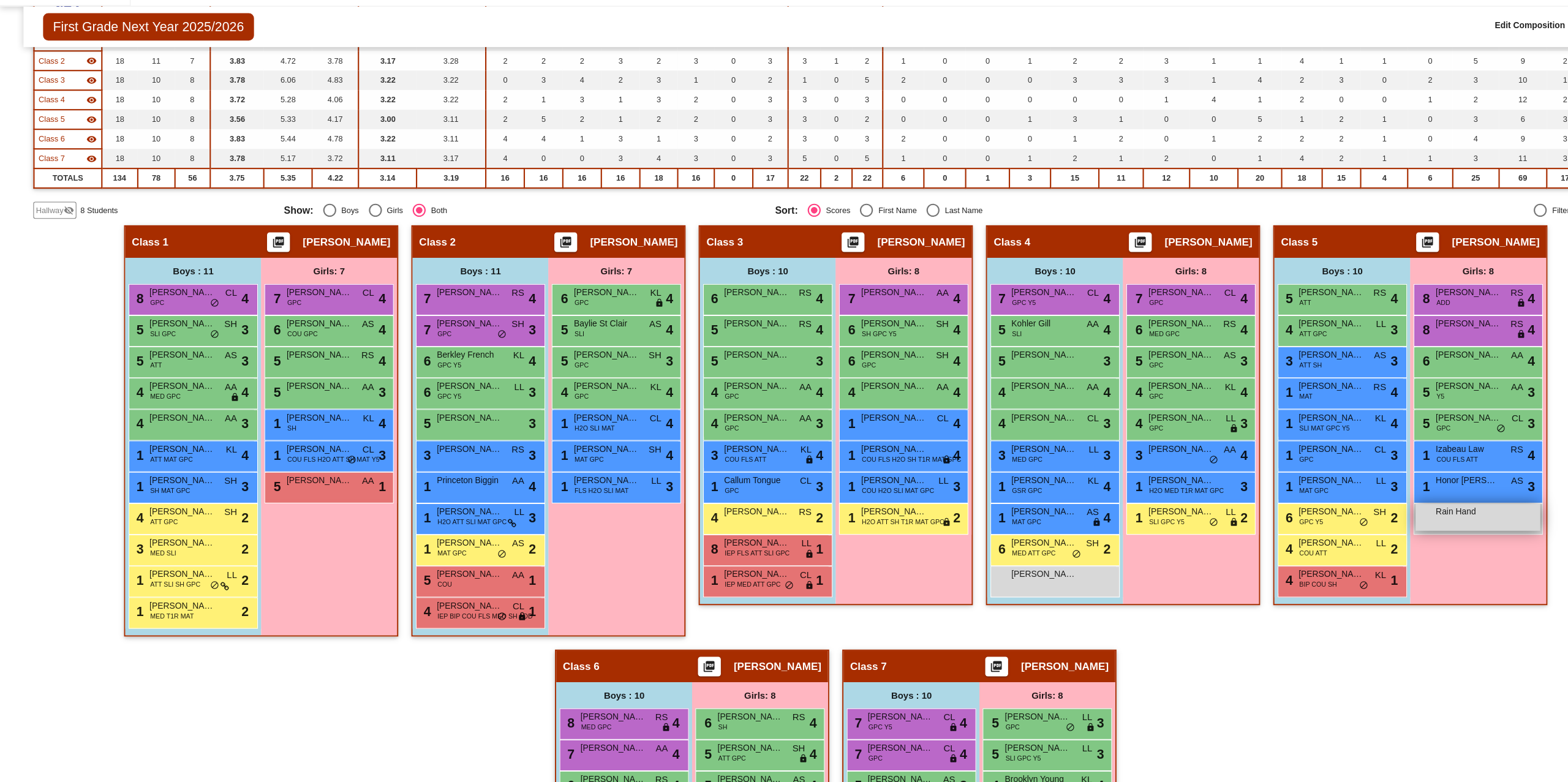
click at [1354, 513] on span "Rain Hand" at bounding box center [1377, 510] width 61 height 12
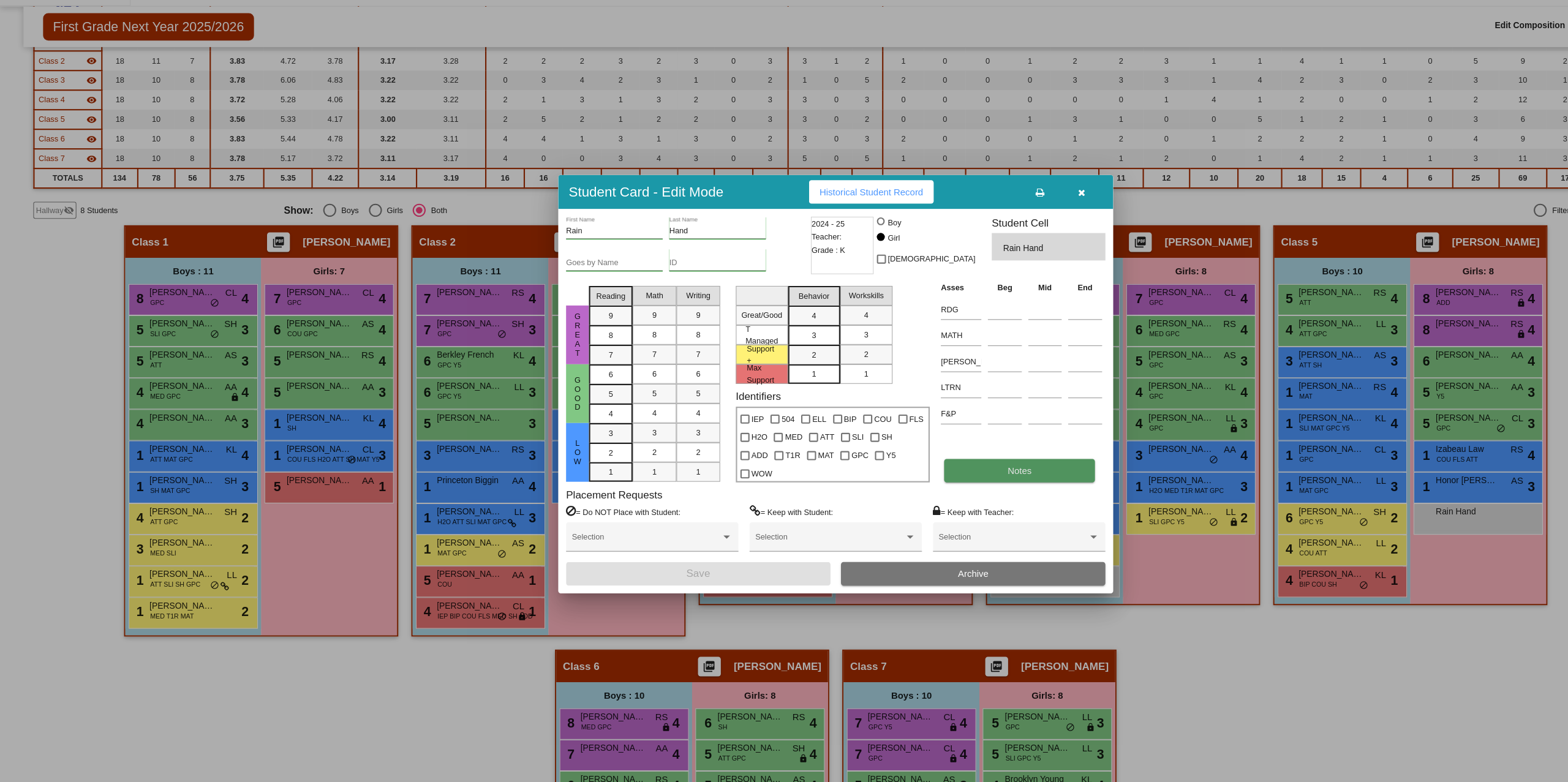
click at [957, 467] on span "Notes" at bounding box center [956, 471] width 23 height 10
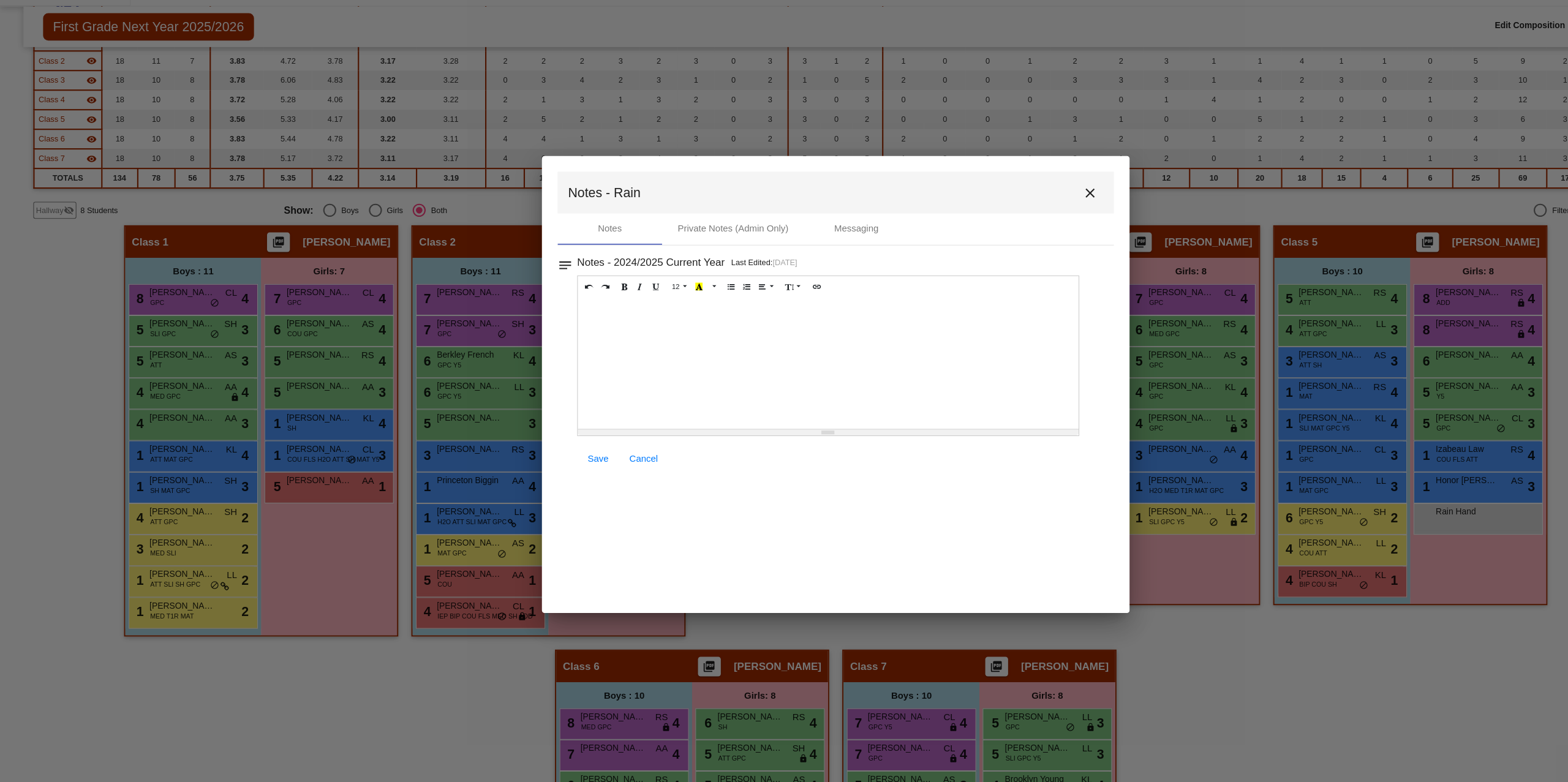
click at [618, 335] on div at bounding box center [777, 372] width 470 height 122
click at [561, 465] on link "Save" at bounding box center [560, 460] width 39 height 22
click at [1018, 220] on button "close" at bounding box center [1022, 211] width 25 height 25
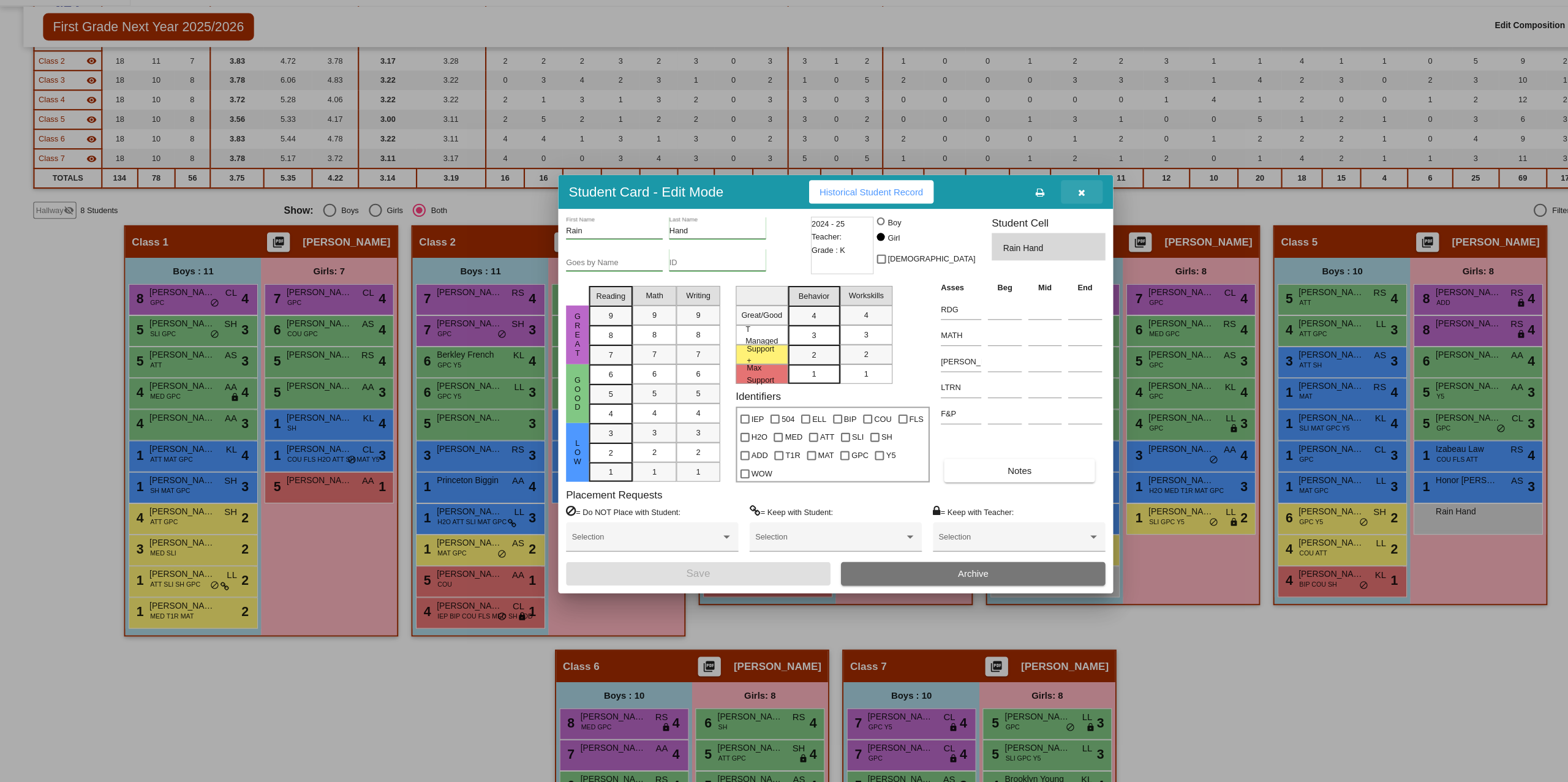
click at [1011, 201] on button "button" at bounding box center [1014, 210] width 39 height 22
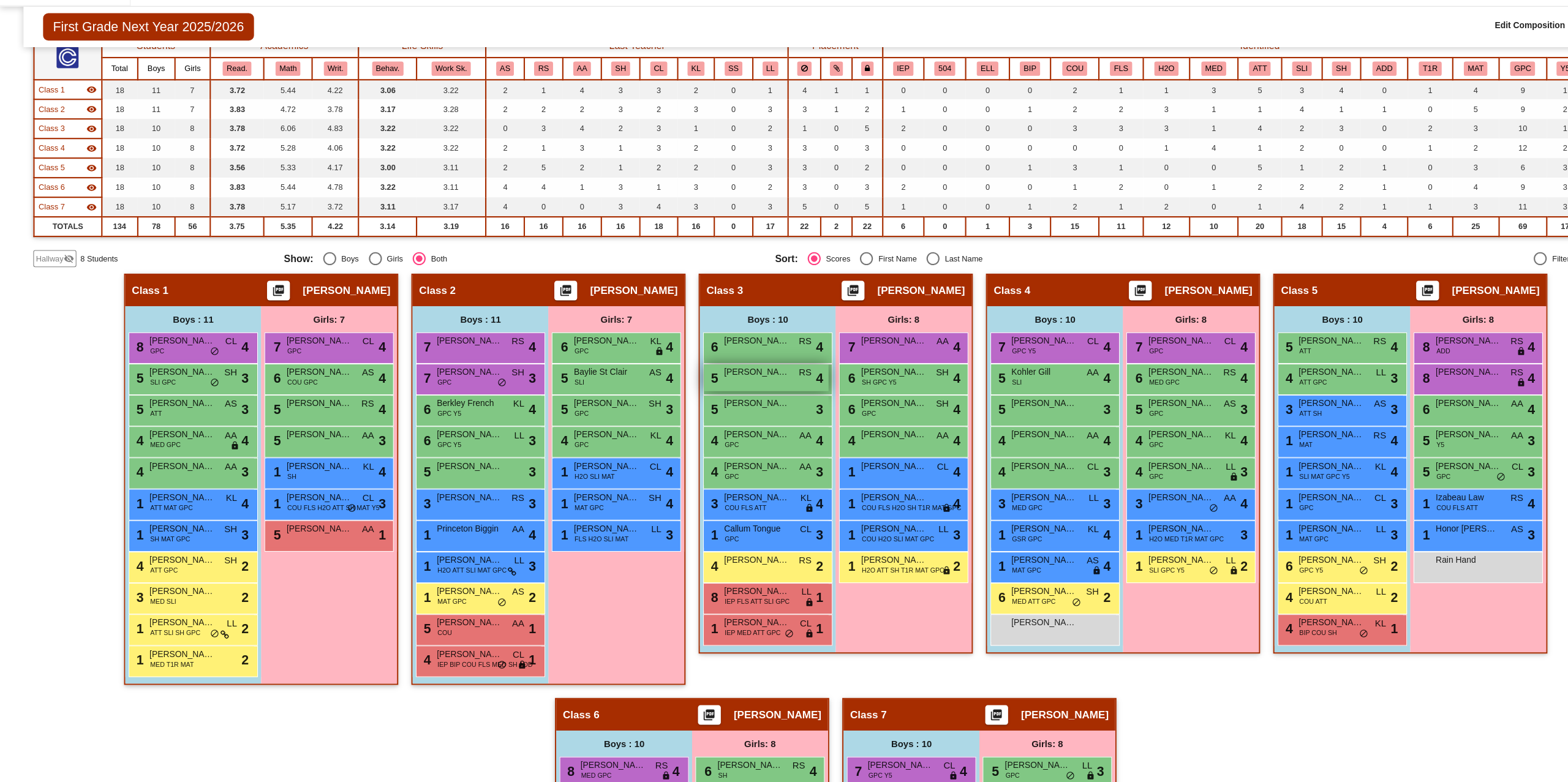
scroll to position [0, 0]
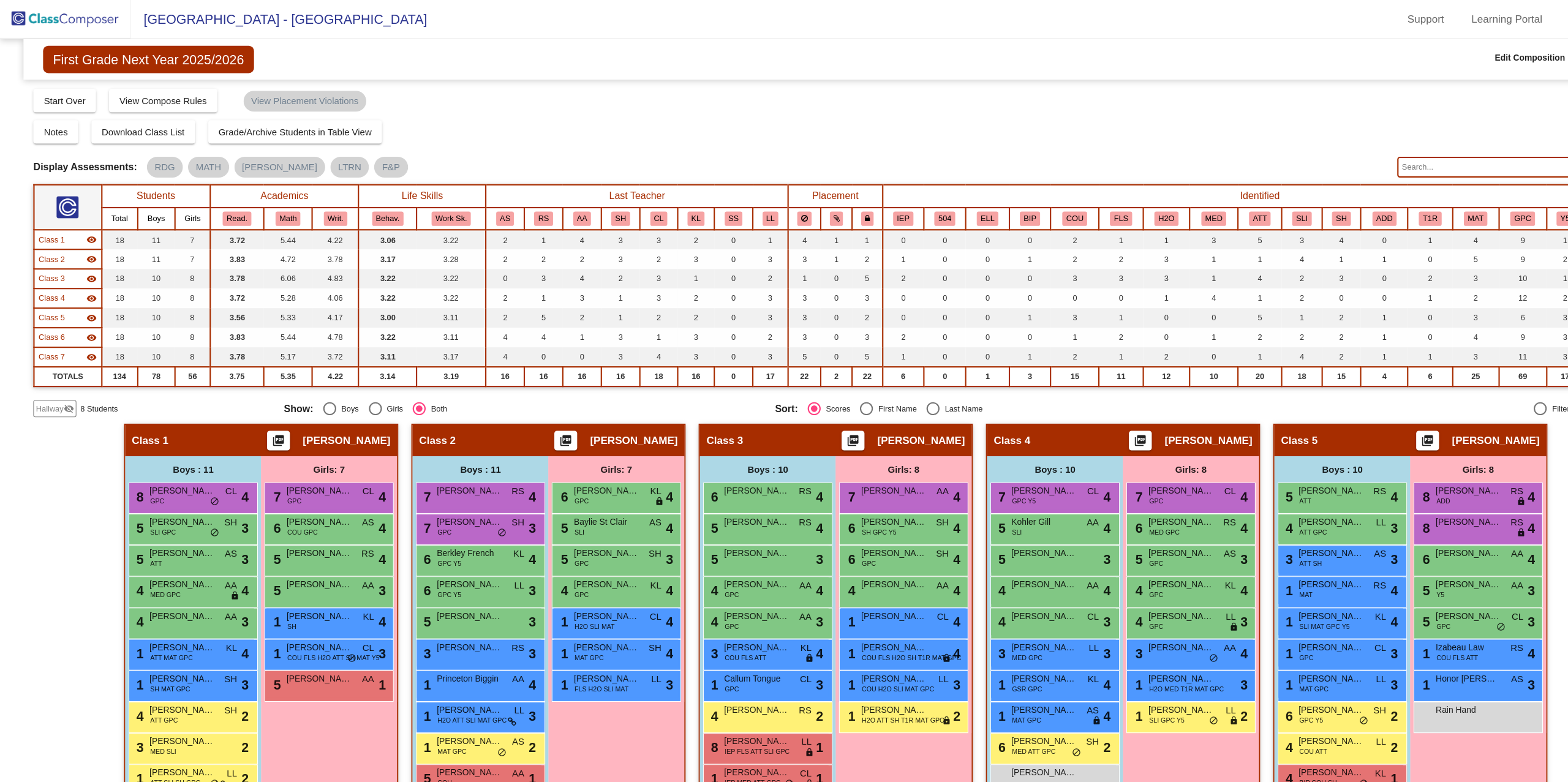
click at [26, 12] on img at bounding box center [61, 18] width 122 height 37
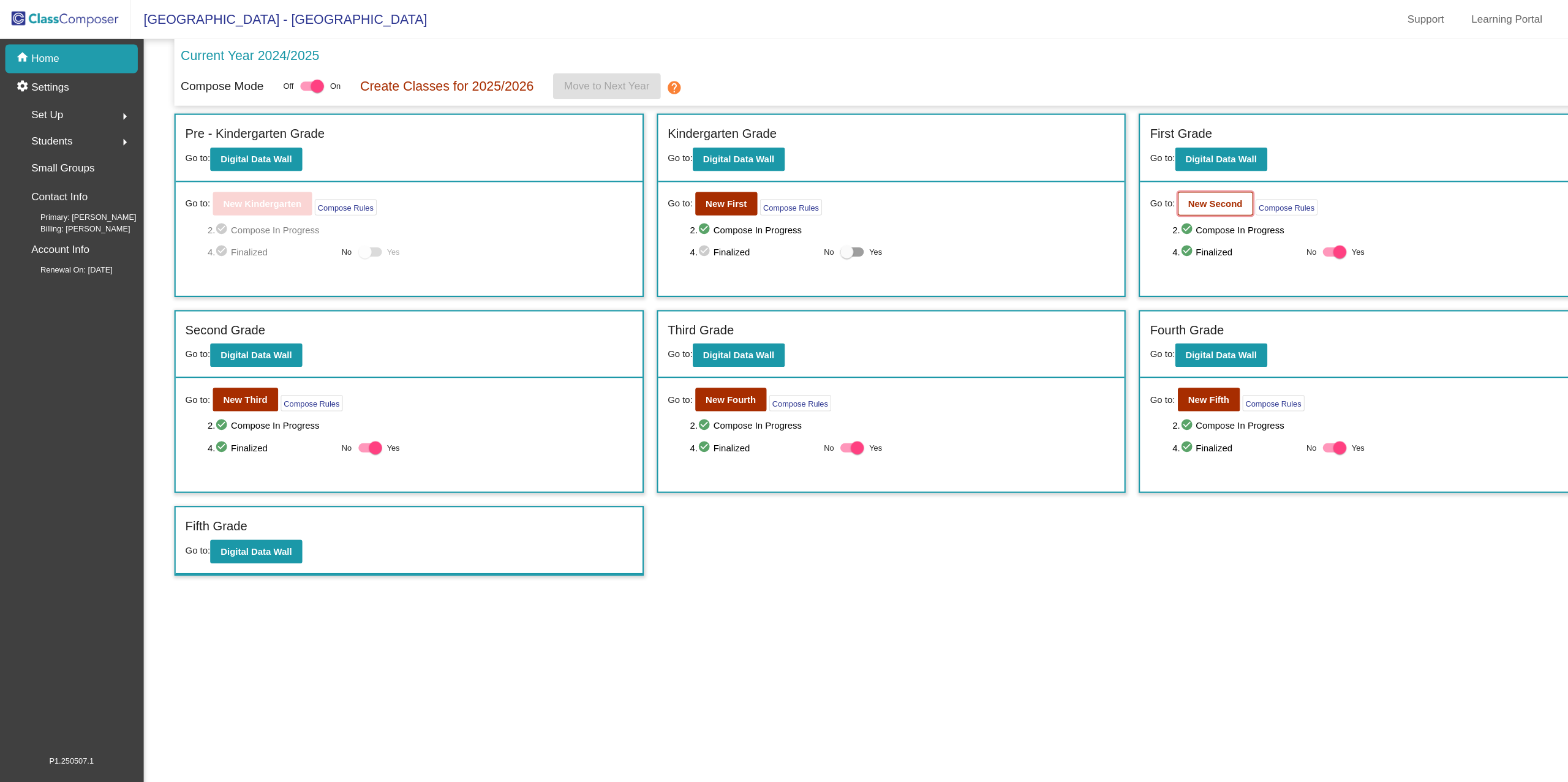
click at [1142, 196] on b "New Second" at bounding box center [1140, 191] width 51 height 10
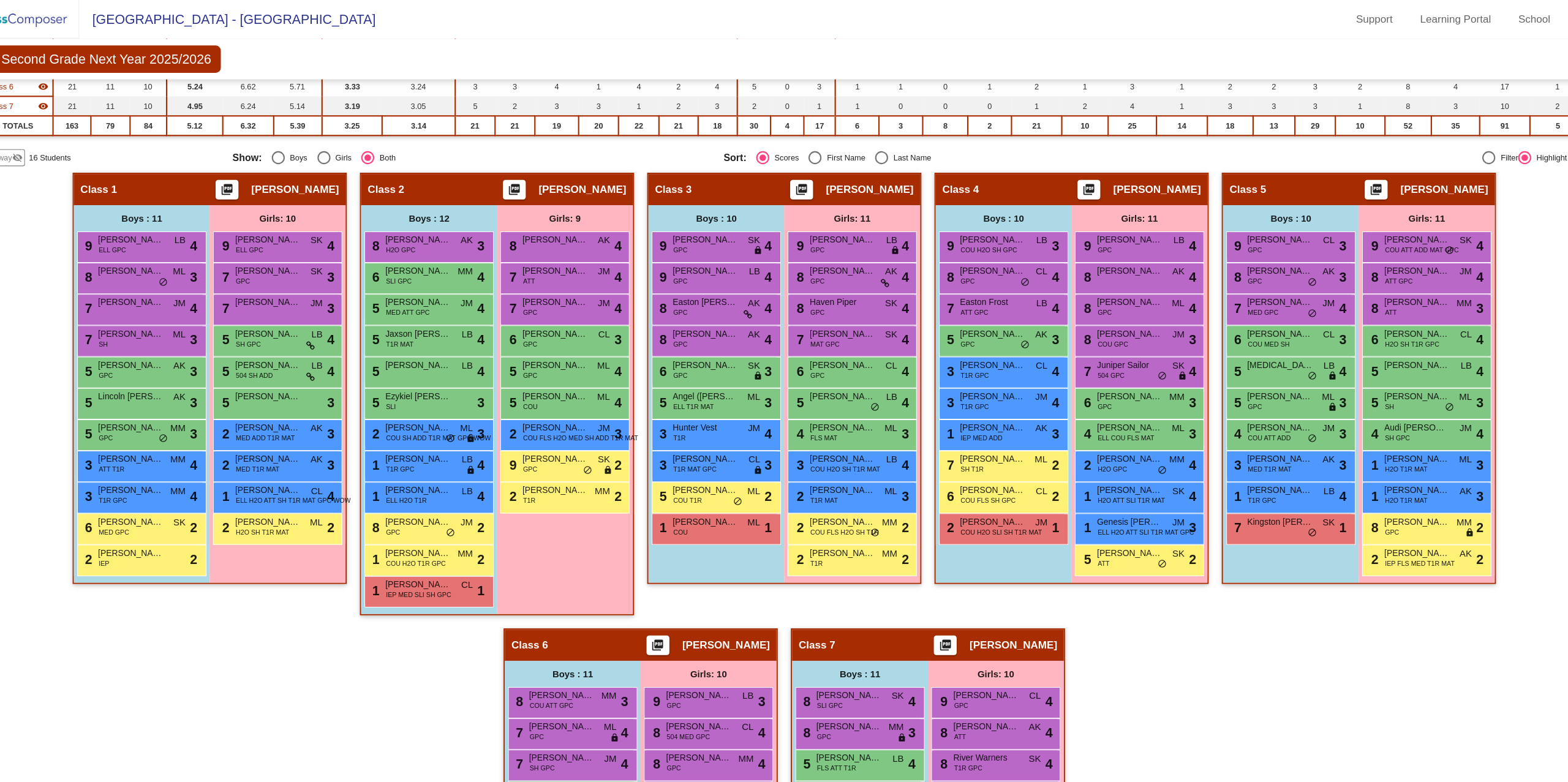
scroll to position [109, 0]
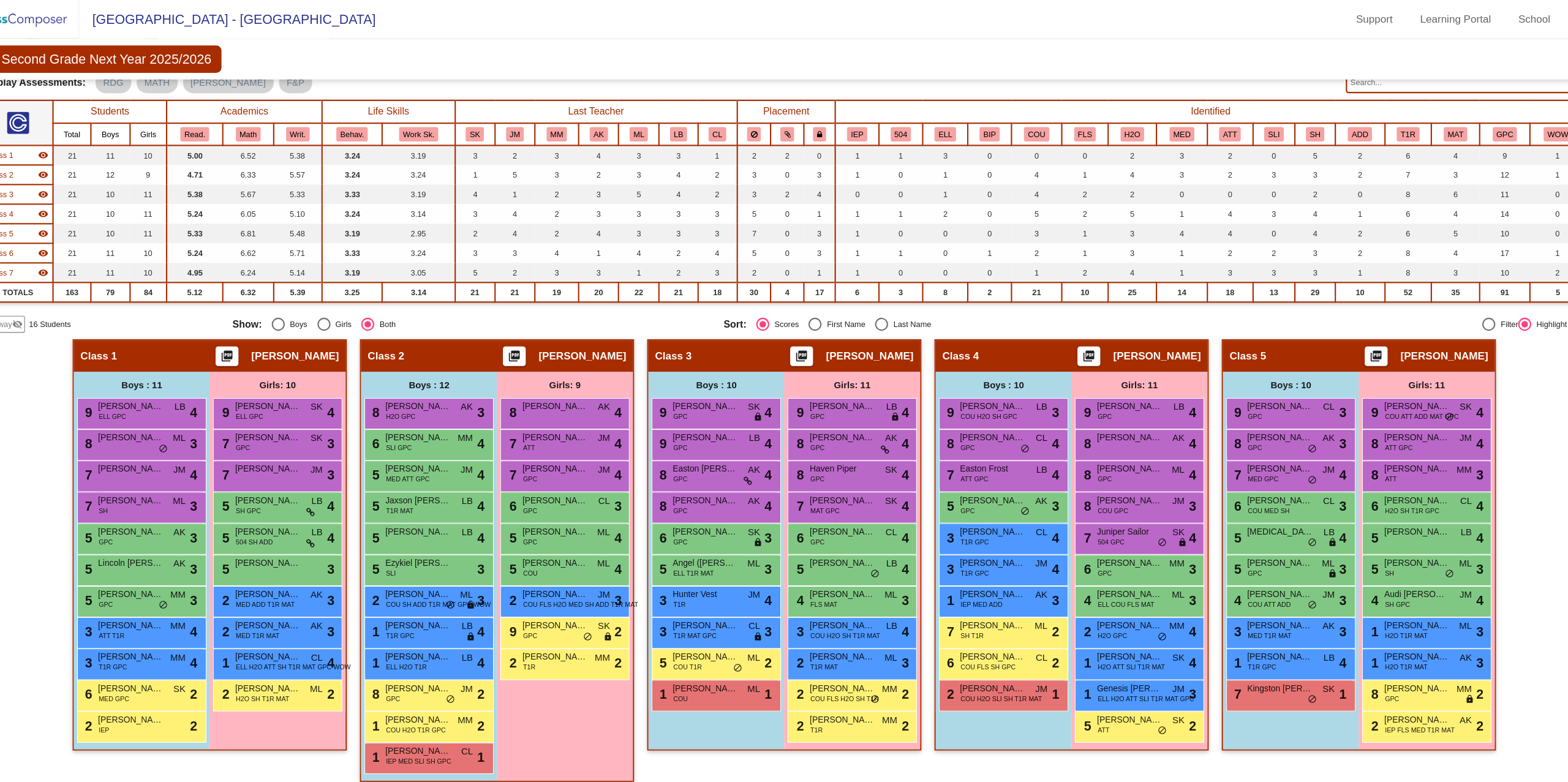
click at [1358, 81] on input "text" at bounding box center [1423, 77] width 226 height 19
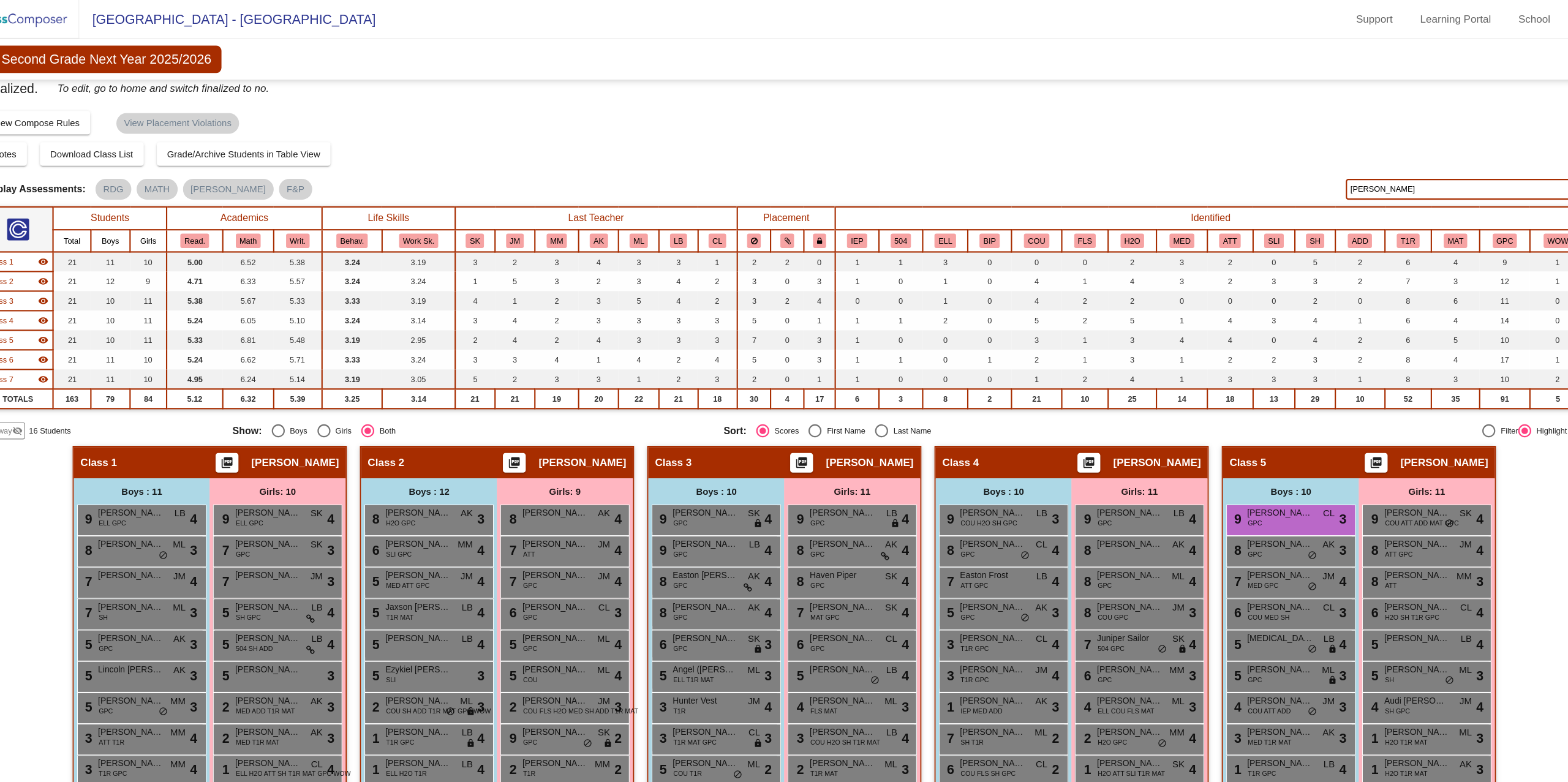
scroll to position [0, 0]
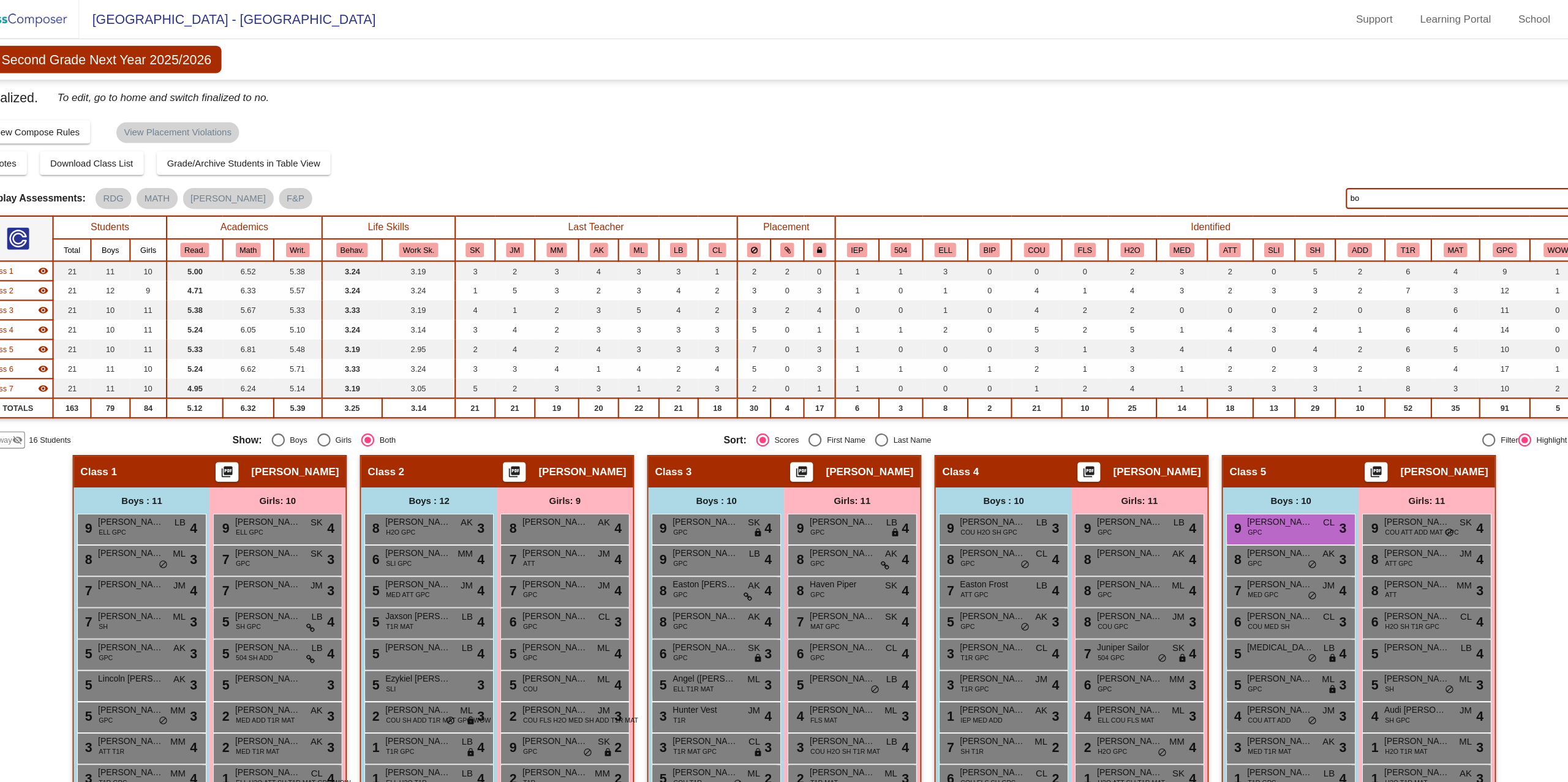
type input "b"
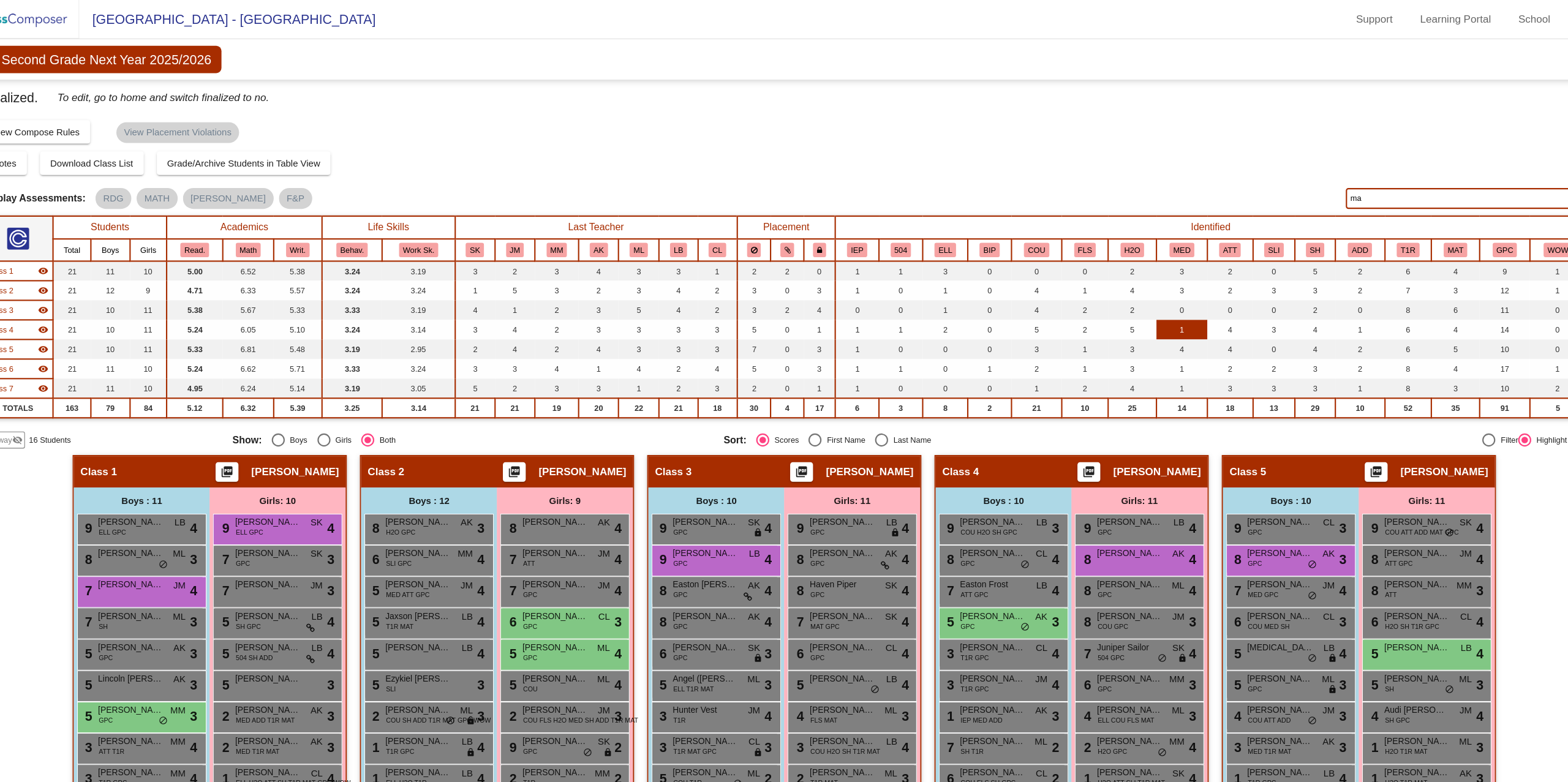
type input "m"
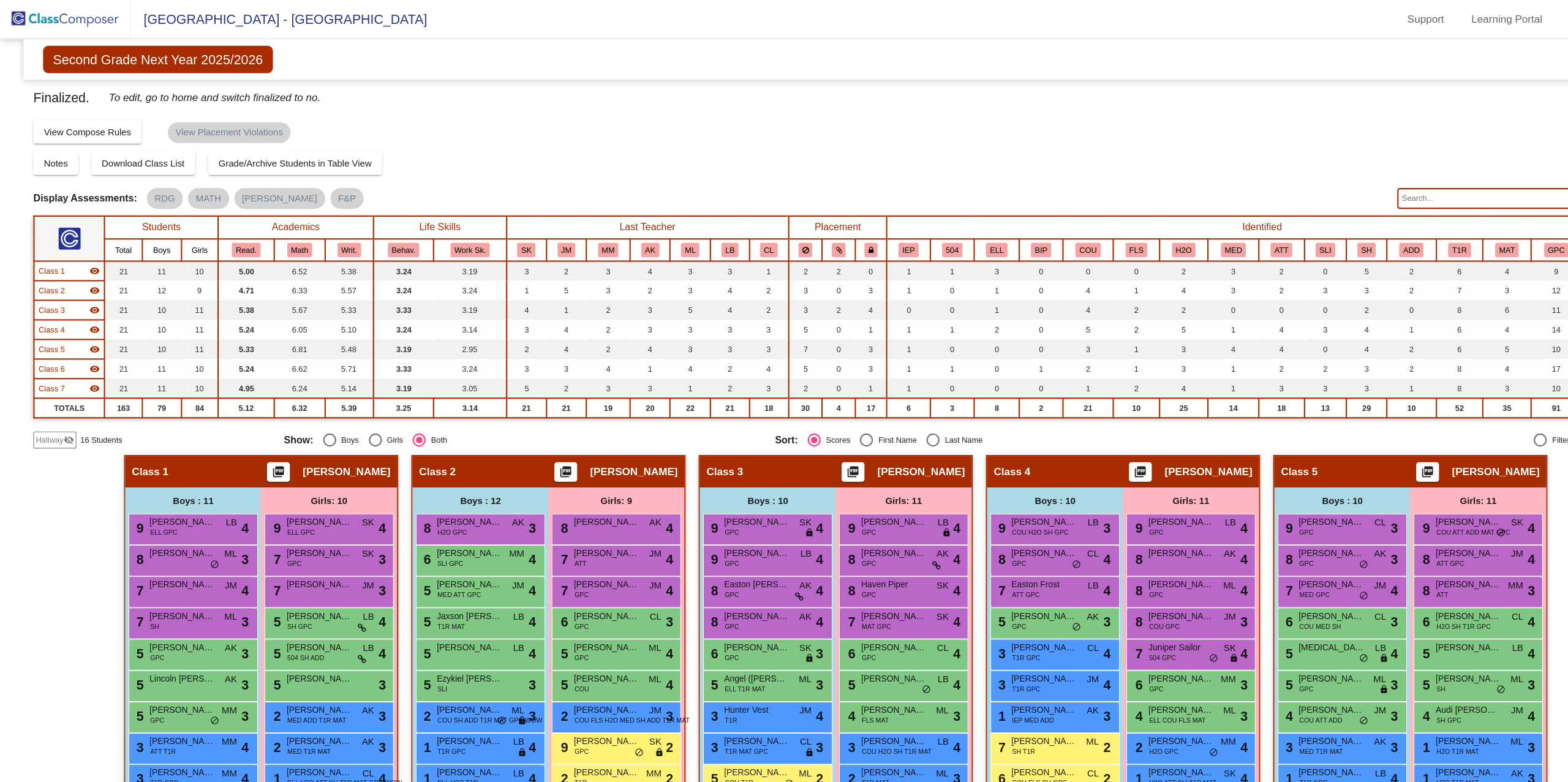
click at [51, 413] on span "Hallway" at bounding box center [47, 413] width 26 height 11
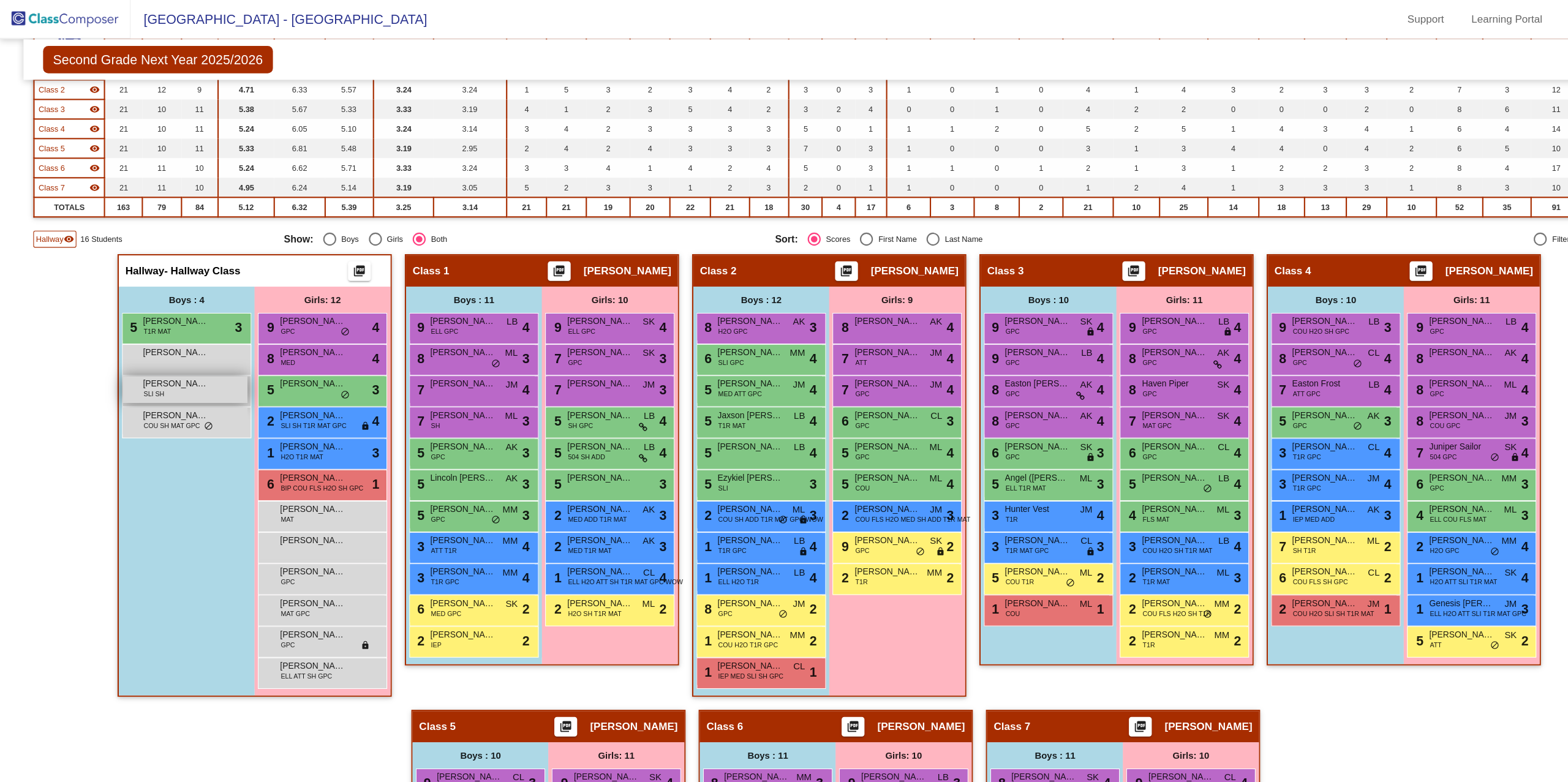
scroll to position [197, 0]
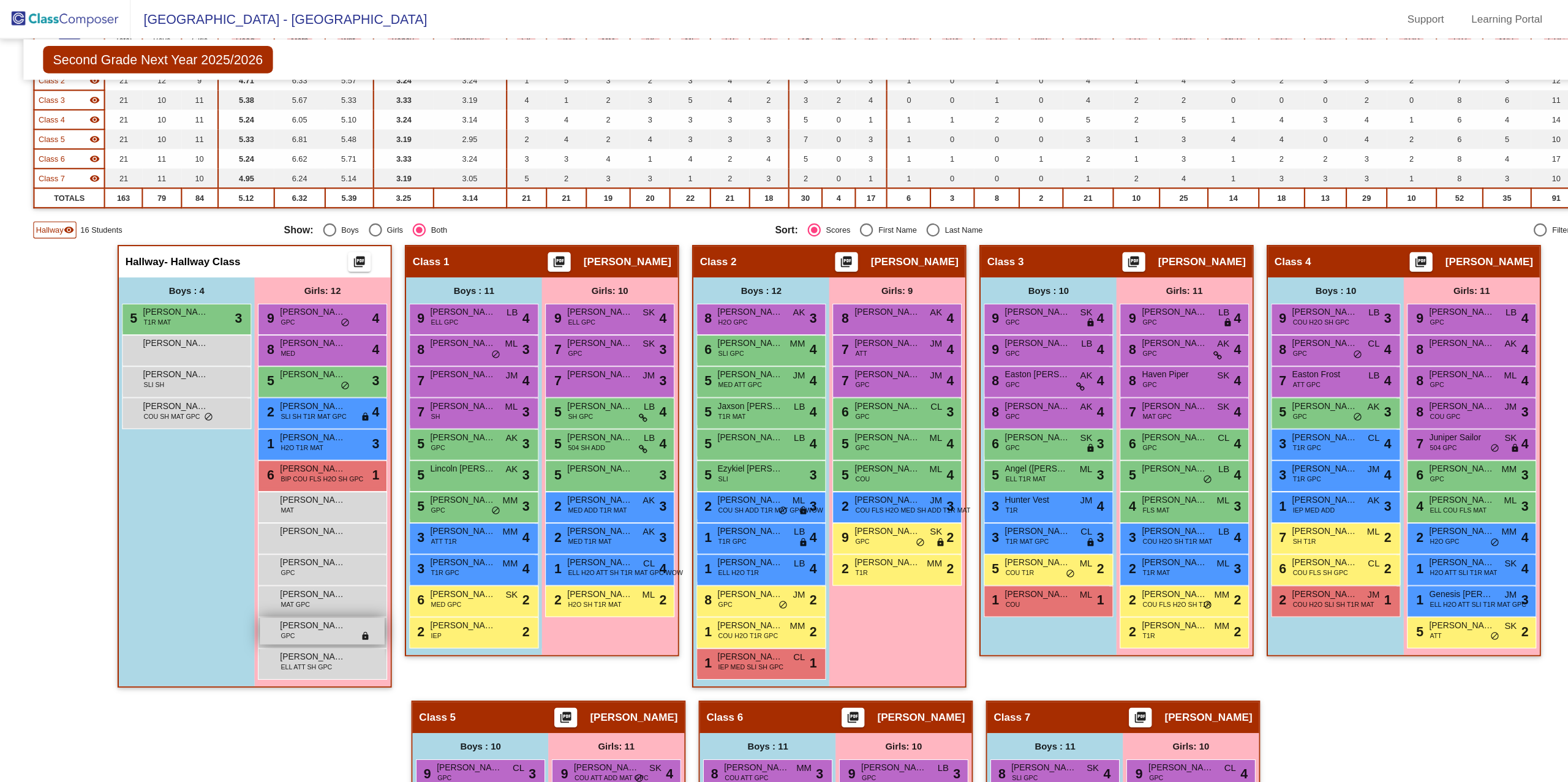
click at [289, 586] on span "Tabitha Mathieu" at bounding box center [292, 586] width 61 height 12
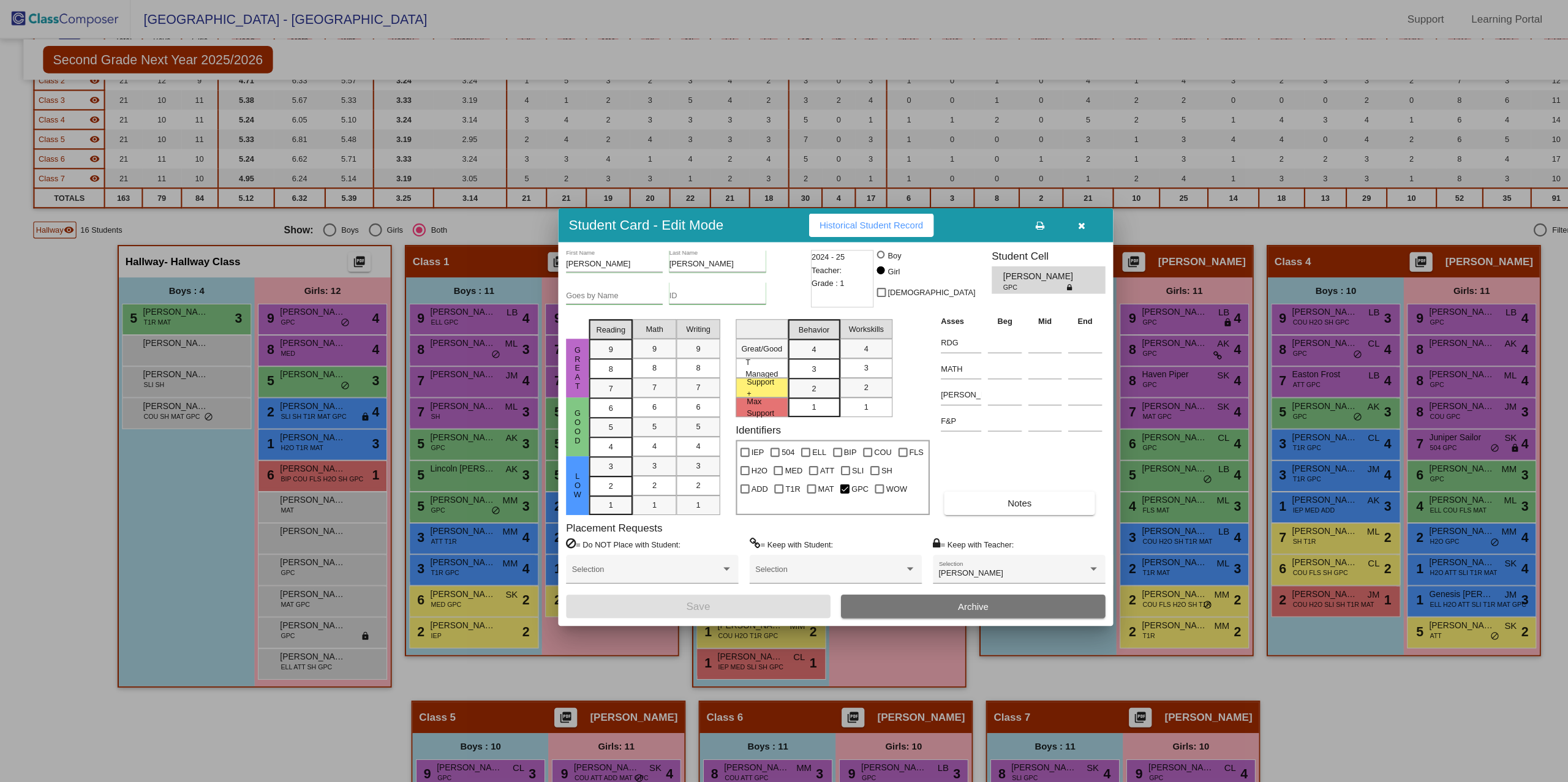
click at [1013, 212] on icon "button" at bounding box center [1014, 211] width 6 height 8
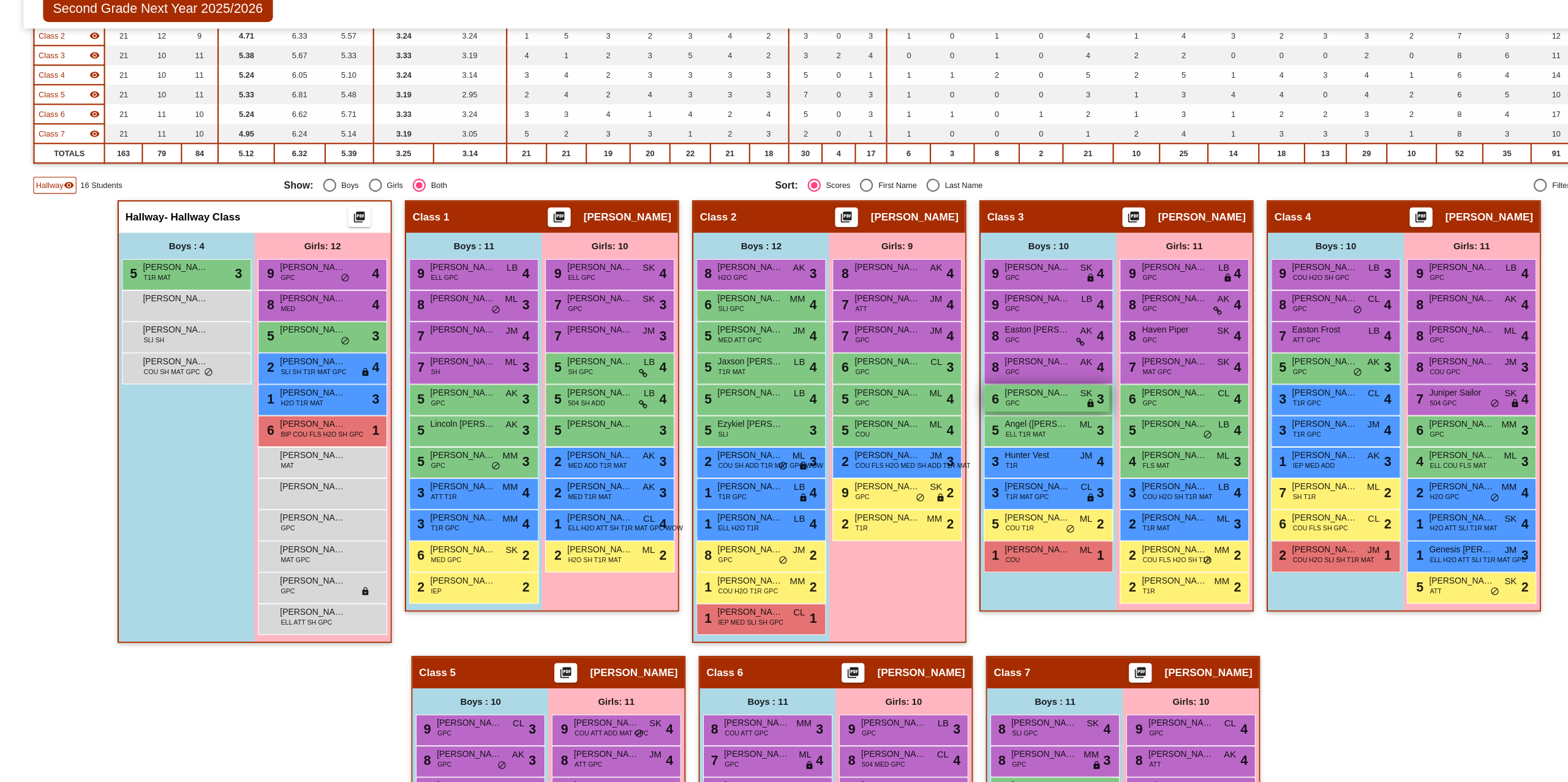
scroll to position [238, 0]
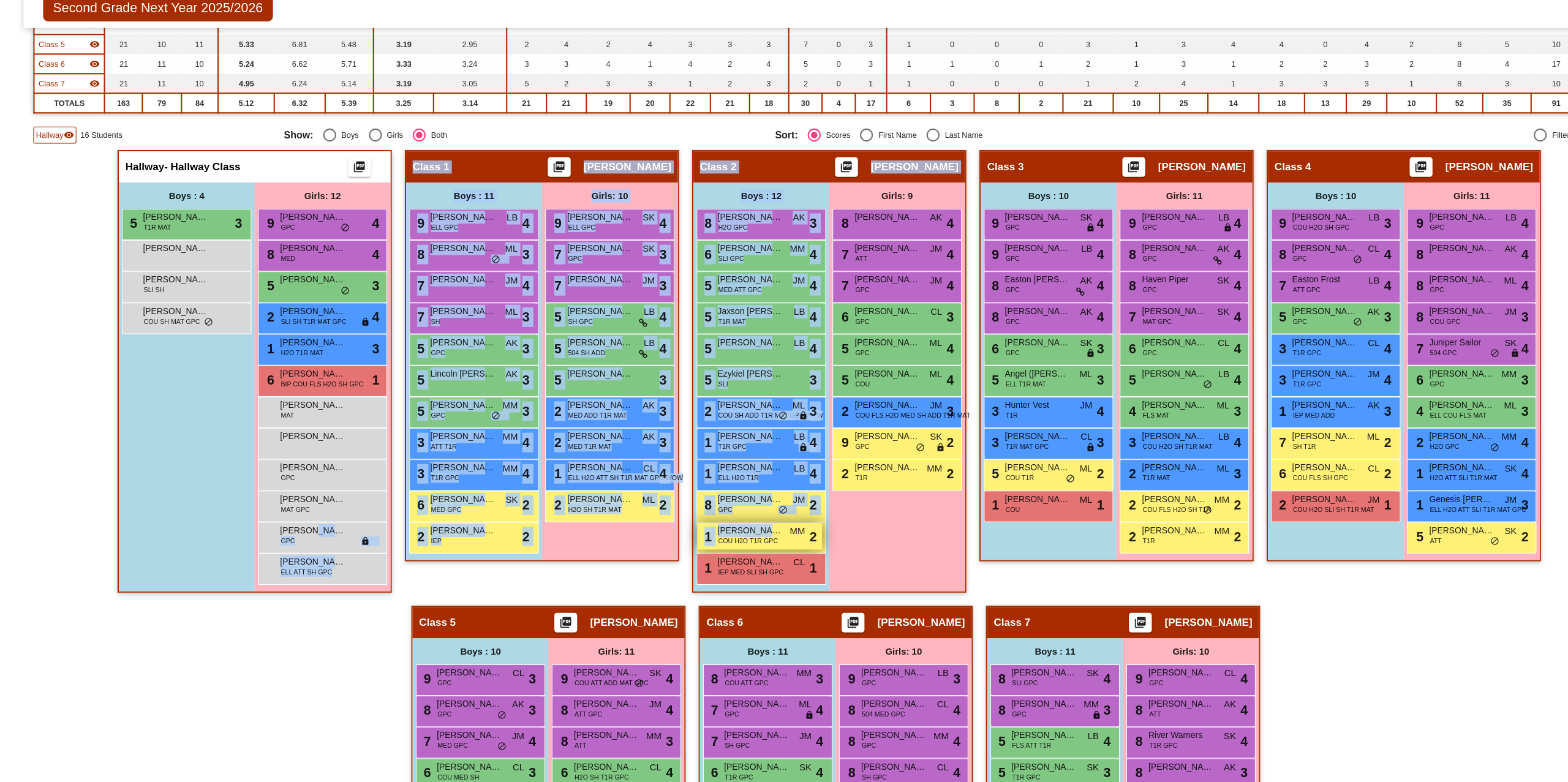
drag, startPoint x: 284, startPoint y: 543, endPoint x: 671, endPoint y: 555, distance: 387.2
click at [671, 555] on div "Hallway - Hallway Class picture_as_pdf Add Student First Name Last Name Student…" at bounding box center [783, 601] width 1505 height 825
click at [267, 551] on span "GPC" at bounding box center [270, 555] width 14 height 9
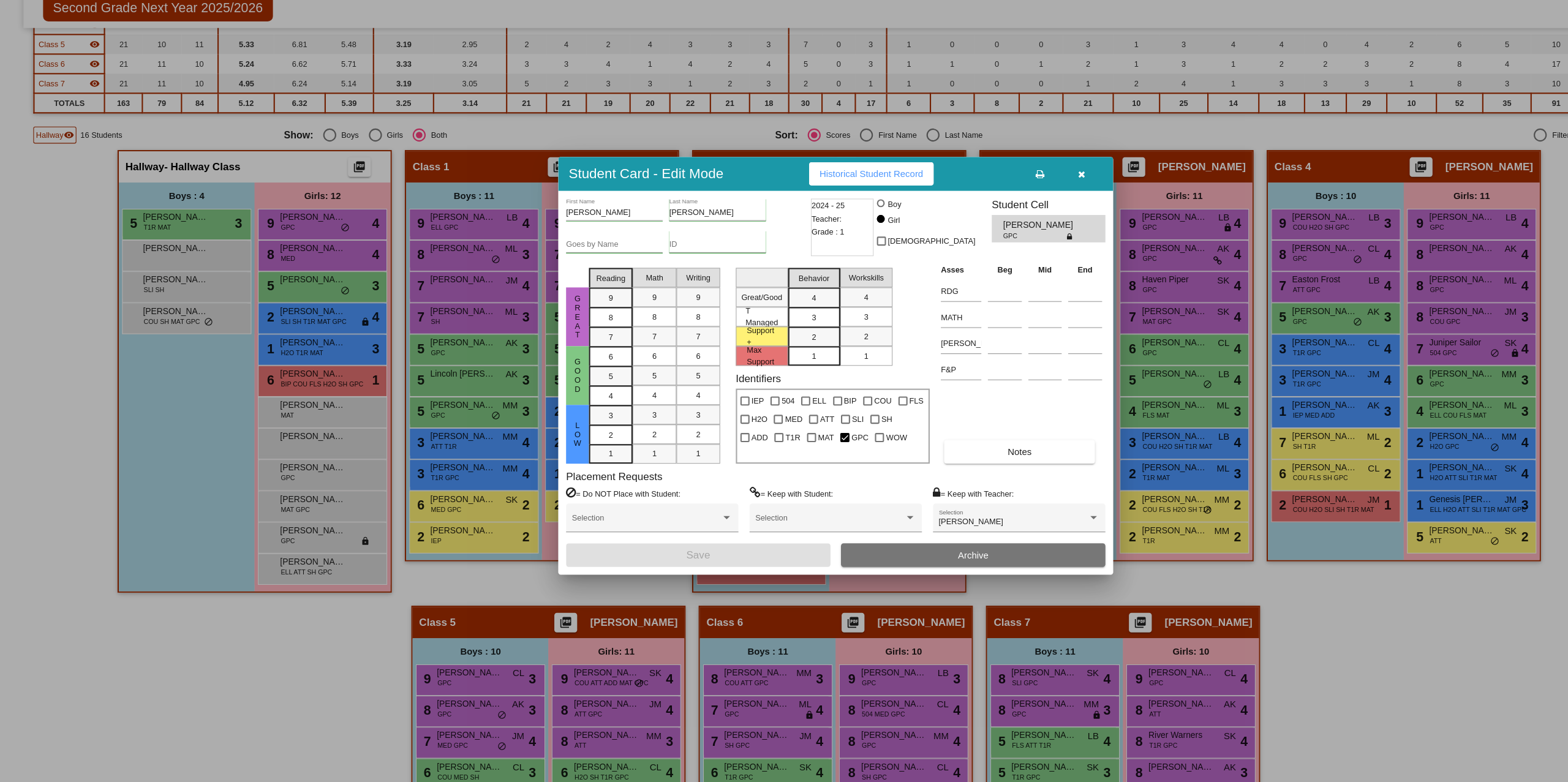
click at [1018, 211] on button "button" at bounding box center [1014, 211] width 39 height 22
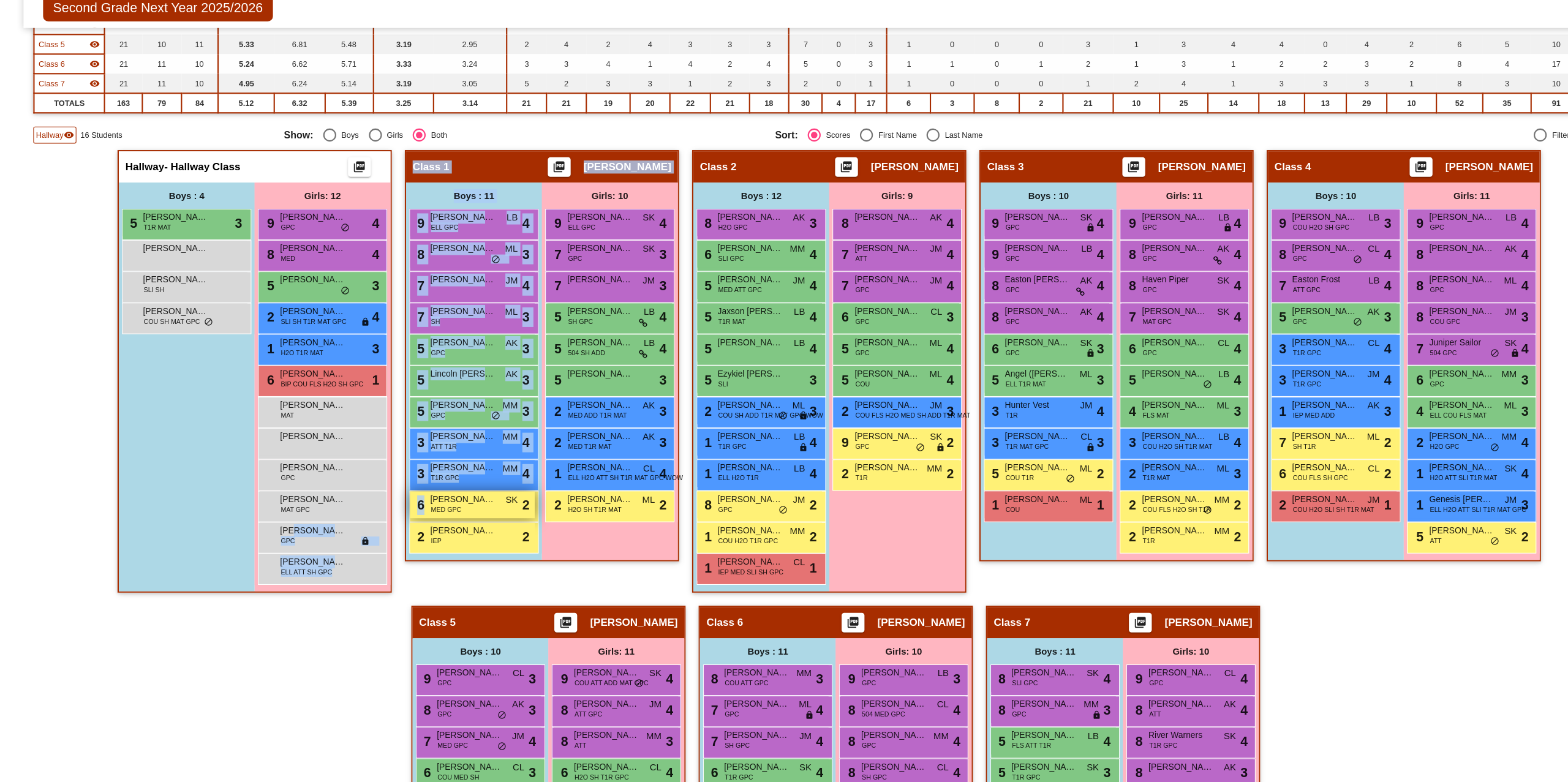
drag, startPoint x: 270, startPoint y: 546, endPoint x: 491, endPoint y: 530, distance: 221.6
click at [490, 530] on div "Hallway - Hallway Class picture_as_pdf Add Student First Name Last Name Student…" at bounding box center [783, 601] width 1505 height 825
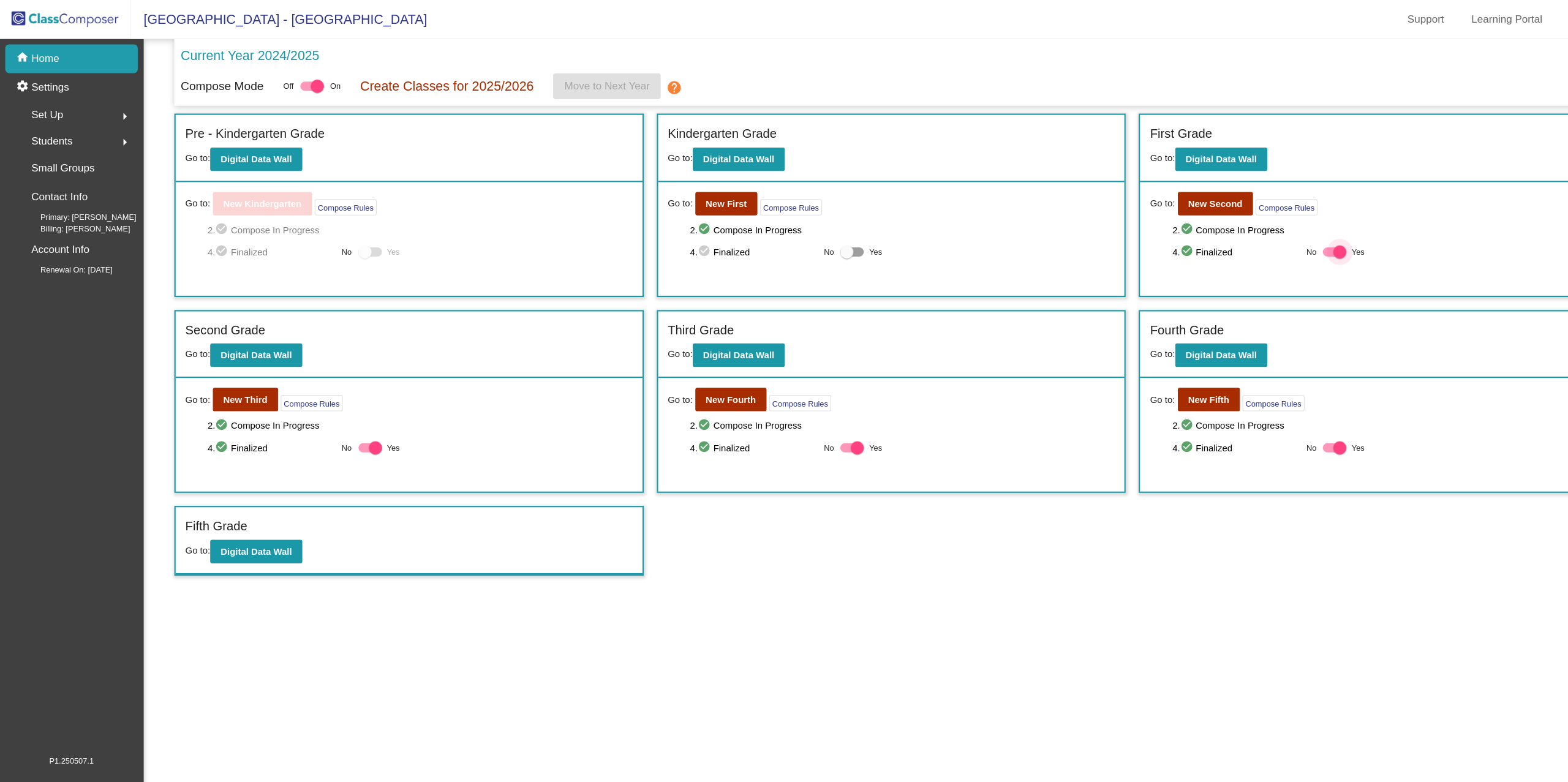
click at [1248, 237] on div at bounding box center [1252, 236] width 22 height 8
click at [1246, 240] on input "Yes" at bounding box center [1246, 240] width 1 height 1
checkbox input "false"
click at [1149, 186] on b "New Second" at bounding box center [1140, 191] width 51 height 10
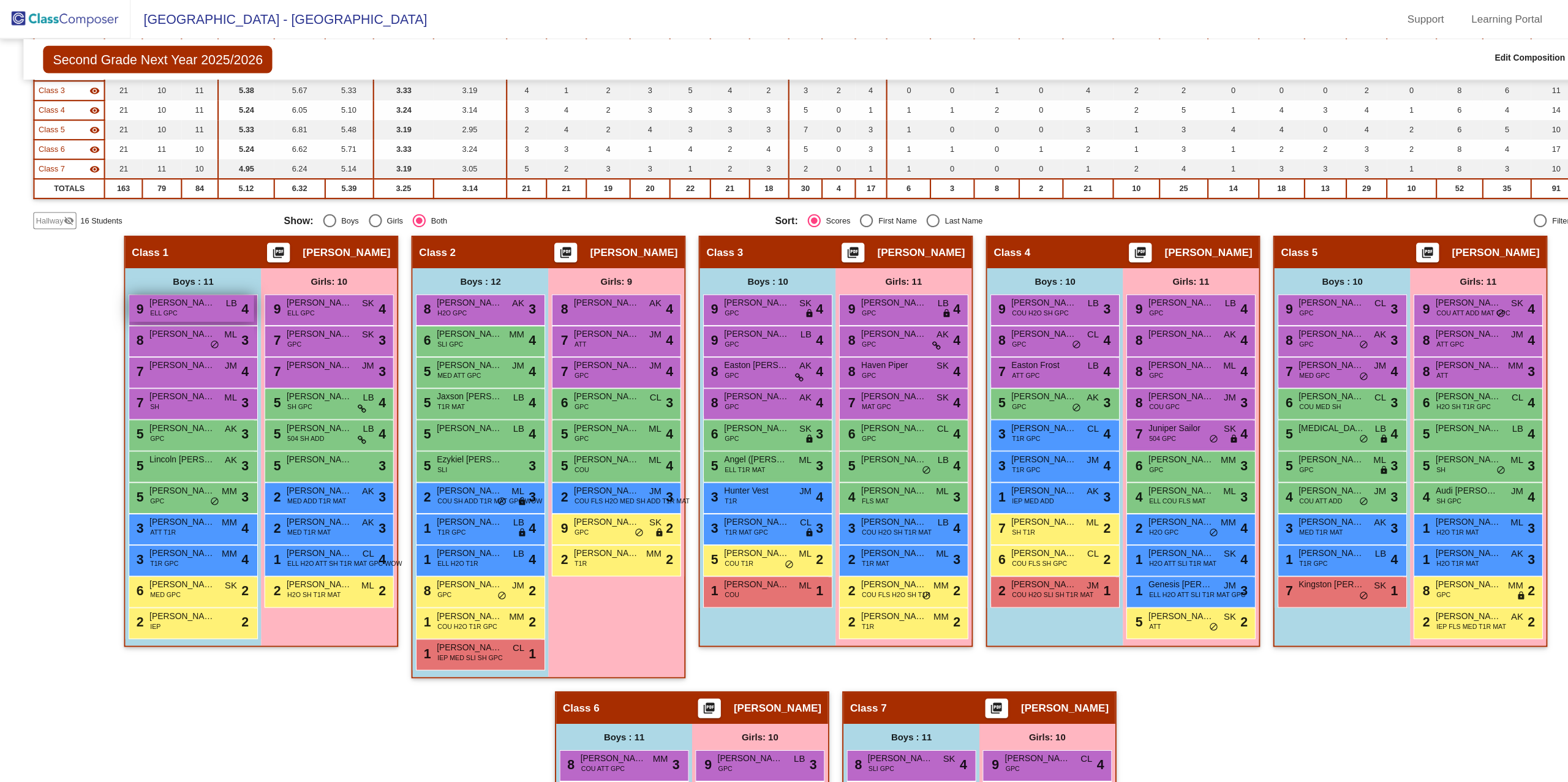
scroll to position [181, 0]
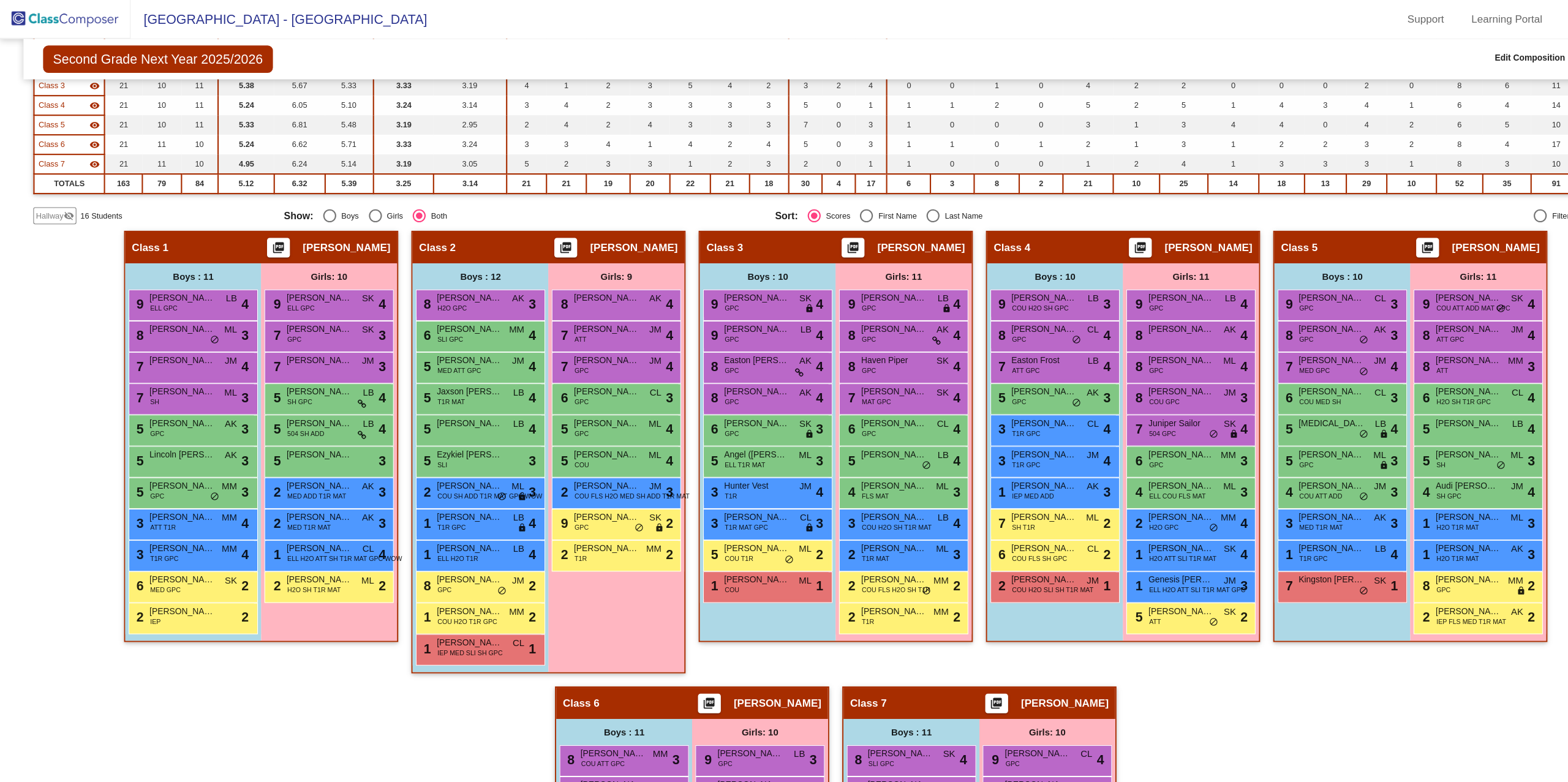
click at [48, 202] on span "Hallway" at bounding box center [47, 203] width 26 height 11
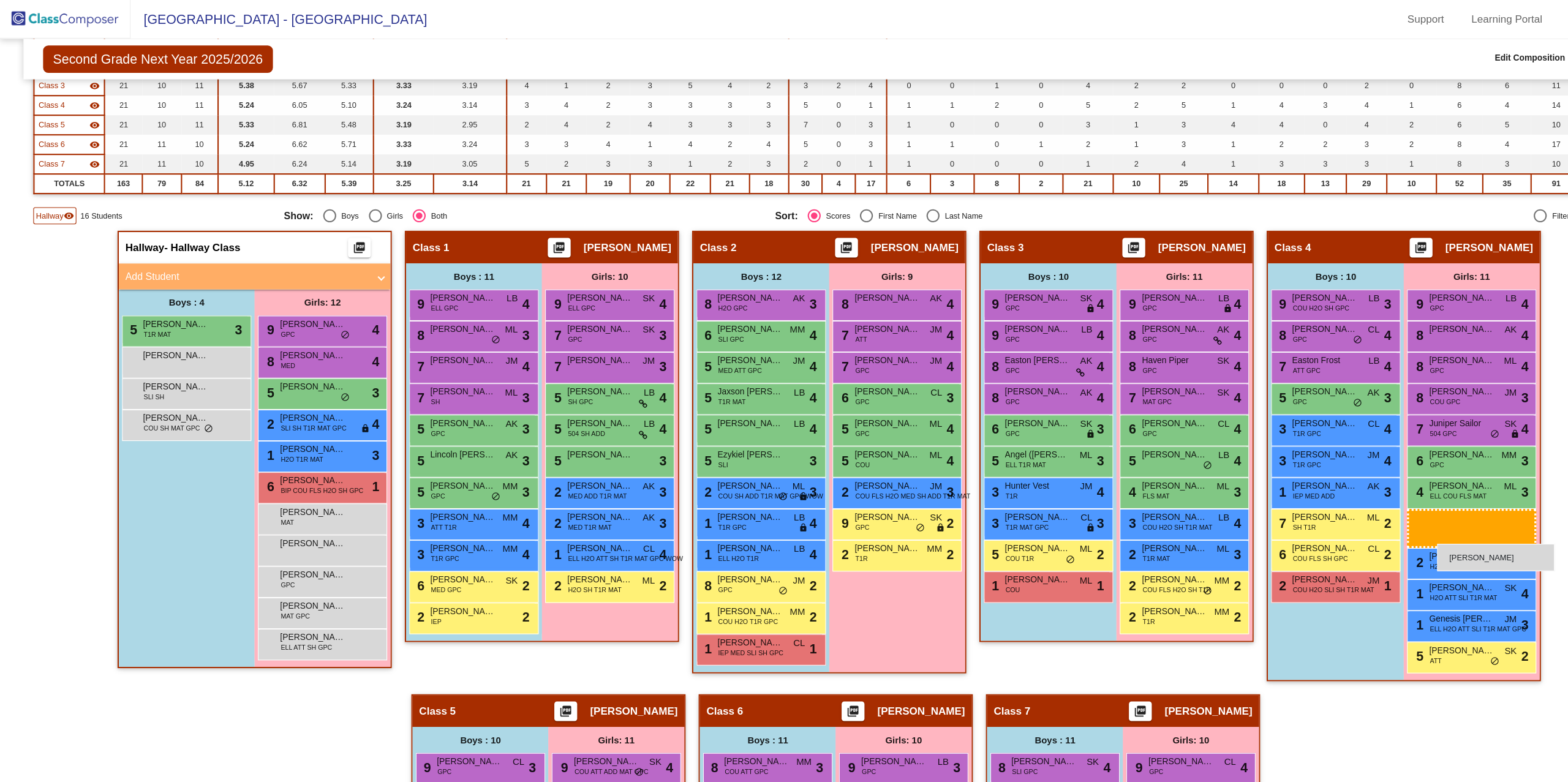
drag, startPoint x: 276, startPoint y: 605, endPoint x: 1348, endPoint y: 510, distance: 1076.2
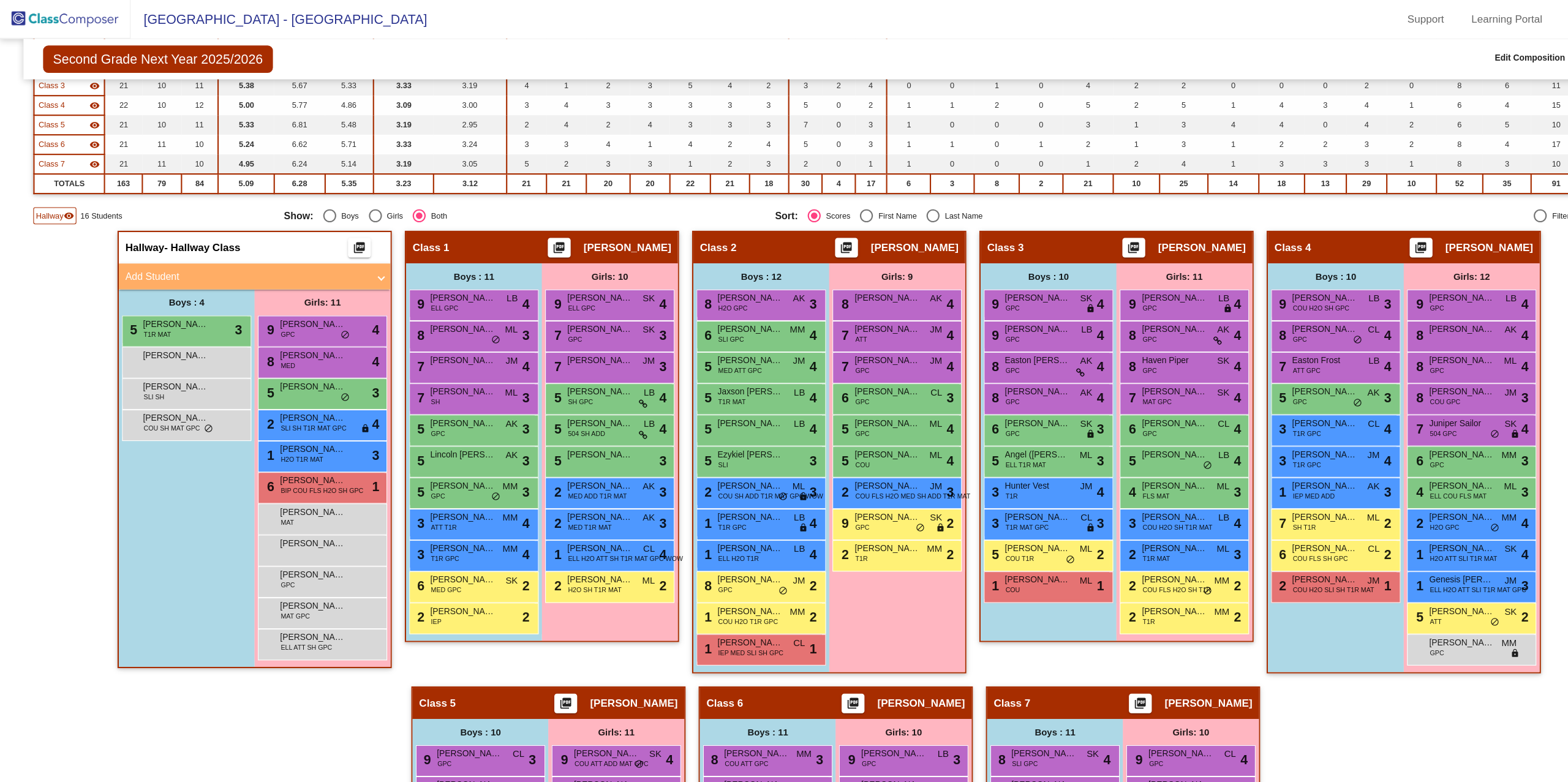
click at [57, 204] on span "Hallway" at bounding box center [47, 203] width 26 height 11
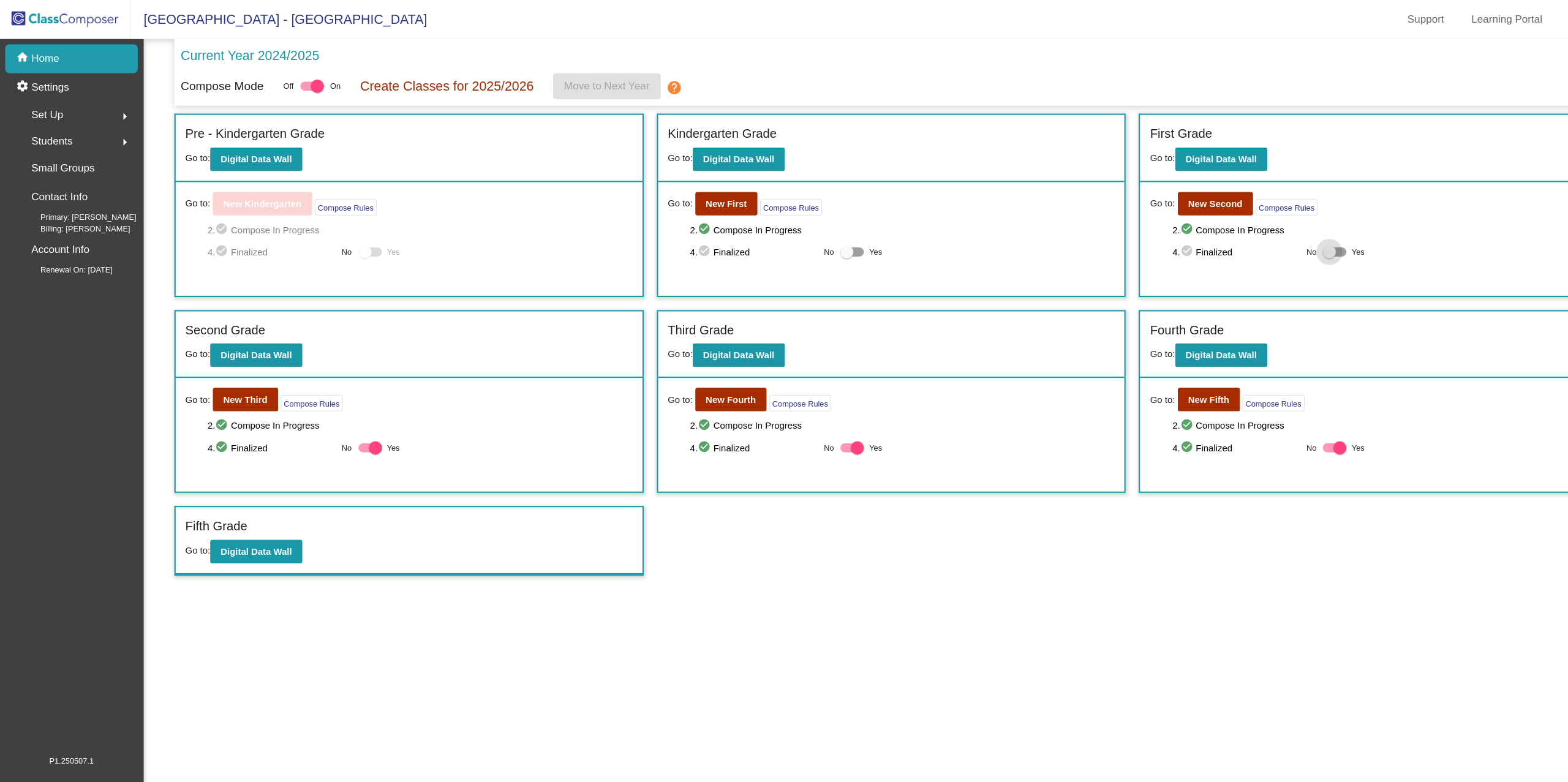
click at [1242, 230] on div at bounding box center [1246, 236] width 12 height 12
click at [1246, 240] on input "Yes" at bounding box center [1246, 240] width 1 height 1
checkbox input "true"
click at [1194, 558] on mat-sidenav-content "Current Year 2024/2025 Compose Mode Off On Create Classes for 2025/2026 Move to…" at bounding box center [851, 409] width 1433 height 745
click at [694, 376] on b "New Fourth" at bounding box center [685, 375] width 48 height 10
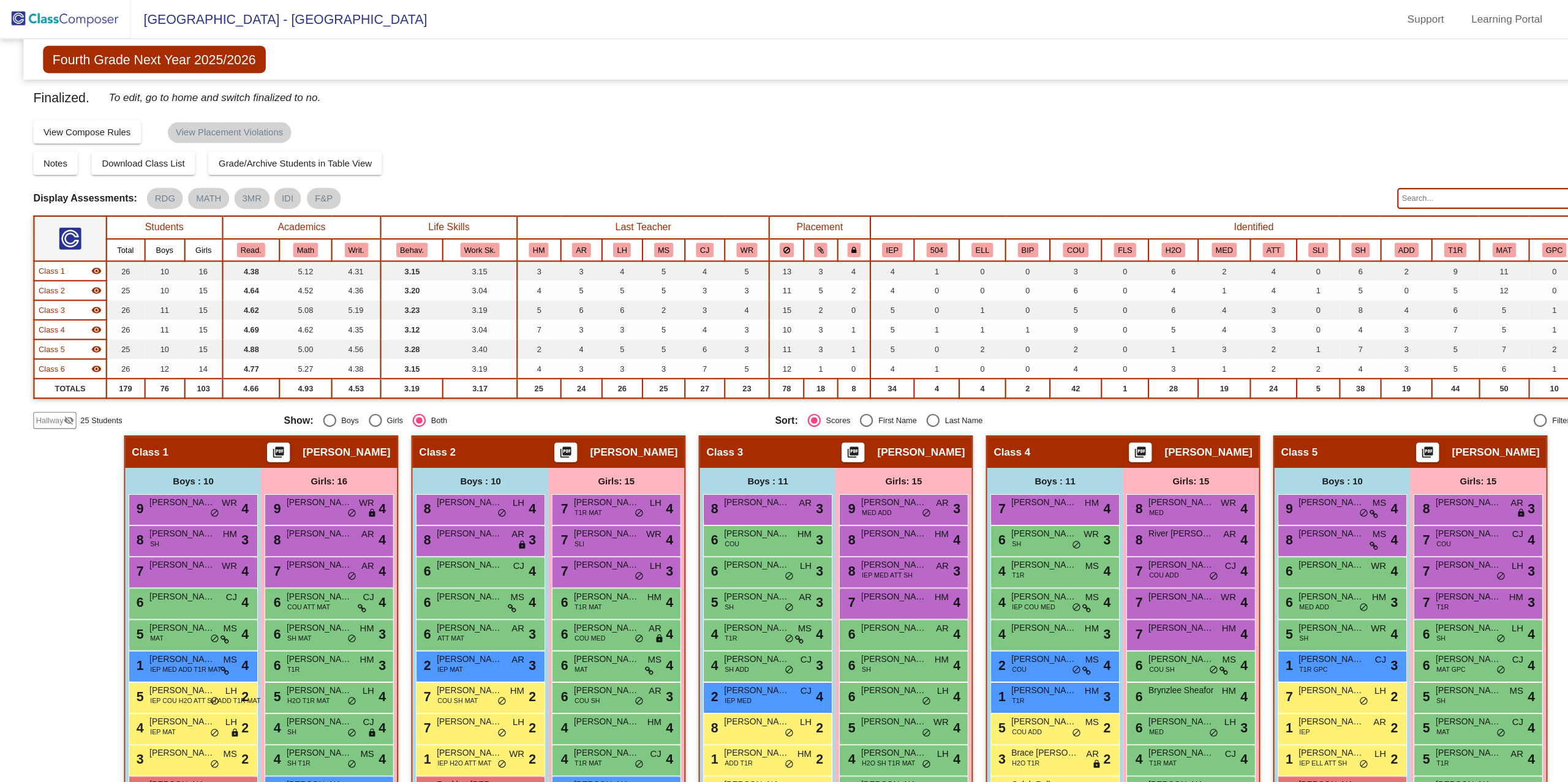
click at [51, 395] on span "Hallway" at bounding box center [47, 395] width 26 height 11
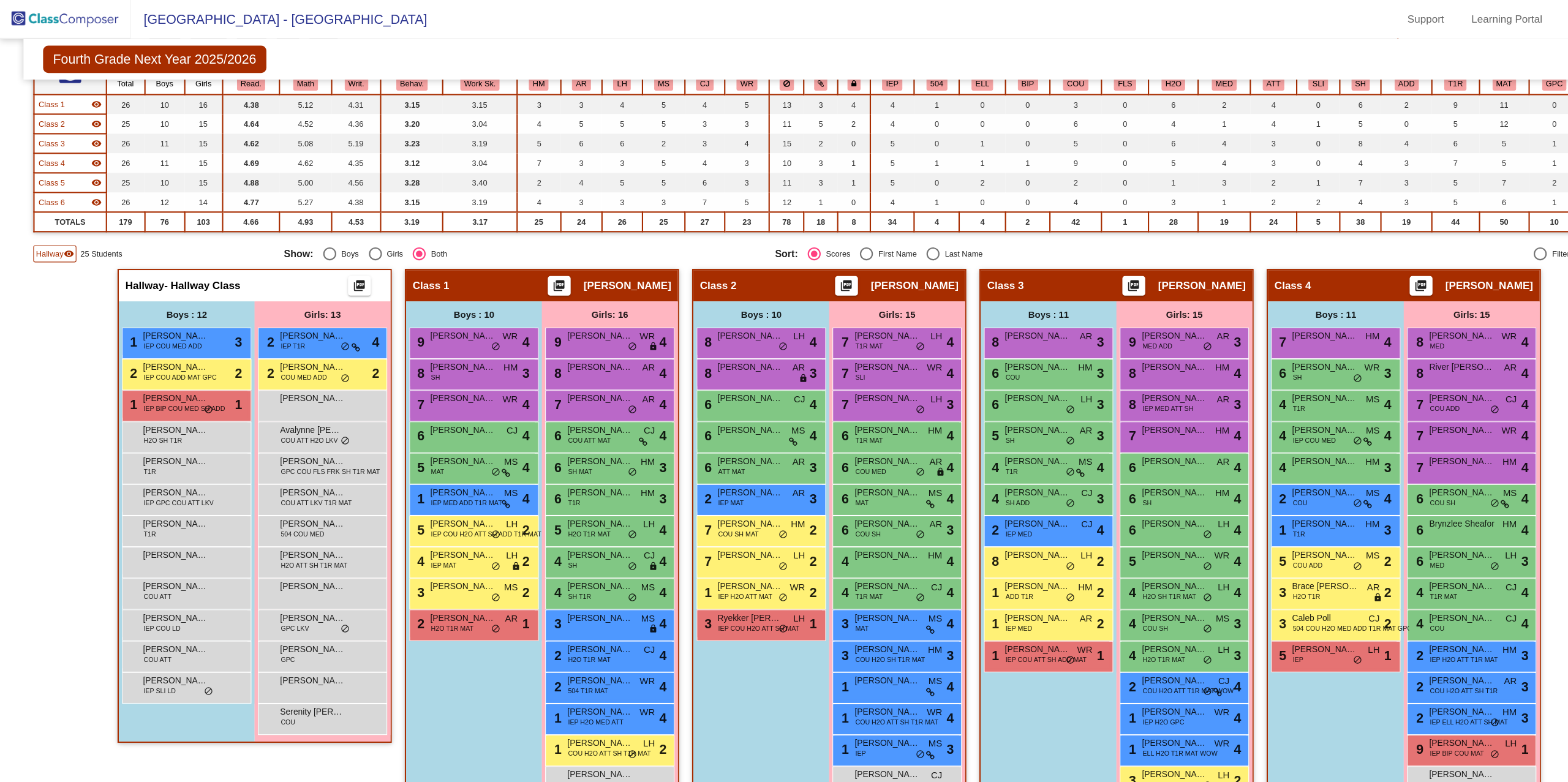
scroll to position [170, 0]
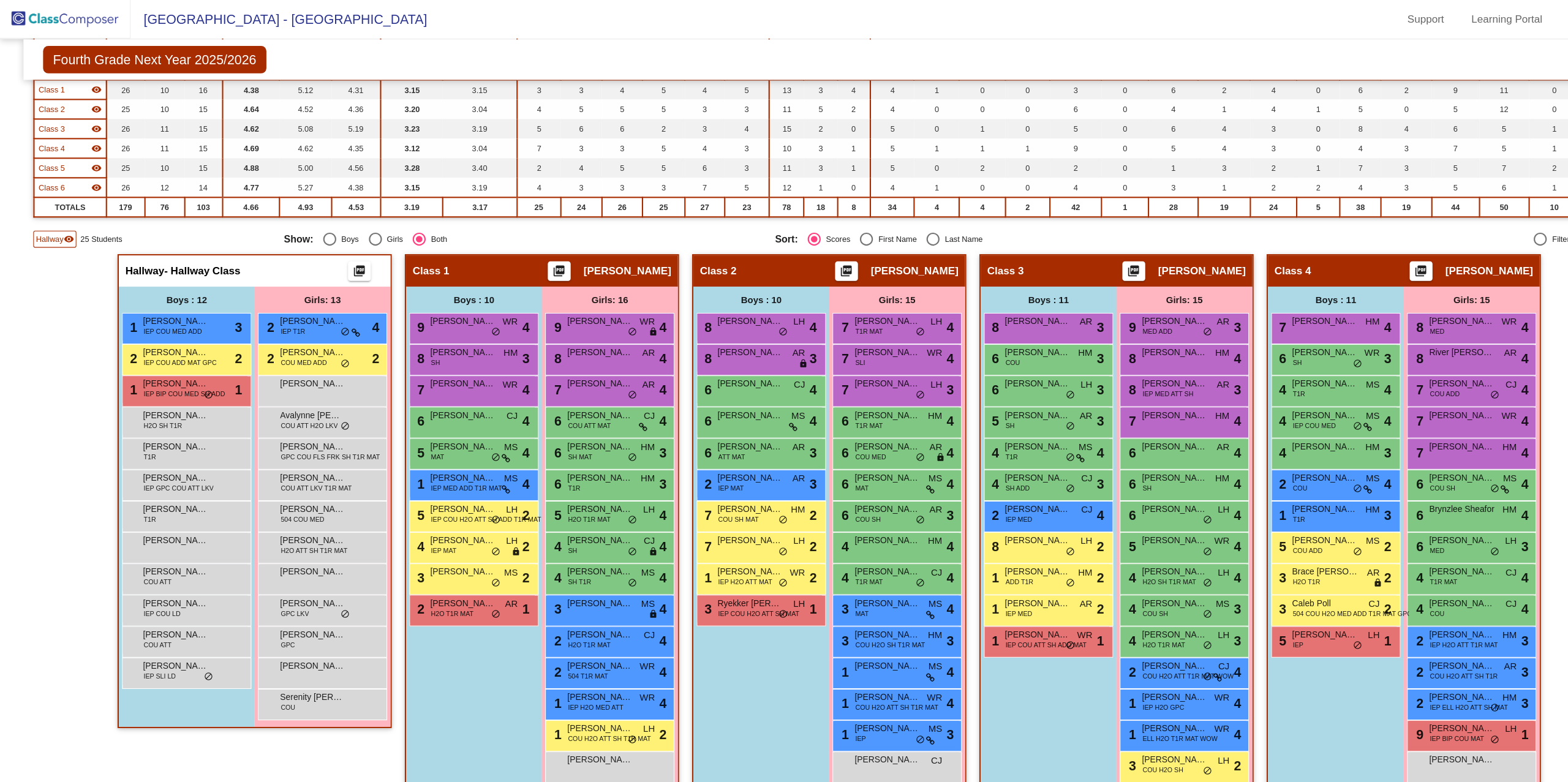
click at [54, 225] on span "Hallway" at bounding box center [47, 224] width 26 height 11
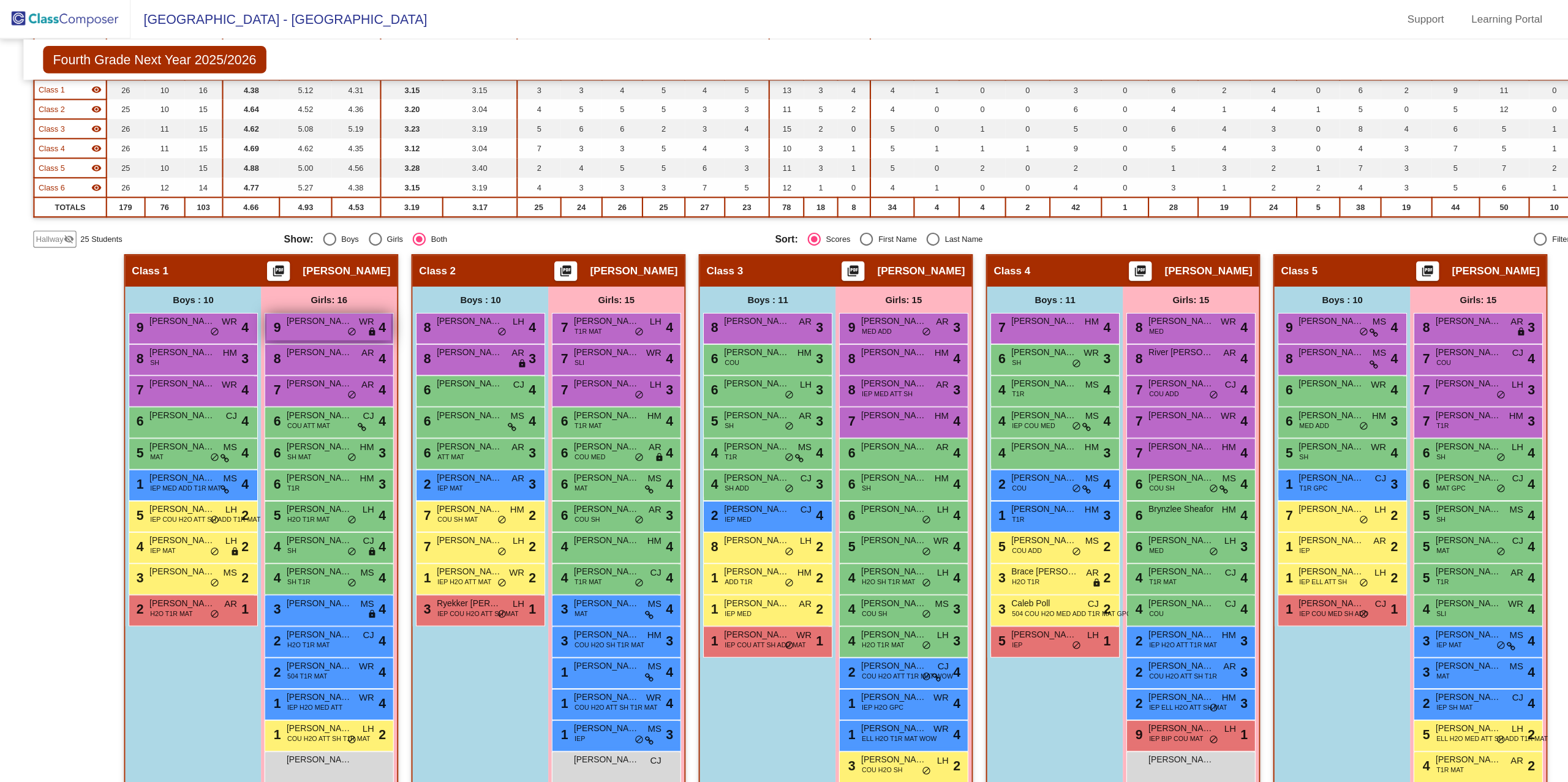
scroll to position [0, 0]
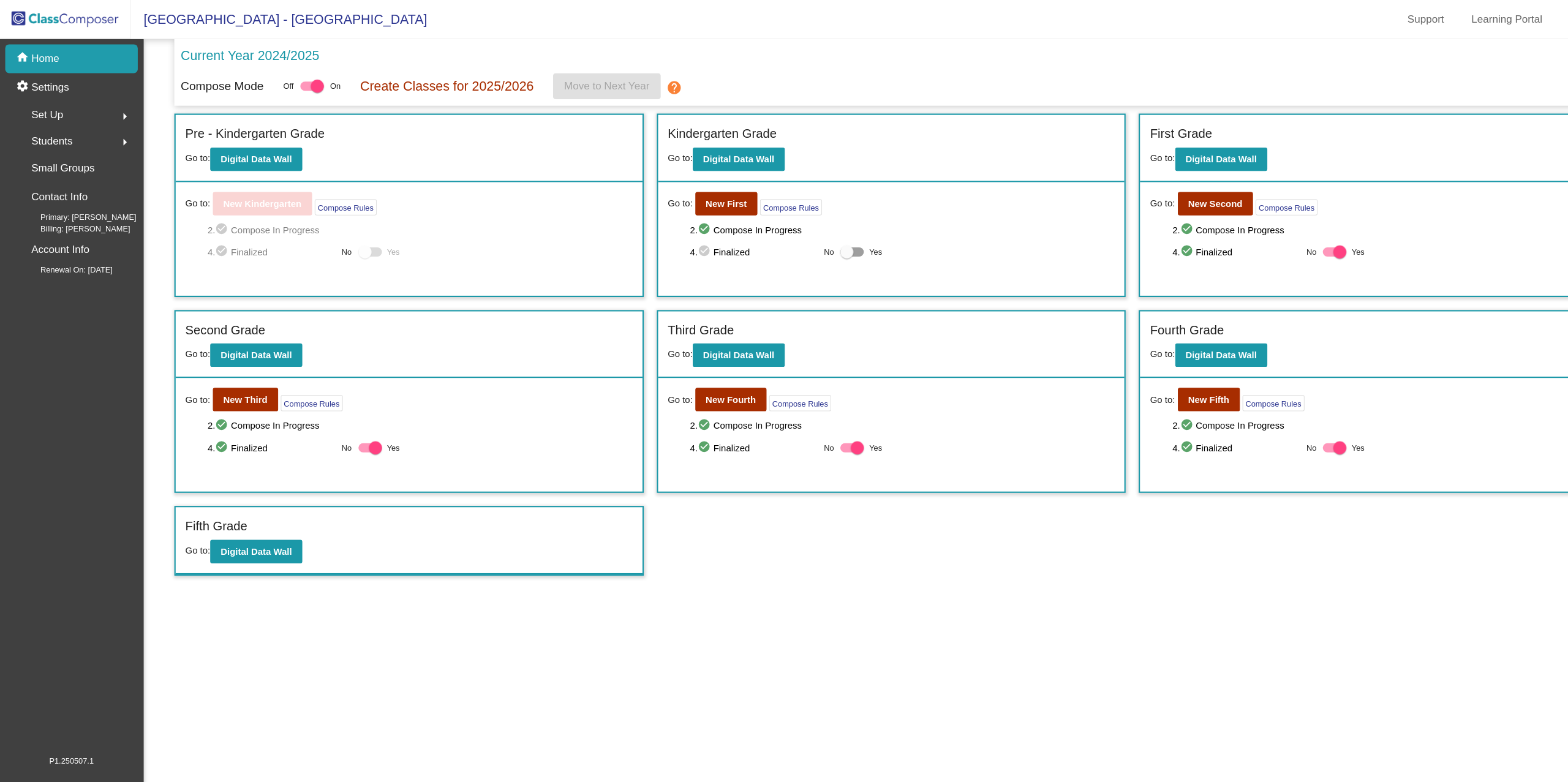
click at [726, 576] on mat-sidenav-content "Current Year 2024/2025 Compose Mode Off On Create Classes for 2025/2026 Move to…" at bounding box center [851, 409] width 1433 height 745
click at [714, 150] on b "Digital Data Wall" at bounding box center [693, 149] width 67 height 10
click at [174, 165] on div "Pre - Kindergarten Grade Go to: Digital Data Wall" at bounding box center [383, 139] width 438 height 63
click at [262, 153] on b "Digital Data Wall" at bounding box center [240, 149] width 67 height 10
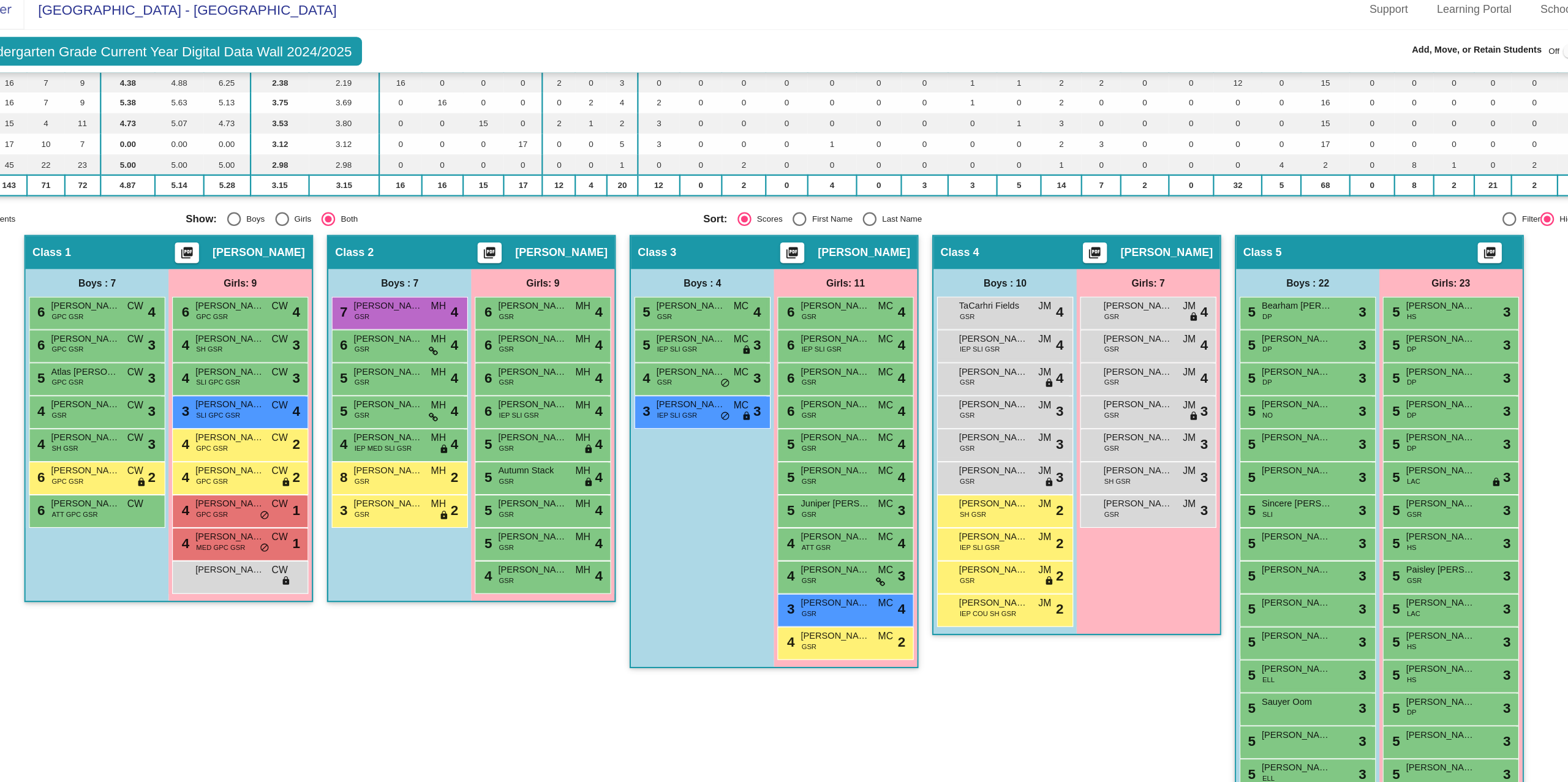
scroll to position [157, 0]
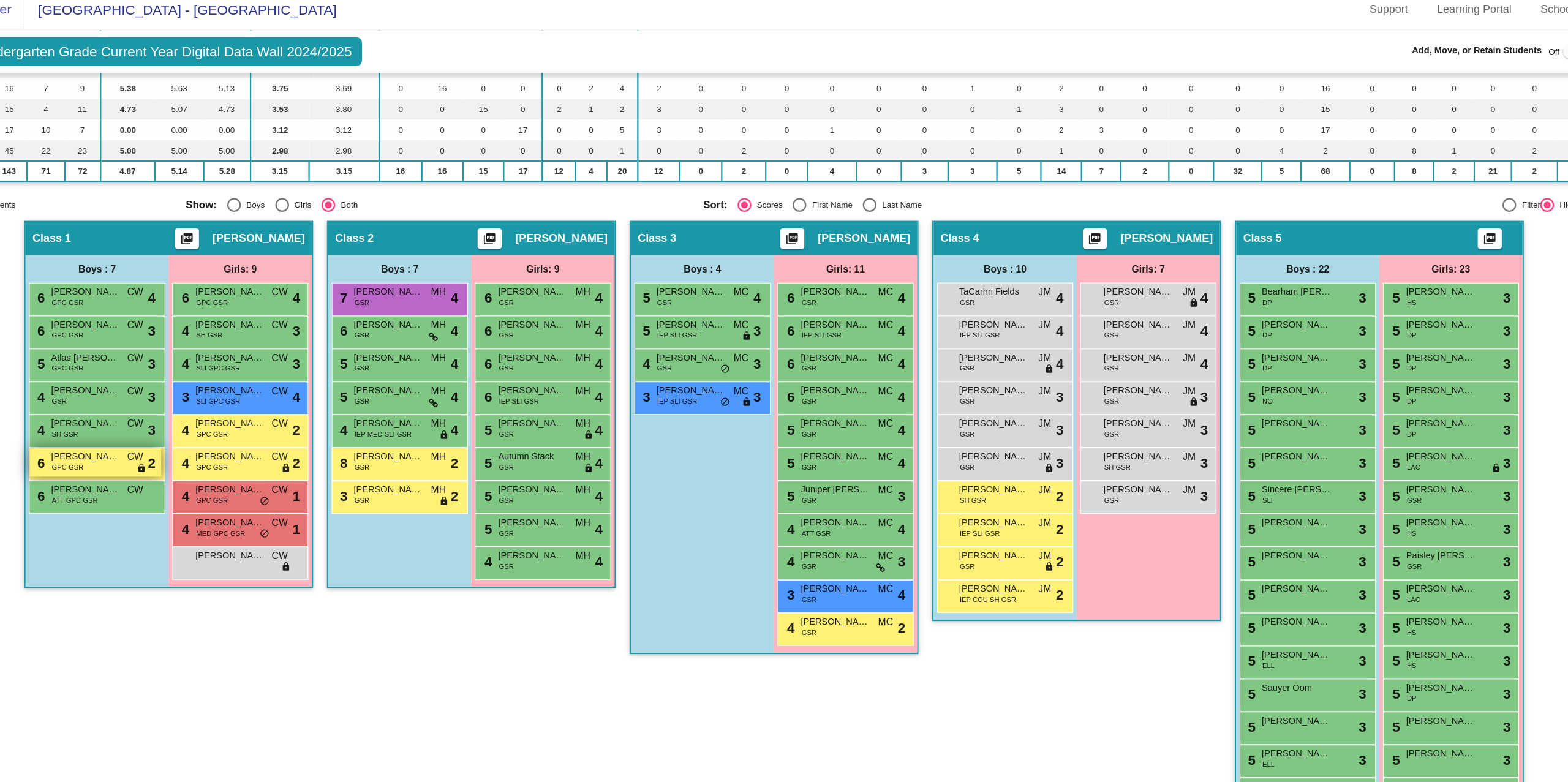
click at [163, 415] on span "John Willoughby" at bounding box center [176, 416] width 61 height 12
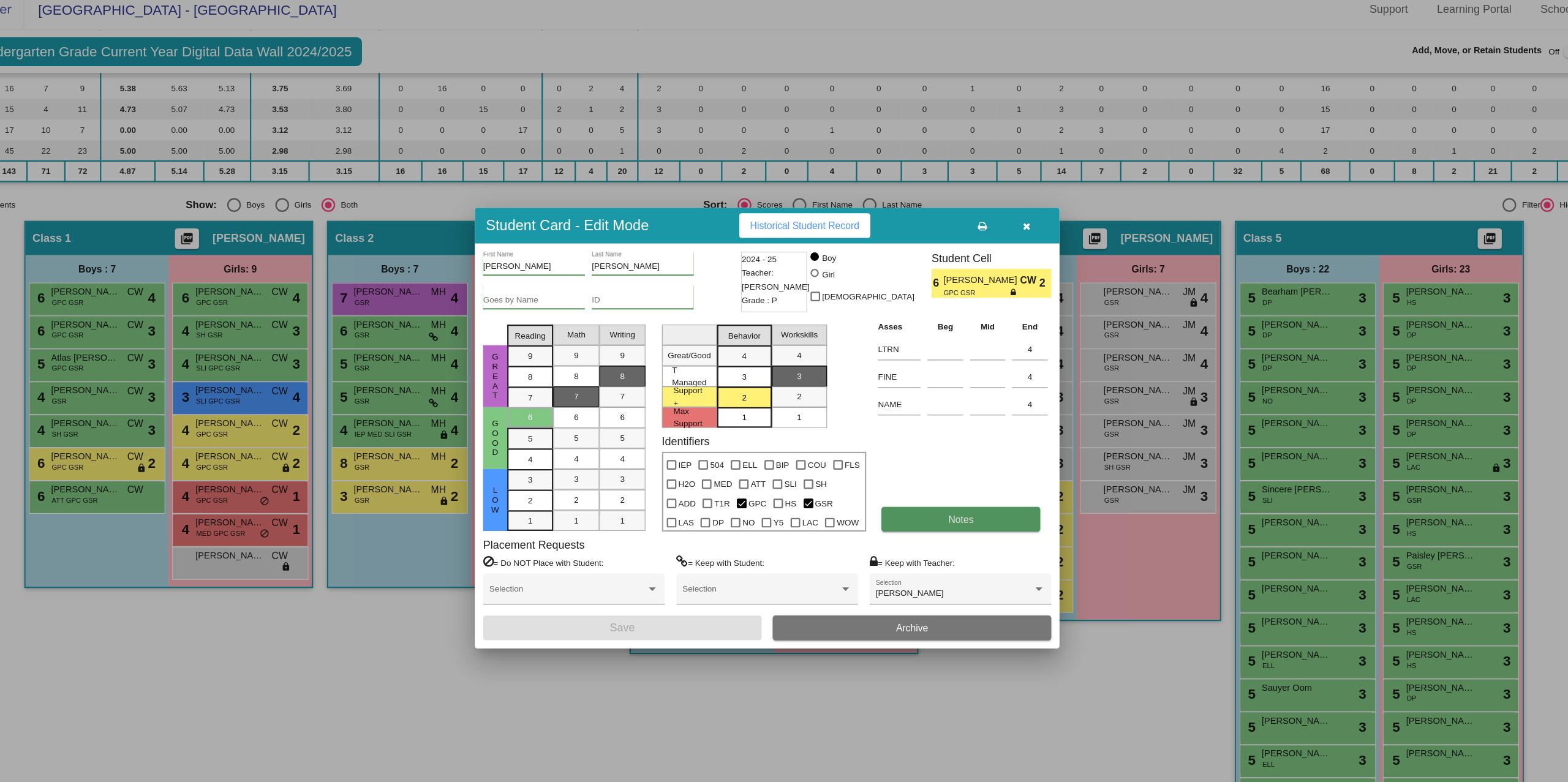
click at [983, 465] on button "Notes" at bounding box center [956, 472] width 142 height 22
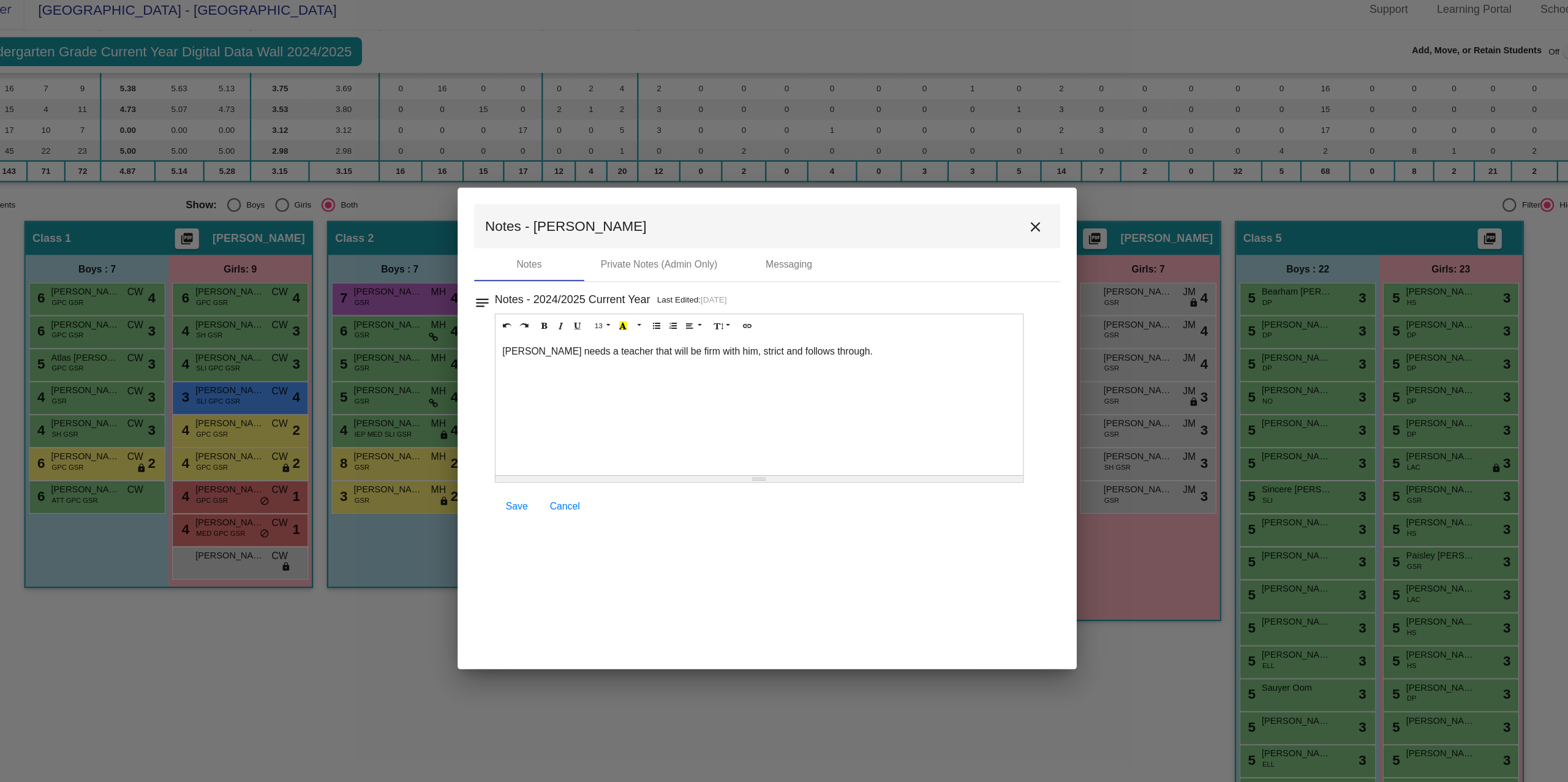
click at [1025, 201] on button "close" at bounding box center [1022, 211] width 25 height 25
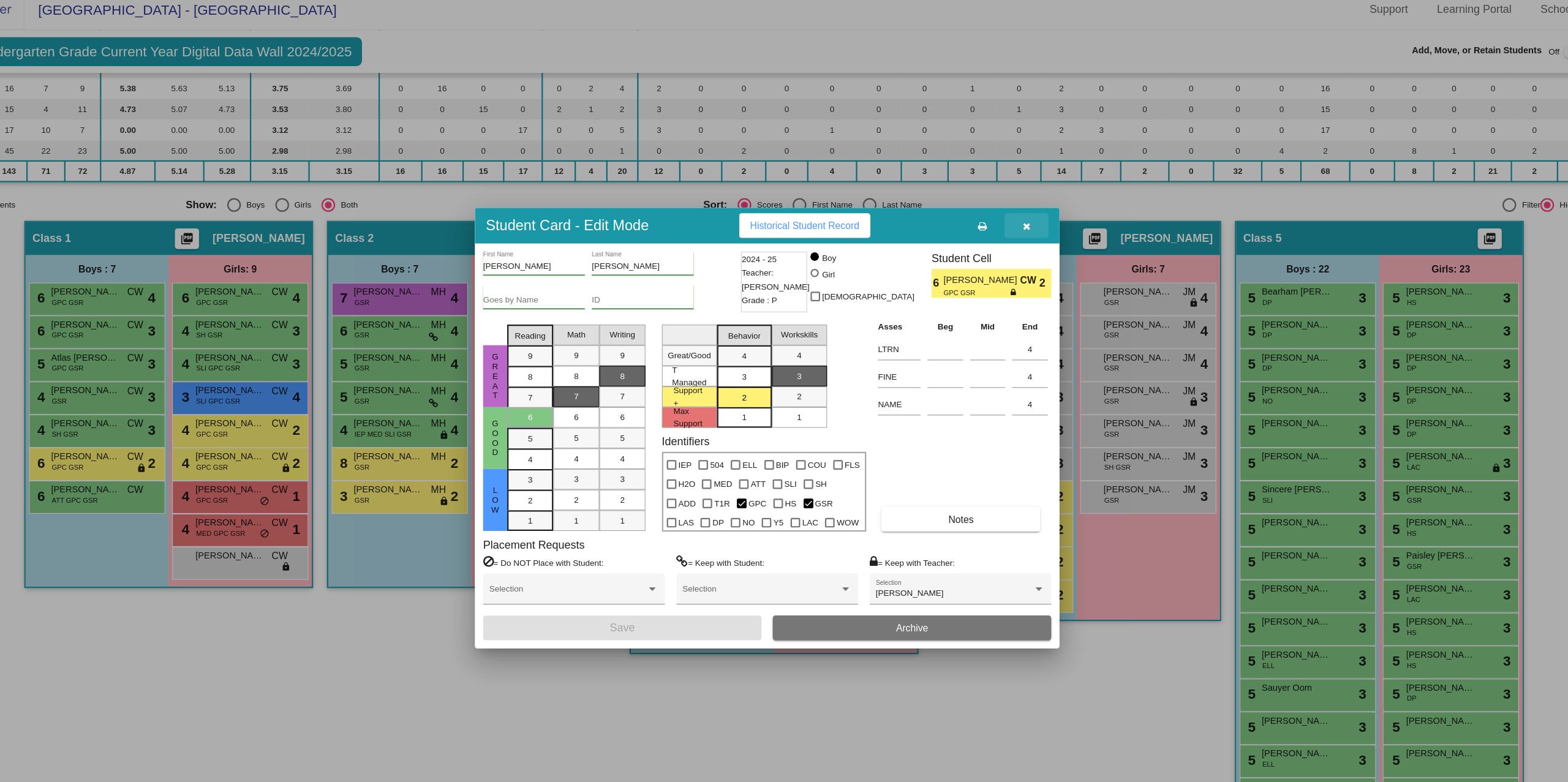
click at [1019, 219] on button "button" at bounding box center [1014, 210] width 39 height 22
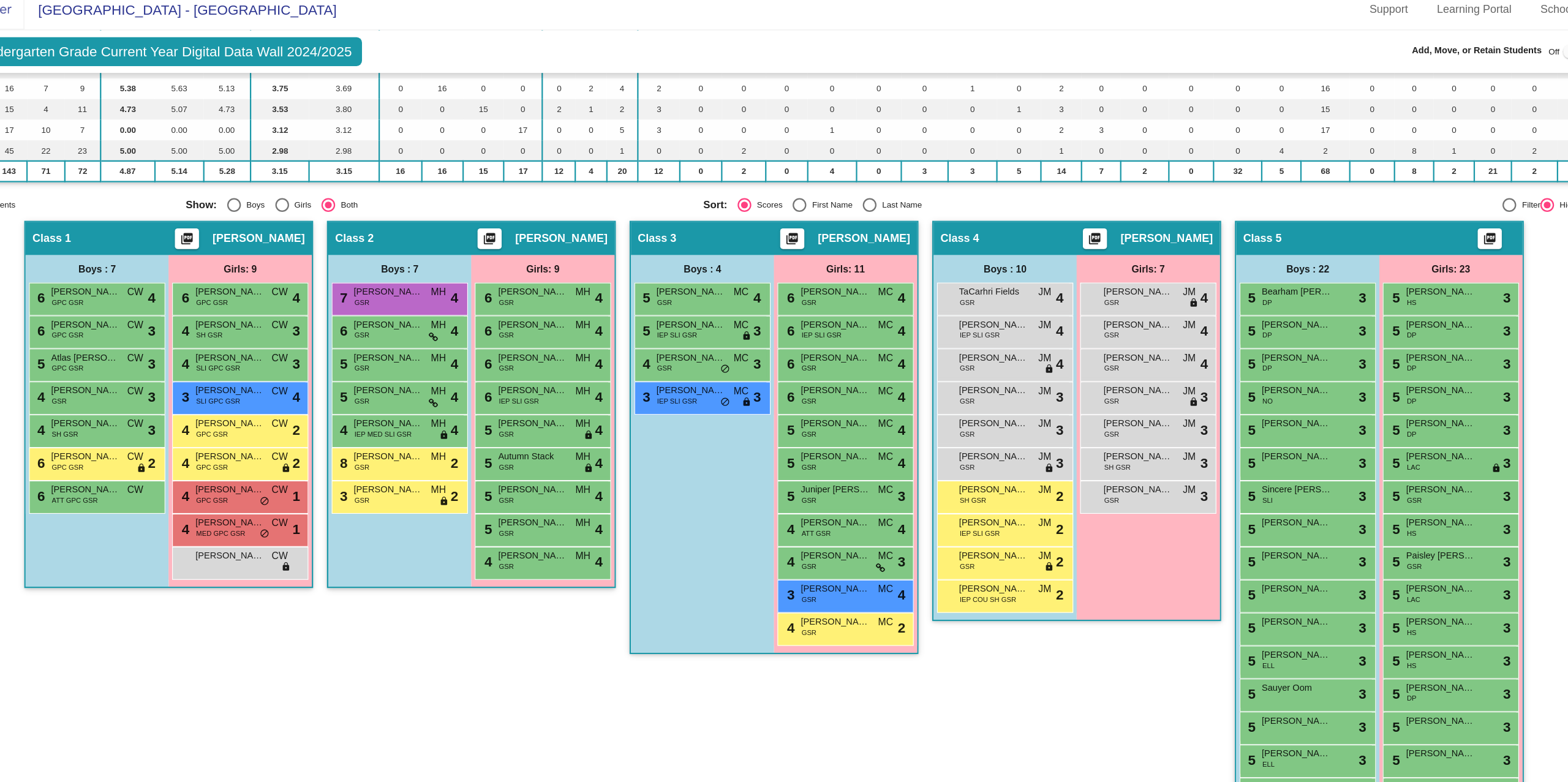
click at [405, 583] on div "Class 2 picture_as_pdf Melanie Hargreaves Add Student First Name Last Name Stud…" at bounding box center [520, 582] width 257 height 751
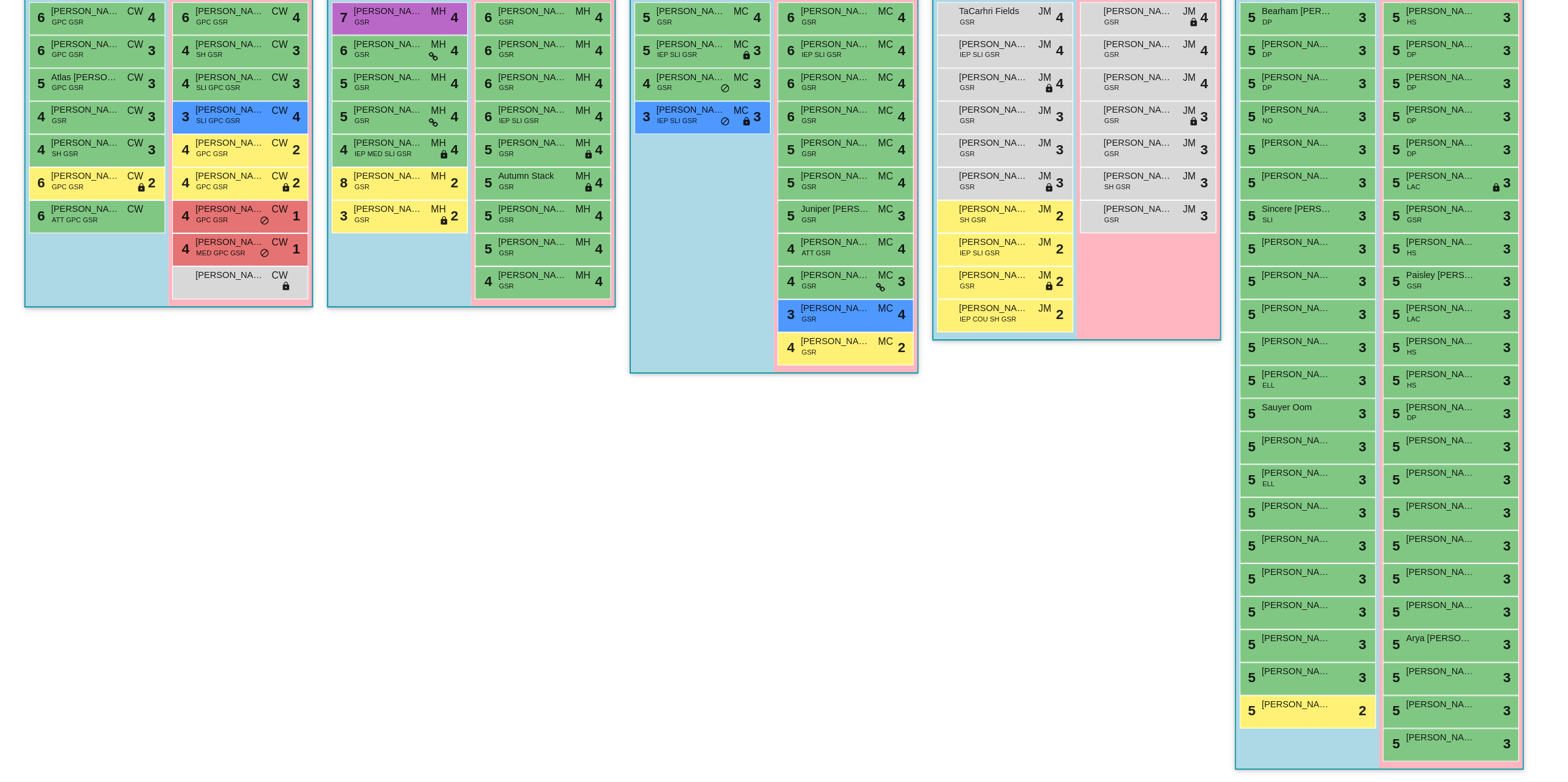
scroll to position [0, 0]
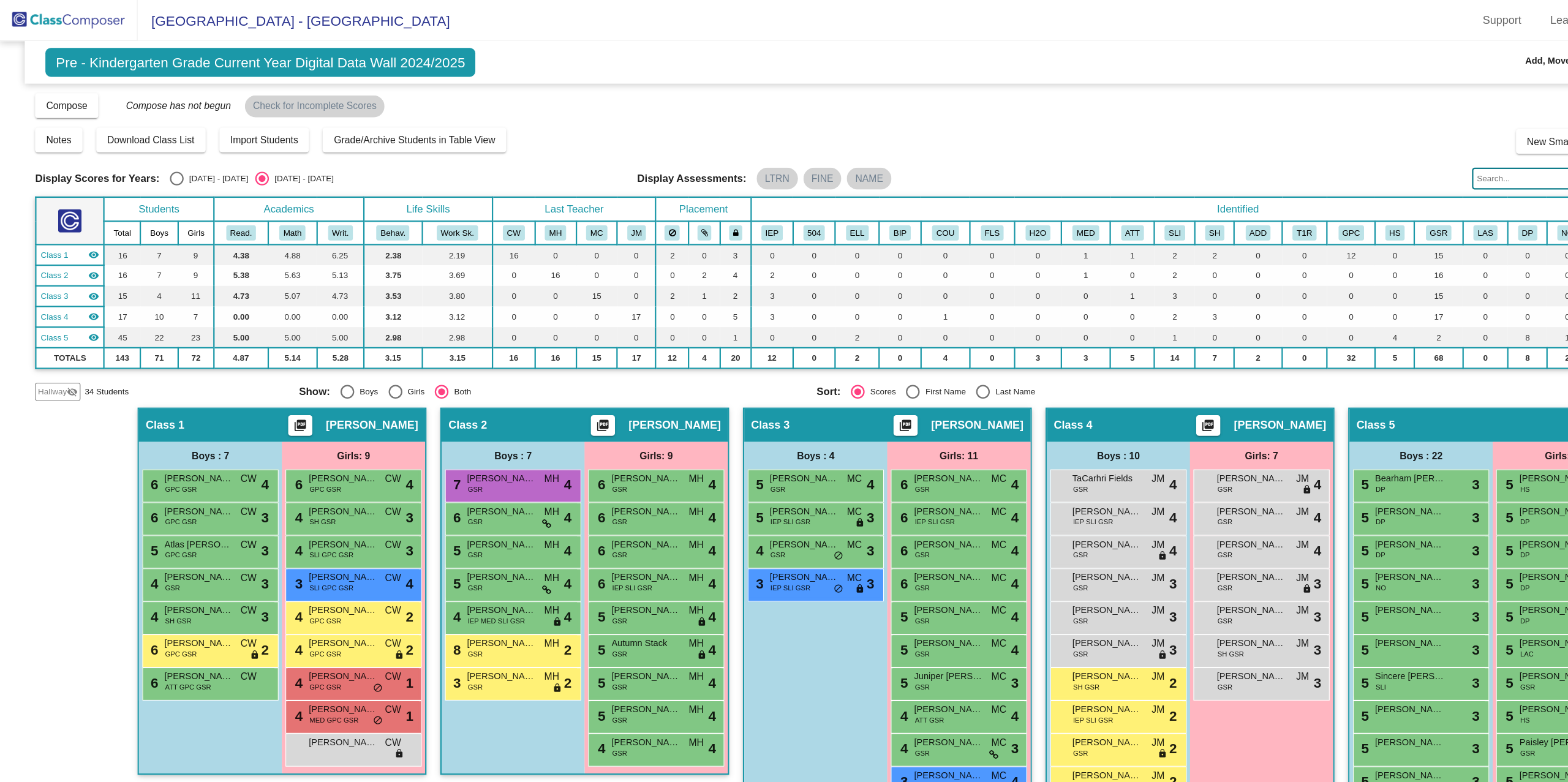
click at [66, 16] on img at bounding box center [61, 18] width 122 height 37
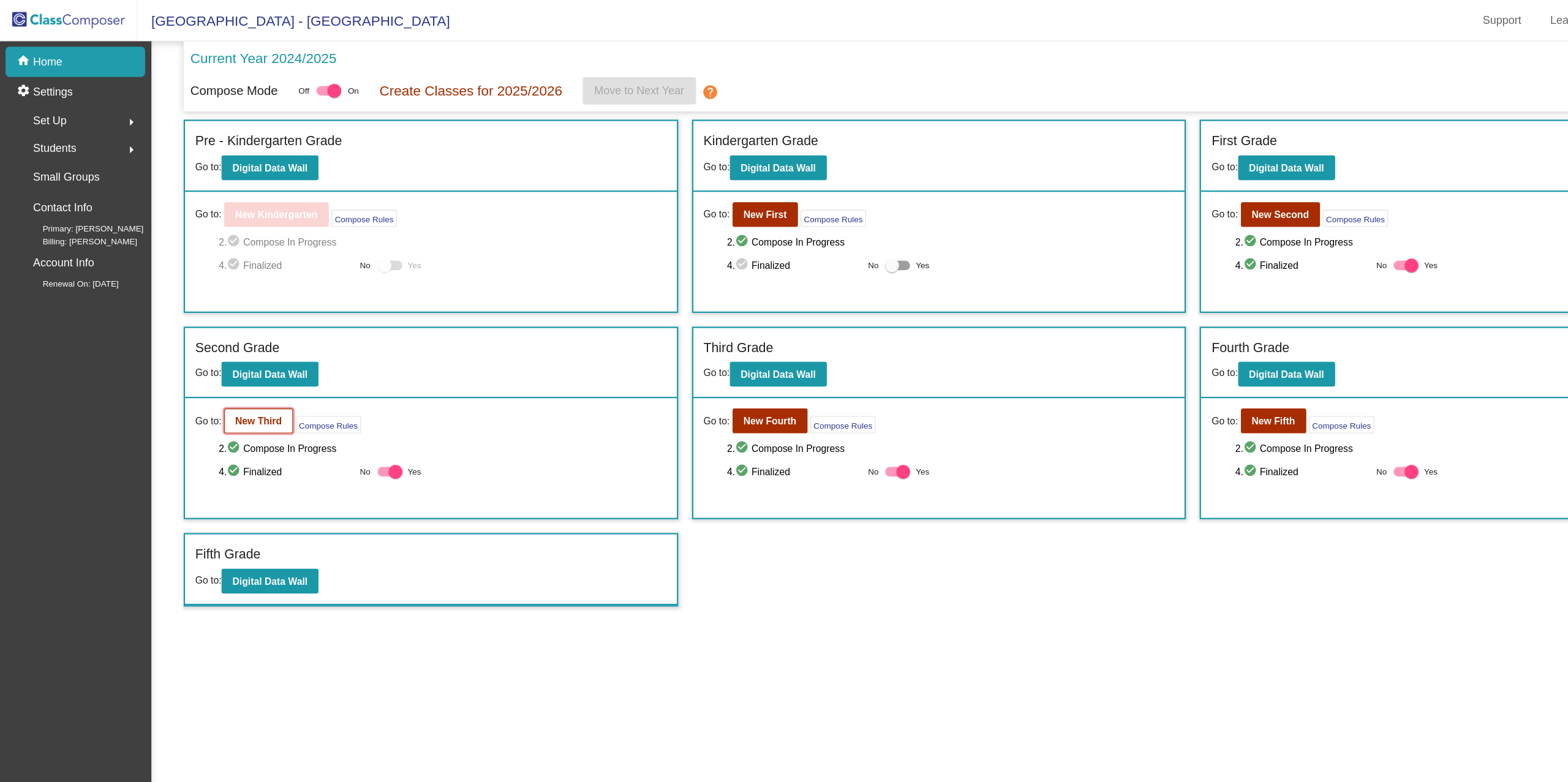
click at [231, 373] on b "New Third" at bounding box center [230, 375] width 42 height 10
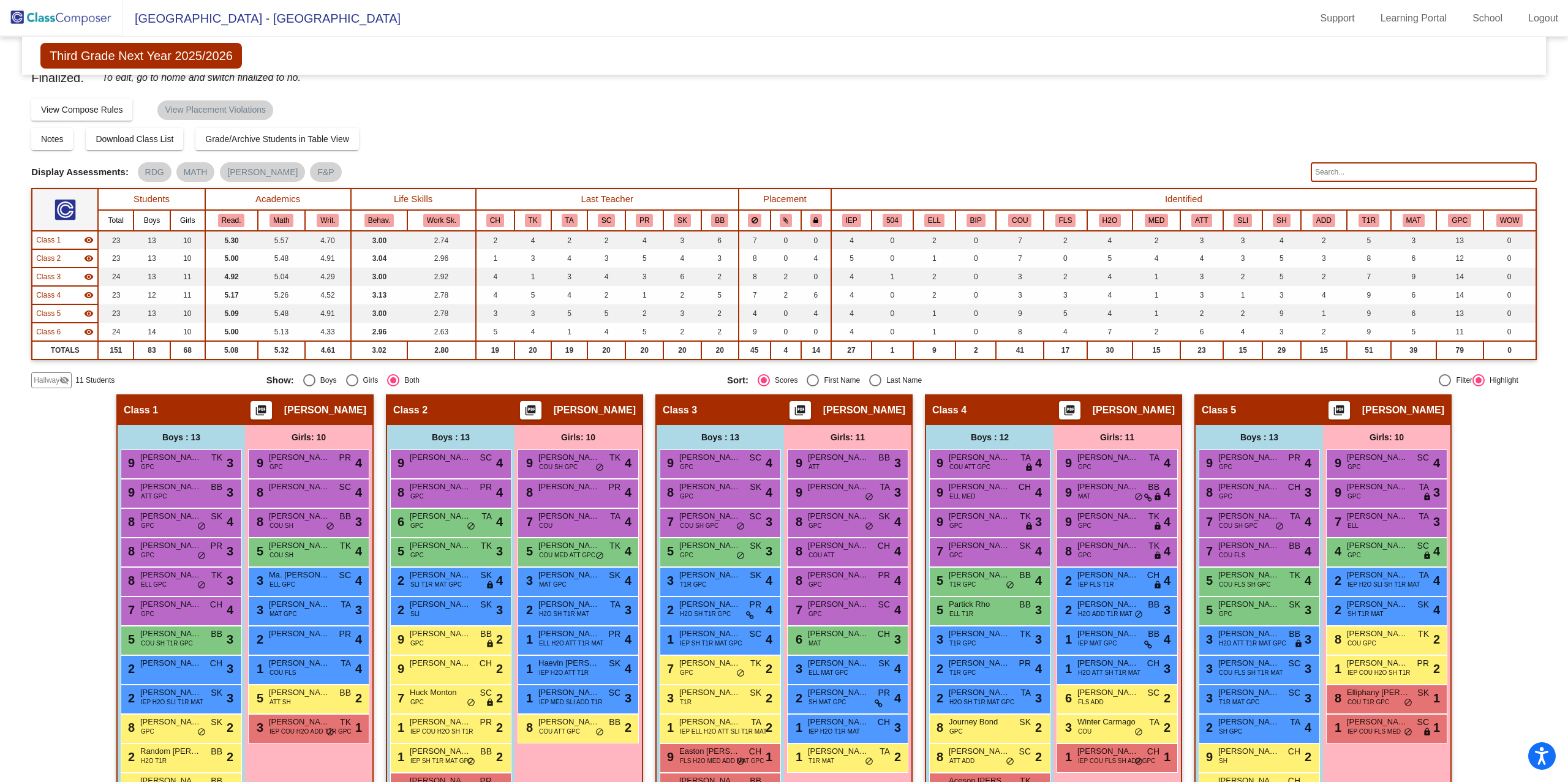
scroll to position [10, 0]
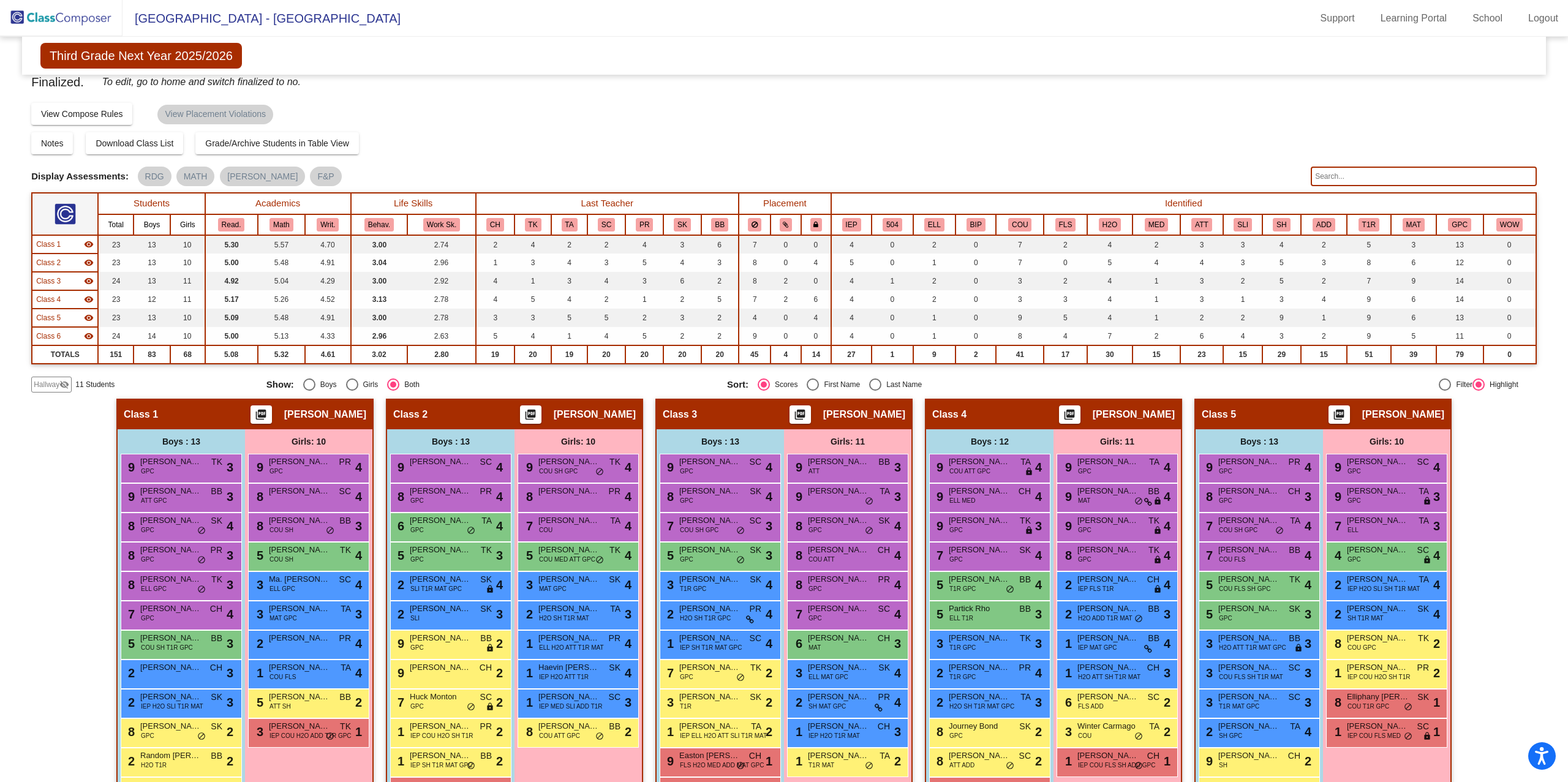
click at [1347, 171] on input "text" at bounding box center [1423, 175] width 226 height 19
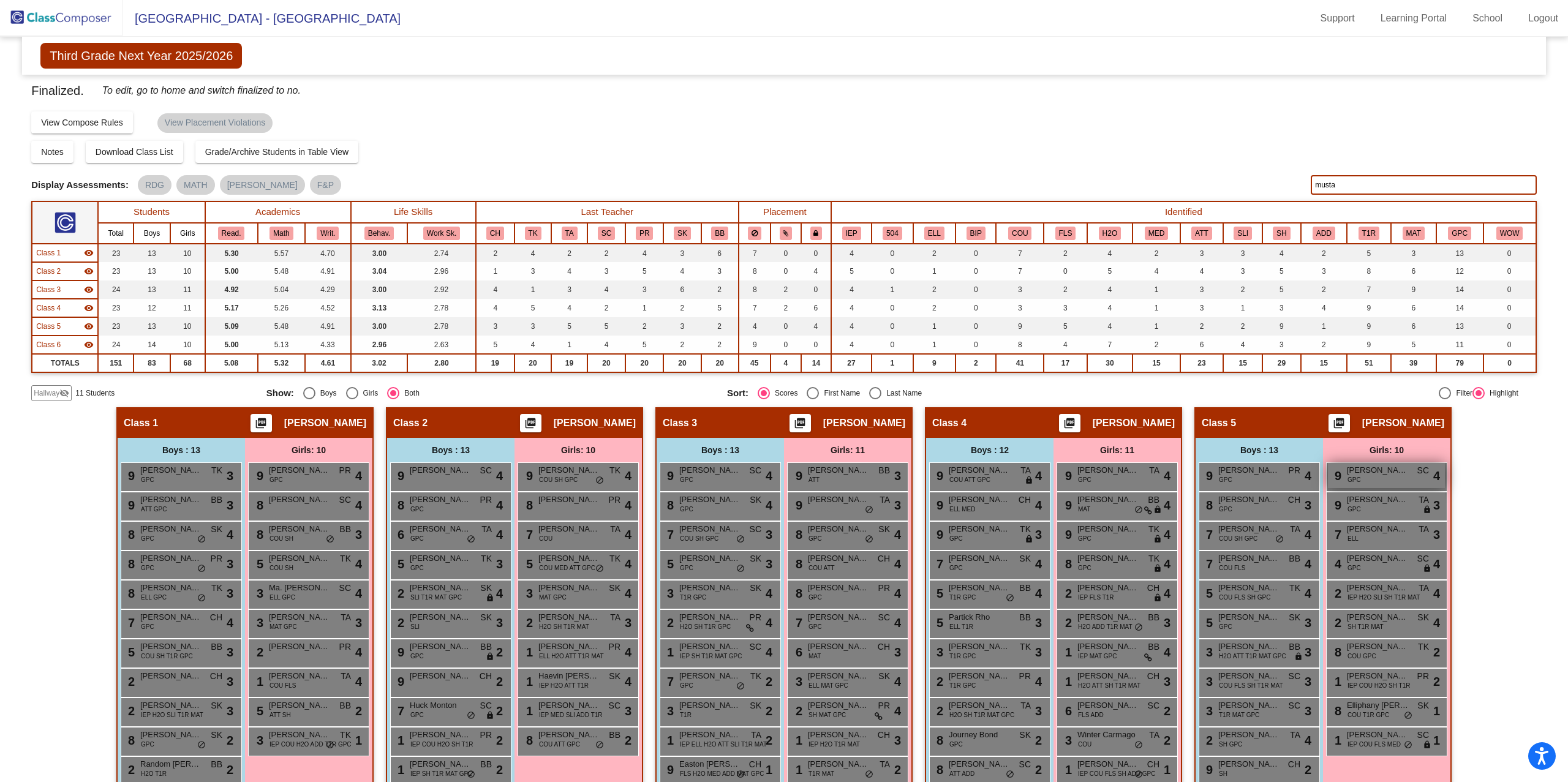
scroll to position [0, 0]
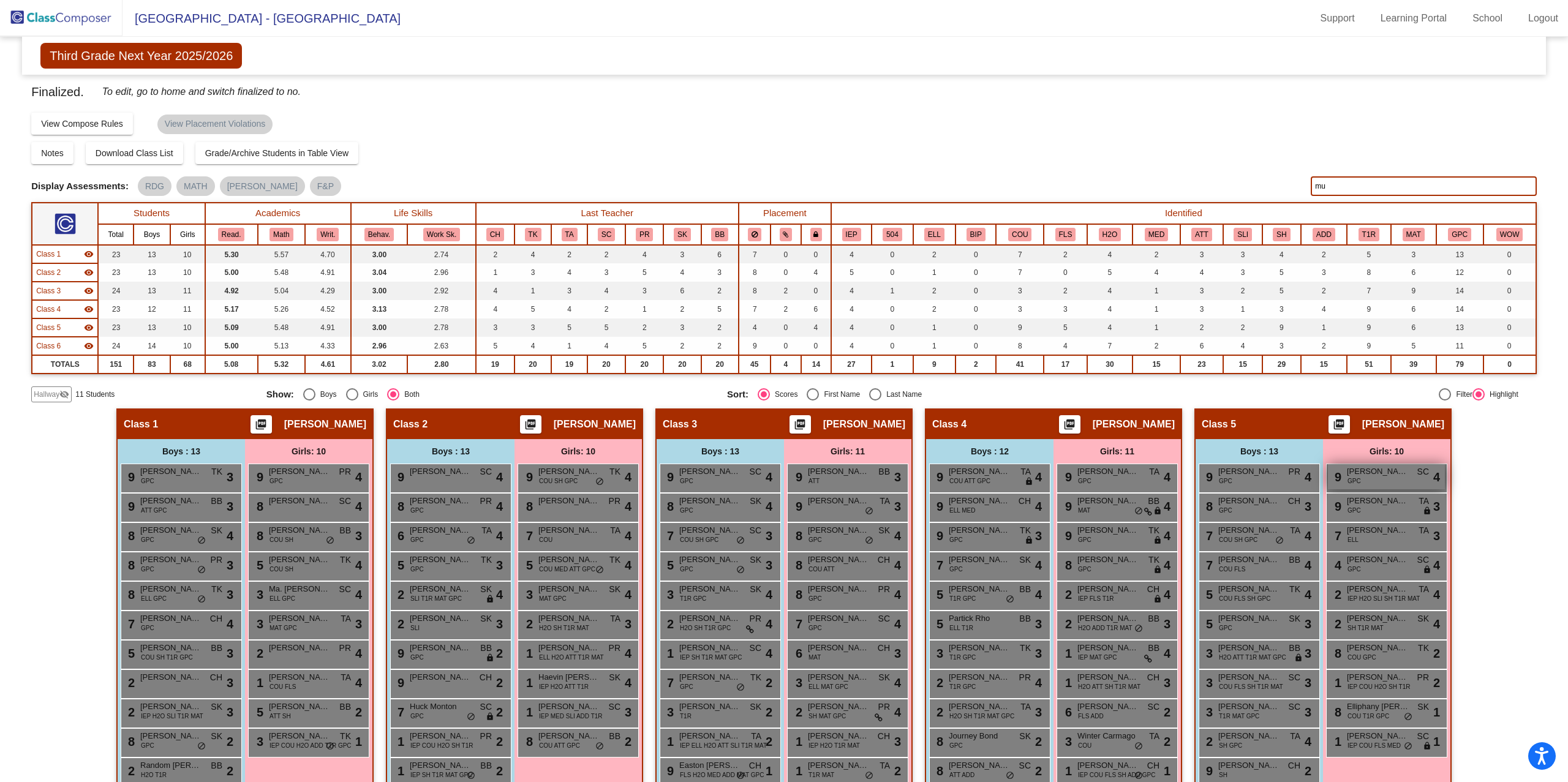
type input "m"
type input "o"
type input "m"
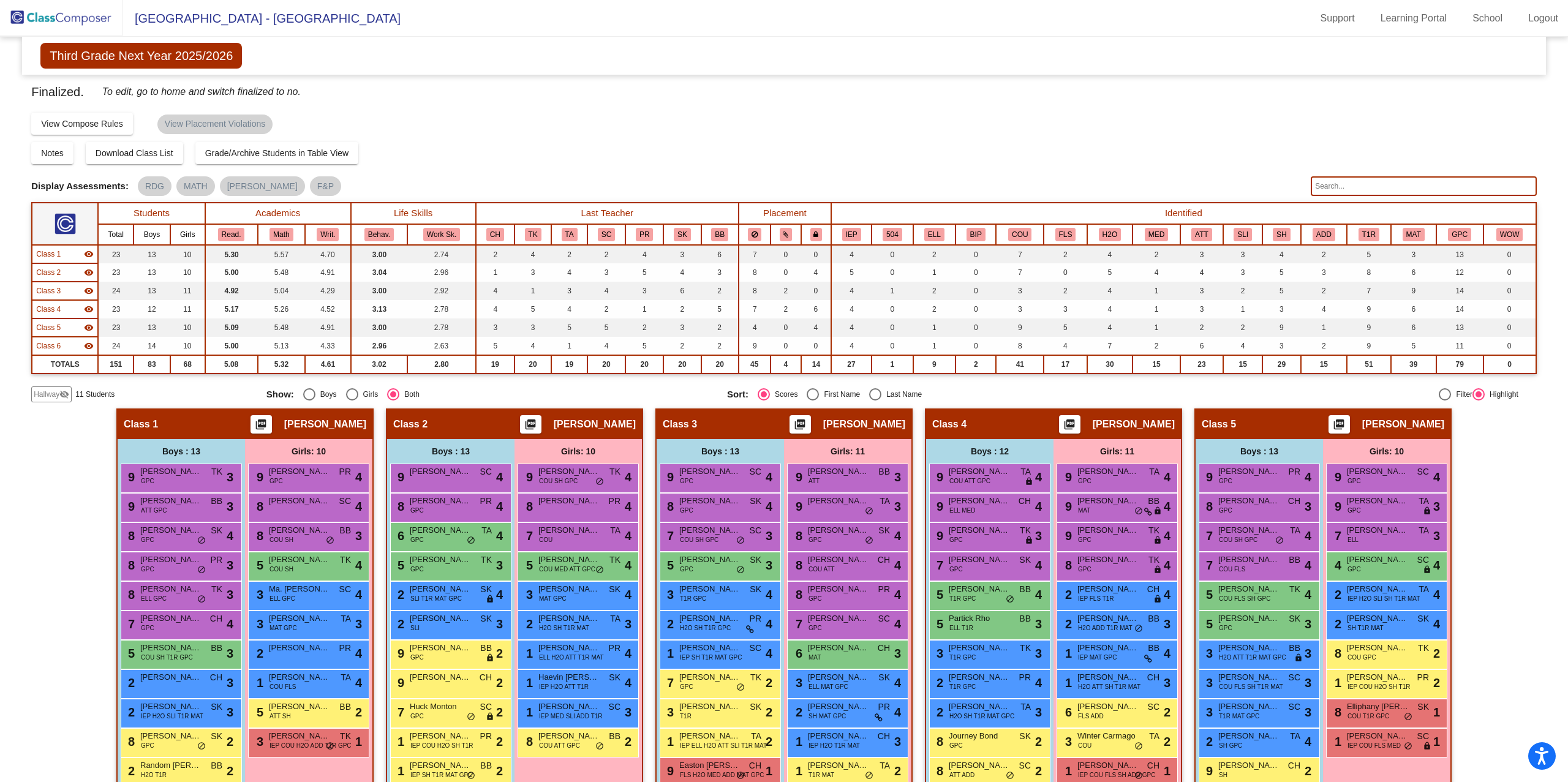
click at [71, 29] on img at bounding box center [61, 18] width 122 height 37
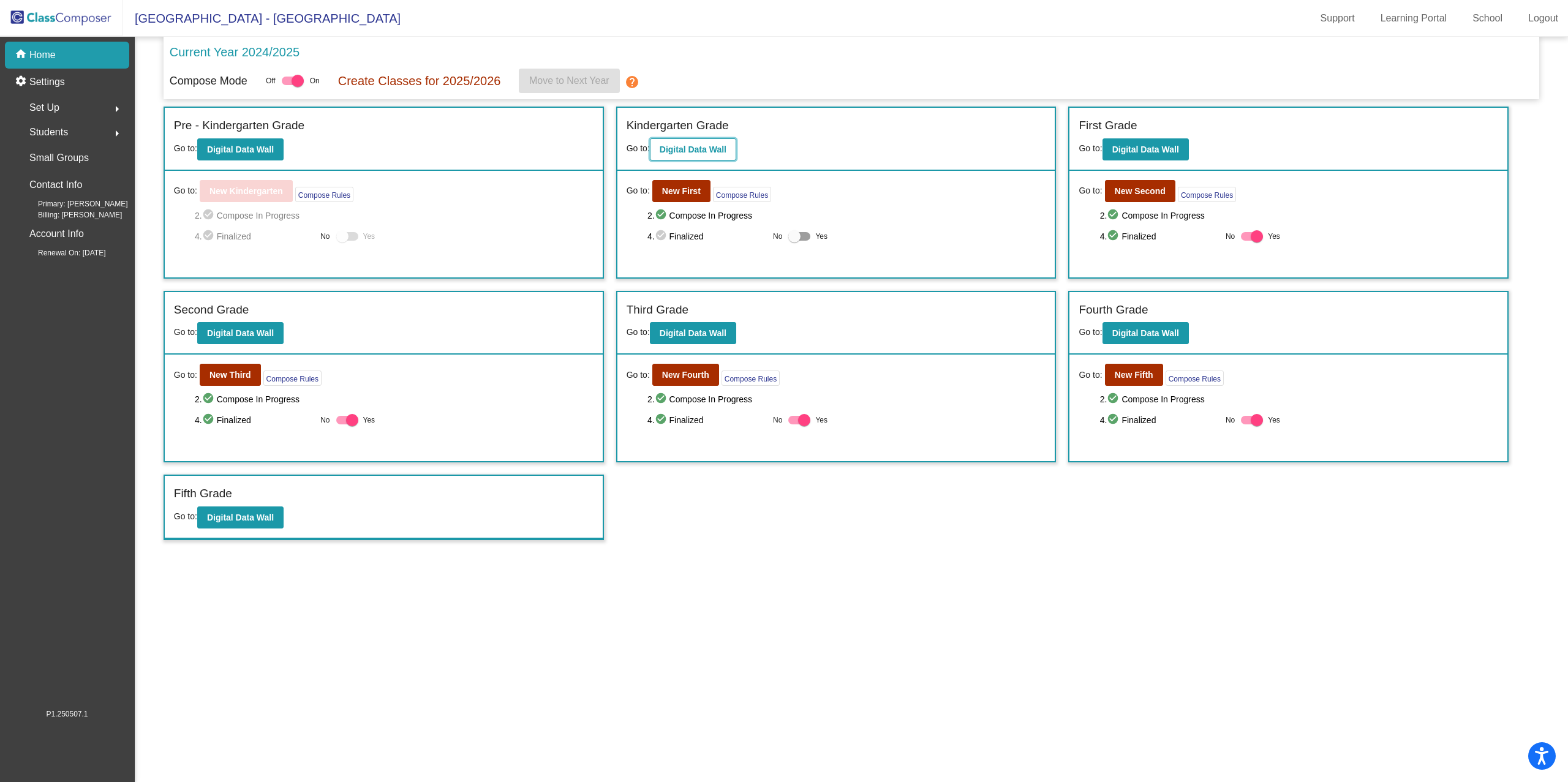
click at [690, 149] on b "Digital Data Wall" at bounding box center [693, 149] width 67 height 10
click at [265, 162] on div "Pre - Kindergarten Grade Go to: Digital Data Wall" at bounding box center [383, 139] width 438 height 63
click at [262, 155] on button "Digital Data Wall" at bounding box center [240, 149] width 86 height 22
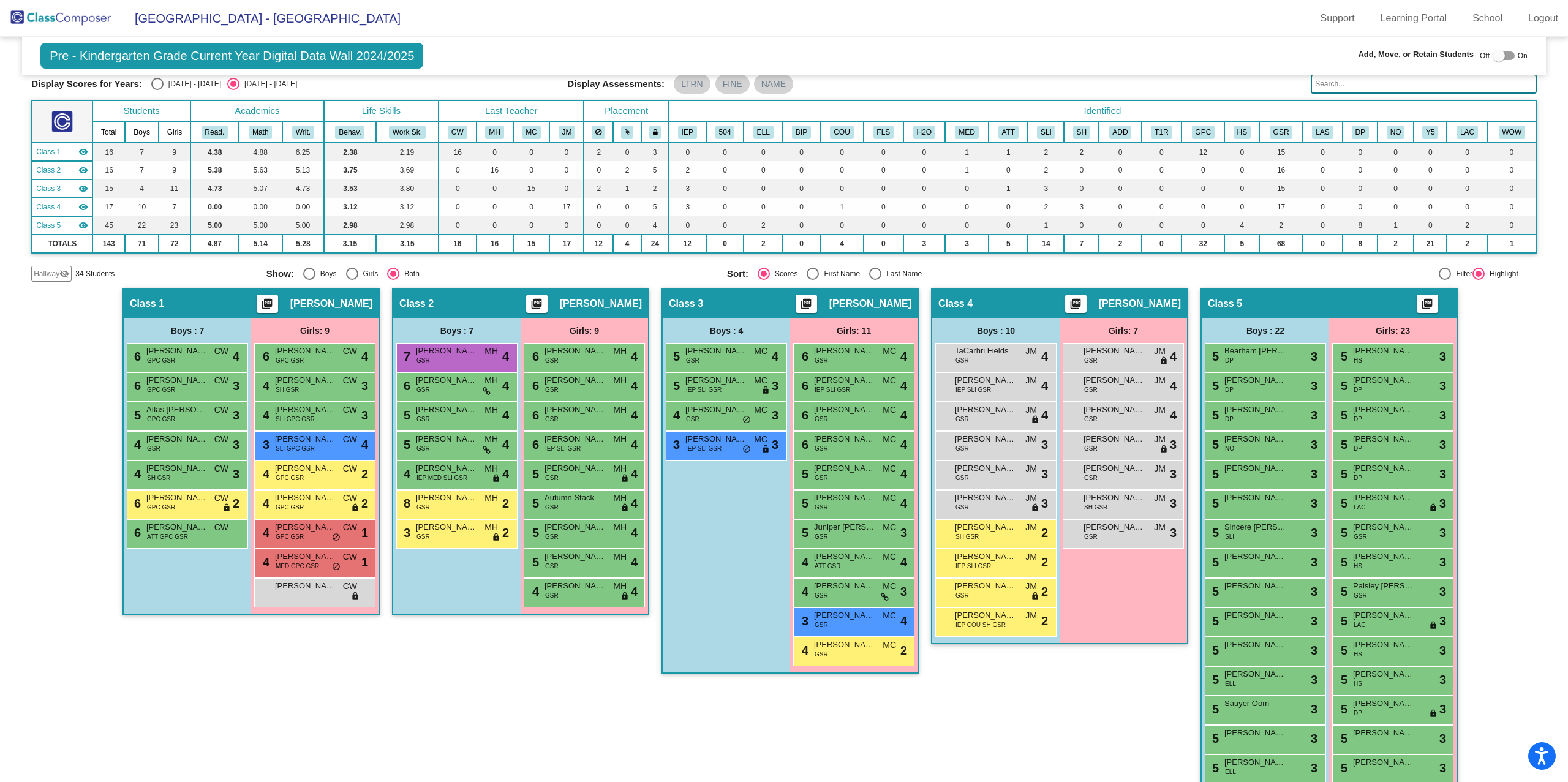
scroll to position [82, 0]
